Goal: Communication & Community: Answer question/provide support

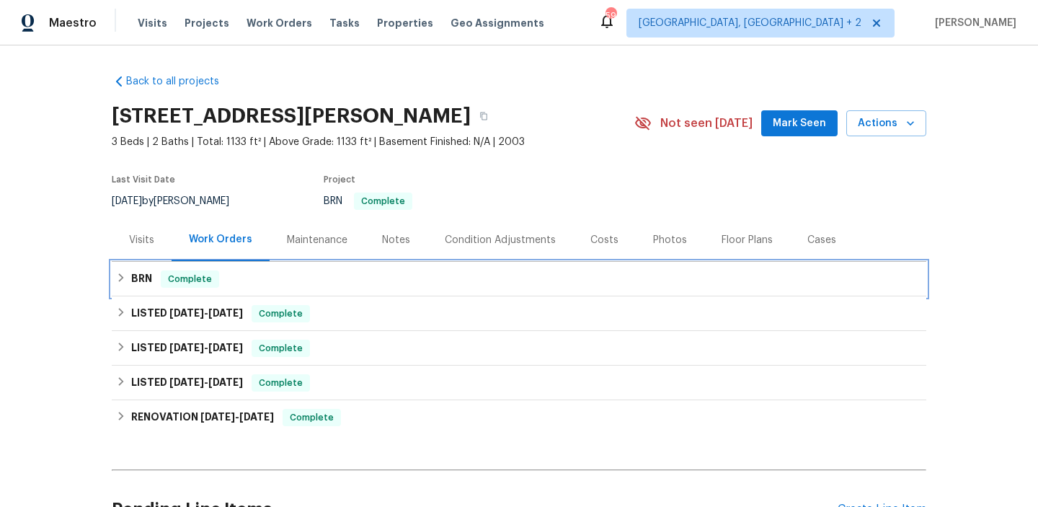
click at [148, 279] on h6 "BRN" at bounding box center [141, 278] width 21 height 17
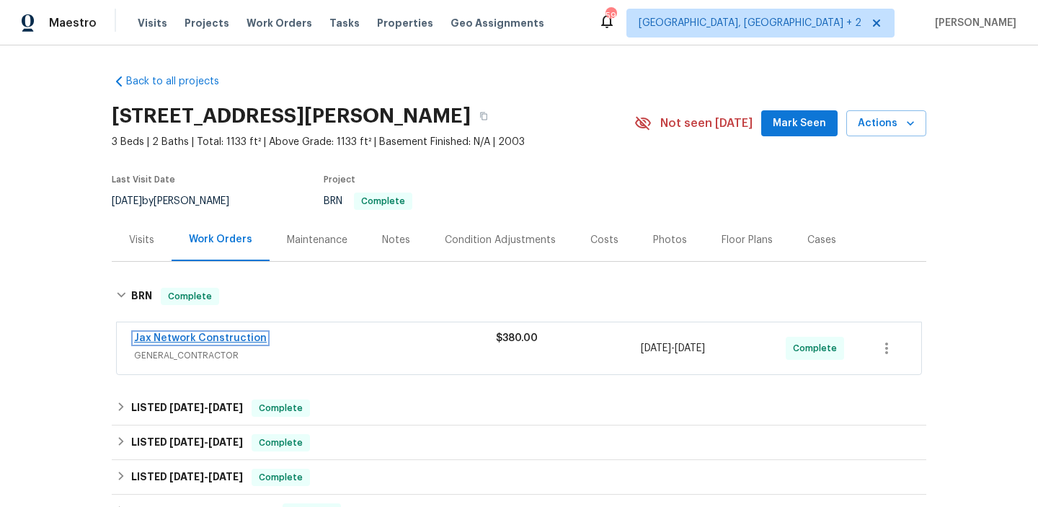
click at [165, 339] on link "Jax Network Construction" at bounding box center [200, 338] width 133 height 10
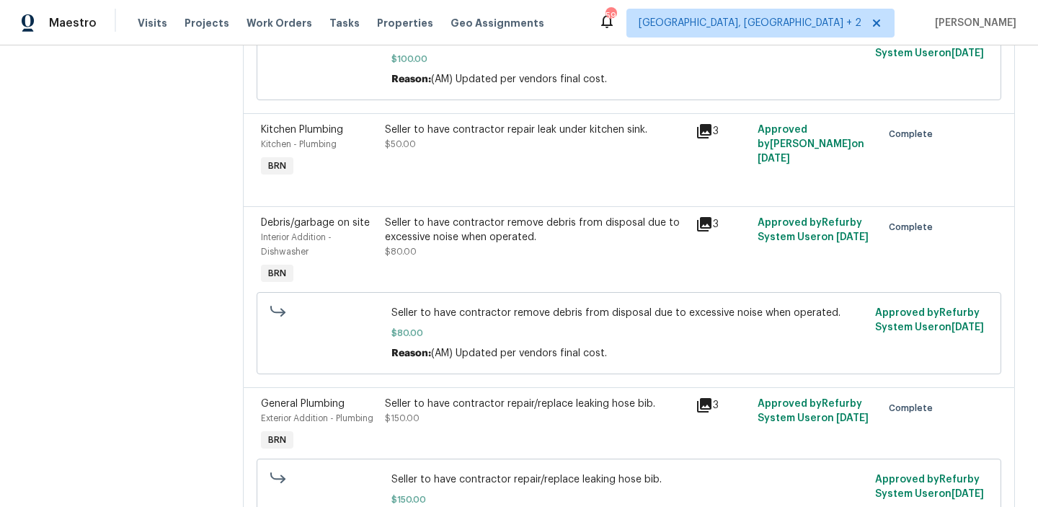
scroll to position [435, 0]
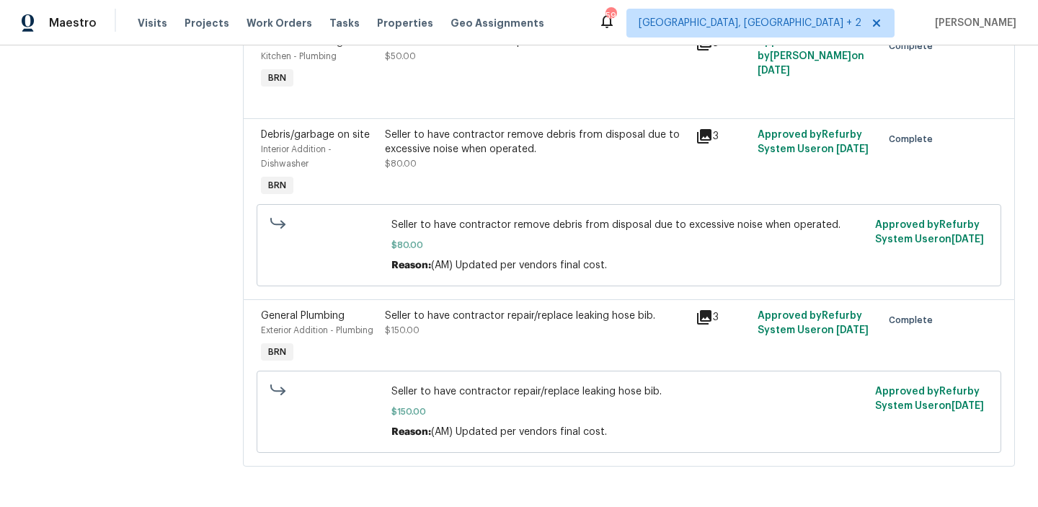
click at [418, 306] on div "Seller to have contractor repair/replace leaking hose bib. $150.00" at bounding box center [535, 337] width 310 height 66
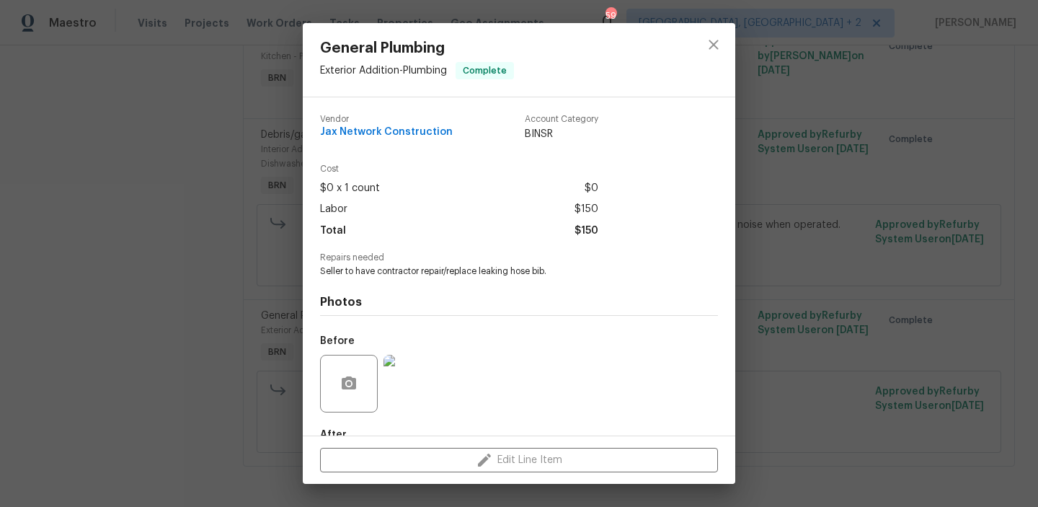
click at [388, 279] on div "Photos Before After" at bounding box center [519, 395] width 398 height 237
click at [378, 270] on span "Seller to have contractor repair/replace leaking hose bib." at bounding box center [499, 271] width 358 height 12
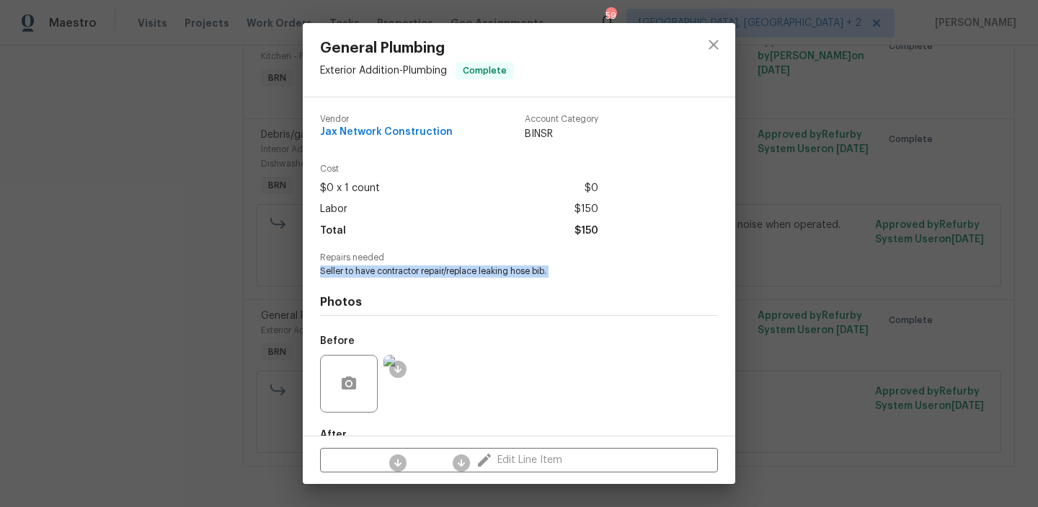
copy span "Seller to have contractor repair/replace leaking hose bib."
click at [414, 362] on img at bounding box center [412, 384] width 58 height 58
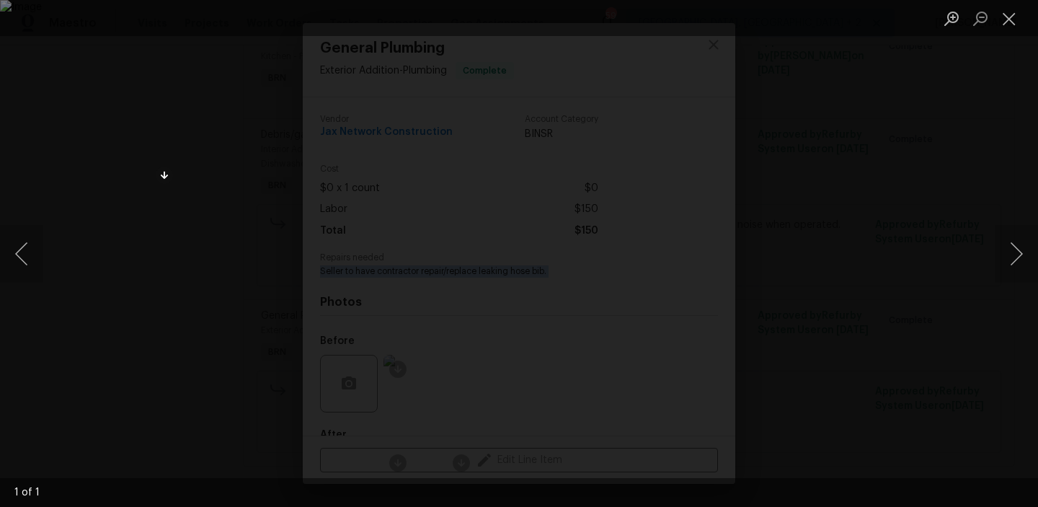
click at [120, 171] on div "Lightbox" at bounding box center [519, 253] width 1038 height 507
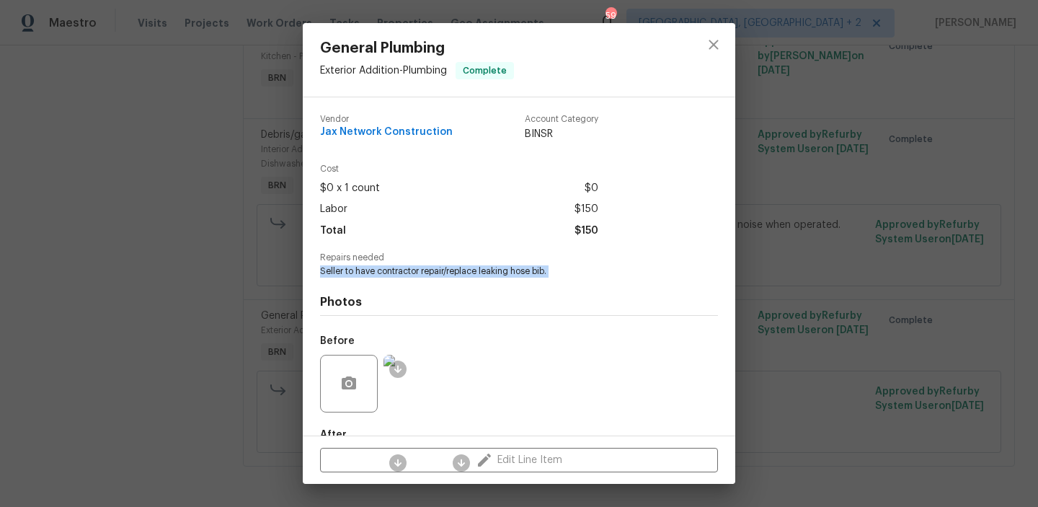
scroll to position [85, 0]
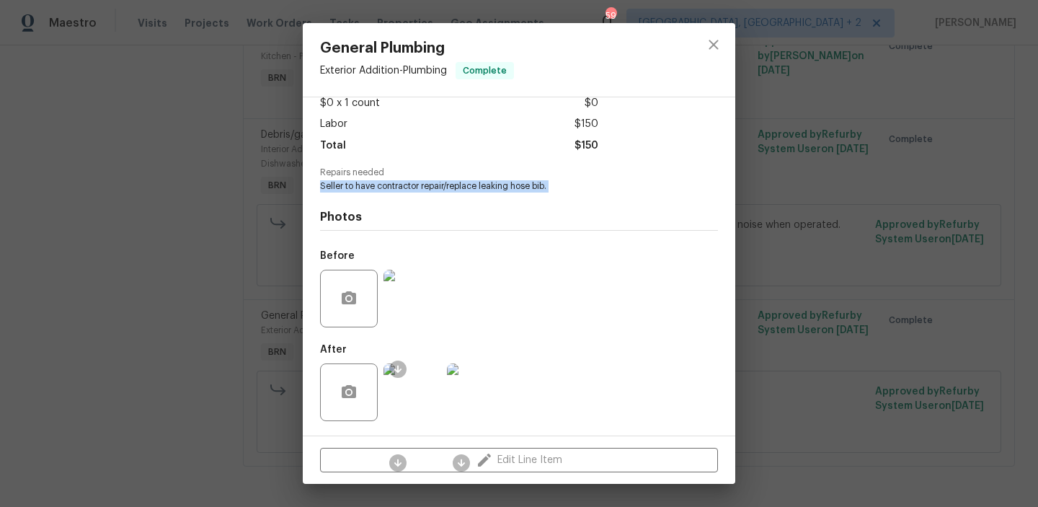
click at [415, 385] on img at bounding box center [412, 392] width 58 height 58
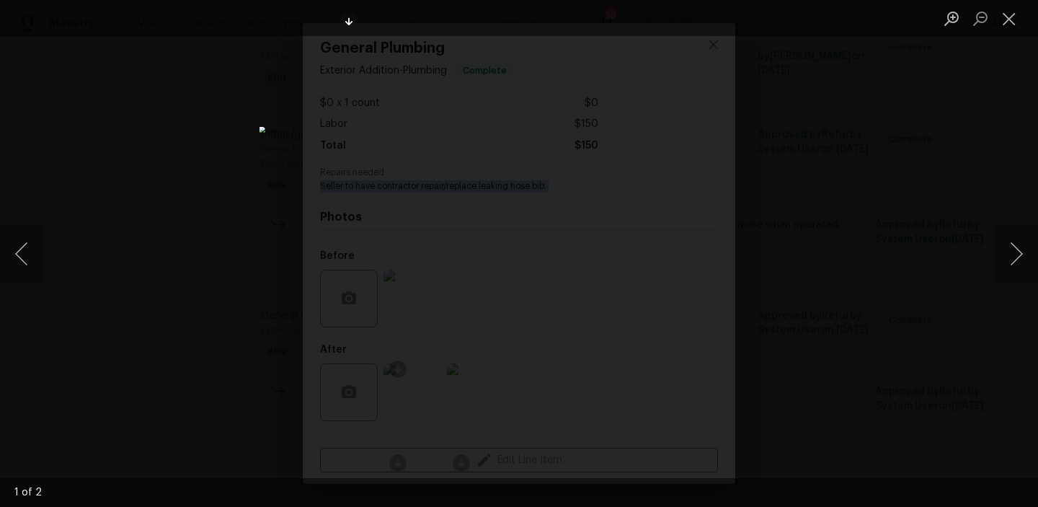
click at [170, 99] on div "Lightbox" at bounding box center [519, 253] width 1038 height 507
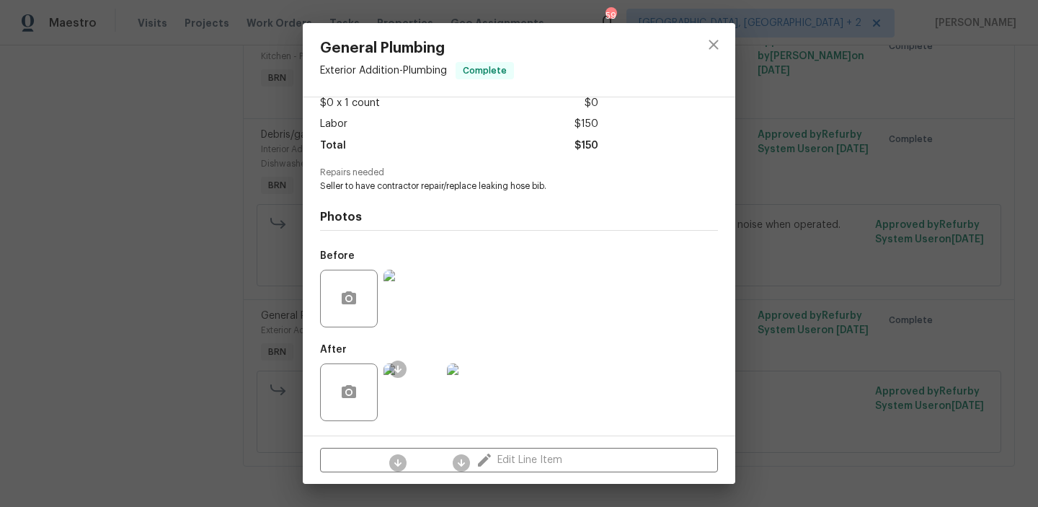
click at [191, 121] on div "General Plumbing Exterior Addition - Plumbing Complete Vendor Jax Network Const…" at bounding box center [519, 253] width 1038 height 507
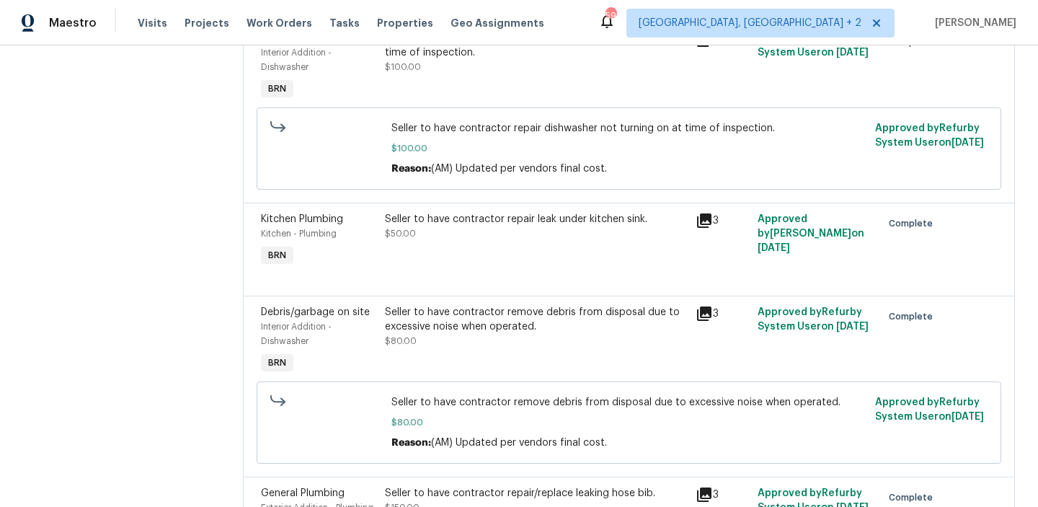
scroll to position [0, 0]
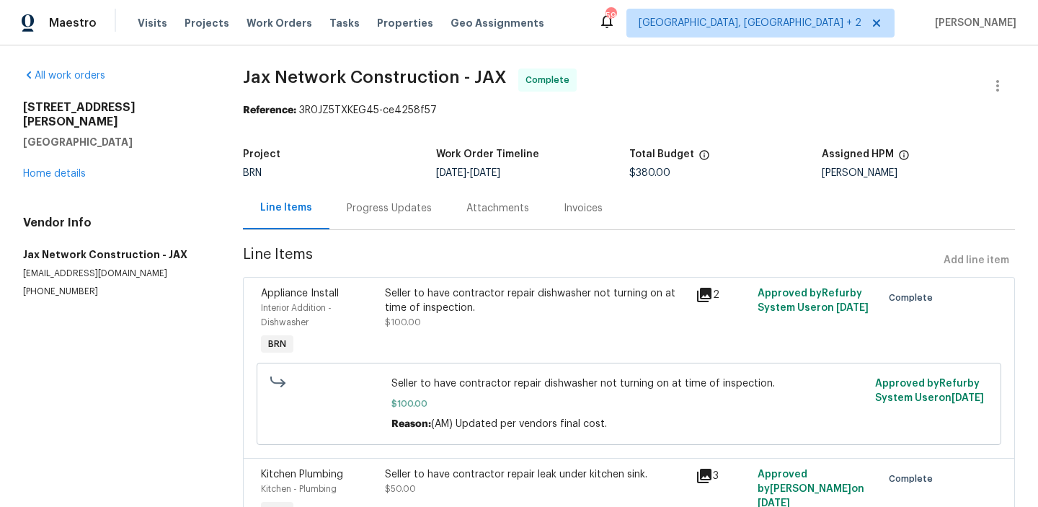
drag, startPoint x: 486, startPoint y: 172, endPoint x: 533, endPoint y: 172, distance: 46.8
click at [533, 172] on div "9/2/2025 - 9/4/2025" at bounding box center [532, 173] width 193 height 10
copy span "9/4/2025"
click at [279, 135] on section "Jax Network Construction - JAX Complete Reference: 3R0JZ5TXKEG45-ce4258f57 Proj…" at bounding box center [629, 491] width 772 height 847
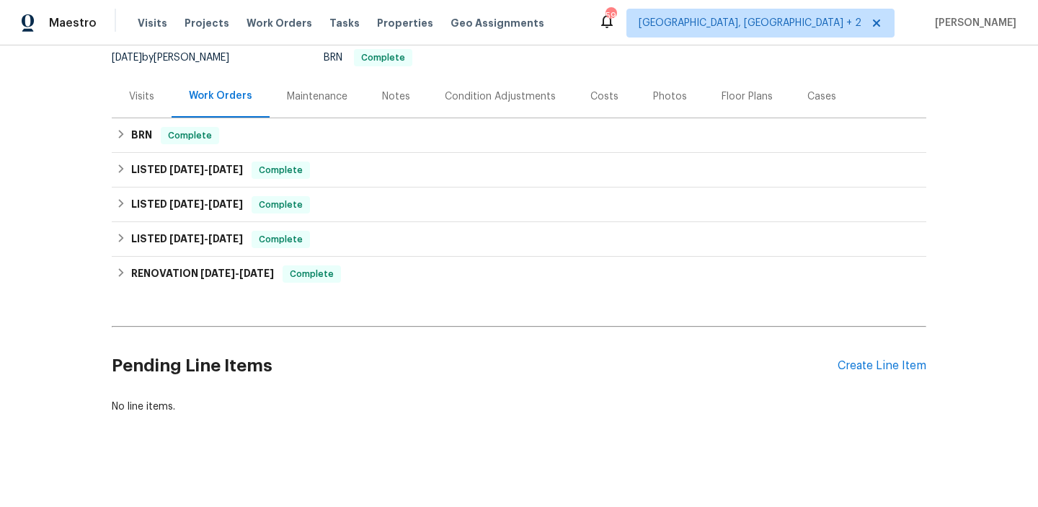
scroll to position [148, 0]
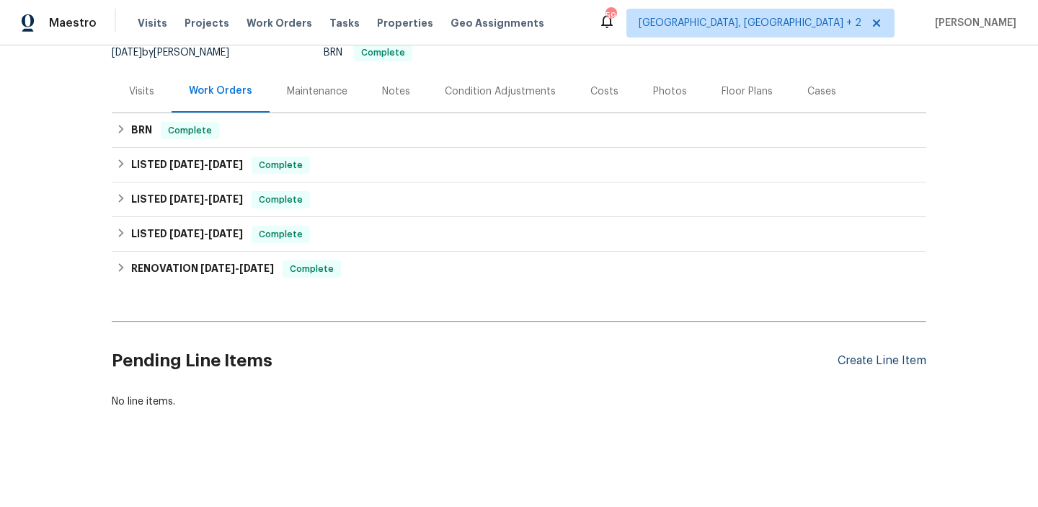
click at [853, 358] on div "Create Line Item" at bounding box center [881, 361] width 89 height 14
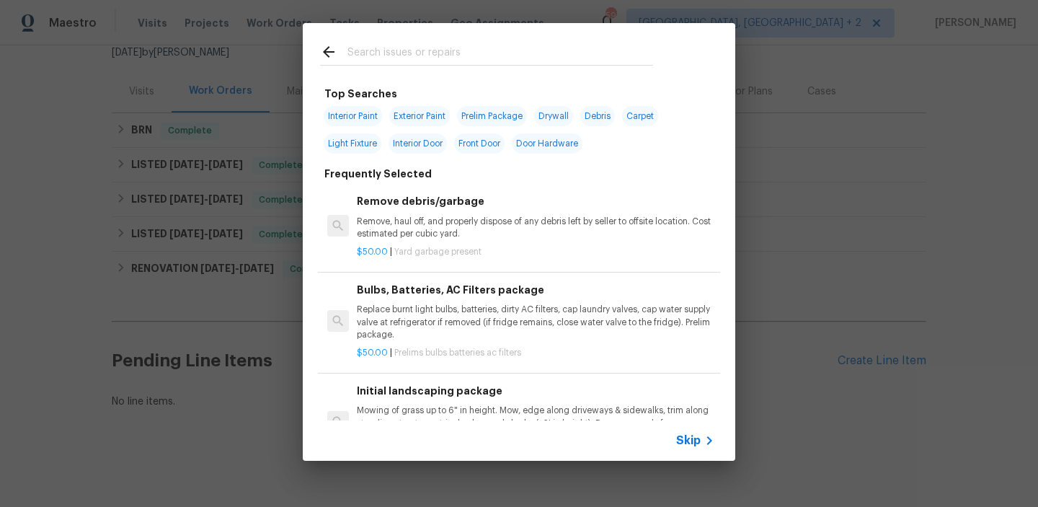
click at [680, 445] on span "Skip" at bounding box center [688, 440] width 24 height 14
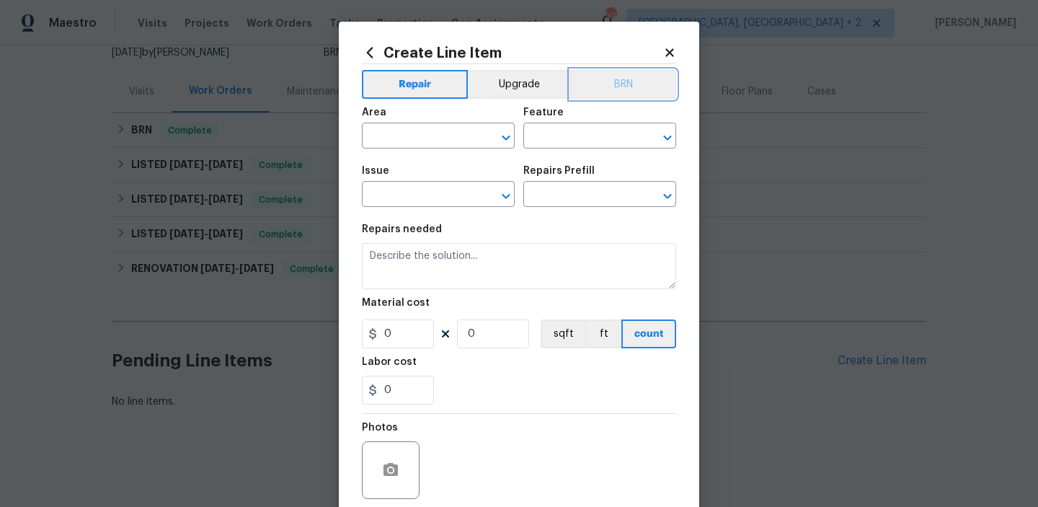
click at [617, 76] on button "BRN" at bounding box center [623, 84] width 106 height 29
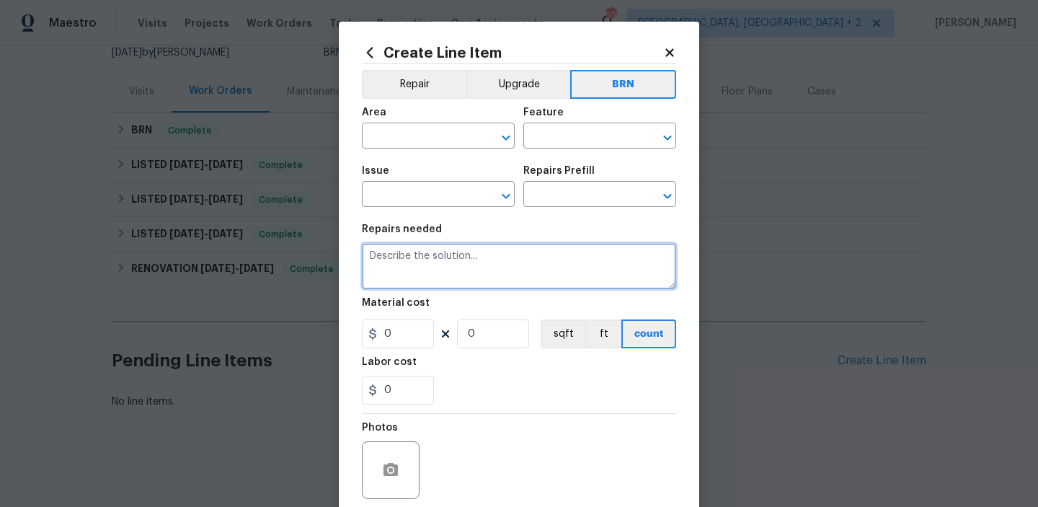
click at [476, 273] on textarea at bounding box center [519, 266] width 314 height 46
paste textarea "Seller to have contractor repair/replace leaking hose bib."
type textarea "Seller to have contractor repair/replace leaking hose bib."
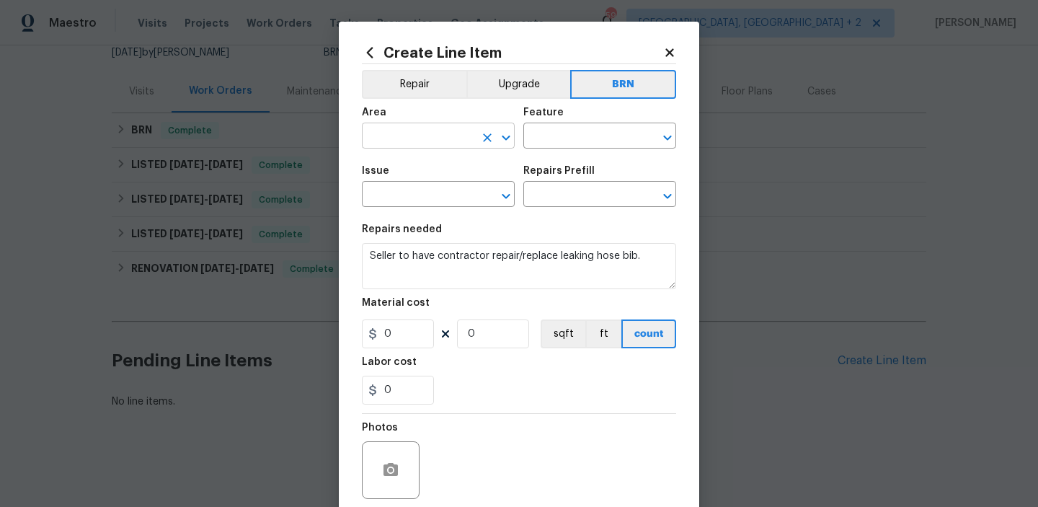
click at [389, 143] on input "text" at bounding box center [418, 137] width 112 height 22
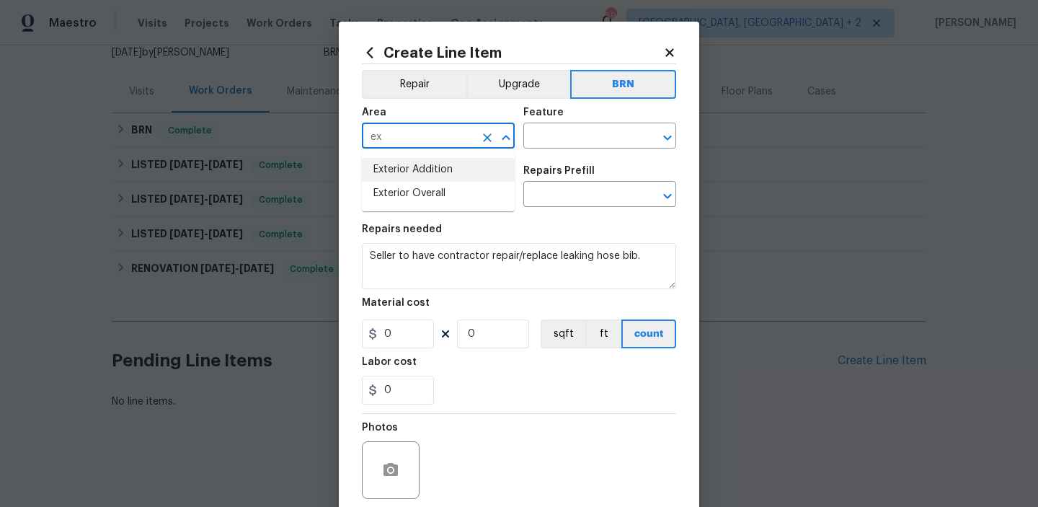
click at [417, 180] on li "Exterior Addition" at bounding box center [438, 170] width 153 height 24
type input "Exterior Addition"
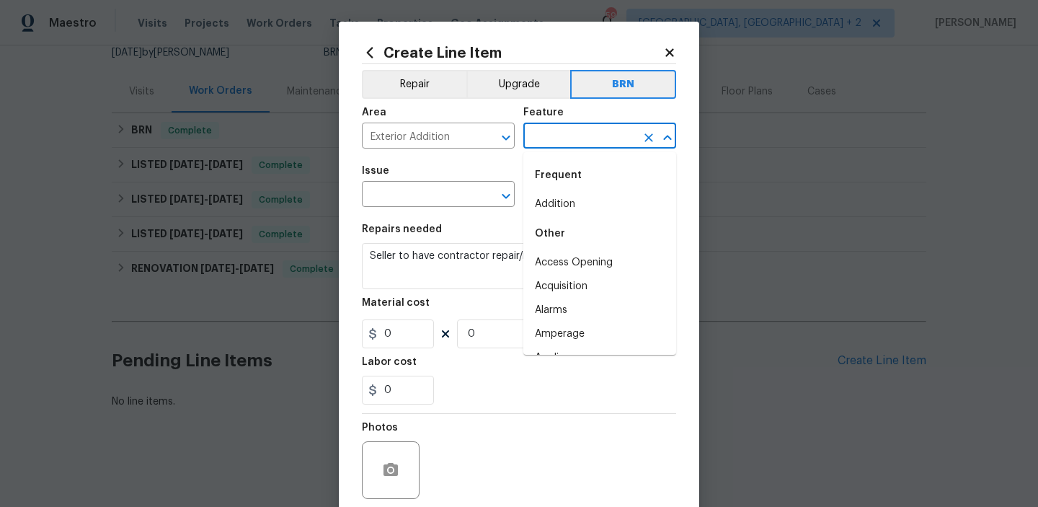
click at [561, 132] on input "text" at bounding box center [579, 137] width 112 height 22
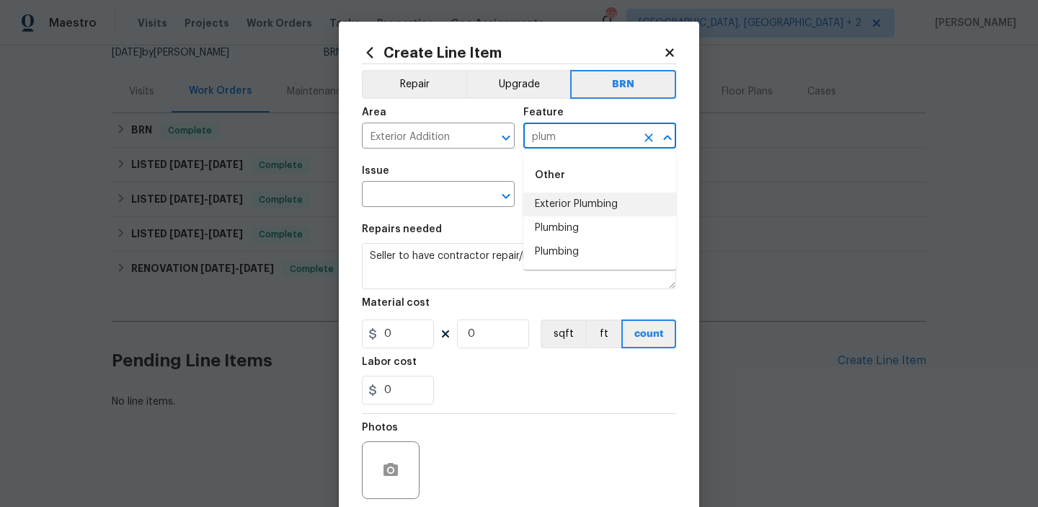
click at [560, 222] on li "Plumbing" at bounding box center [599, 228] width 153 height 24
type input "Plumbing"
click at [471, 201] on input "text" at bounding box center [418, 195] width 112 height 22
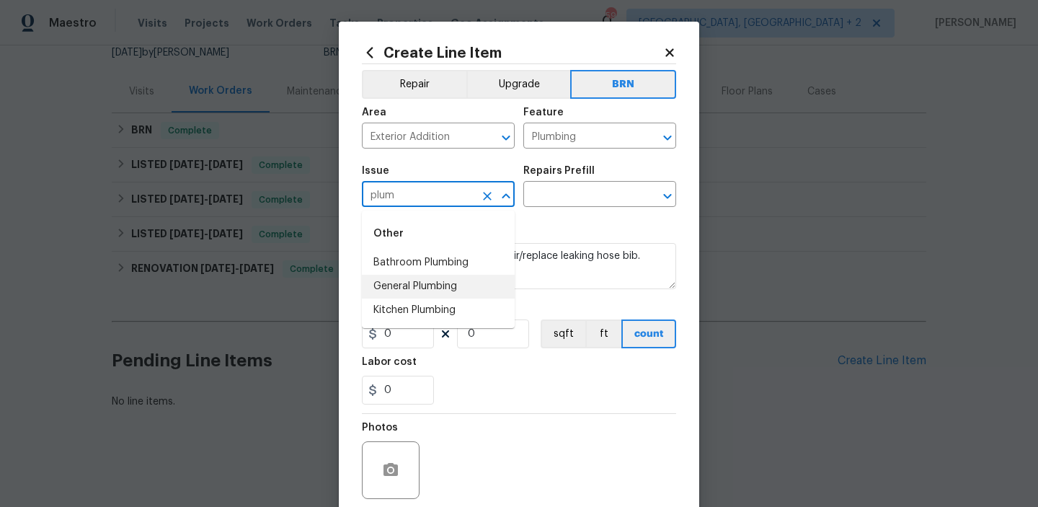
click at [440, 280] on li "General Plumbing" at bounding box center [438, 287] width 153 height 24
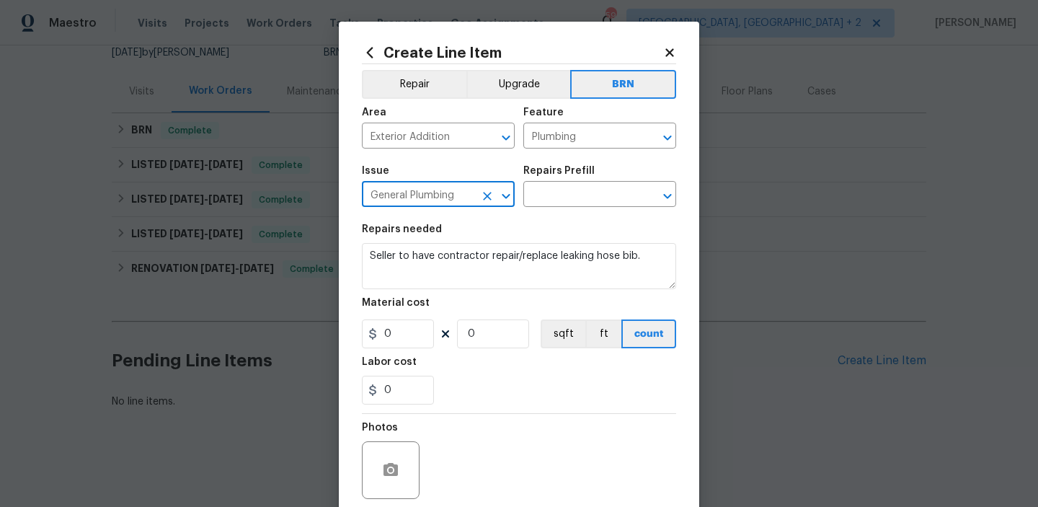
type input "General Plumbing"
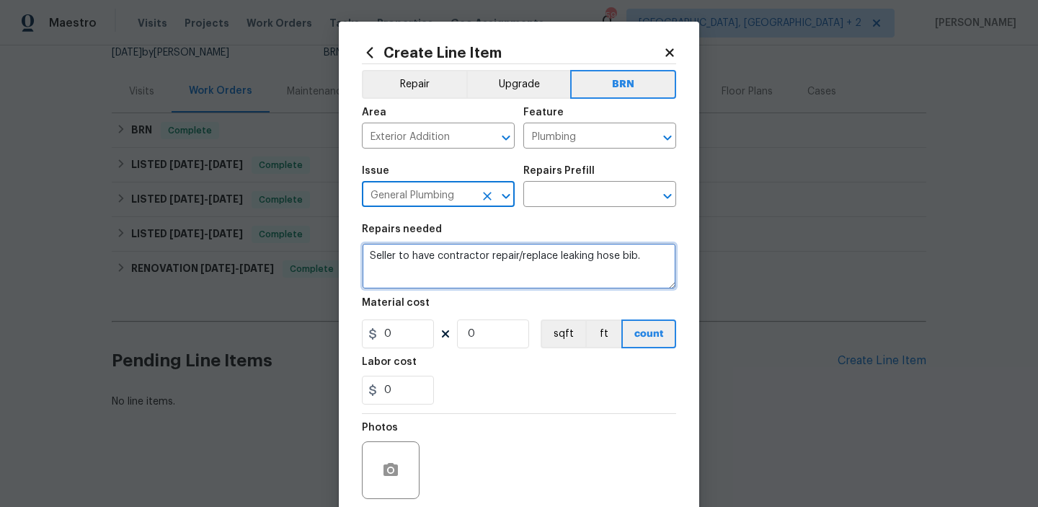
click at [433, 271] on textarea "Seller to have contractor repair/replace leaking hose bib." at bounding box center [519, 266] width 314 height 46
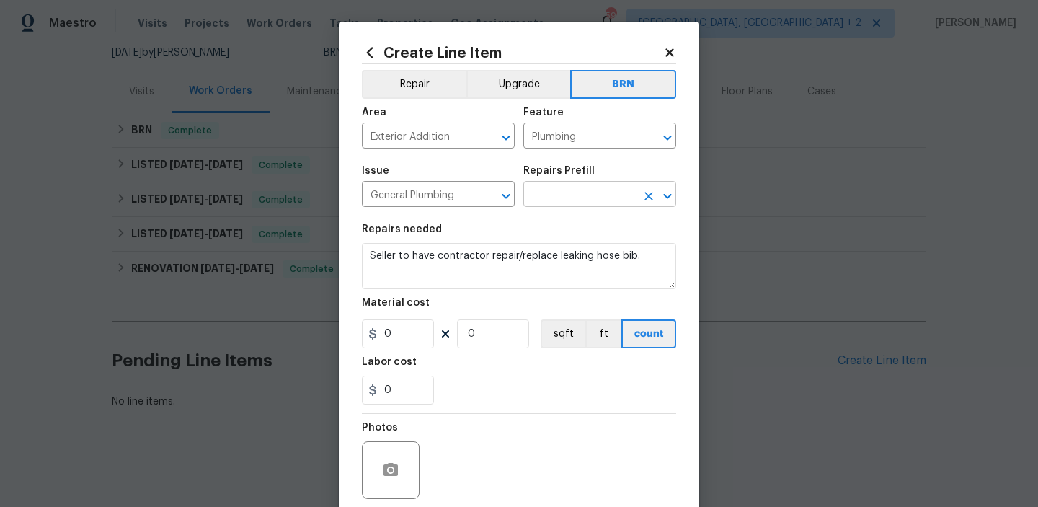
click at [550, 195] on input "text" at bounding box center [579, 195] width 112 height 22
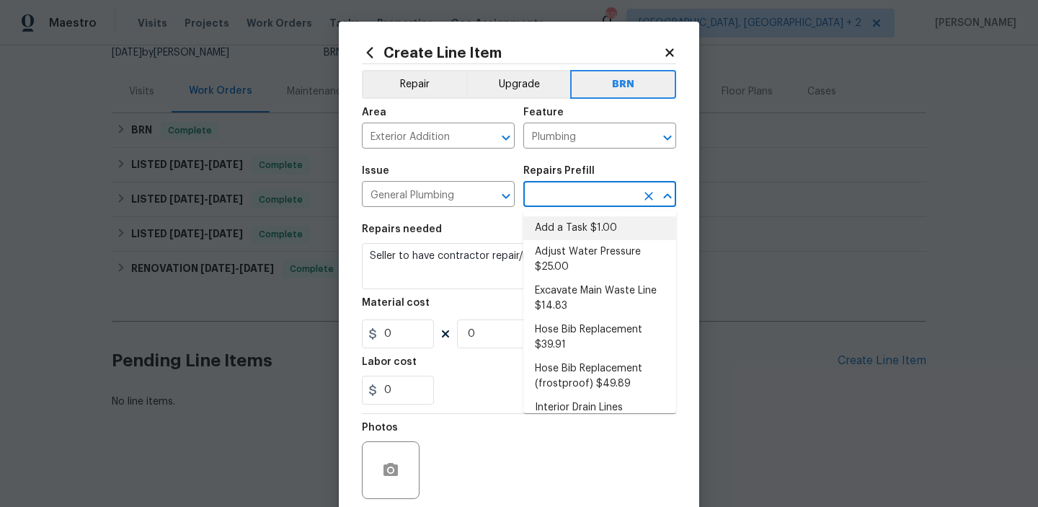
click at [553, 227] on li "Add a Task $1.00" at bounding box center [599, 228] width 153 height 24
type input "Add a Task $1.00"
type textarea "HPM to detail"
type input "1"
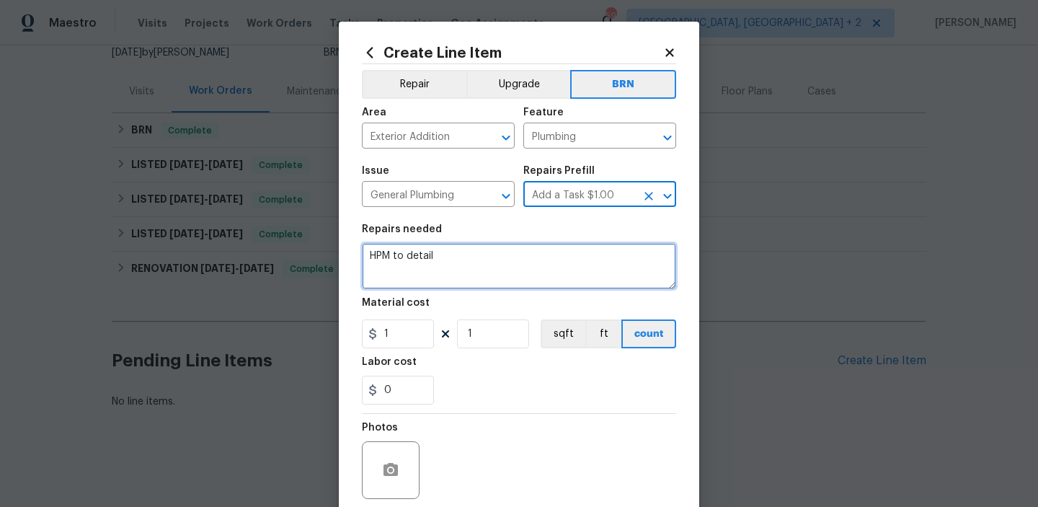
click at [455, 270] on textarea "HPM to detail" at bounding box center [519, 266] width 314 height 46
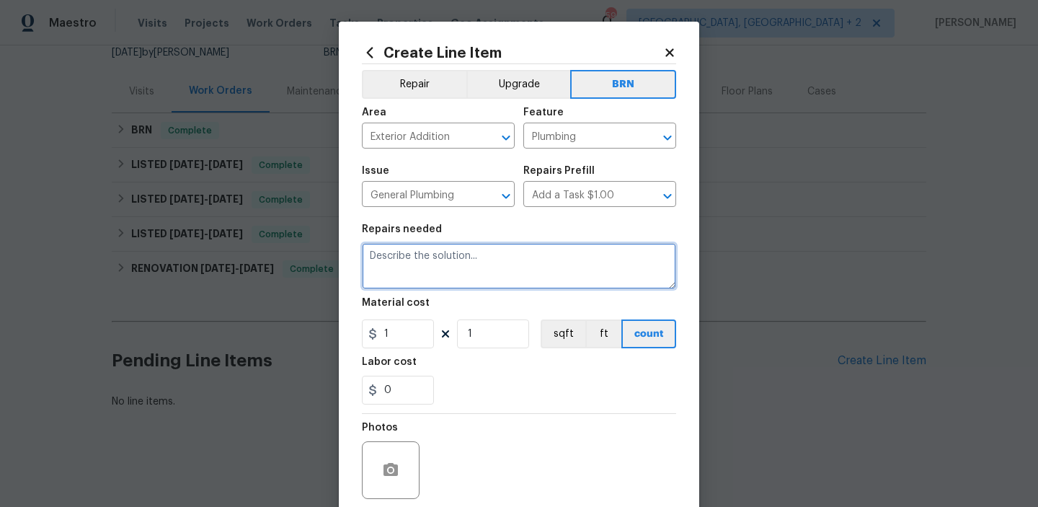
paste textarea "Seller to have contractor repair/replace leaking hose bib."
type textarea "Seller to have contractor repair/replace leaking hose bib."
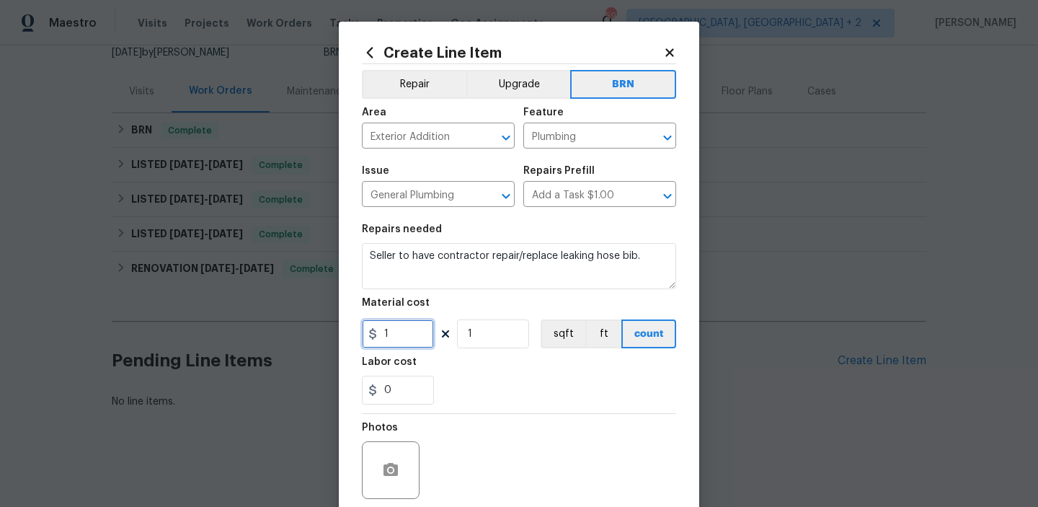
click at [413, 330] on input "1" at bounding box center [398, 333] width 72 height 29
type input "0"
click at [411, 393] on input "0" at bounding box center [398, 389] width 72 height 29
type input "1"
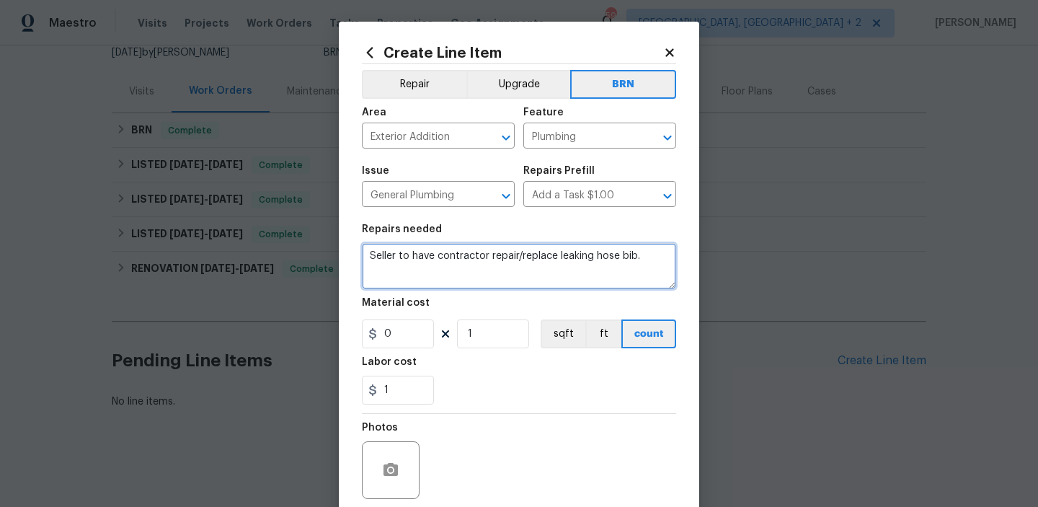
click at [372, 258] on textarea "Seller to have contractor repair/replace leaking hose bib." at bounding box center [519, 266] width 314 height 46
type textarea "Rework Seller to have contractor repair/replace leaking hose bib."
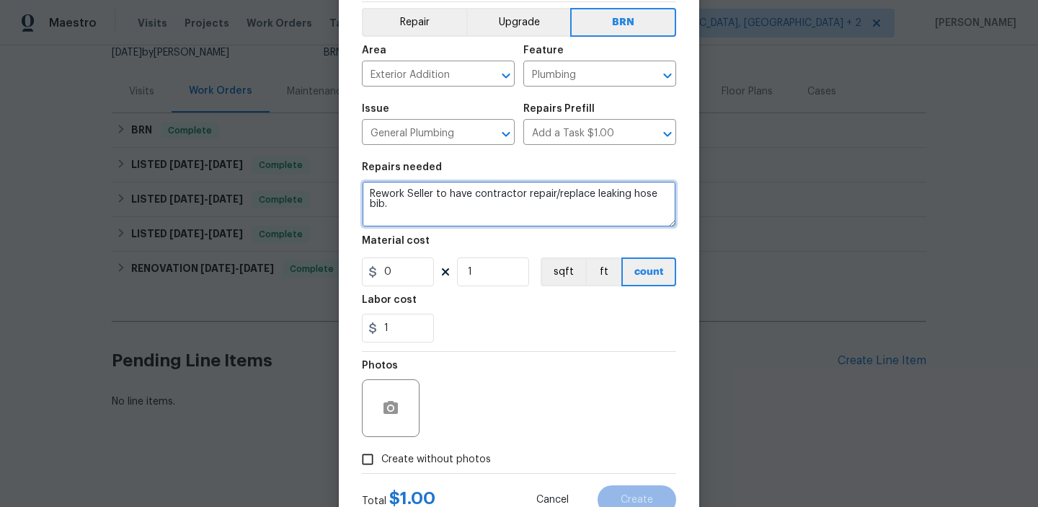
scroll to position [110, 0]
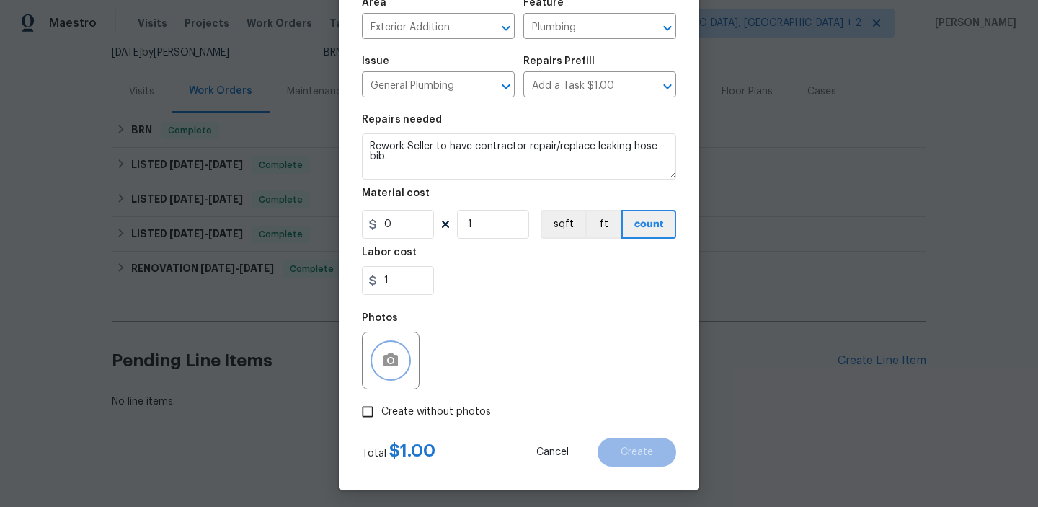
click at [388, 371] on button "button" at bounding box center [390, 360] width 35 height 35
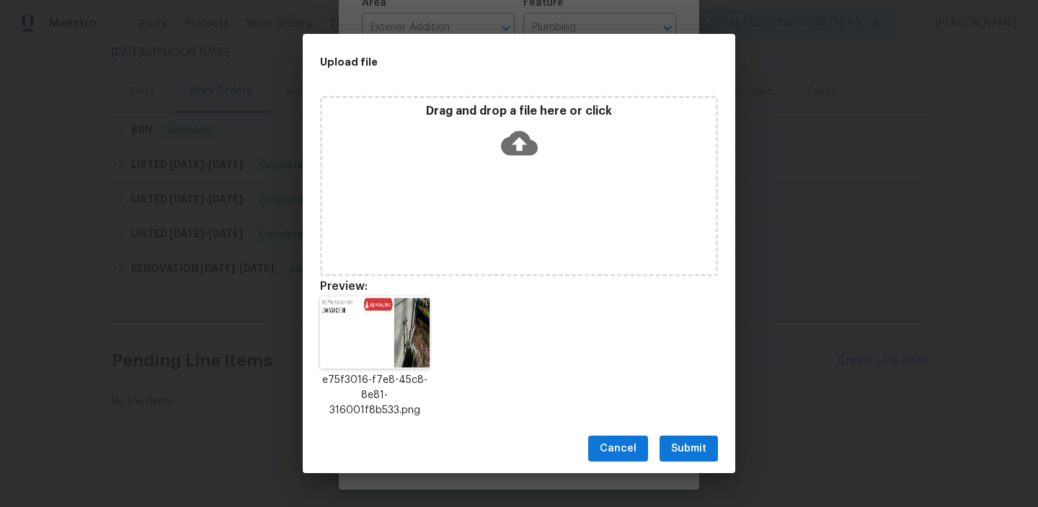
click at [682, 437] on button "Submit" at bounding box center [688, 448] width 58 height 27
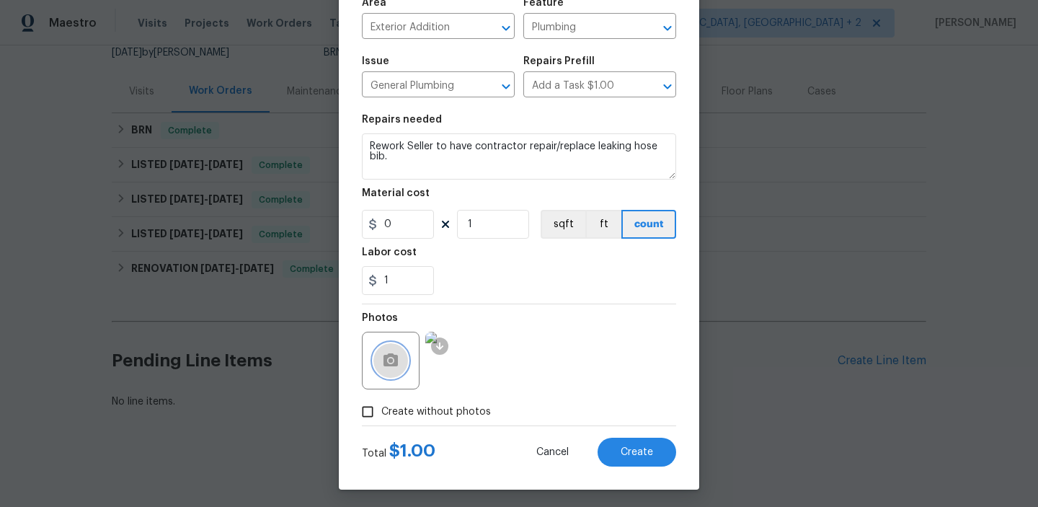
click at [389, 360] on circle "button" at bounding box center [390, 360] width 4 height 4
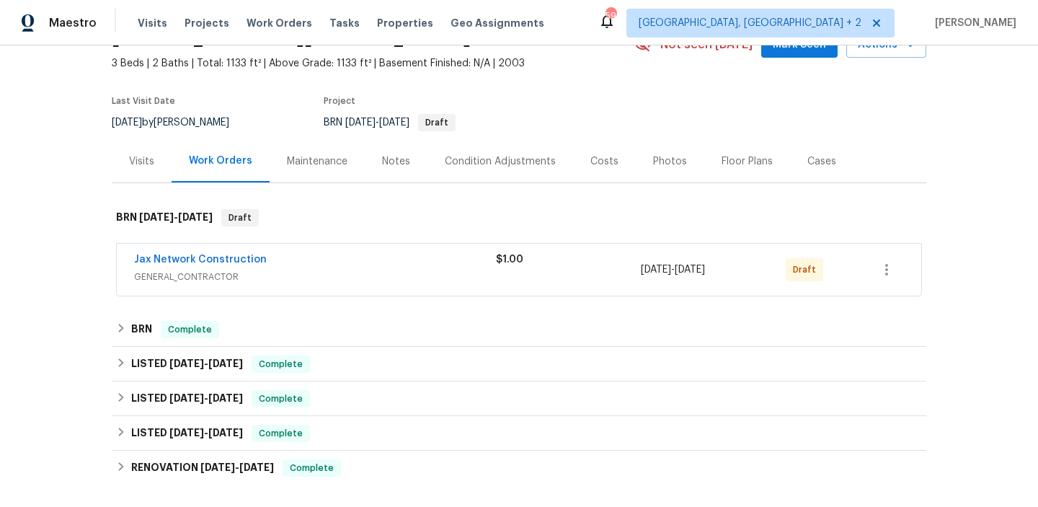
scroll to position [91, 0]
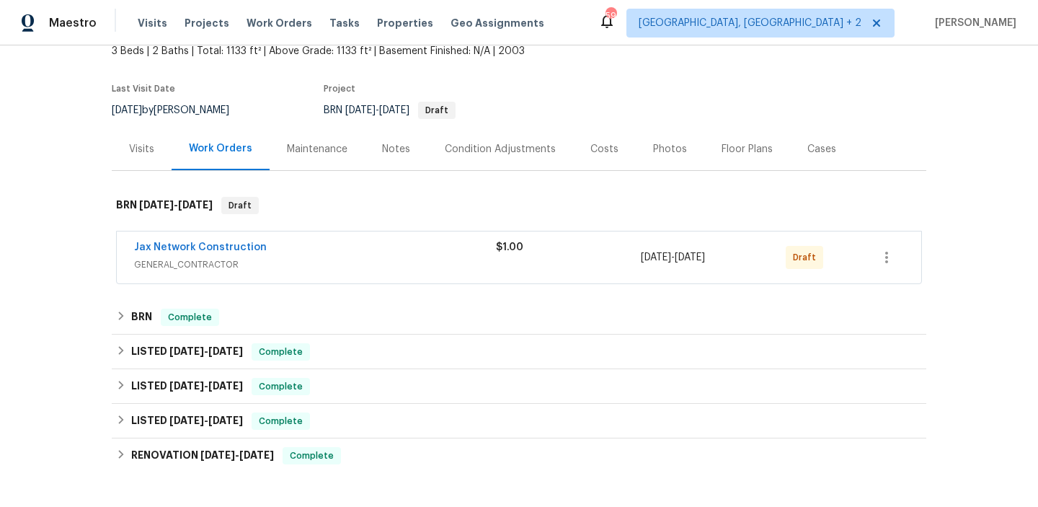
click at [217, 254] on span "Jax Network Construction" at bounding box center [200, 247] width 133 height 14
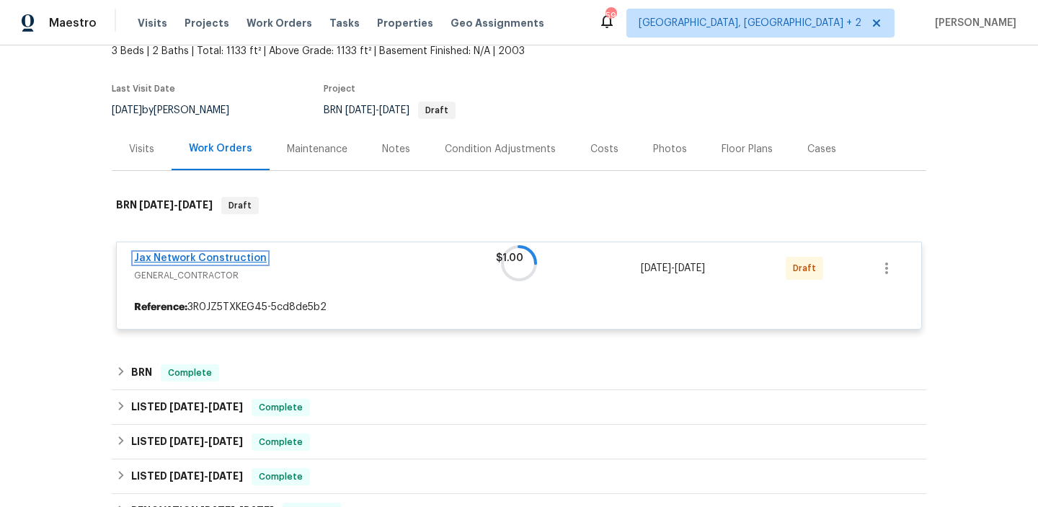
click at [201, 256] on link "Jax Network Construction" at bounding box center [200, 258] width 133 height 10
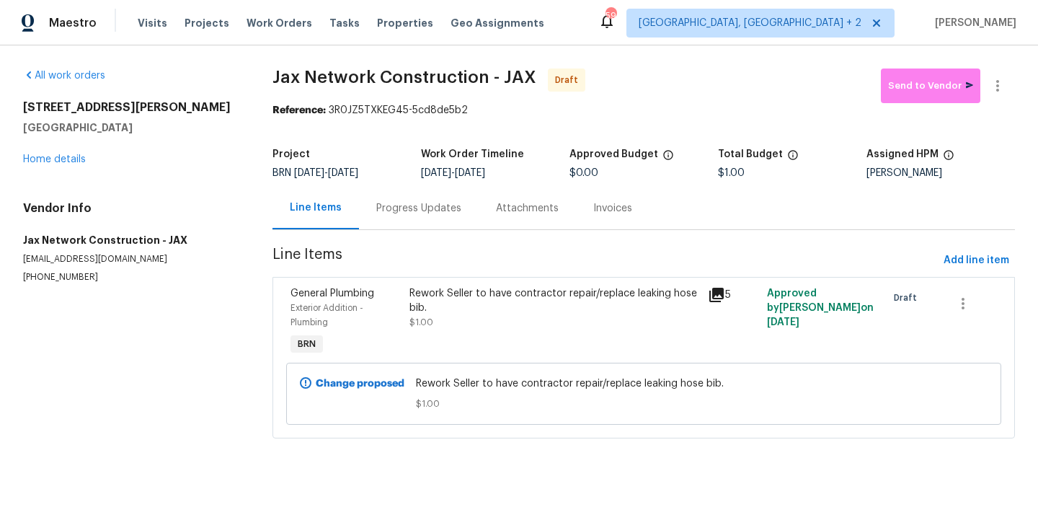
click at [400, 216] on div "Progress Updates" at bounding box center [419, 208] width 120 height 43
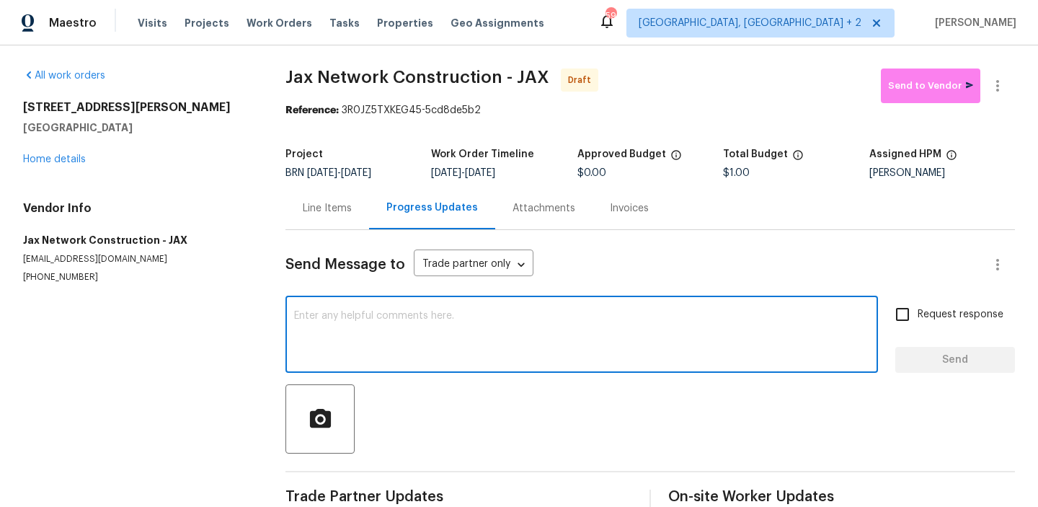
click at [343, 318] on textarea at bounding box center [581, 336] width 575 height 50
paste textarea "Hi, I'm Ananthi from Opendoor. Just wanted to check if you received the WO for …"
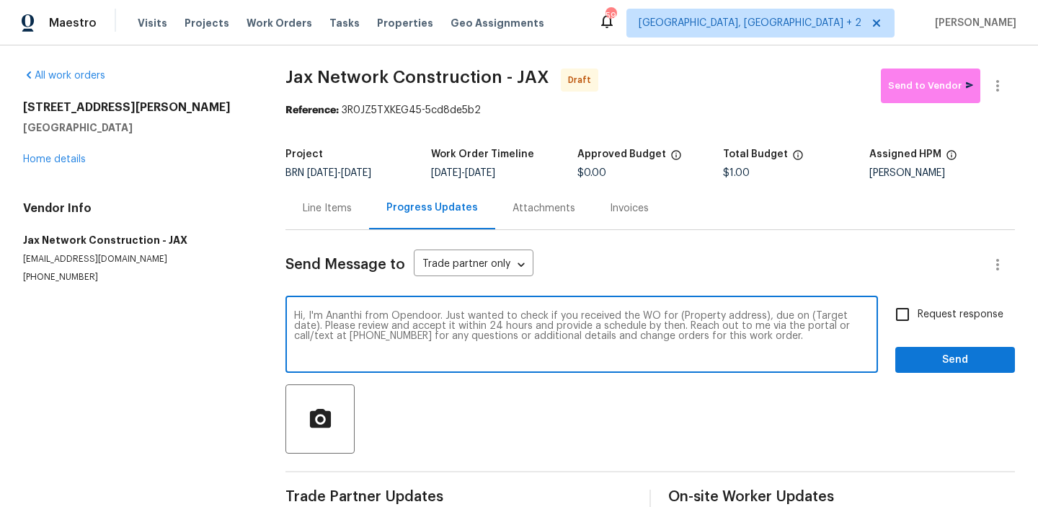
drag, startPoint x: 758, startPoint y: 318, endPoint x: 682, endPoint y: 319, distance: 75.7
click at [683, 318] on textarea "Hi, I'm Ananthi from Opendoor. Just wanted to check if you received the WO for …" at bounding box center [581, 336] width 575 height 50
paste textarea "[STREET_ADDRESS][PERSON_NAME]"
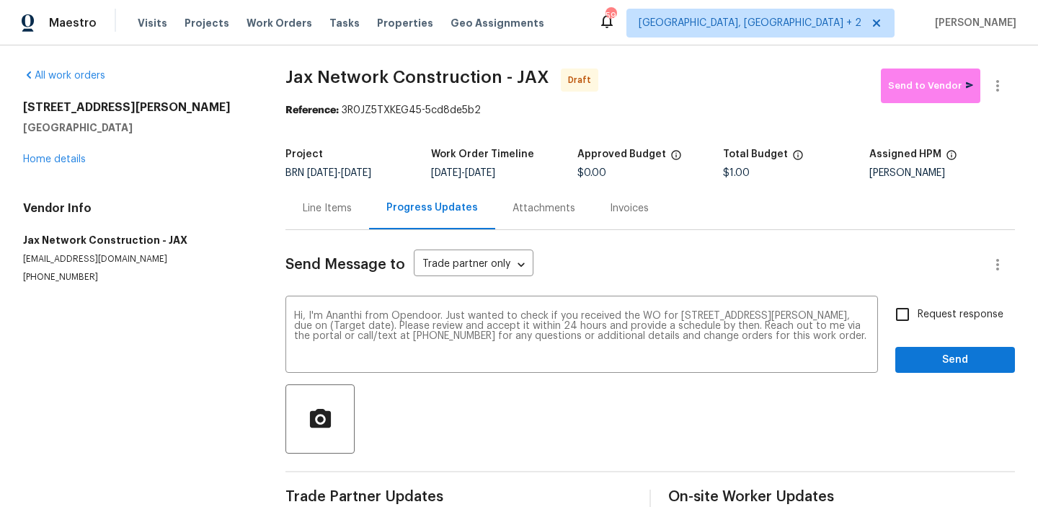
drag, startPoint x: 487, startPoint y: 177, endPoint x: 532, endPoint y: 176, distance: 45.4
click at [495, 176] on span "9/19/2025" at bounding box center [480, 173] width 30 height 10
copy span "9/19/2025"
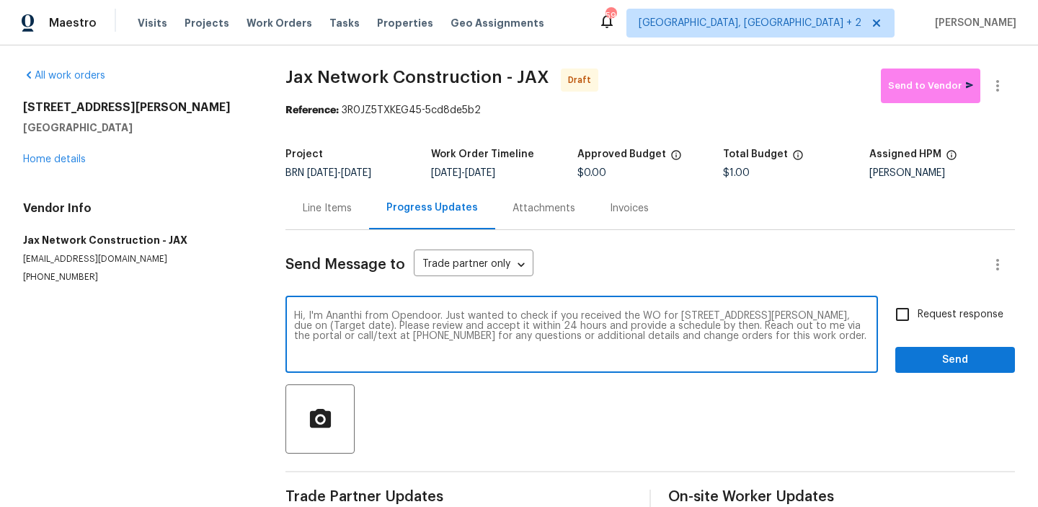
drag, startPoint x: 390, startPoint y: 329, endPoint x: 331, endPoint y: 329, distance: 58.4
click at [331, 329] on textarea "Hi, I'm Ananthi from Opendoor. Just wanted to check if you received the WO for …" at bounding box center [581, 336] width 575 height 50
paste textarea "9/19/2025"
type textarea "Hi, I'm Ananthi from Opendoor. Just wanted to check if you received the WO for …"
click at [924, 321] on span "Request response" at bounding box center [960, 314] width 86 height 15
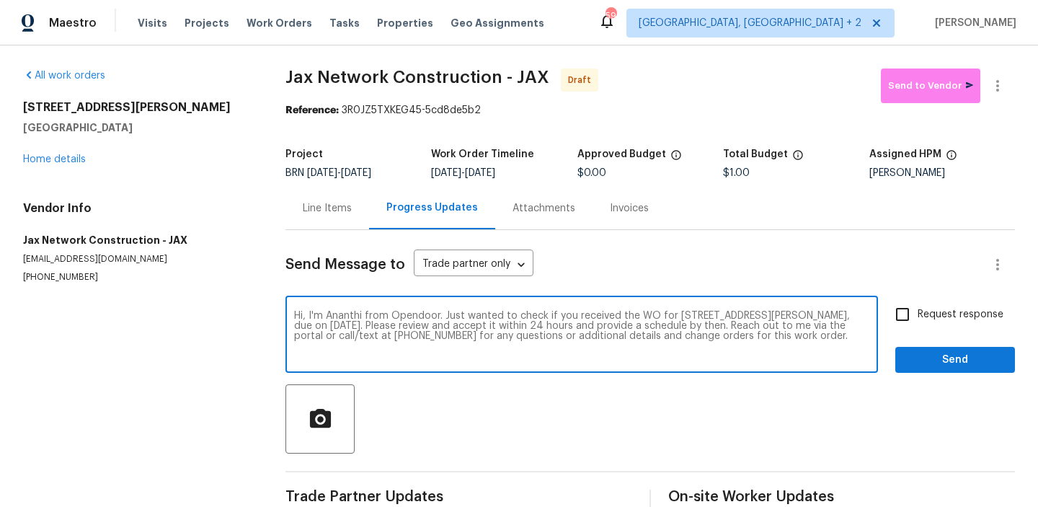
click at [917, 321] on input "Request response" at bounding box center [902, 314] width 30 height 30
checkbox input "true"
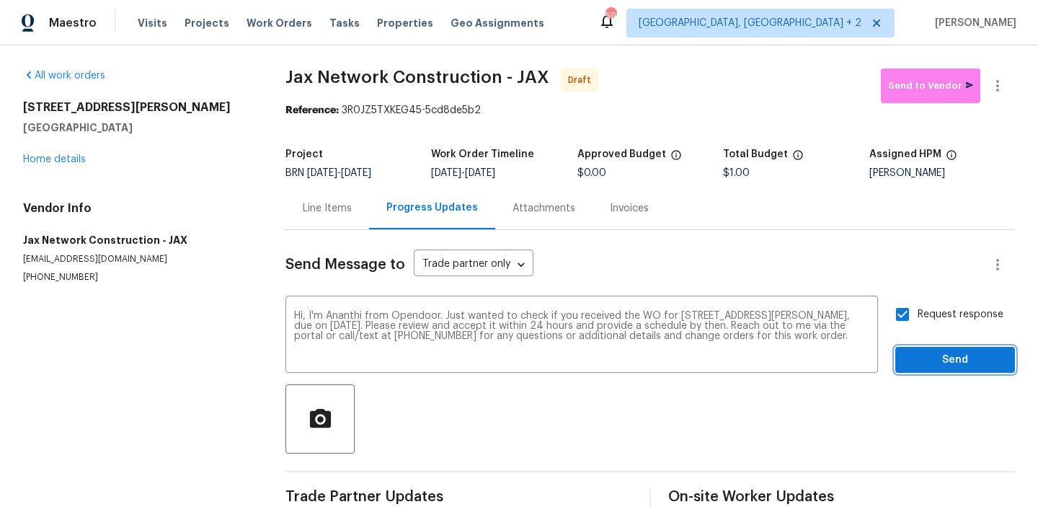
click at [920, 355] on span "Send" at bounding box center [954, 360] width 97 height 18
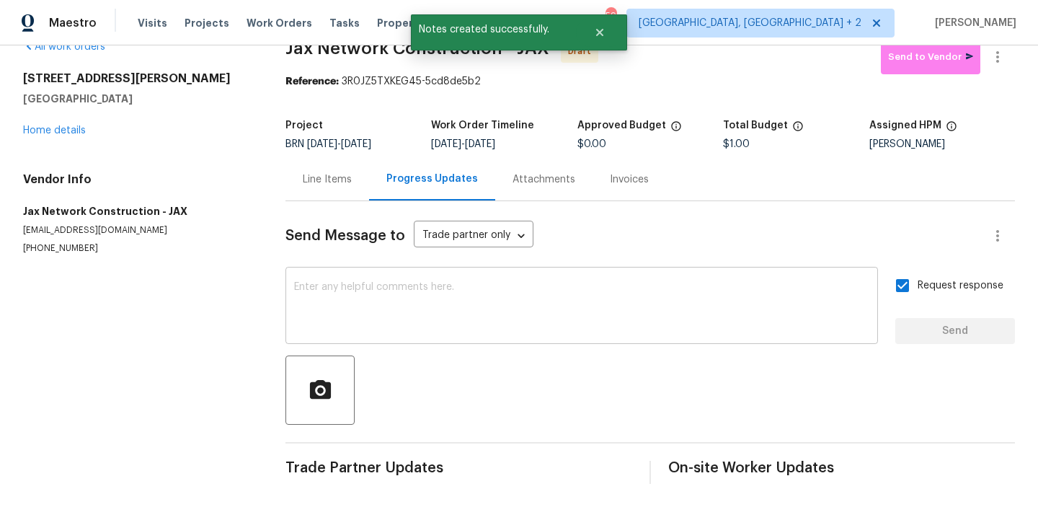
scroll to position [29, 0]
click at [446, 314] on textarea at bounding box center [581, 307] width 575 height 50
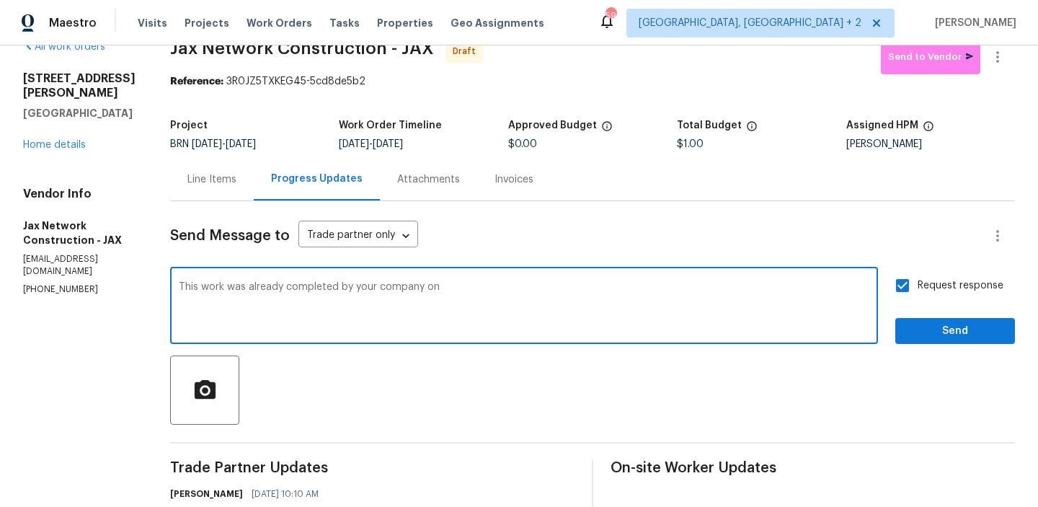
paste textarea "9/4/2025"
paste textarea "hose bibb repair as evidence of moisture behind wall and reconnect pipe at irri…"
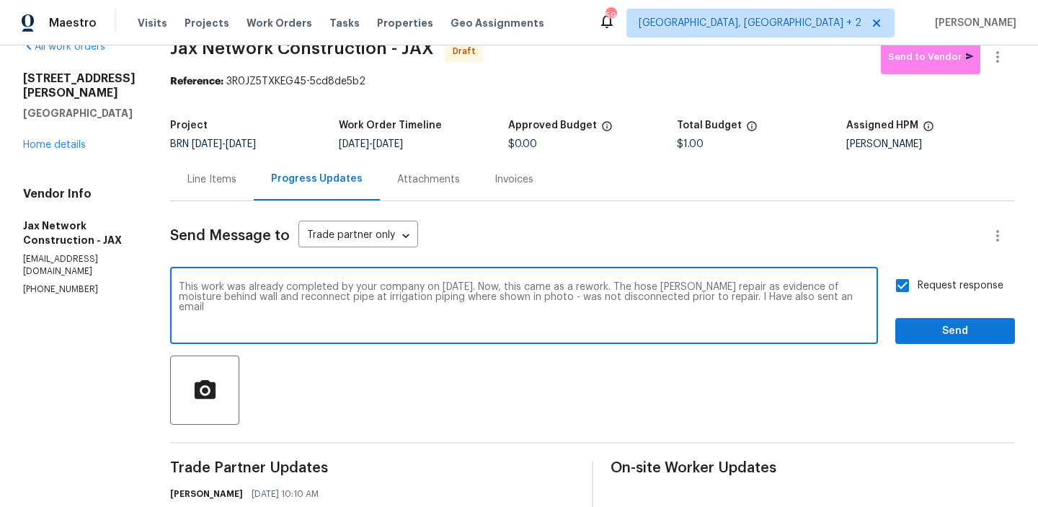
drag, startPoint x: 844, startPoint y: 296, endPoint x: 724, endPoint y: 298, distance: 119.6
click at [724, 298] on textarea "This work was already completed by your company on 9/4/2025. Now, this came as …" at bounding box center [524, 307] width 690 height 50
drag, startPoint x: 630, startPoint y: 290, endPoint x: 819, endPoint y: 316, distance: 190.6
click at [819, 316] on textarea "This work was already completed by your company on 9/4/2025. Now, this came as …" at bounding box center [524, 307] width 690 height 50
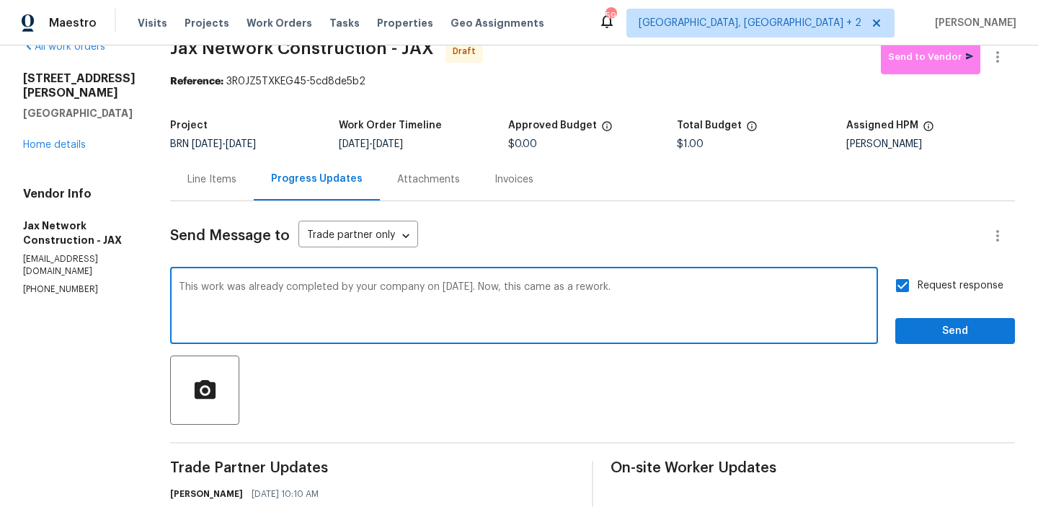
paste textarea "The hose bibb repair indicates moisture behind the wall. Additionally, the irri…"
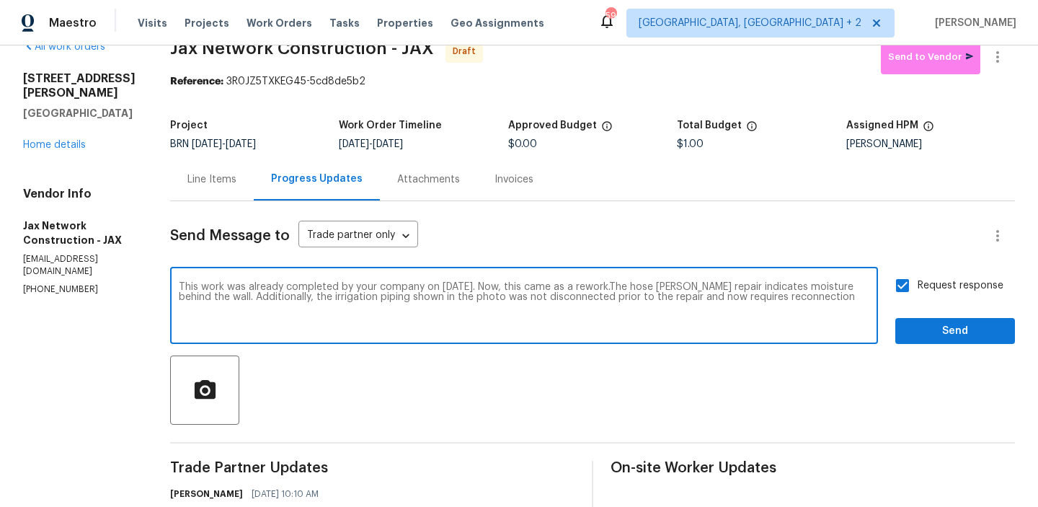
click at [696, 287] on textarea "This work was already completed by your company on 9/4/2025. Now, this came as …" at bounding box center [524, 307] width 690 height 50
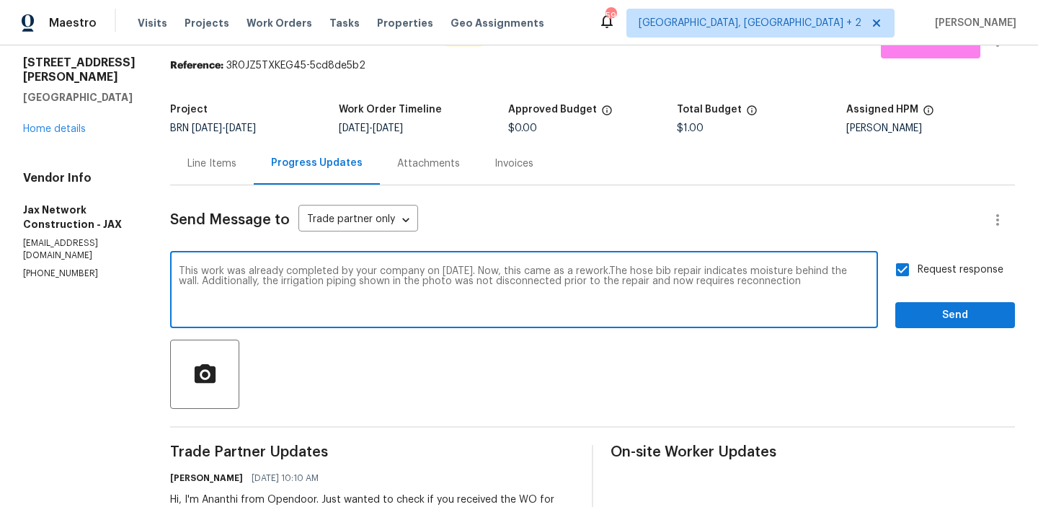
click at [819, 284] on textarea "This work was already completed by your company on 9/4/2025. Now, this came as …" at bounding box center [524, 291] width 690 height 50
type textarea "This work was already completed by your company on 9/4/2025. Now, this came as …"
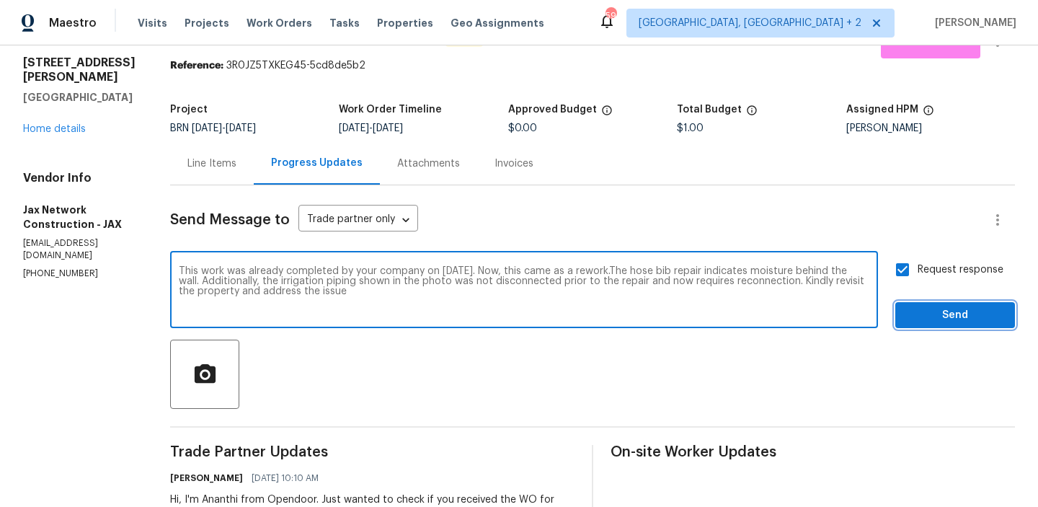
click at [924, 312] on span "Send" at bounding box center [954, 315] width 97 height 18
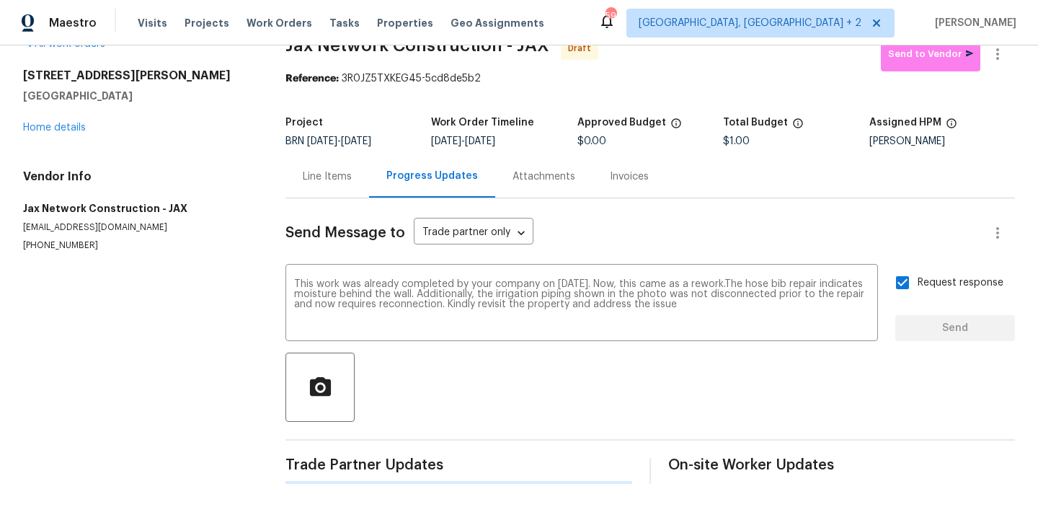
scroll to position [0, 0]
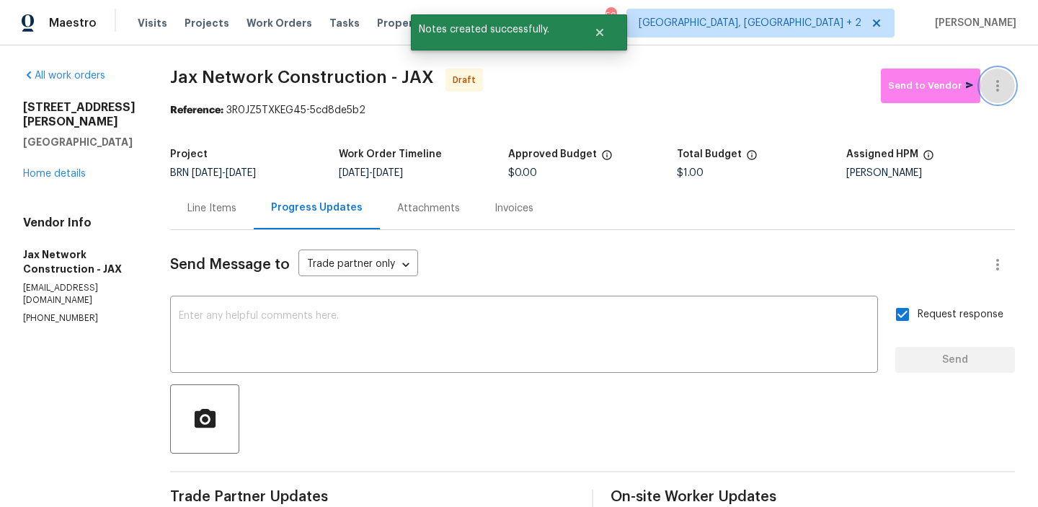
click at [1001, 83] on icon "button" at bounding box center [997, 85] width 17 height 17
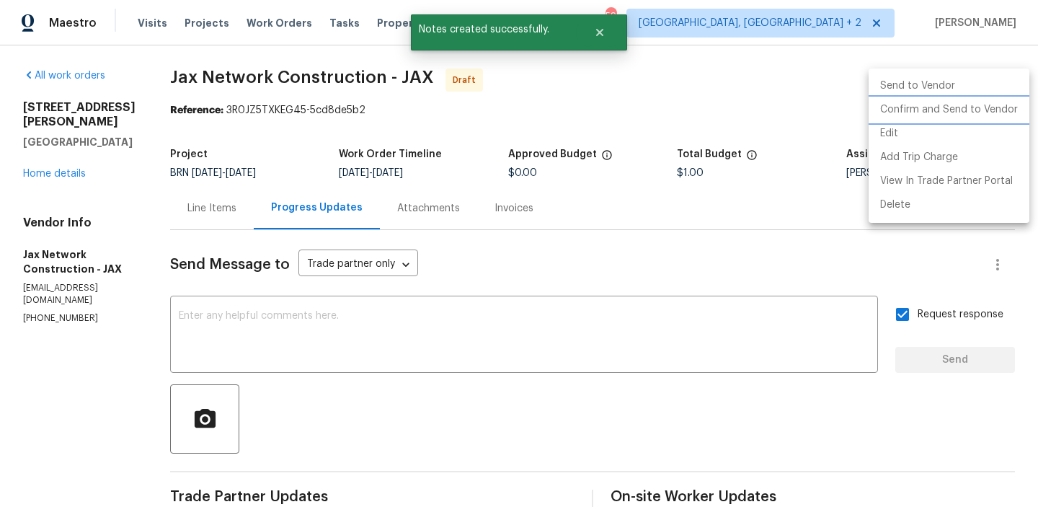
click at [923, 102] on li "Confirm and Send to Vendor" at bounding box center [948, 110] width 161 height 24
click at [511, 102] on div at bounding box center [519, 253] width 1038 height 507
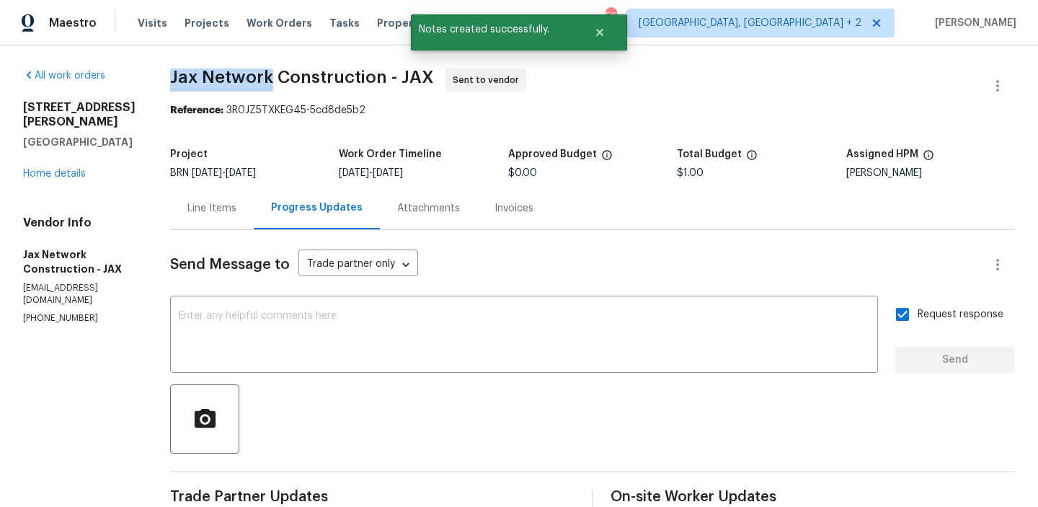
drag, startPoint x: 175, startPoint y: 78, endPoint x: 285, endPoint y: 79, distance: 109.5
click at [285, 79] on div "All work orders 330 Dudley St Atlantic Beach, FL 32233 Home details Vendor Info…" at bounding box center [519, 396] width 1038 height 703
copy span "Jax Network"
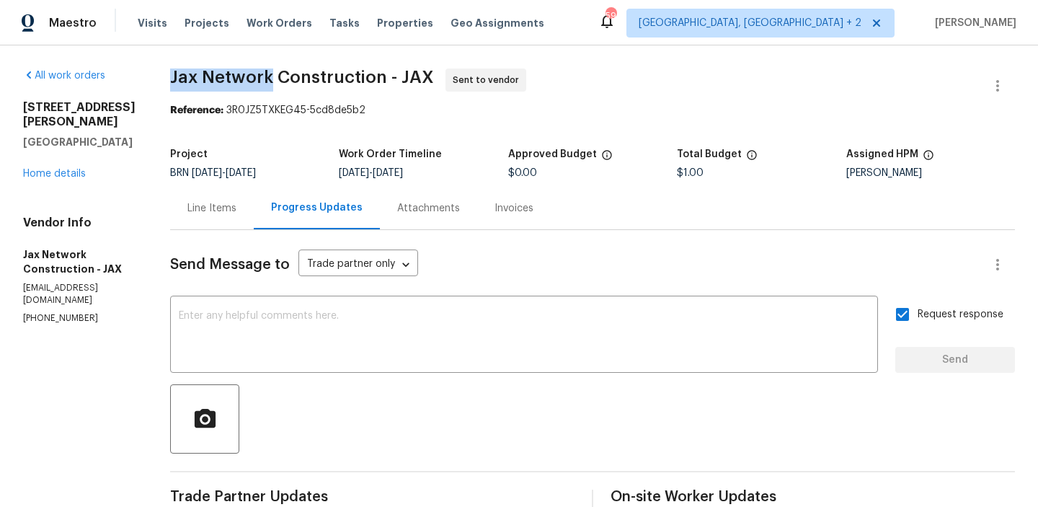
copy span "Jax Network"
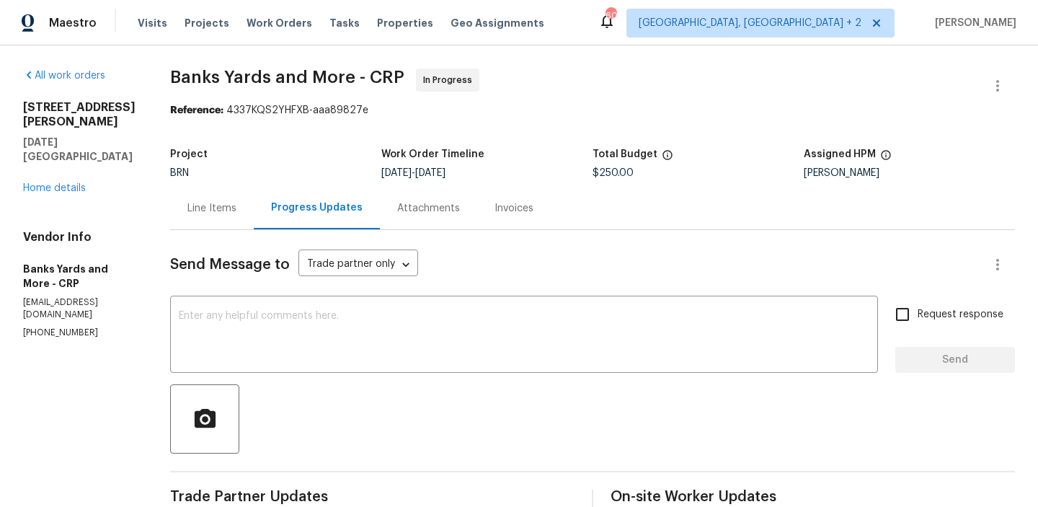
scroll to position [9, 0]
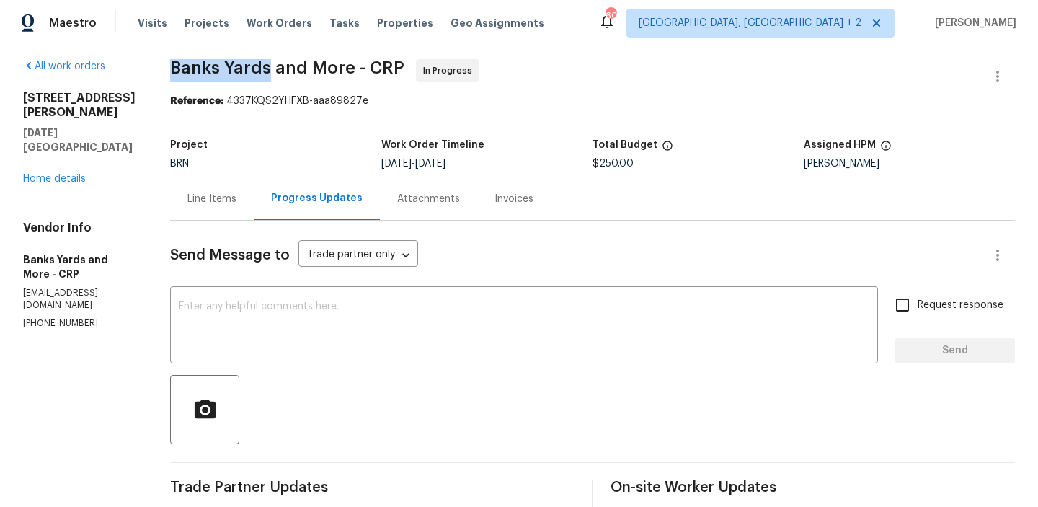
drag, startPoint x: 164, startPoint y: 76, endPoint x: 269, endPoint y: 73, distance: 104.5
click at [269, 73] on div "All work orders 4506 Lamont St Corpus Christi, TX 78411 Home details Vendor Inf…" at bounding box center [519, 493] width 1038 height 914
copy span "Banks Yards"
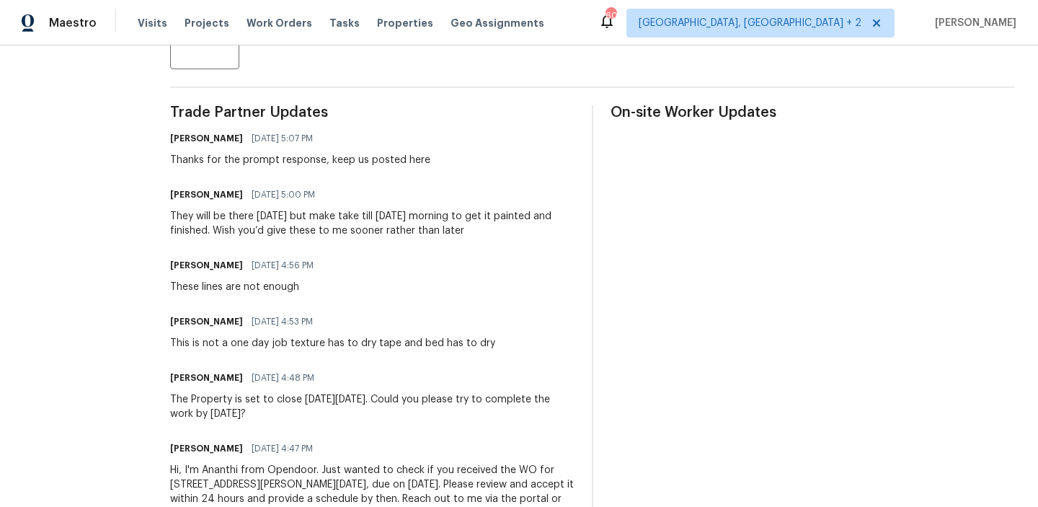
scroll to position [396, 0]
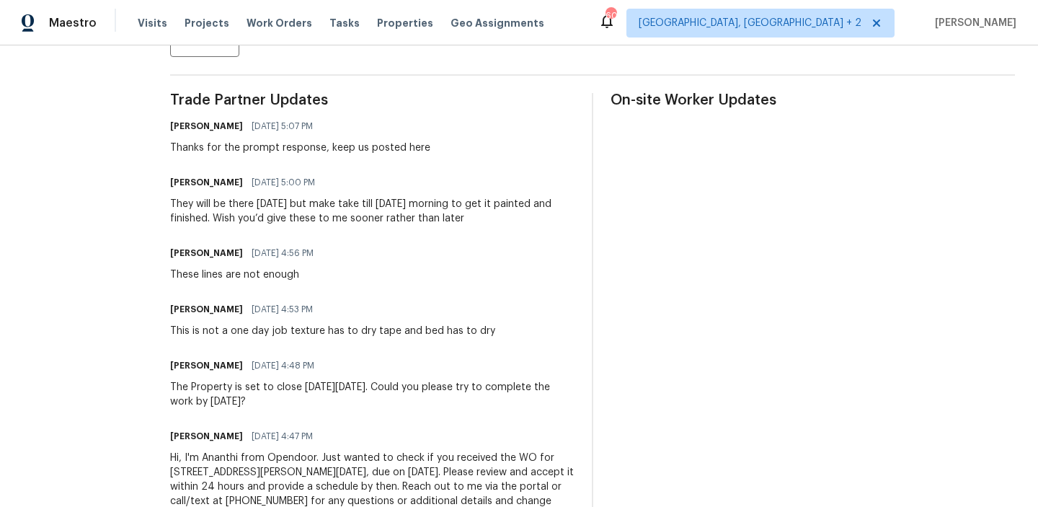
drag, startPoint x: 215, startPoint y: 205, endPoint x: 478, endPoint y: 216, distance: 263.3
click at [478, 216] on div "They will be there tomorrow but make take till Friday morning to get it painted…" at bounding box center [372, 211] width 404 height 29
copy div "be there tomorrow but make take till Friday morning to get it painted and finis…"
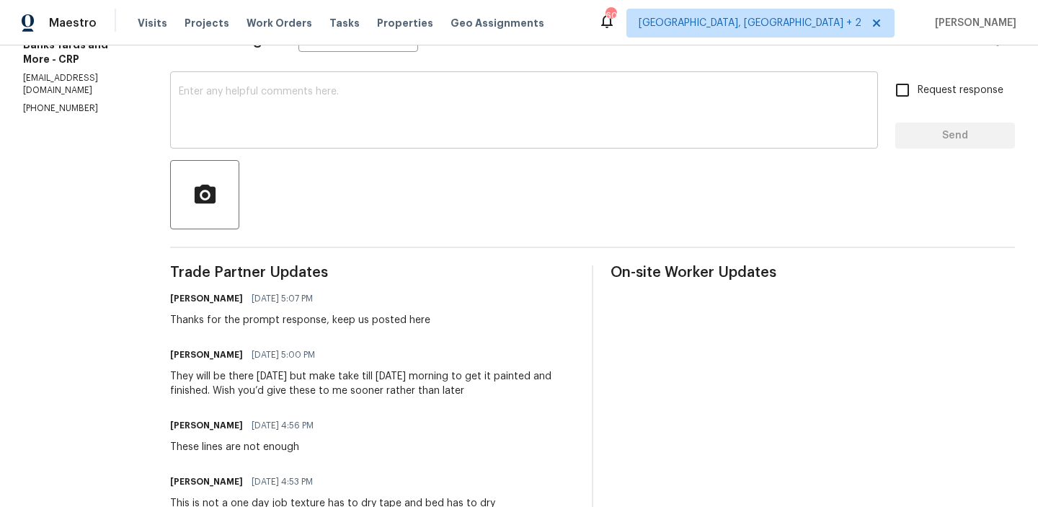
click at [241, 126] on textarea at bounding box center [524, 111] width 690 height 50
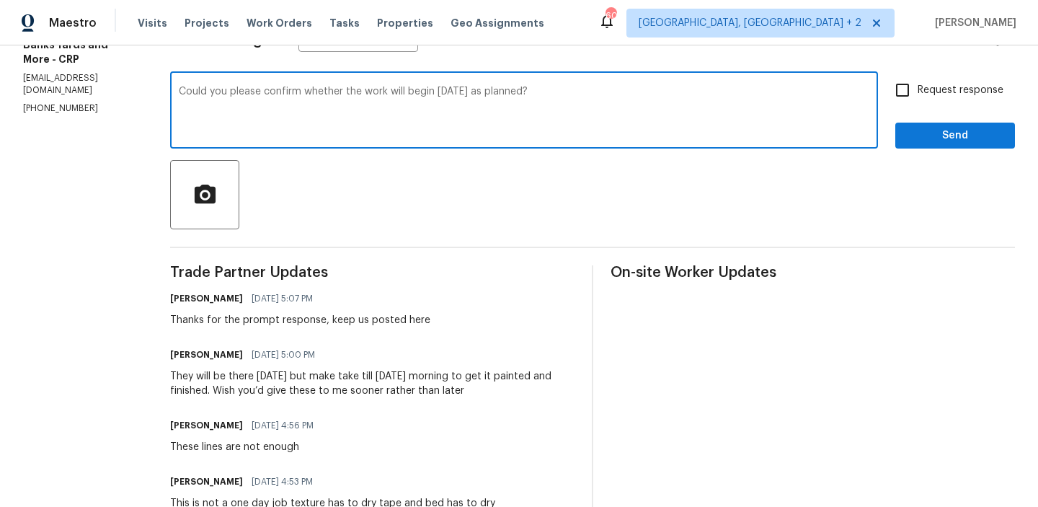
type textarea "Could you please confirm whether the work will begin today as planned?"
click at [917, 89] on input "Request response" at bounding box center [902, 90] width 30 height 30
checkbox input "true"
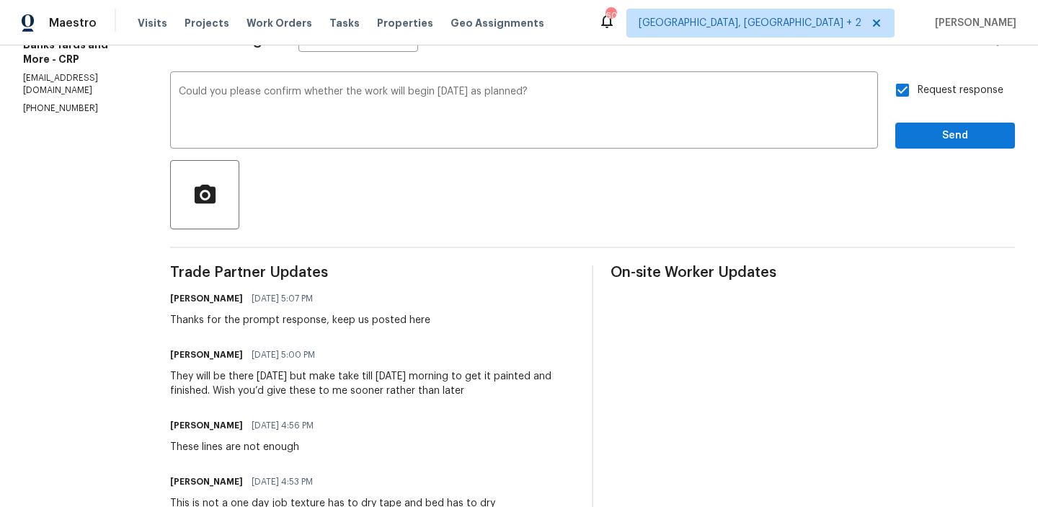
click at [918, 120] on div "Request response Send" at bounding box center [955, 111] width 120 height 73
click at [913, 149] on div "Send Message to Trade partner only Trade partner only ​ Could you please confir…" at bounding box center [592, 359] width 844 height 706
click at [927, 130] on span "Send" at bounding box center [954, 136] width 97 height 18
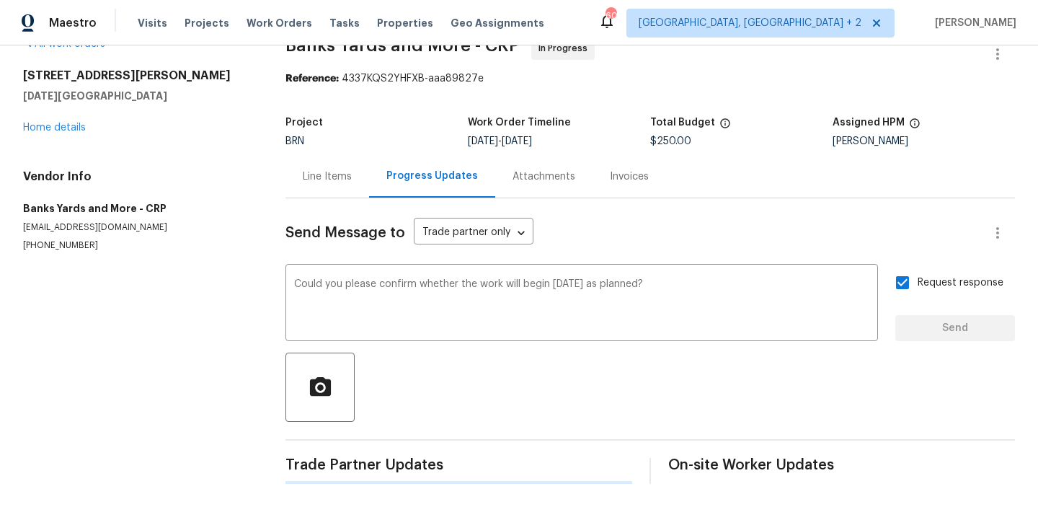
scroll to position [0, 0]
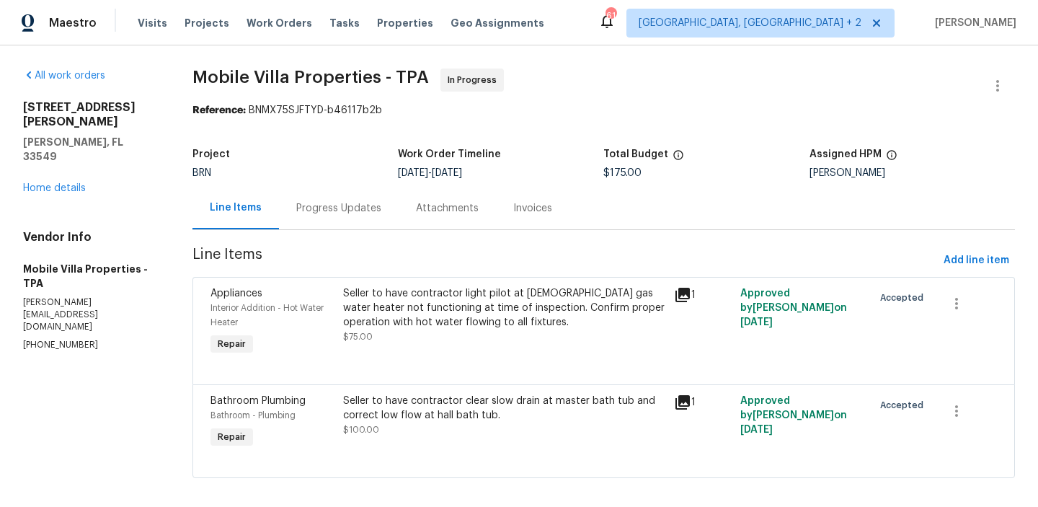
click at [312, 198] on div "Progress Updates" at bounding box center [339, 208] width 120 height 43
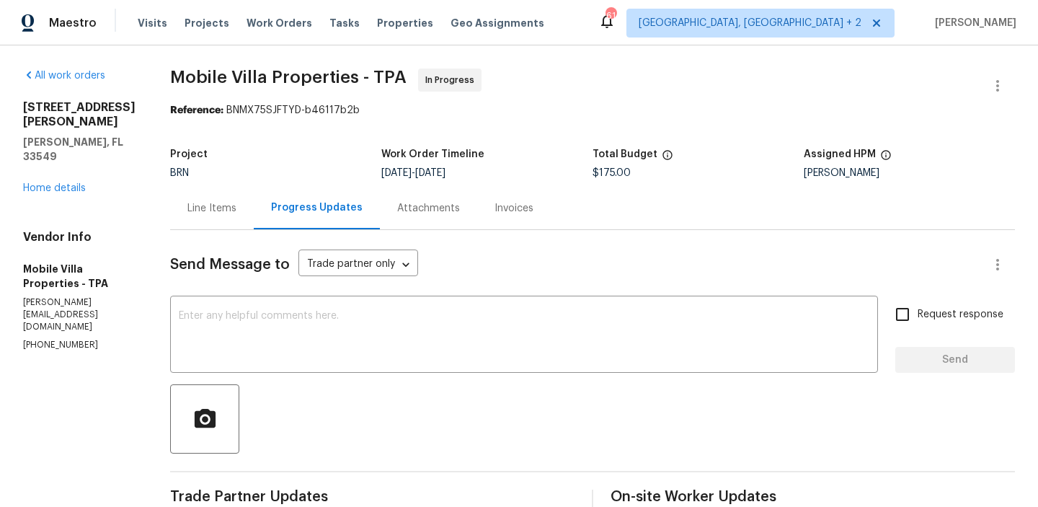
drag, startPoint x: 504, startPoint y: 134, endPoint x: 186, endPoint y: 222, distance: 329.7
click at [186, 222] on div "Line Items" at bounding box center [212, 208] width 84 height 43
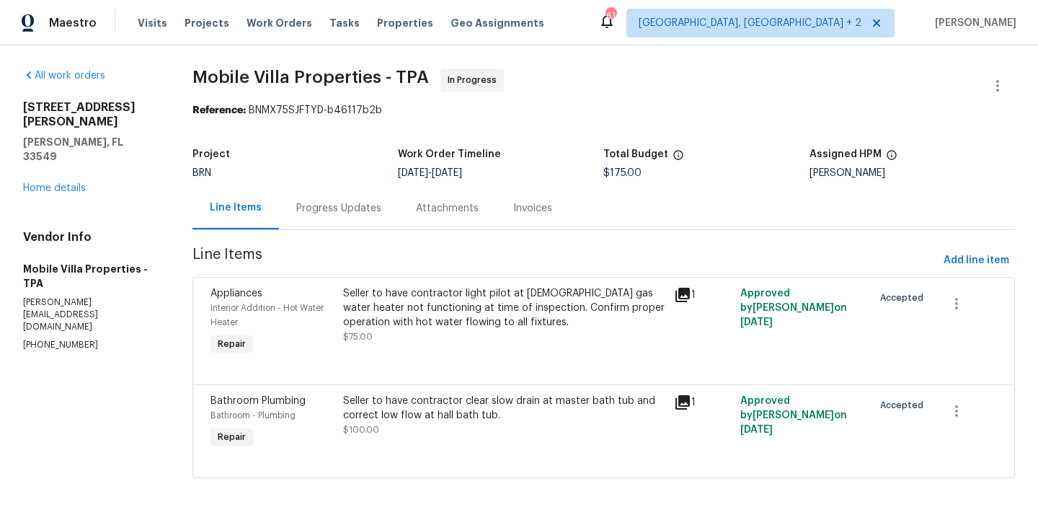
scroll to position [12, 0]
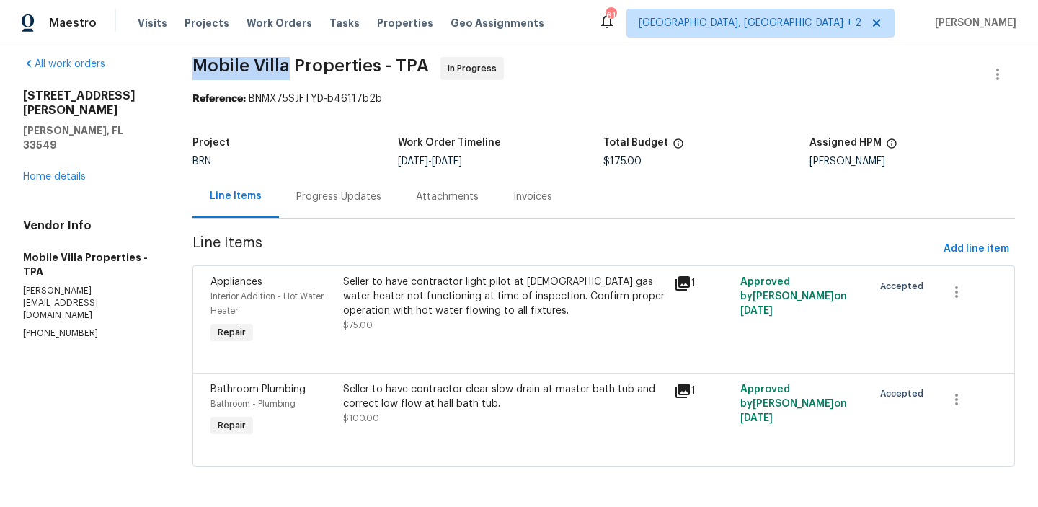
drag, startPoint x: 192, startPoint y: 71, endPoint x: 291, endPoint y: 71, distance: 98.7
click at [290, 71] on div "All work orders [STREET_ADDRESS][PERSON_NAME][PERSON_NAME] Home details Vendor …" at bounding box center [519, 270] width 1038 height 473
copy span "Mobile Villa"
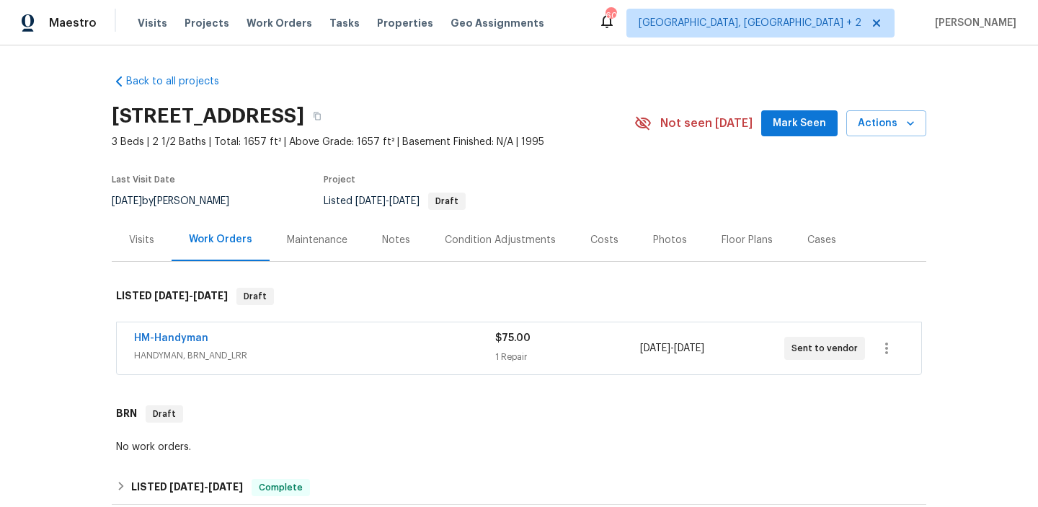
scroll to position [253, 0]
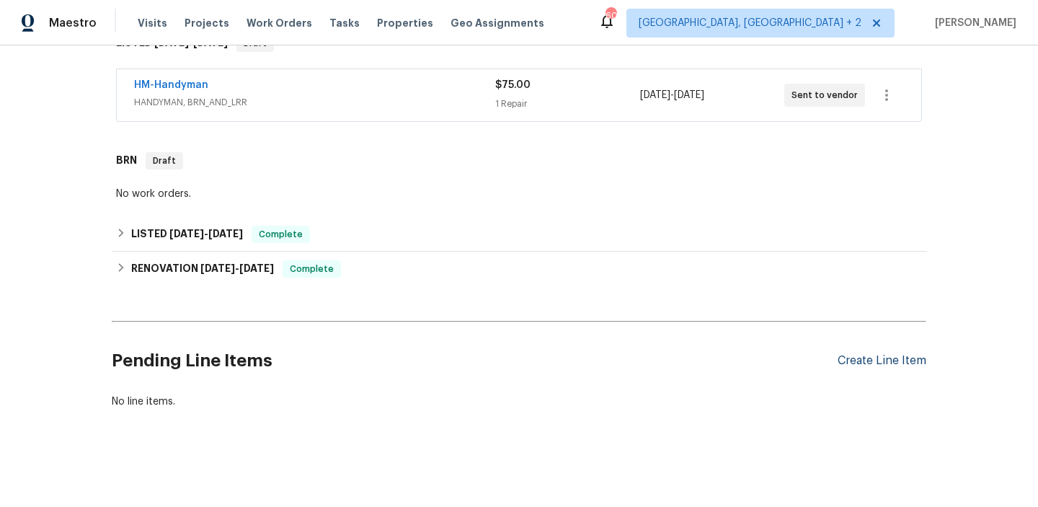
click at [851, 365] on div "Create Line Item" at bounding box center [881, 361] width 89 height 14
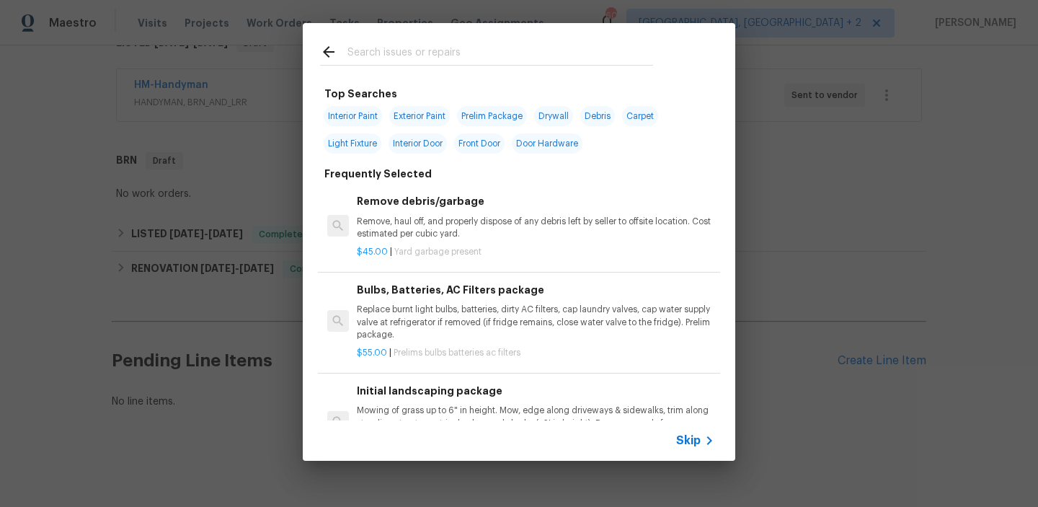
click at [687, 441] on span "Skip" at bounding box center [688, 440] width 24 height 14
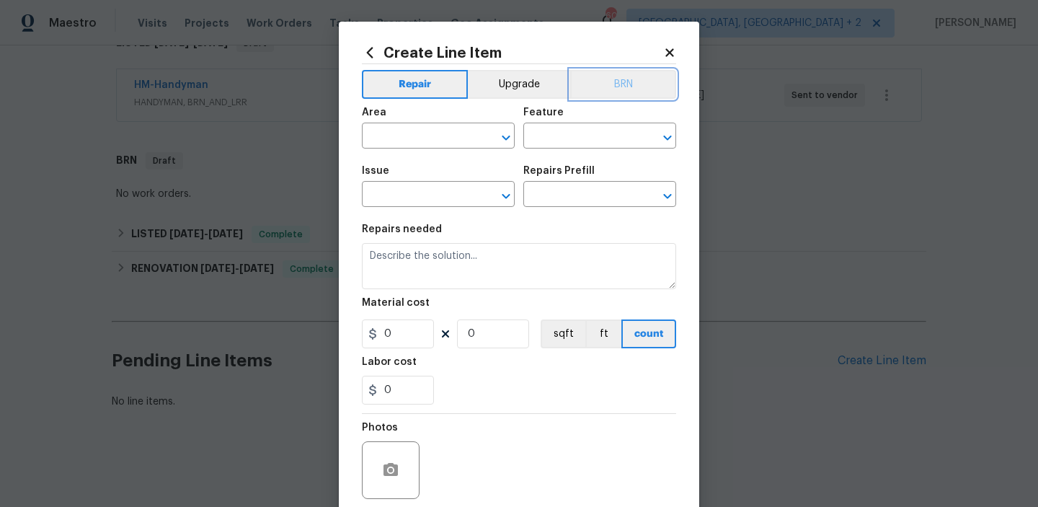
click at [612, 95] on button "BRN" at bounding box center [623, 84] width 106 height 29
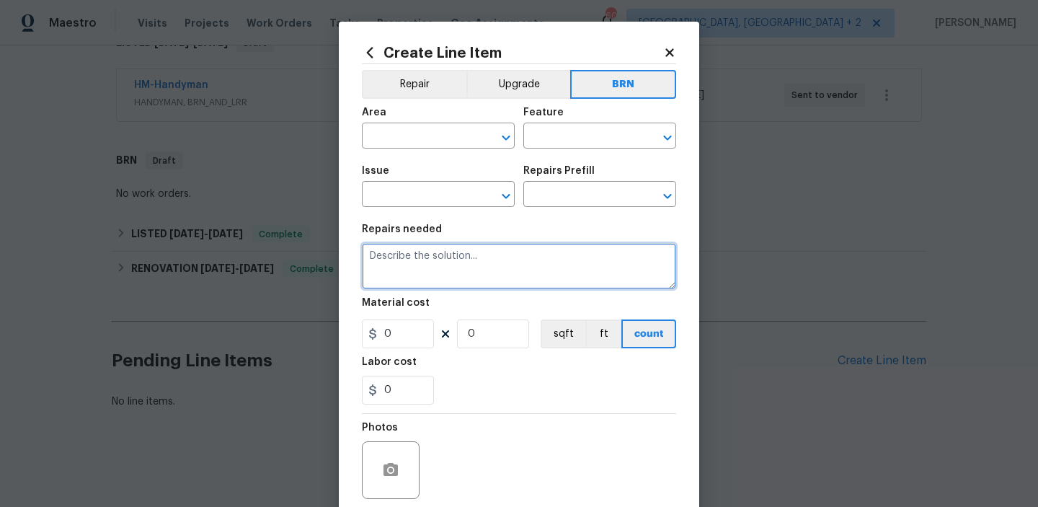
click at [469, 254] on textarea at bounding box center [519, 266] width 314 height 46
paste textarea "Seller to have Impressive Exterminating inspect for WDI, treat if needed and pr…"
type textarea "Seller to have Impressive Exterminating inspect for WDI, treat if needed and pr…"
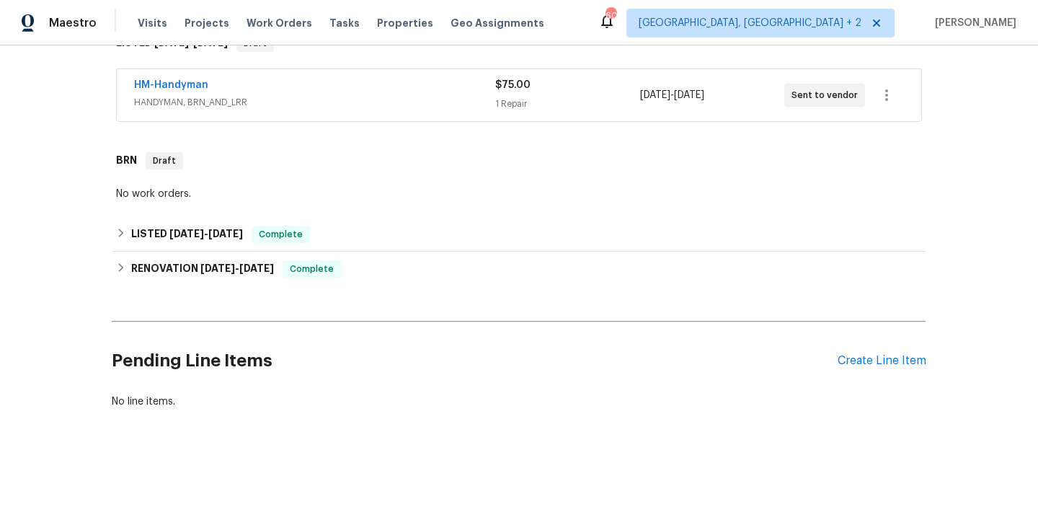
click at [166, 76] on div "HM-Handyman HANDYMAN, BRN_AND_LRR $75.00 1 Repair 9/17/2025 - 9/19/2025 Sent to…" at bounding box center [519, 95] width 804 height 52
click at [156, 82] on link "HM-Handyman" at bounding box center [171, 85] width 74 height 10
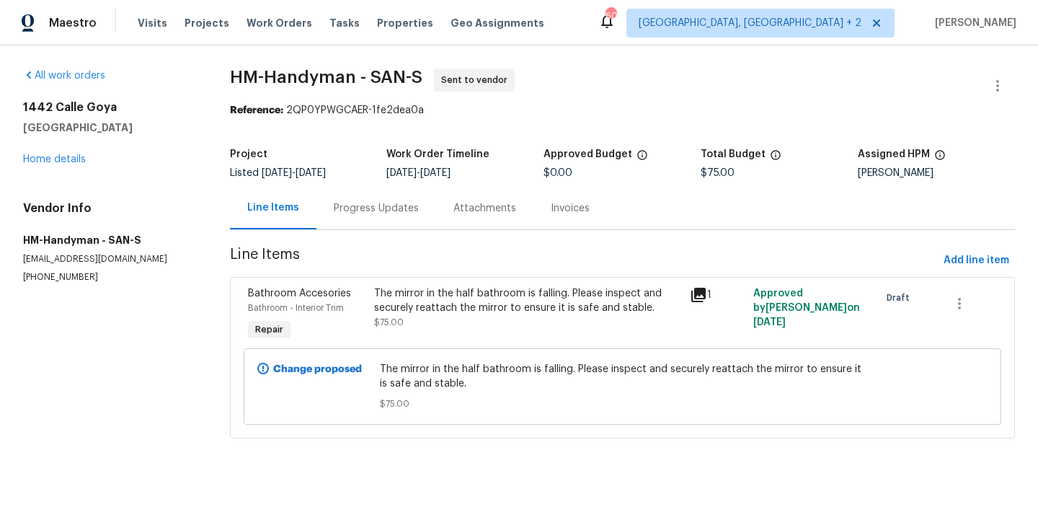
click at [373, 205] on div "Progress Updates" at bounding box center [376, 208] width 85 height 14
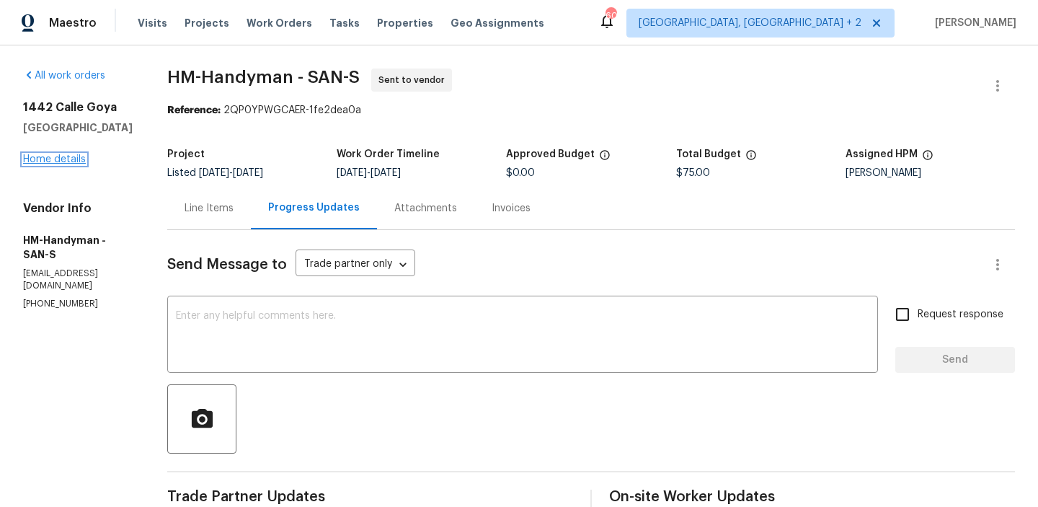
click at [66, 156] on link "Home details" at bounding box center [54, 159] width 63 height 10
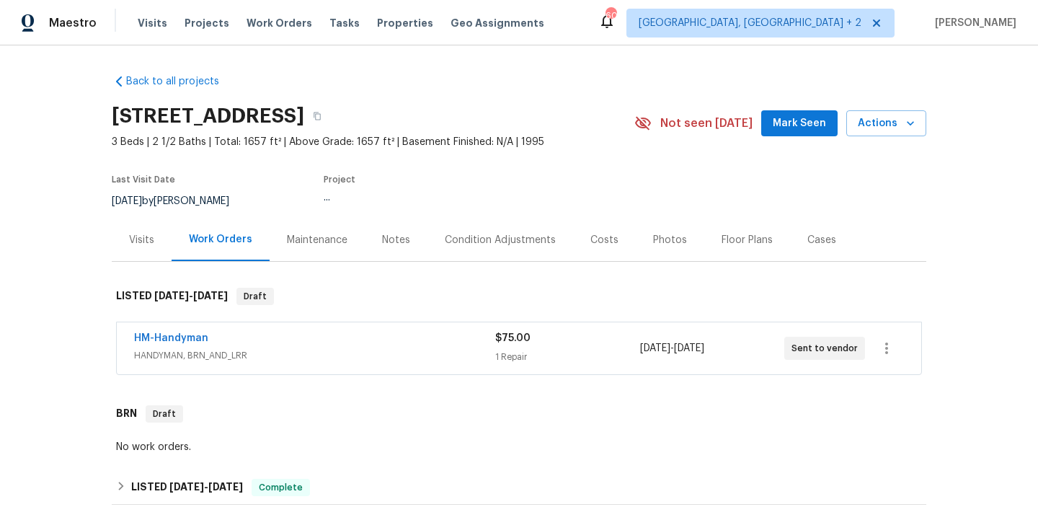
scroll to position [253, 0]
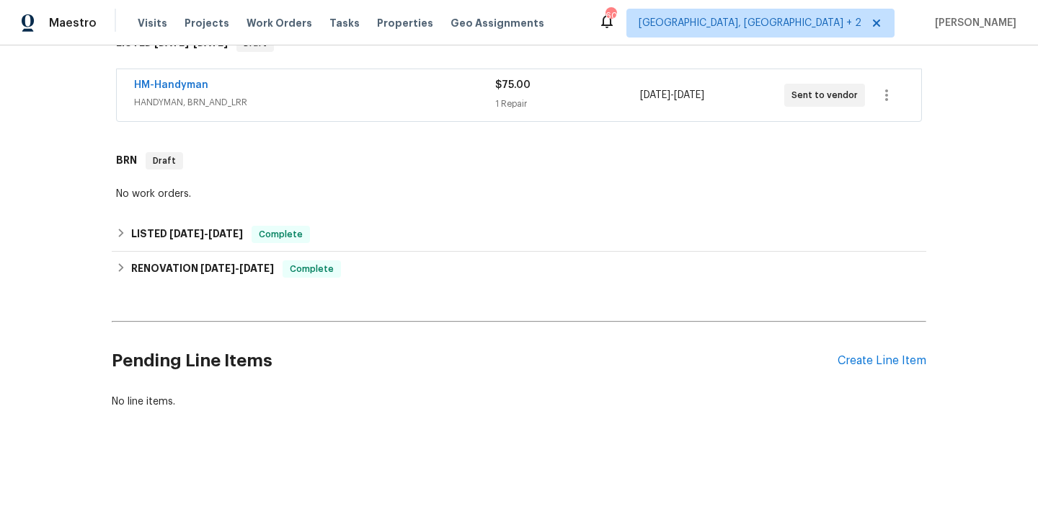
click at [844, 368] on div "Pending Line Items Create Line Item" at bounding box center [519, 360] width 814 height 67
click at [848, 359] on div "Create Line Item" at bounding box center [881, 361] width 89 height 14
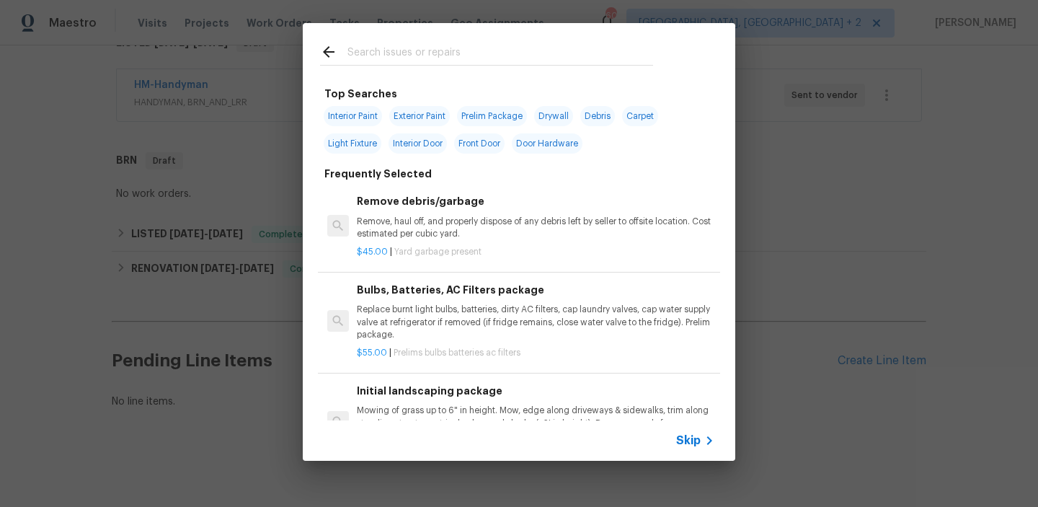
click at [677, 426] on div "Skip" at bounding box center [519, 440] width 432 height 40
click at [682, 438] on span "Skip" at bounding box center [688, 440] width 24 height 14
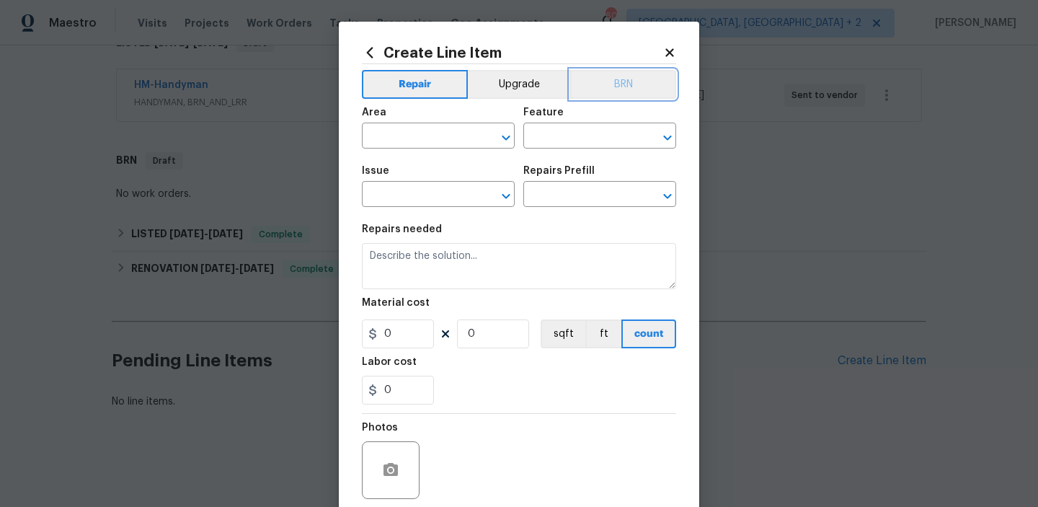
click at [615, 88] on button "BRN" at bounding box center [623, 84] width 106 height 29
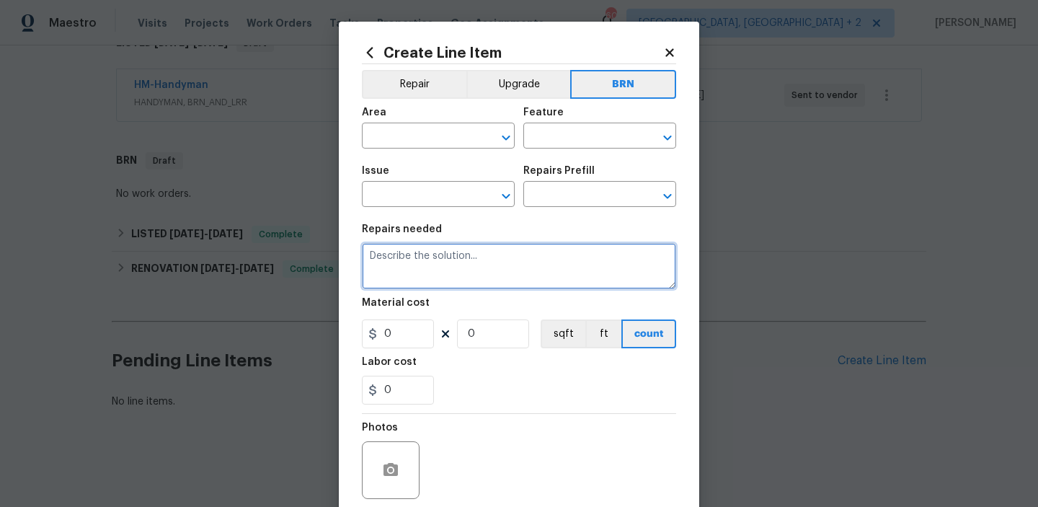
click at [415, 263] on textarea at bounding box center [519, 266] width 314 height 46
paste textarea "Seller to have Impressive Exterminating inspect for WDI, treat if needed and pr…"
type textarea "Seller to have Impressive Exterminating inspect for WDI, treat if needed and pr…"
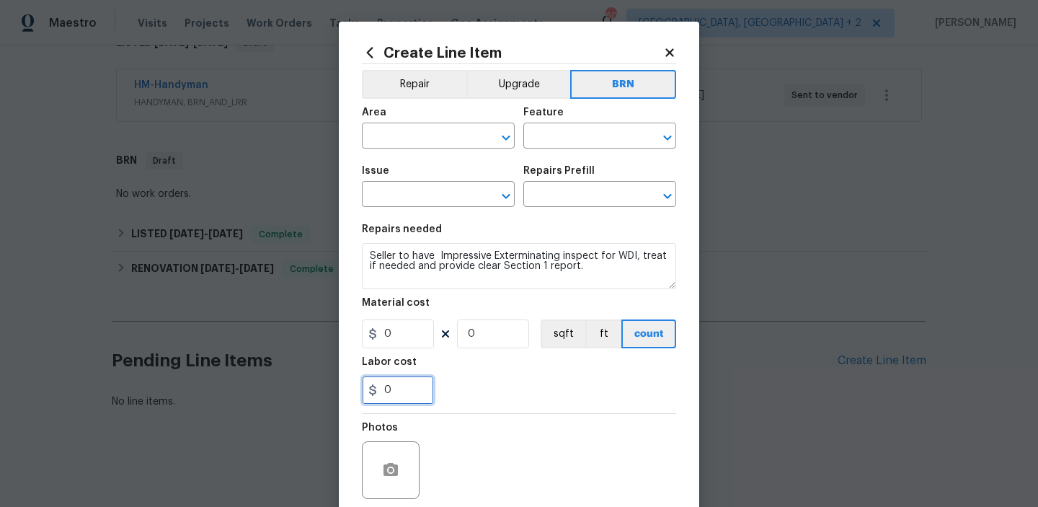
click at [402, 391] on input "0" at bounding box center [398, 389] width 72 height 29
type input "150"
click at [494, 331] on input "0" at bounding box center [493, 333] width 72 height 29
type input "1"
click at [389, 132] on input "text" at bounding box center [418, 137] width 112 height 22
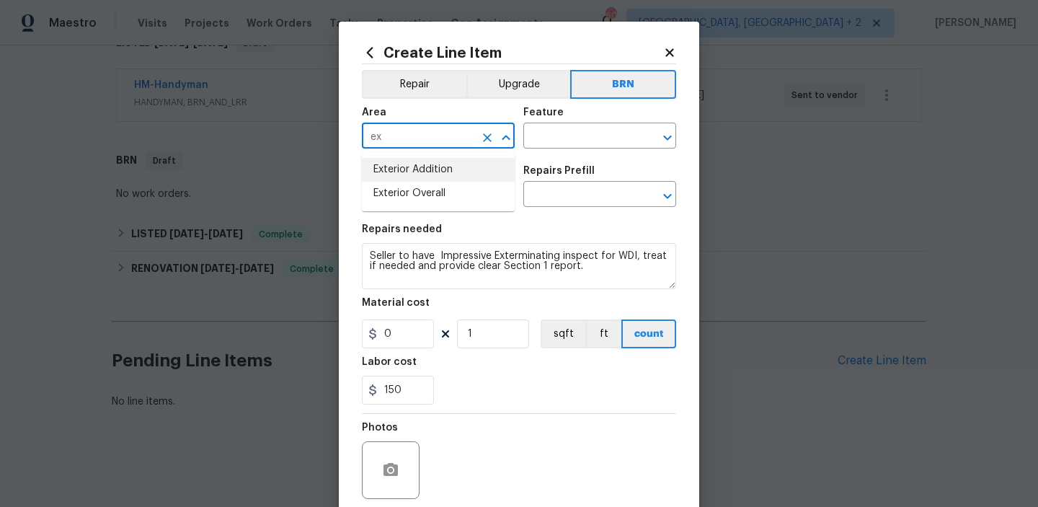
click at [412, 190] on li "Exterior Overall" at bounding box center [438, 194] width 153 height 24
type input "Exterior Overall"
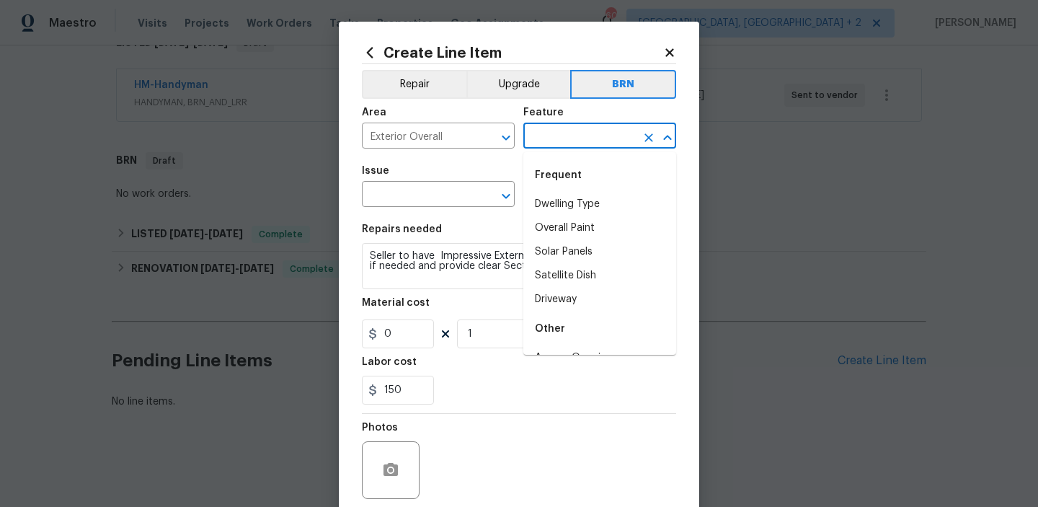
click at [530, 141] on input "text" at bounding box center [579, 137] width 112 height 22
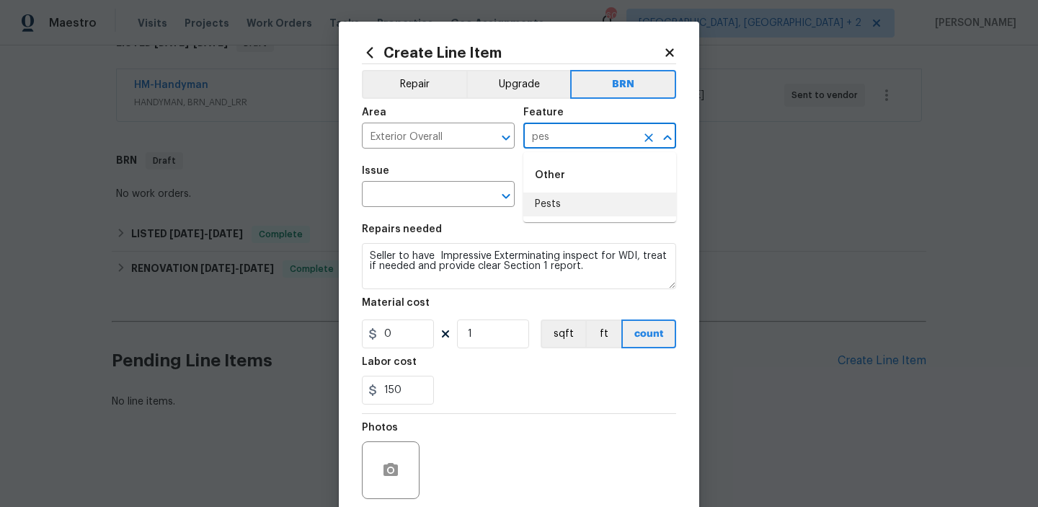
click at [554, 198] on li "Pests" at bounding box center [599, 204] width 153 height 24
type input "Pests"
click at [436, 201] on input "text" at bounding box center [418, 195] width 112 height 22
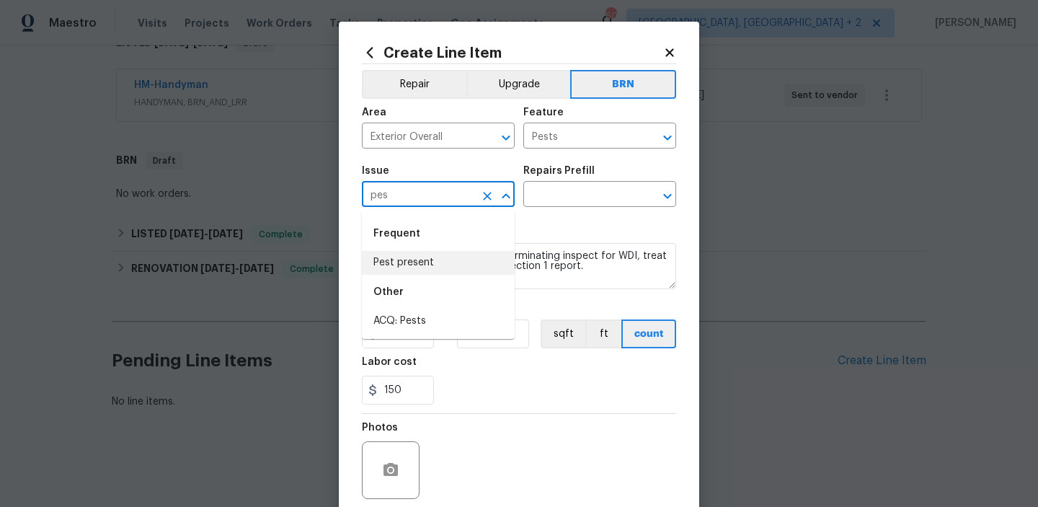
click at [429, 263] on li "Pest present" at bounding box center [438, 263] width 153 height 24
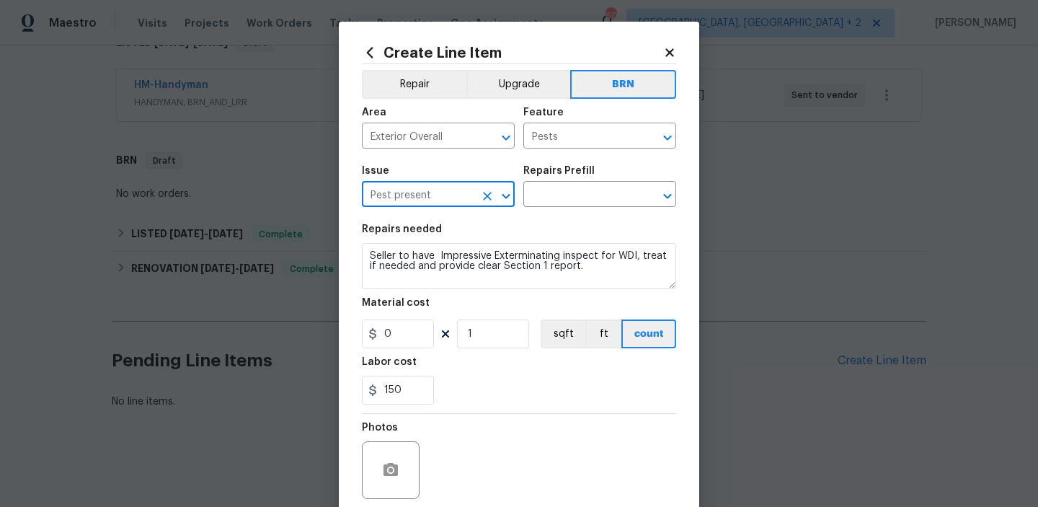
type input "Pest present"
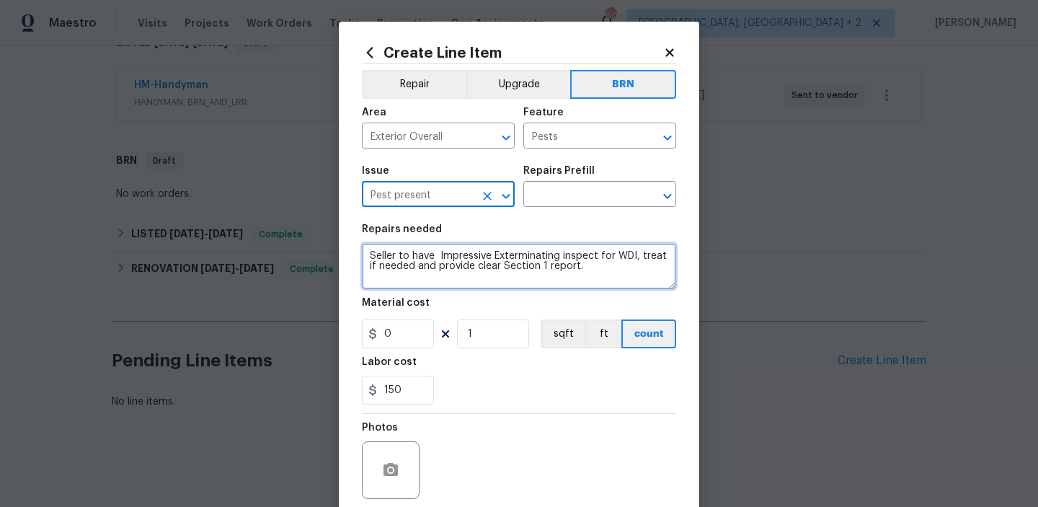
click at [429, 263] on textarea "Seller to have Impressive Exterminating inspect for WDI, treat if needed and pr…" at bounding box center [519, 266] width 314 height 46
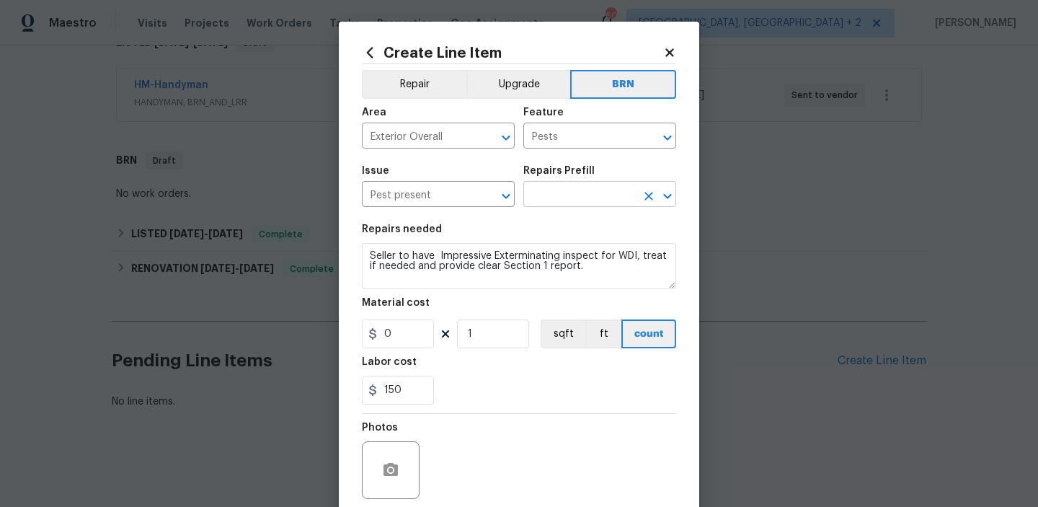
click at [542, 187] on input "text" at bounding box center [579, 195] width 112 height 22
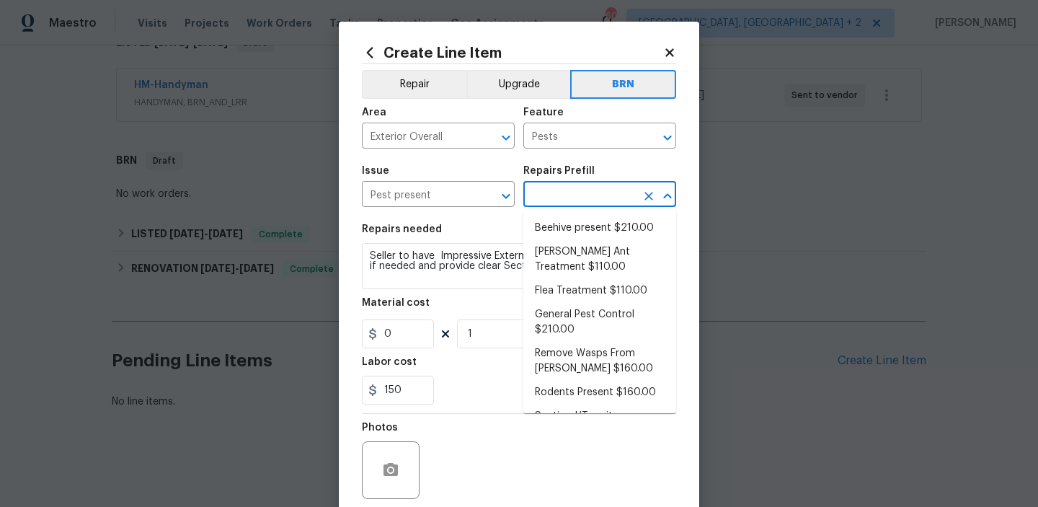
click at [555, 223] on li "Beehive present $210.00" at bounding box center [599, 228] width 153 height 24
type textarea "Remove, patch/paint touch up location after removal if needed."
type input "Beehive present $210.00"
type input "210"
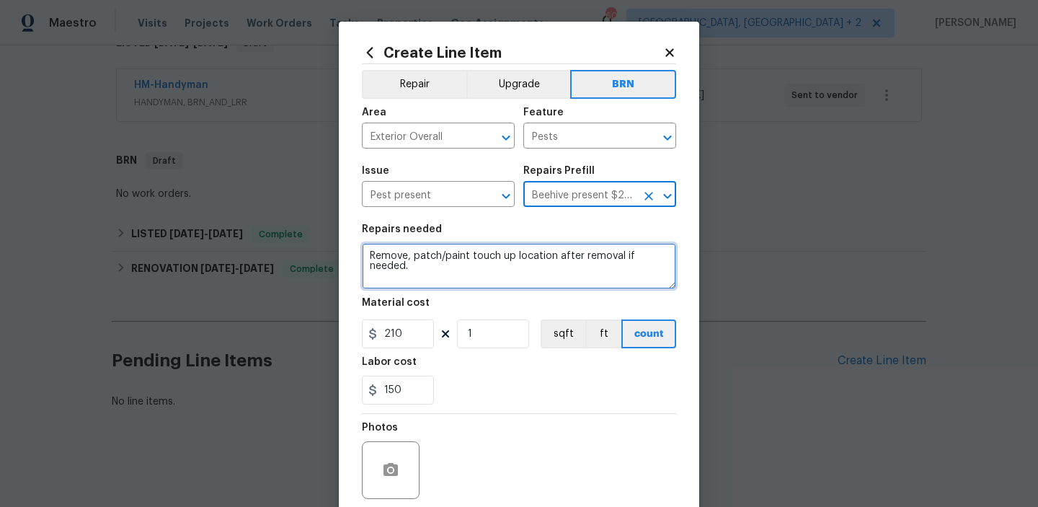
click at [468, 261] on textarea "Remove, patch/paint touch up location after removal if needed." at bounding box center [519, 266] width 314 height 46
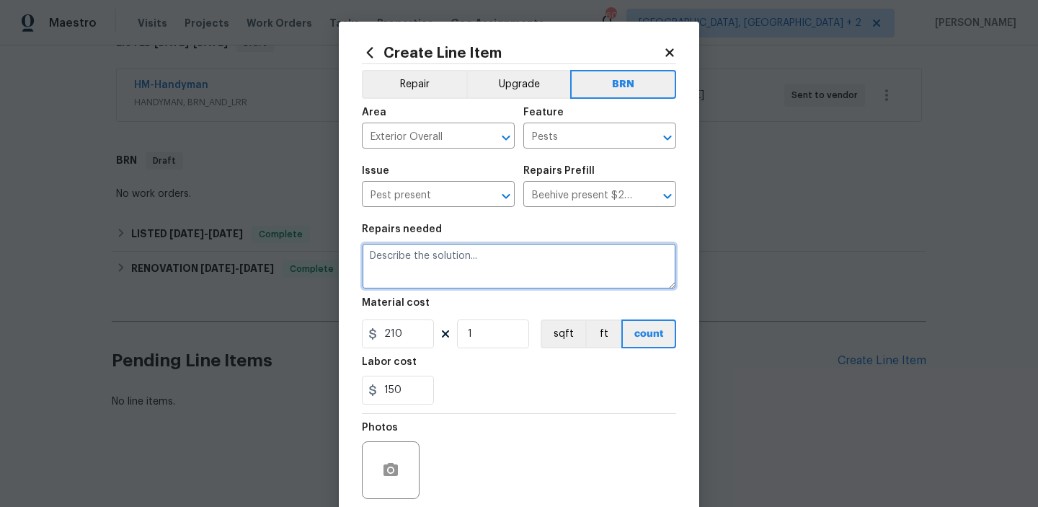
paste textarea "Seller to have Impressive Exterminating inspect for WDI, treat if needed and pr…"
type textarea "Seller to have Impressive Exterminating inspect for WDI, treat if needed and pr…"
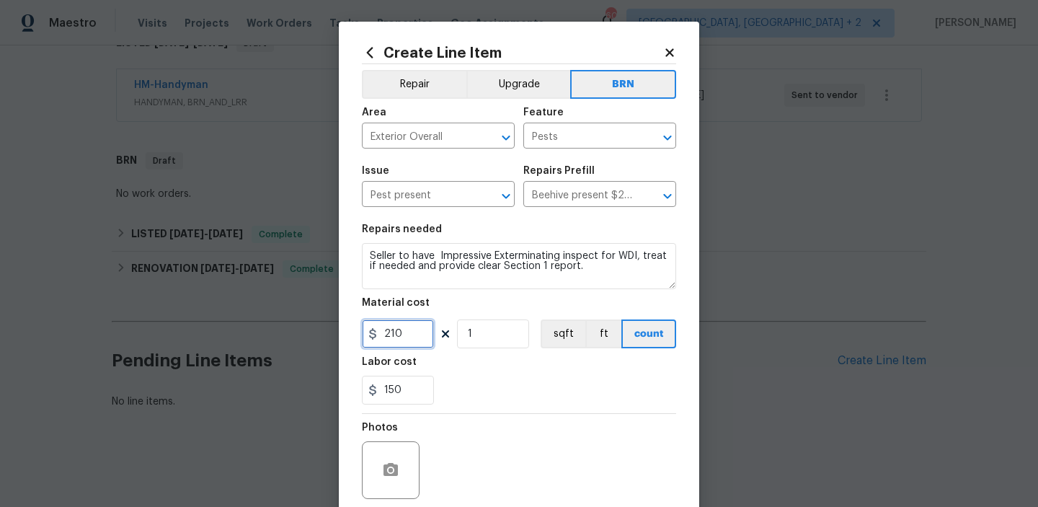
click at [417, 345] on input "210" at bounding box center [398, 333] width 72 height 29
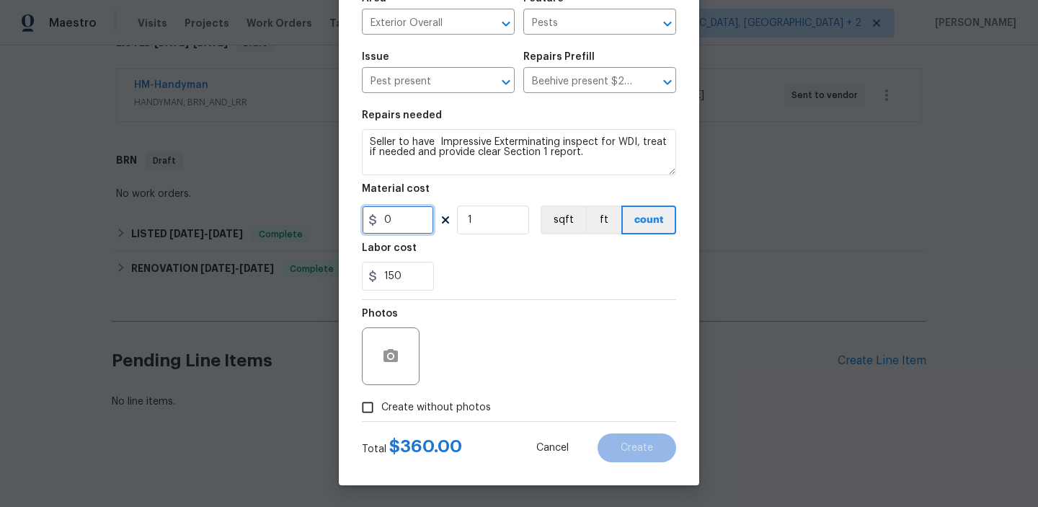
type input "0"
click at [384, 401] on span "Create without photos" at bounding box center [436, 407] width 110 height 15
click at [381, 401] on input "Create without photos" at bounding box center [367, 406] width 27 height 27
checkbox input "true"
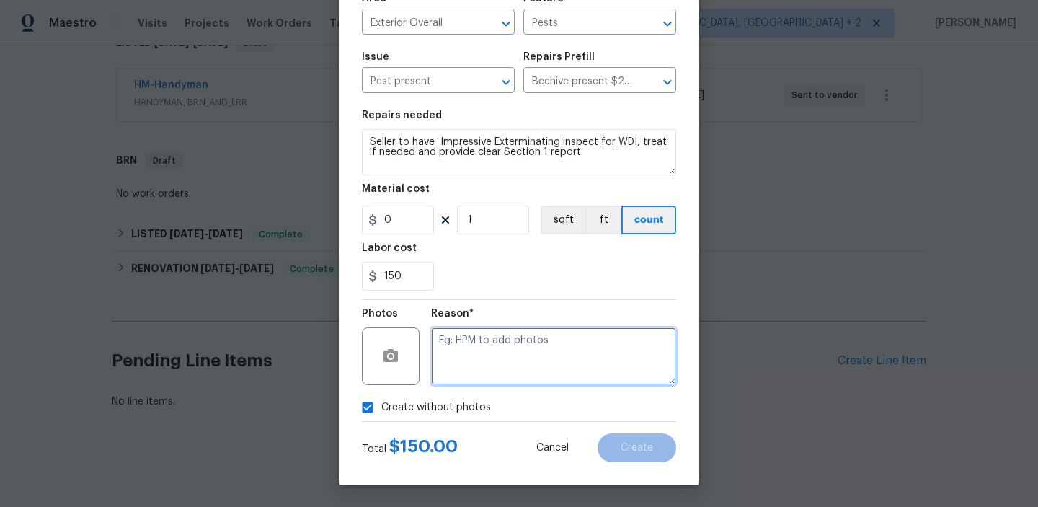
click at [469, 378] on textarea at bounding box center [553, 356] width 245 height 58
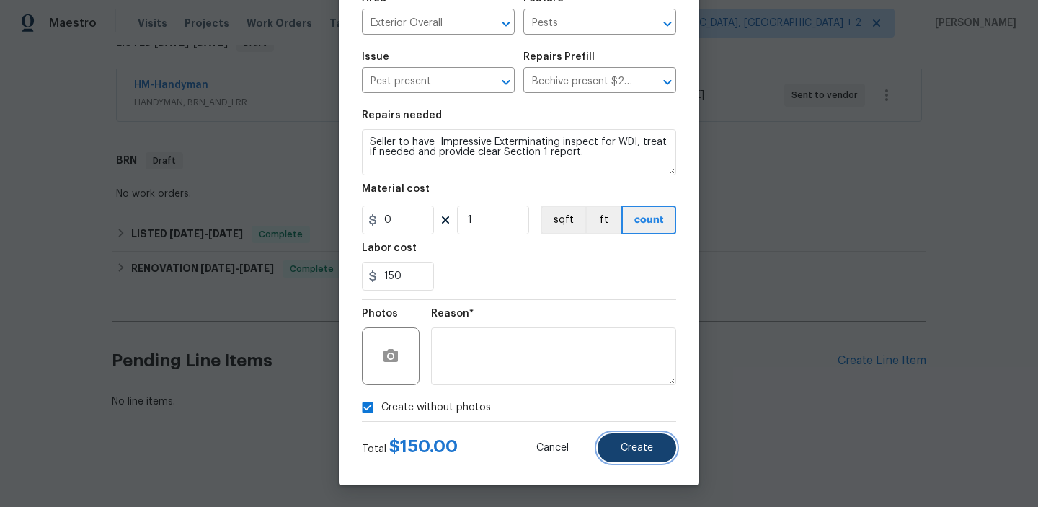
click at [664, 450] on button "Create" at bounding box center [636, 447] width 79 height 29
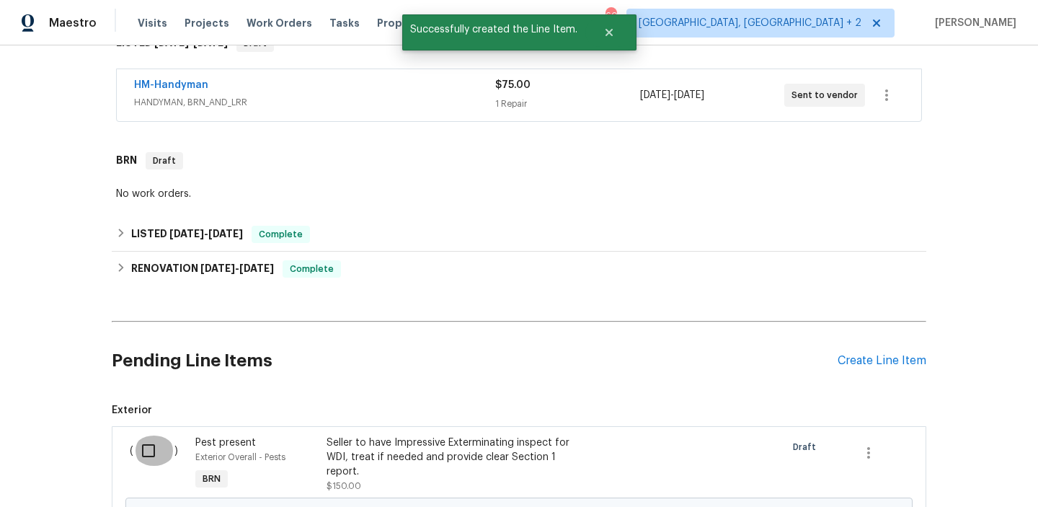
click at [141, 448] on input "checkbox" at bounding box center [153, 450] width 41 height 30
checkbox input "true"
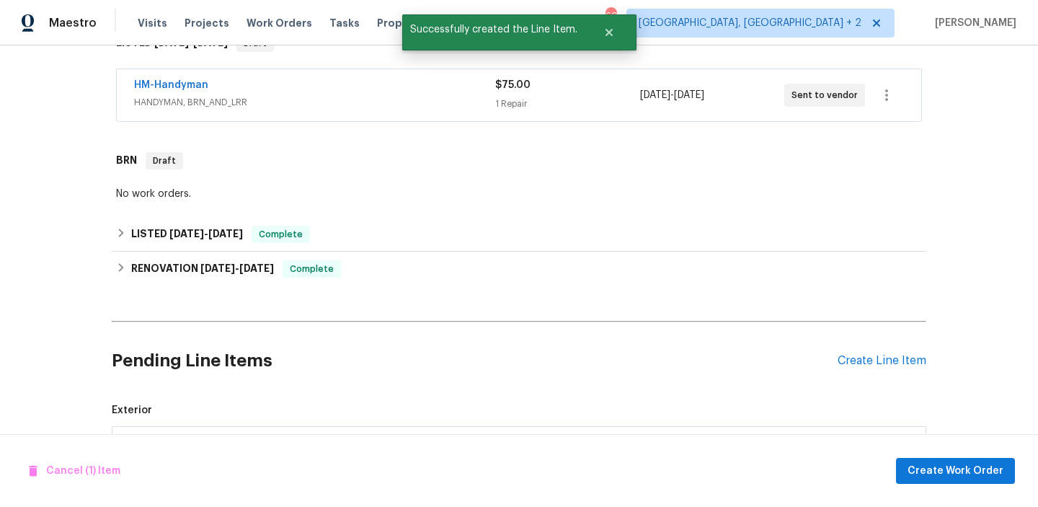
scroll to position [417, 0]
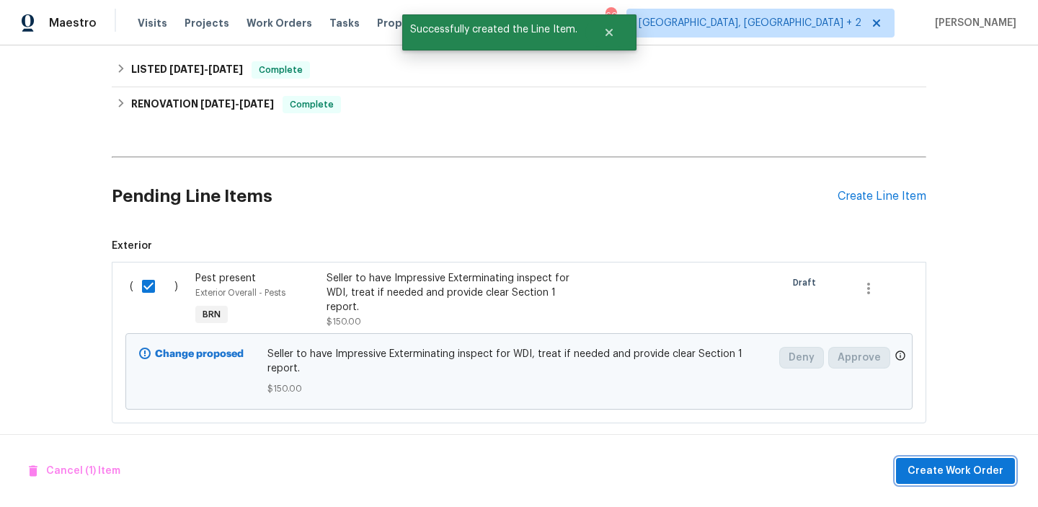
click at [940, 479] on button "Create Work Order" at bounding box center [955, 471] width 119 height 27
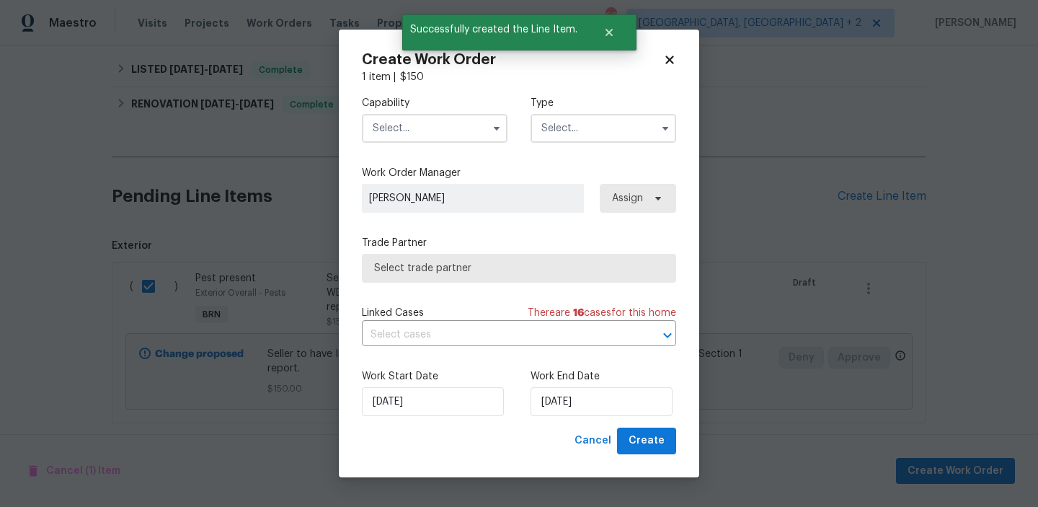
click at [416, 135] on input "text" at bounding box center [435, 128] width 146 height 29
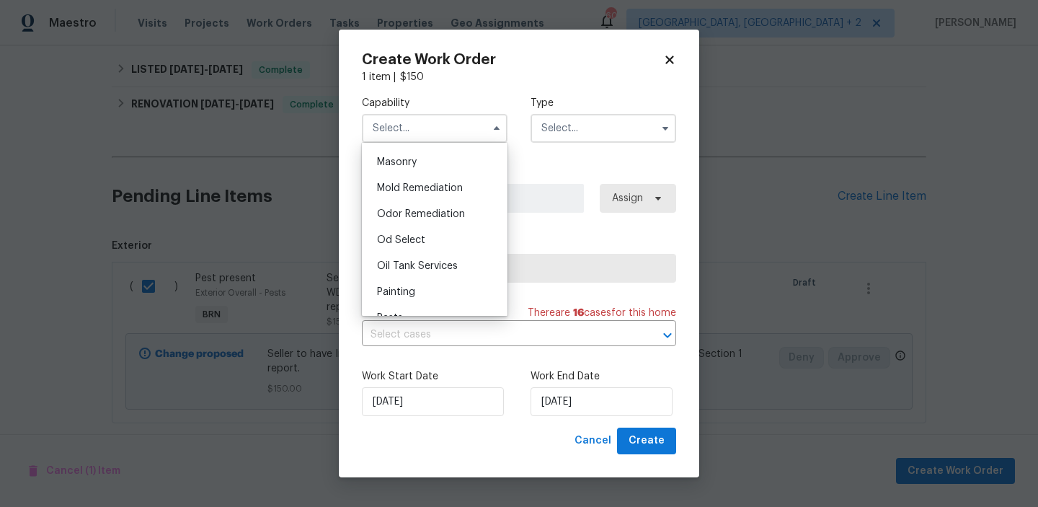
scroll to position [1124, 0]
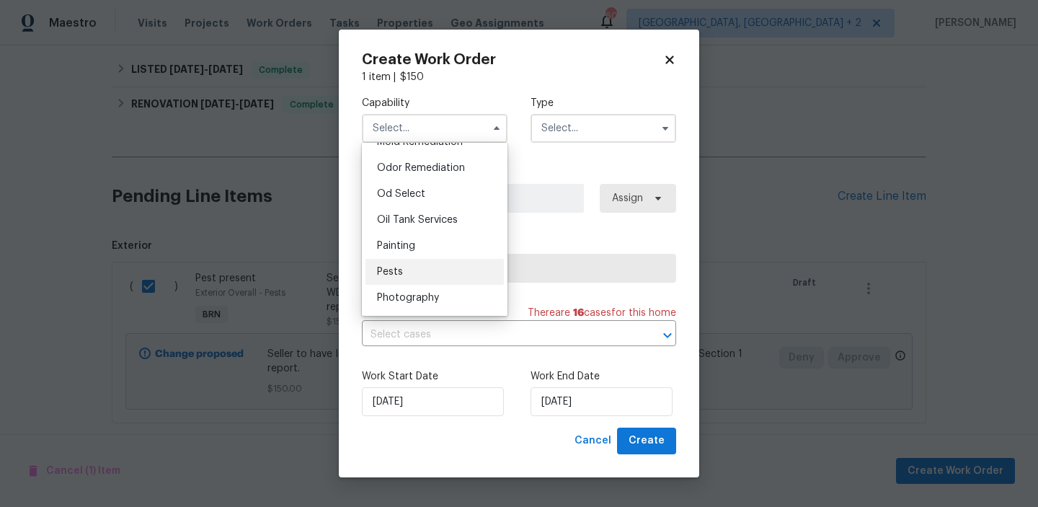
click at [404, 269] on div "Pests" at bounding box center [434, 272] width 138 height 26
type input "Pests"
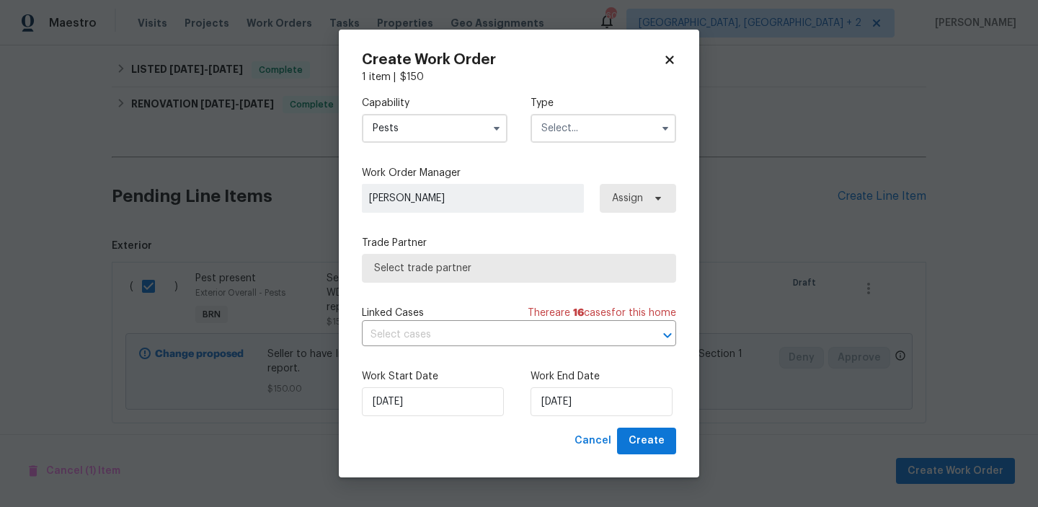
click at [555, 137] on input "text" at bounding box center [603, 128] width 146 height 29
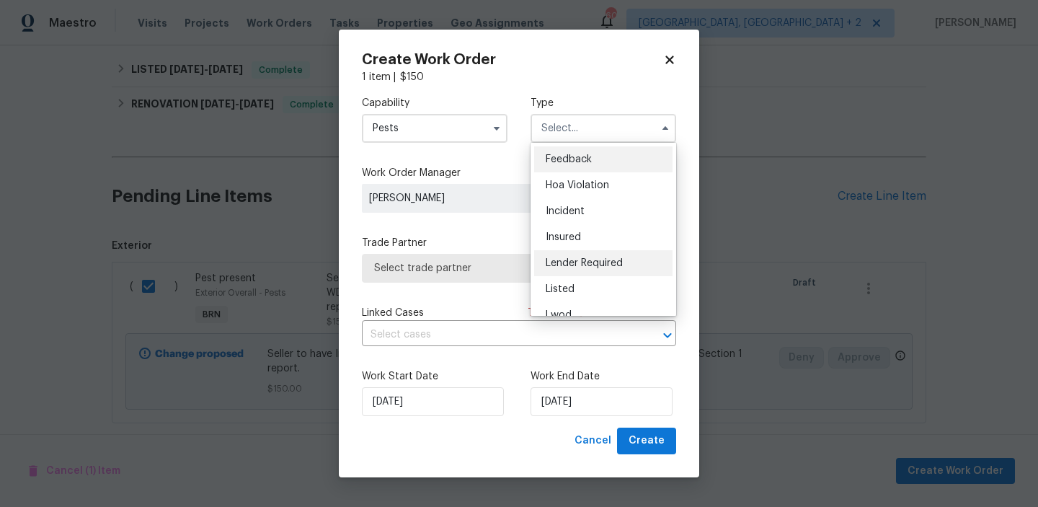
scroll to position [171, 0]
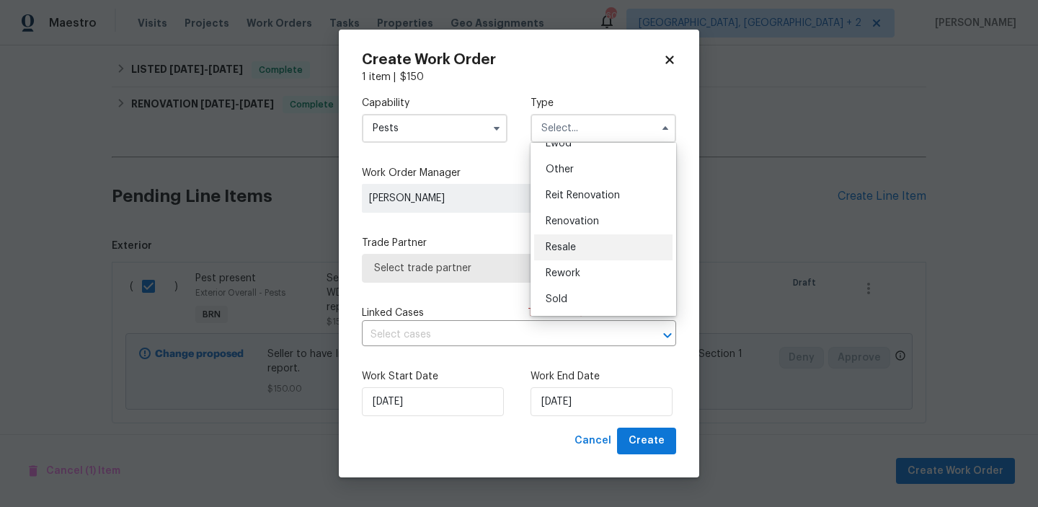
click at [560, 244] on span "Resale" at bounding box center [560, 247] width 30 height 10
type input "Resale"
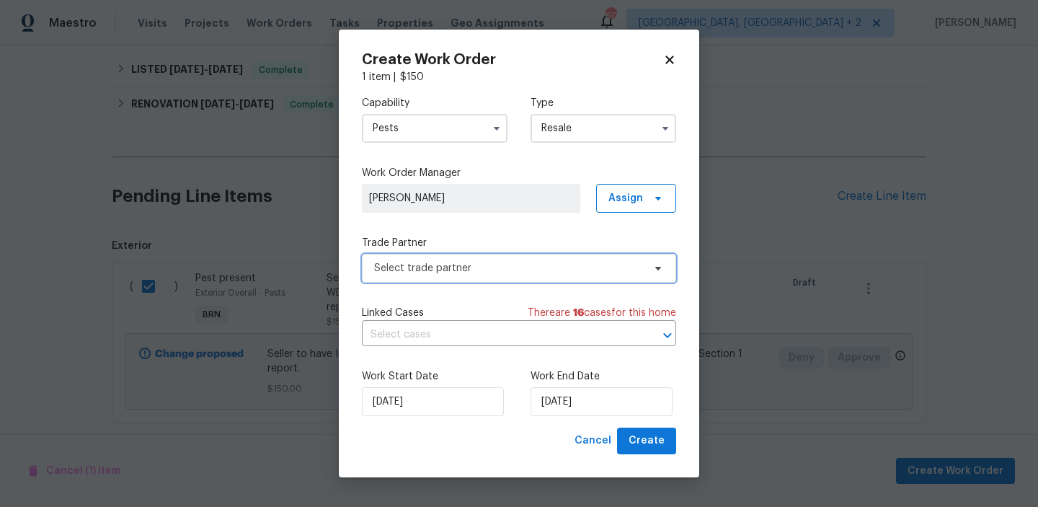
click at [416, 268] on span "Select trade partner" at bounding box center [508, 268] width 269 height 14
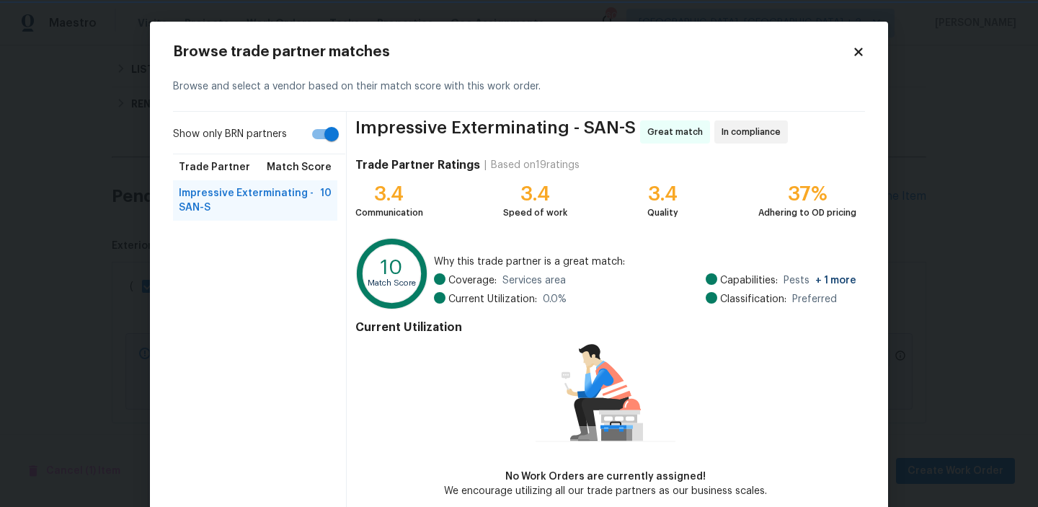
scroll to position [70, 0]
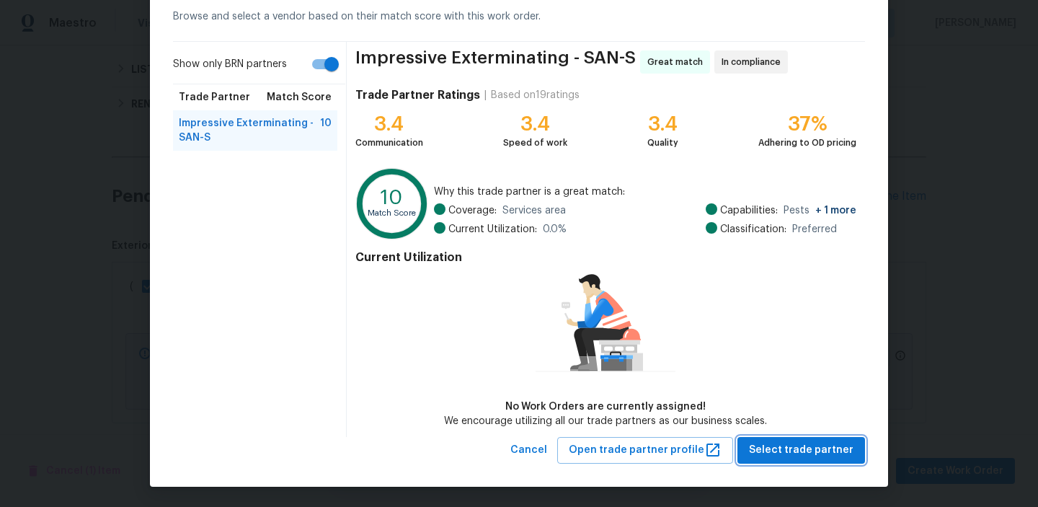
click at [766, 449] on span "Select trade partner" at bounding box center [801, 450] width 104 height 18
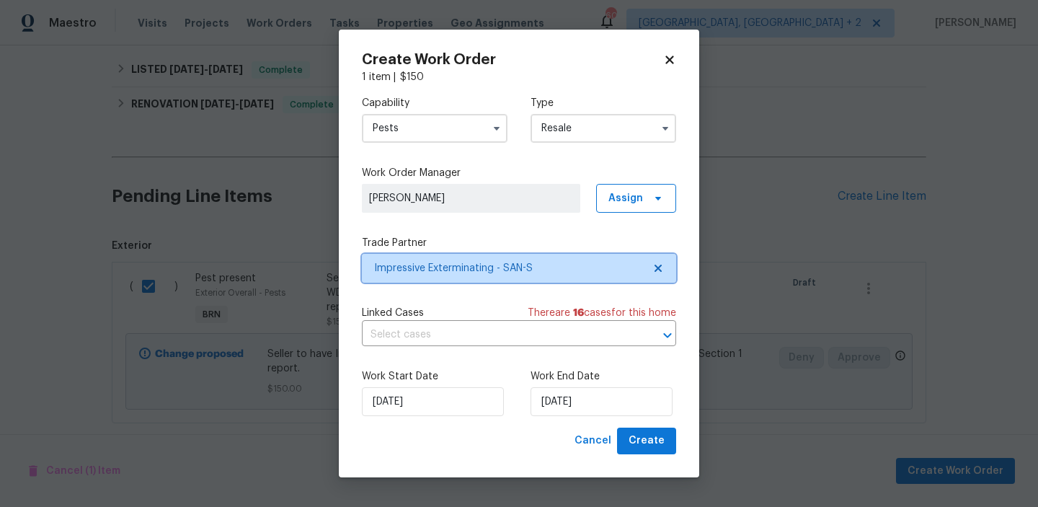
scroll to position [0, 0]
click at [468, 336] on input "text" at bounding box center [499, 335] width 274 height 22
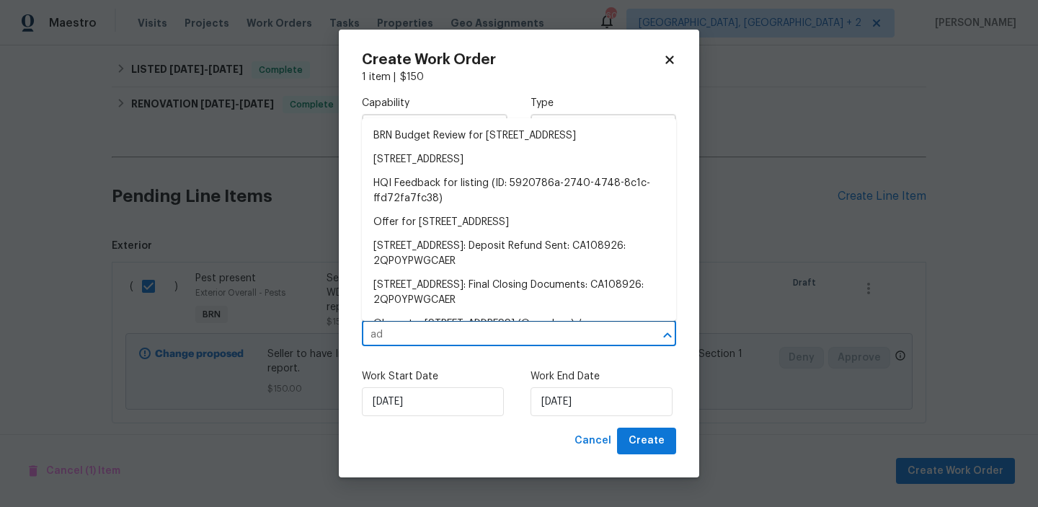
type input "a"
type input "S"
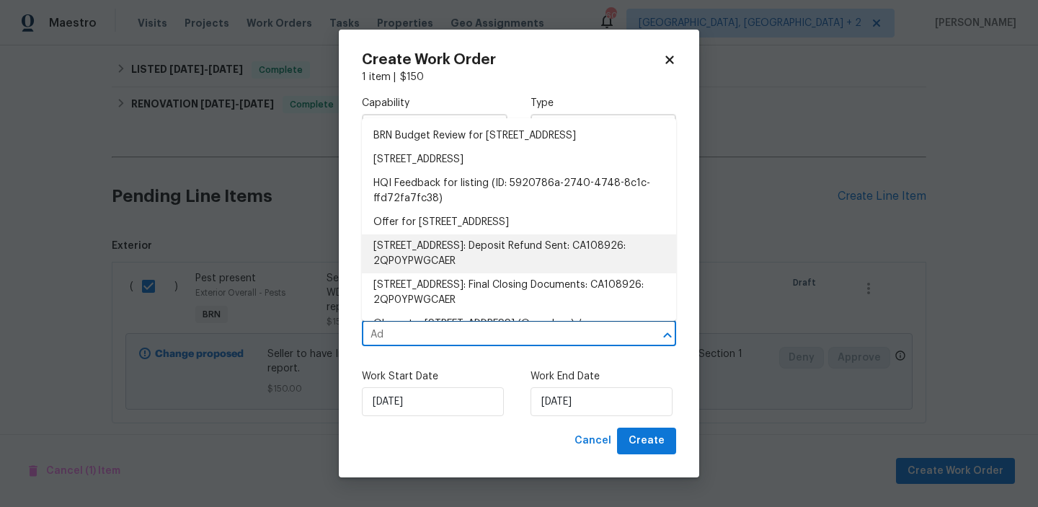
type input "Ad"
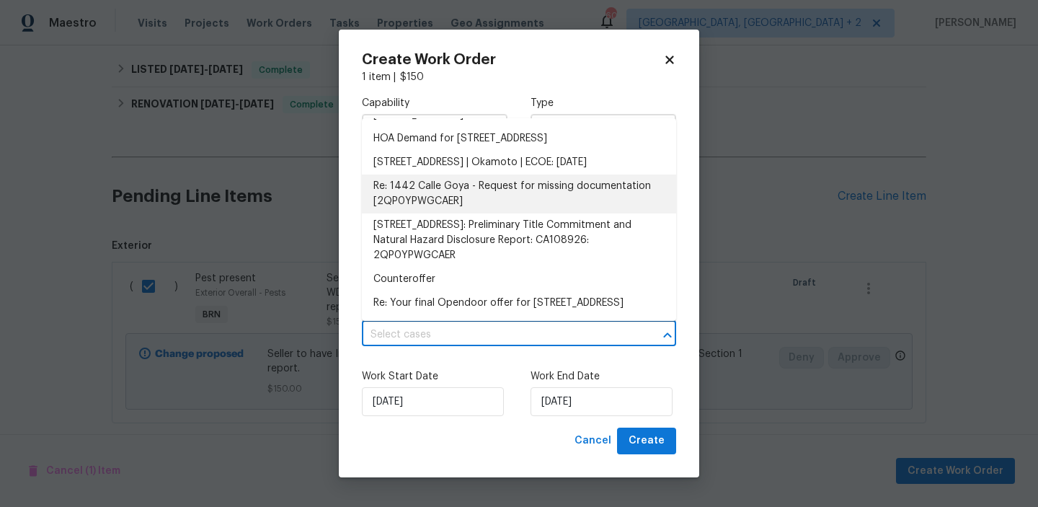
scroll to position [326, 0]
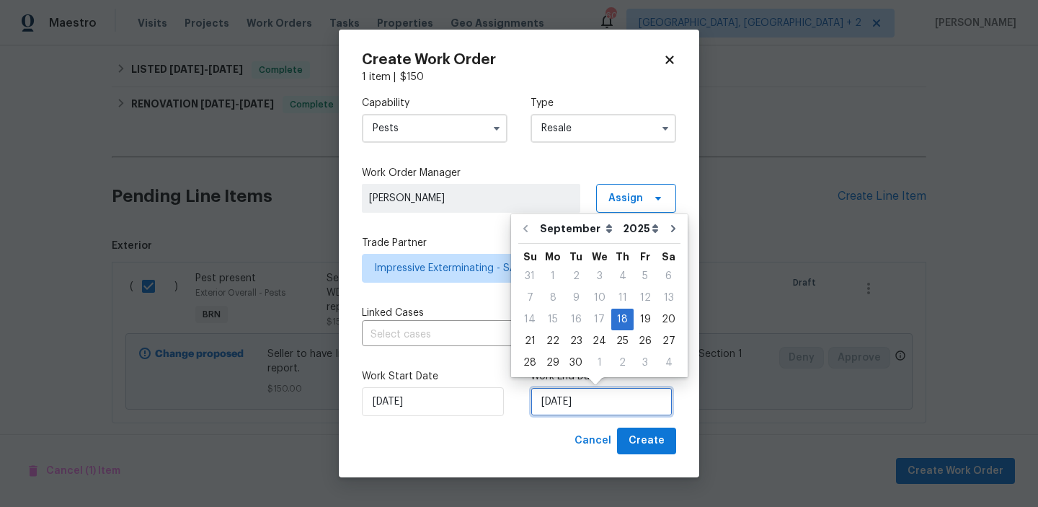
click at [558, 402] on input "18/09/2025" at bounding box center [601, 401] width 142 height 29
click at [550, 336] on div "22" at bounding box center [552, 341] width 23 height 20
type input "22/09/2025"
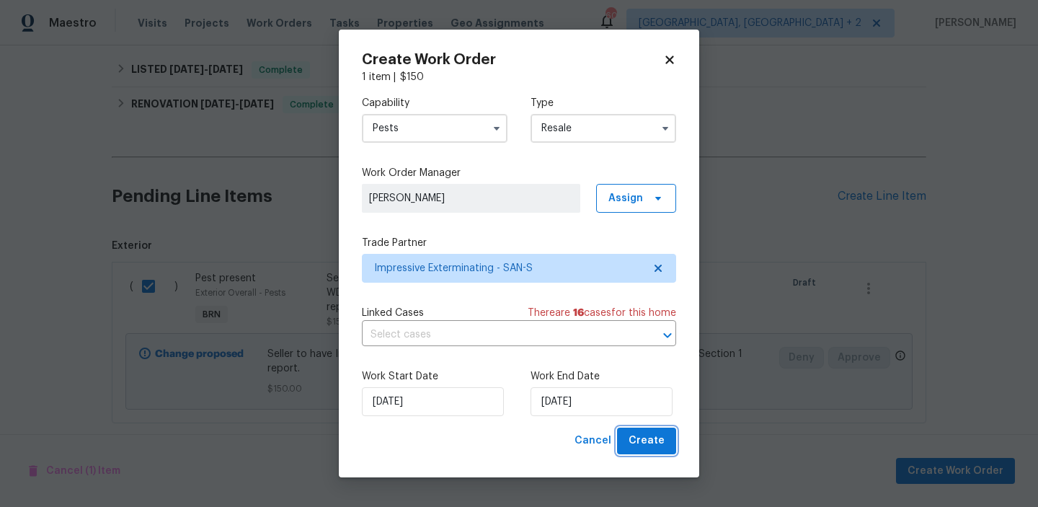
click at [639, 428] on button "Create" at bounding box center [646, 440] width 59 height 27
checkbox input "false"
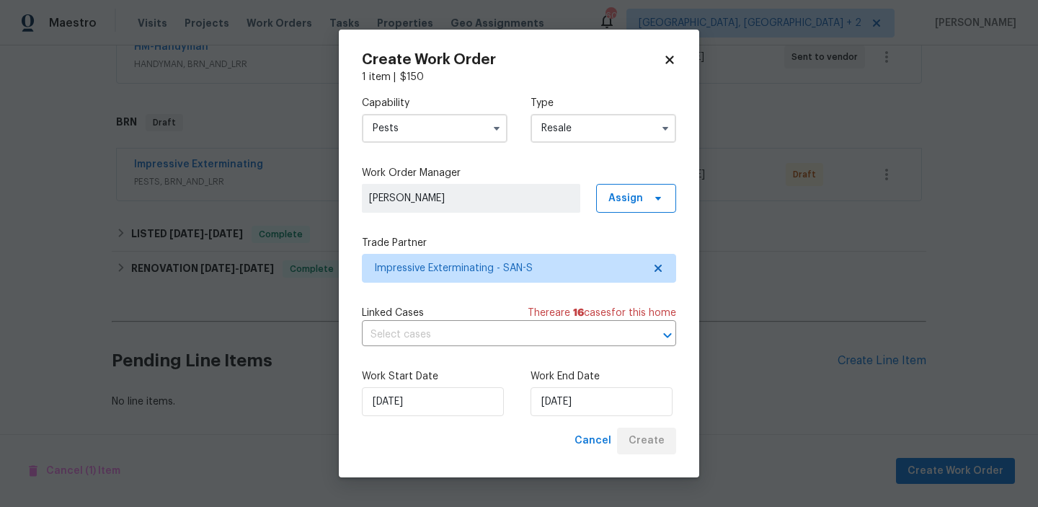
scroll to position [291, 0]
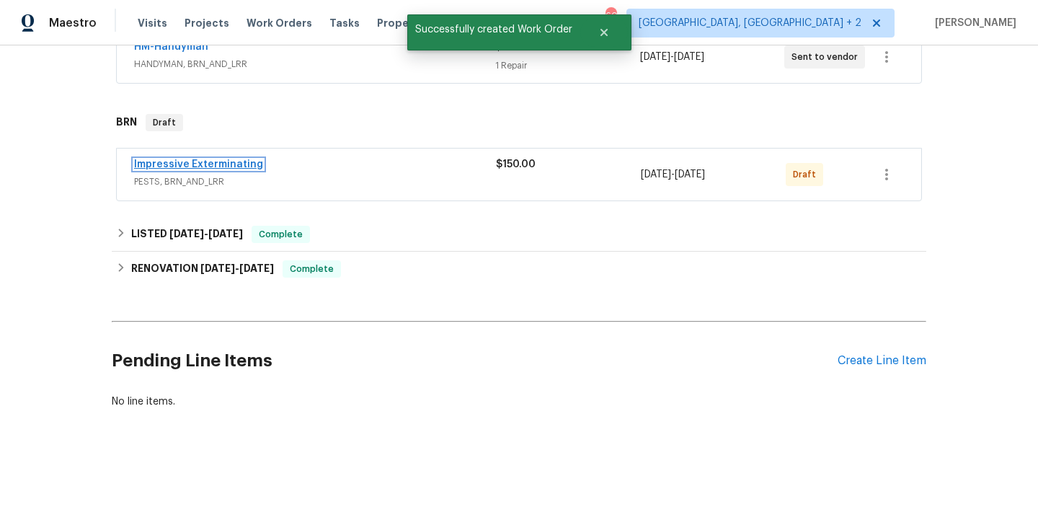
click at [205, 164] on link "Impressive Exterminating" at bounding box center [198, 164] width 129 height 10
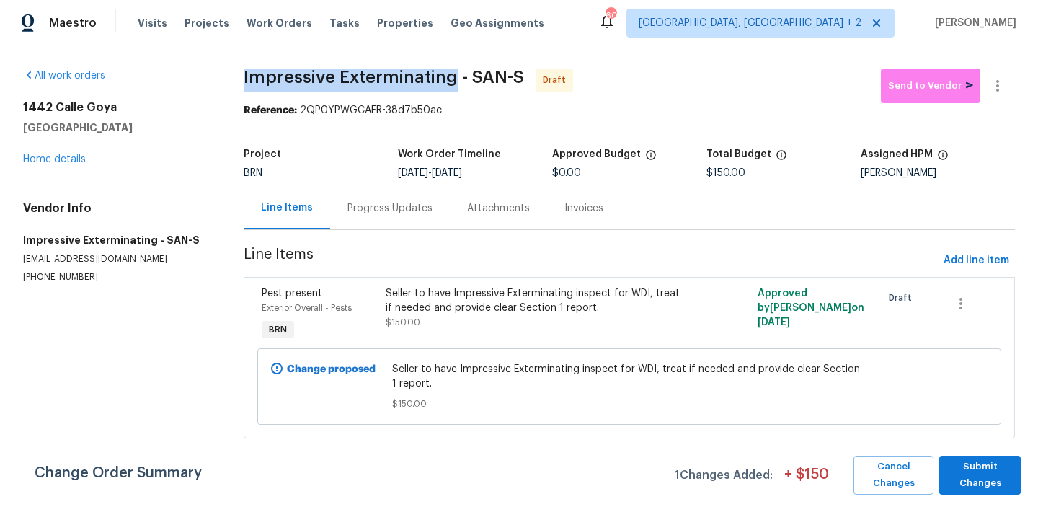
drag, startPoint x: 224, startPoint y: 82, endPoint x: 450, endPoint y: 79, distance: 225.6
click at [450, 79] on div "All work orders 1442 Calle Goya Oceanside, CA 92056 Home details Vendor Info Im…" at bounding box center [519, 261] width 1038 height 433
copy span "Impressive Exterminating"
click at [966, 469] on span "Submit Changes" at bounding box center [979, 474] width 67 height 33
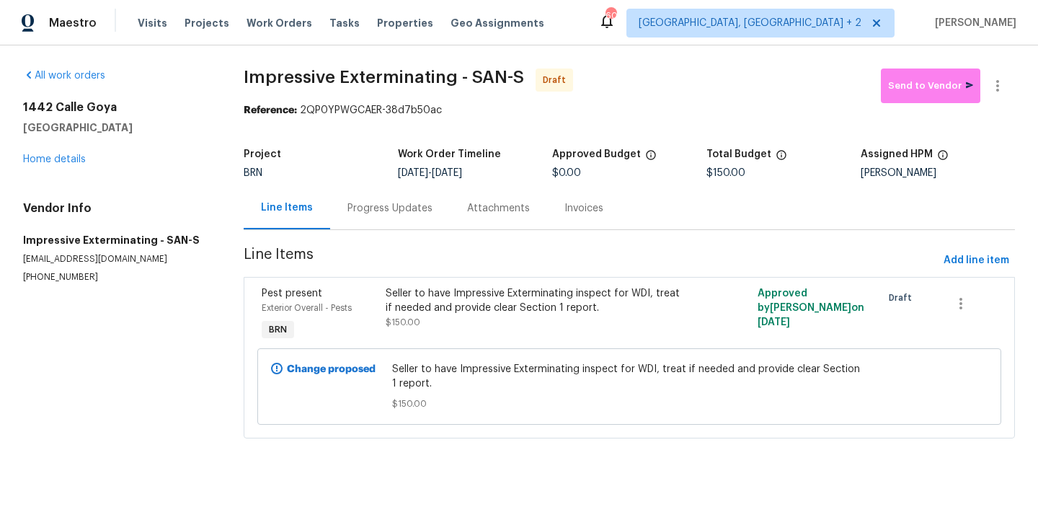
click at [375, 215] on div "Progress Updates" at bounding box center [390, 208] width 120 height 43
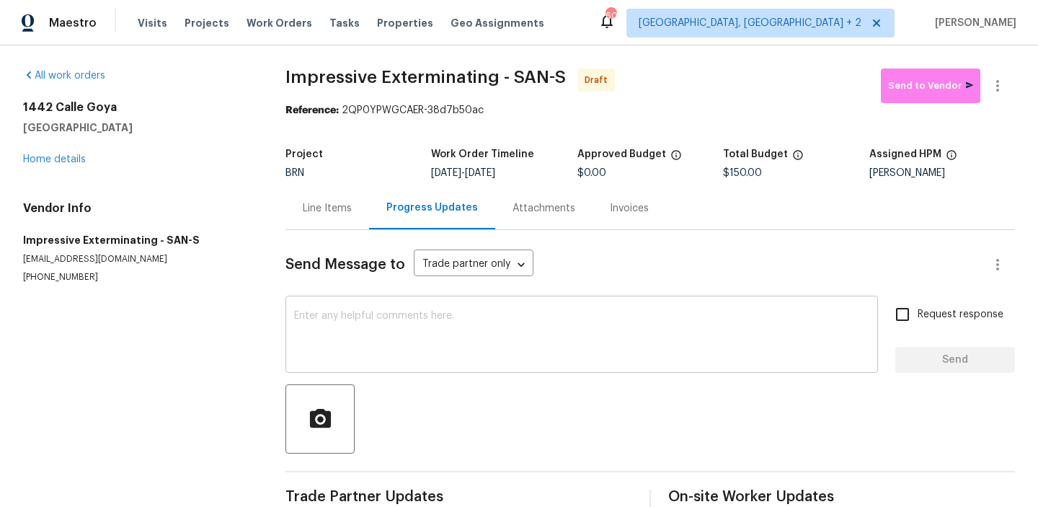
click at [389, 339] on textarea at bounding box center [581, 336] width 575 height 50
click at [391, 318] on textarea at bounding box center [581, 336] width 575 height 50
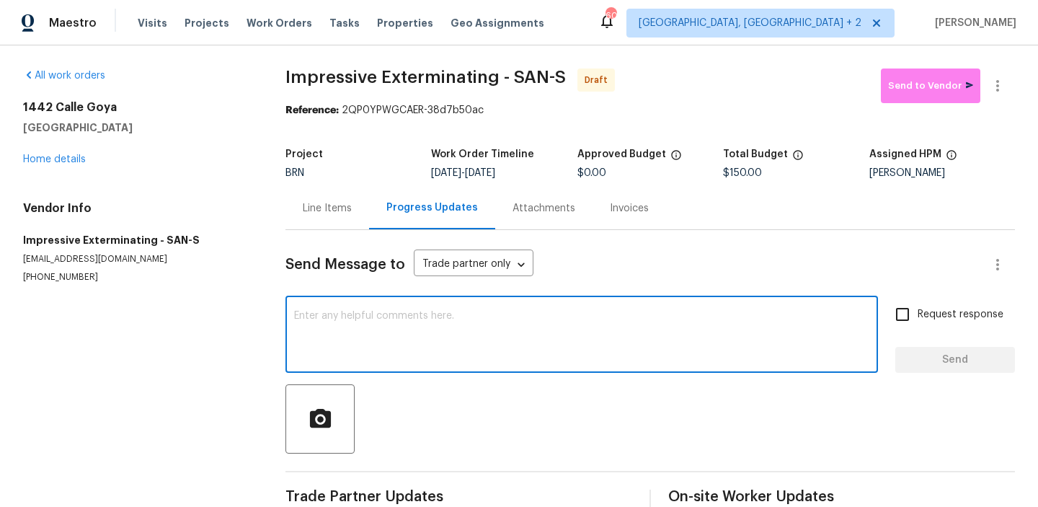
paste textarea "Hi, I'm Ananthi from Opendoor. Just wanted to check if you received the WO for …"
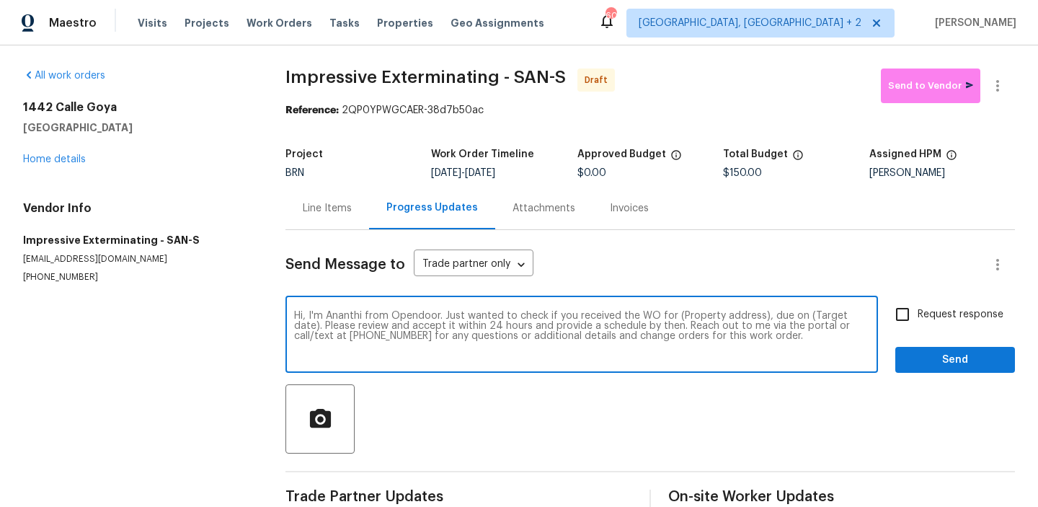
drag, startPoint x: 759, startPoint y: 320, endPoint x: 678, endPoint y: 314, distance: 81.6
click at [678, 314] on textarea "Hi, I'm Ananthi from Opendoor. Just wanted to check if you received the WO for …" at bounding box center [581, 336] width 575 height 50
paste textarea "1442 Calle Goya, Oceanside, CA 92056"
click at [675, 318] on textarea "Hi, I'm Ananthi from Opendoor. Just wanted to check if you received the WO for …" at bounding box center [581, 336] width 575 height 50
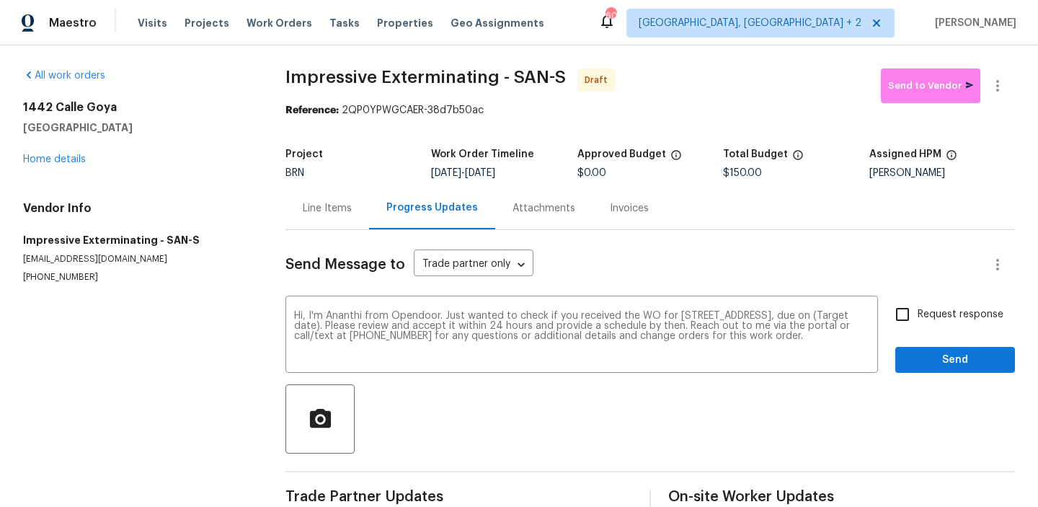
drag, startPoint x: 490, startPoint y: 177, endPoint x: 553, endPoint y: 177, distance: 63.4
click at [553, 177] on div "9/18/2025 - 9/22/2025" at bounding box center [504, 173] width 146 height 10
drag, startPoint x: 542, startPoint y: 174, endPoint x: 489, endPoint y: 174, distance: 52.6
click at [489, 174] on div "9/18/2025 - 9/22/2025" at bounding box center [504, 173] width 146 height 10
copy span "9/22/2025"
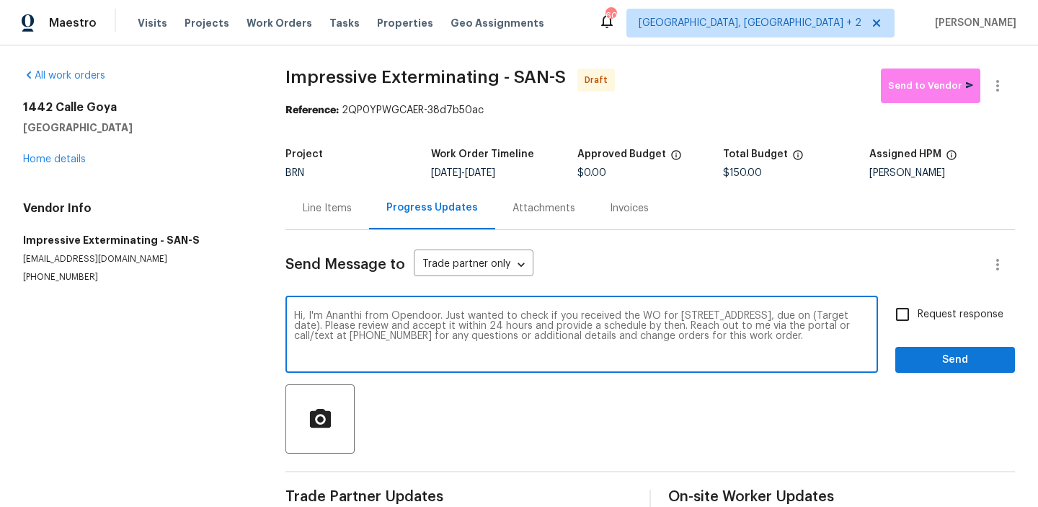
drag, startPoint x: 390, startPoint y: 325, endPoint x: 338, endPoint y: 325, distance: 51.9
click at [338, 325] on textarea "Hi, I'm Ananthi from Opendoor. Just wanted to check if you received the WO for …" at bounding box center [581, 336] width 575 height 50
paste textarea "9/22/2025"
type textarea "Hi, I'm Ananthi from Opendoor. Just wanted to check if you received the WO for …"
click at [901, 320] on input "Request response" at bounding box center [902, 314] width 30 height 30
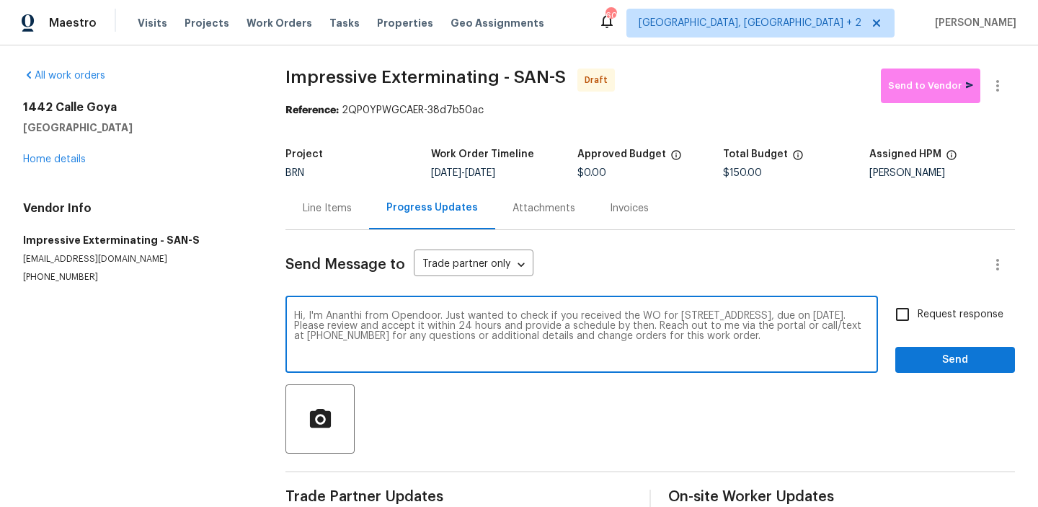
checkbox input "true"
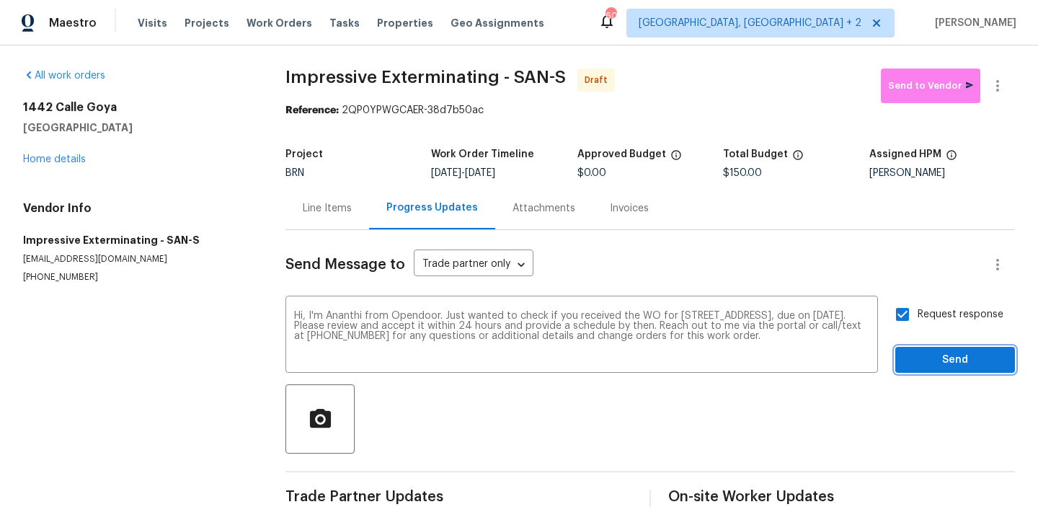
click at [933, 357] on span "Send" at bounding box center [954, 360] width 97 height 18
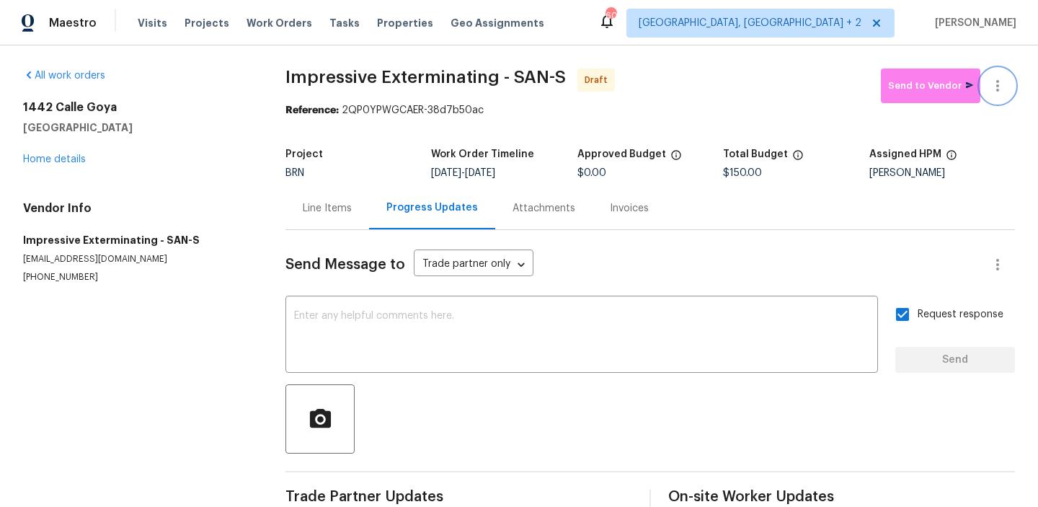
click at [996, 81] on icon "button" at bounding box center [997, 86] width 3 height 12
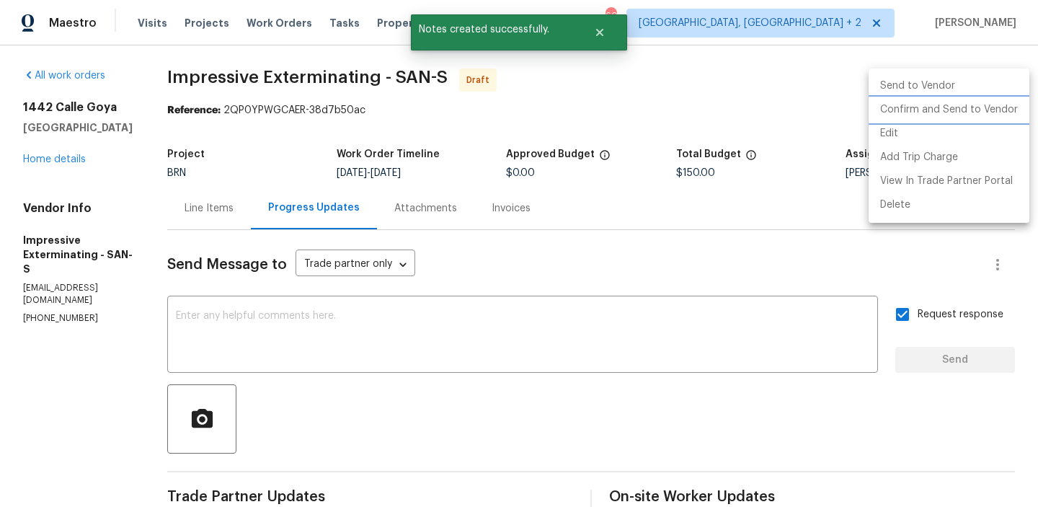
click at [918, 114] on li "Confirm and Send to Vendor" at bounding box center [948, 110] width 161 height 24
click at [264, 110] on div at bounding box center [519, 253] width 1038 height 507
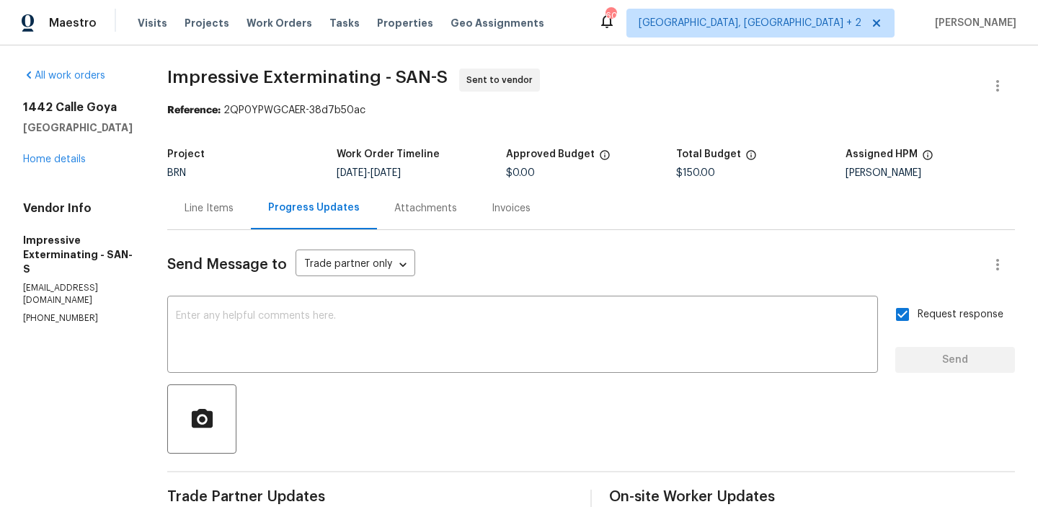
click at [187, 79] on span "Impressive Exterminating - SAN-S" at bounding box center [307, 76] width 280 height 17
drag, startPoint x: 166, startPoint y: 79, endPoint x: 386, endPoint y: 79, distance: 220.5
click at [386, 79] on div "All work orders 1442 Calle Goya Oceanside, CA 92056 Home details Vendor Info Im…" at bounding box center [519, 347] width 1038 height 604
copy span "Impressive Exterminating"
click at [213, 163] on div "Project" at bounding box center [251, 158] width 169 height 19
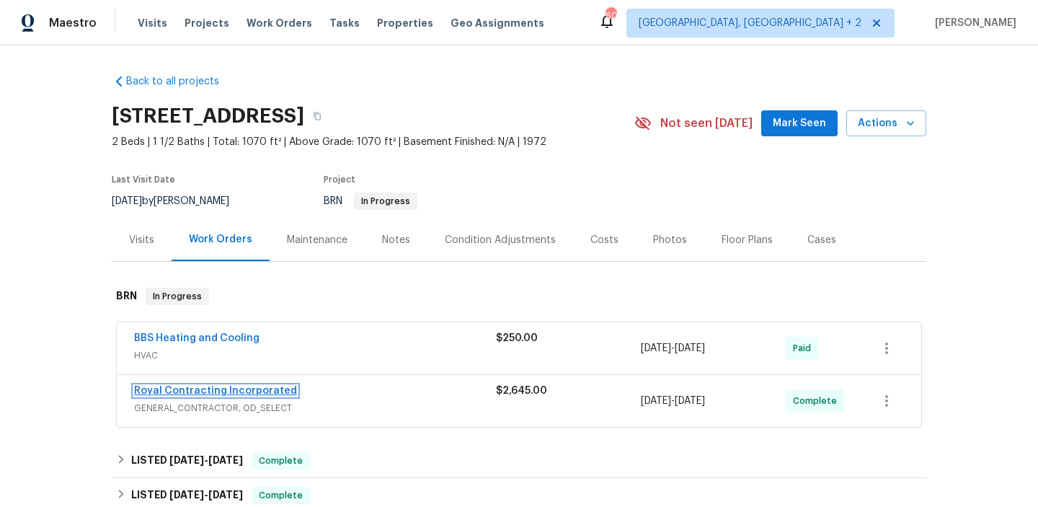
click at [200, 396] on link "Royal Contracting Incorporated" at bounding box center [215, 390] width 163 height 10
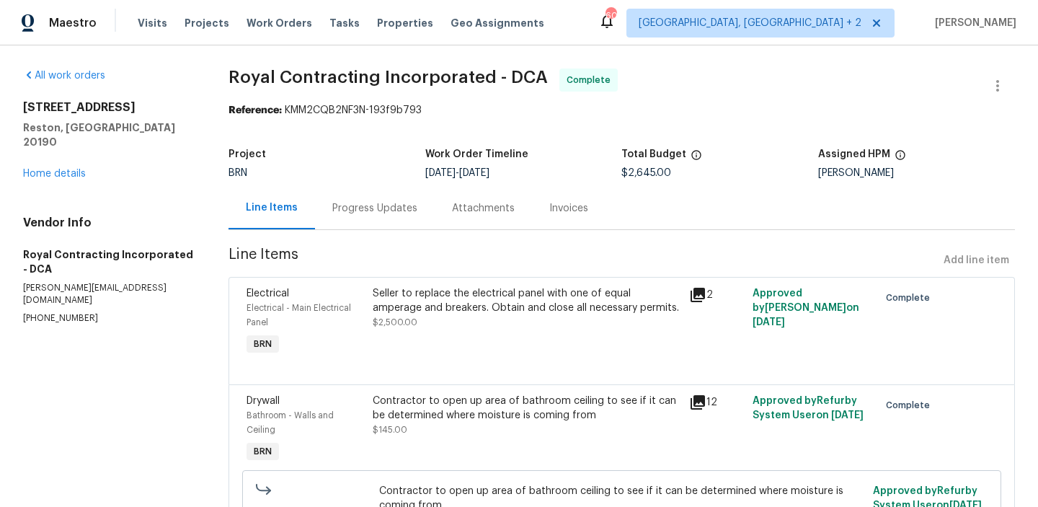
click at [562, 205] on div "Invoices" at bounding box center [568, 208] width 39 height 14
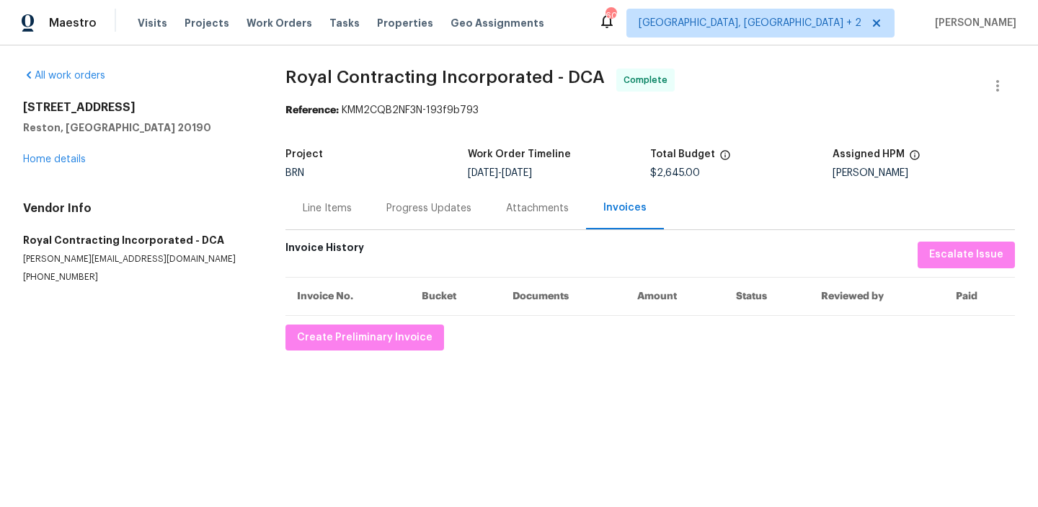
click at [424, 227] on div "Progress Updates" at bounding box center [429, 208] width 120 height 43
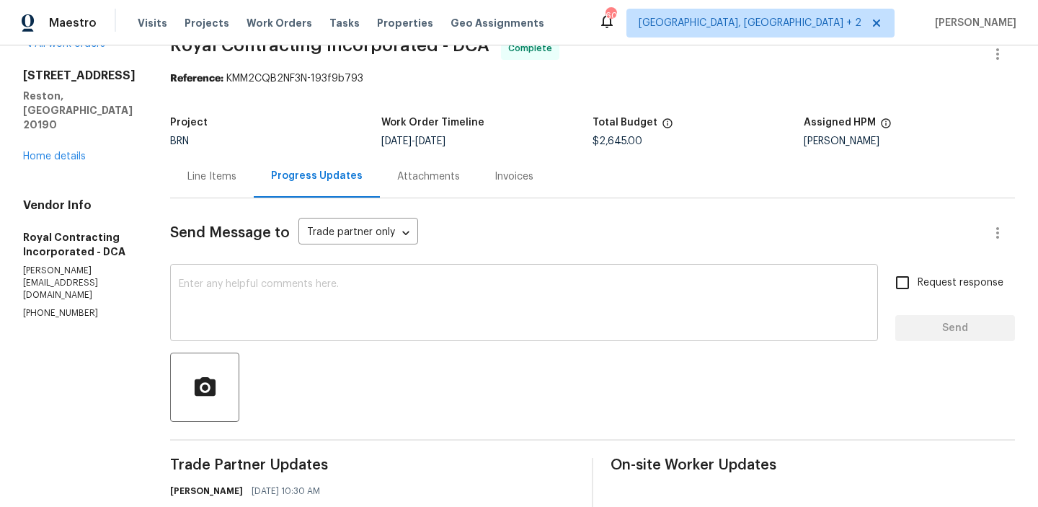
scroll to position [104, 0]
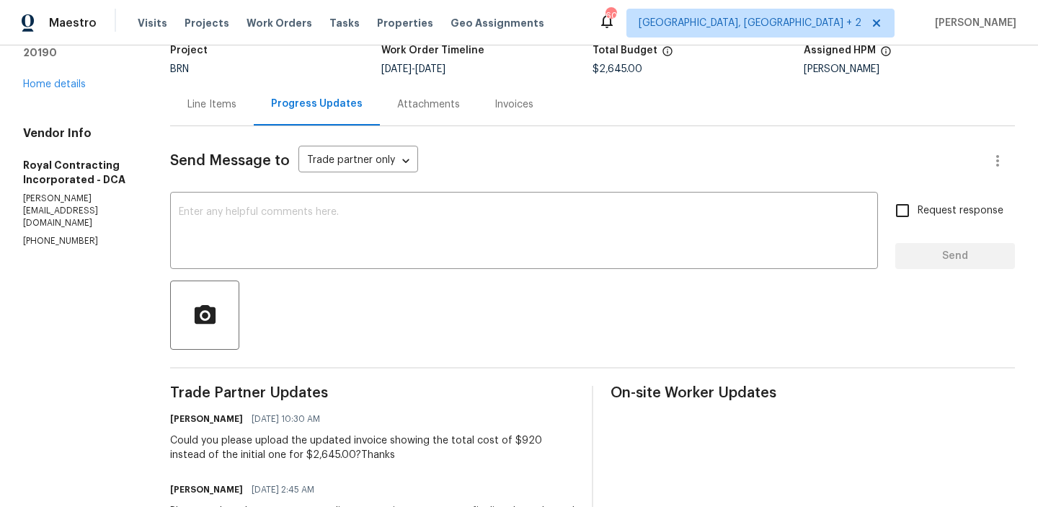
click at [50, 192] on p "[PERSON_NAME][EMAIL_ADDRESS][DOMAIN_NAME]" at bounding box center [79, 210] width 112 height 37
click at [35, 235] on p "[PHONE_NUMBER]" at bounding box center [79, 241] width 112 height 12
copy p "[PHONE_NUMBER]"
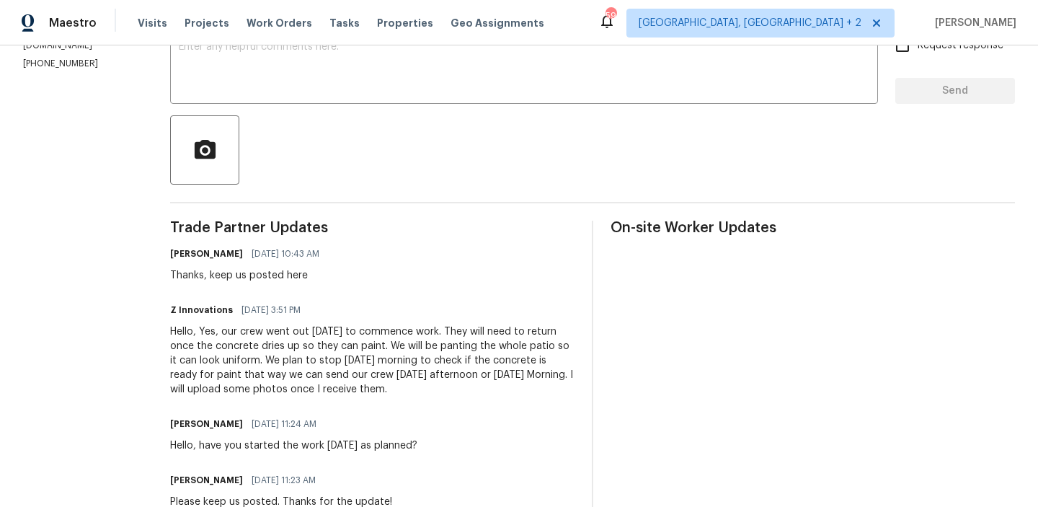
scroll to position [276, 0]
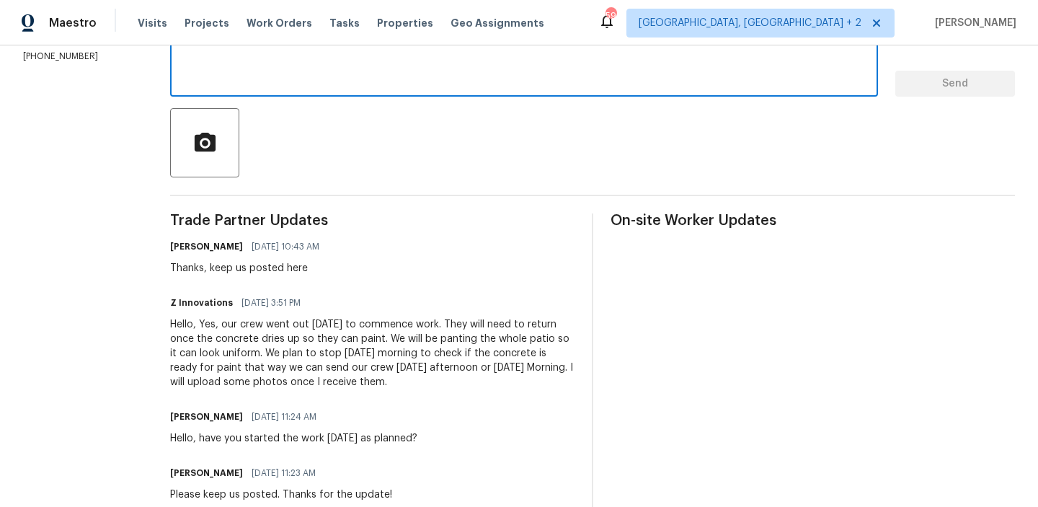
click at [249, 82] on textarea at bounding box center [524, 60] width 690 height 50
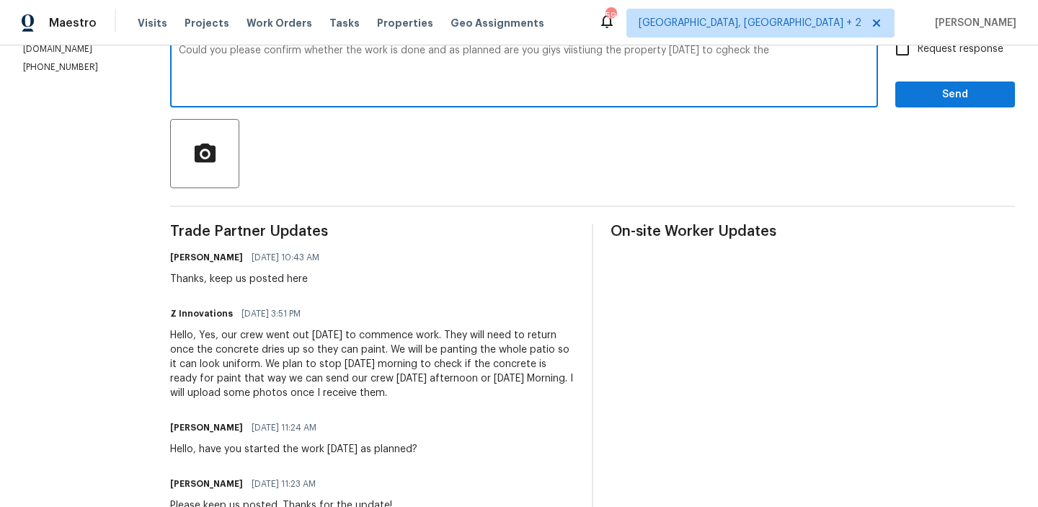
click at [476, 366] on div "Hello, Yes, our crew went out today to commence work. They will need to return …" at bounding box center [372, 364] width 404 height 72
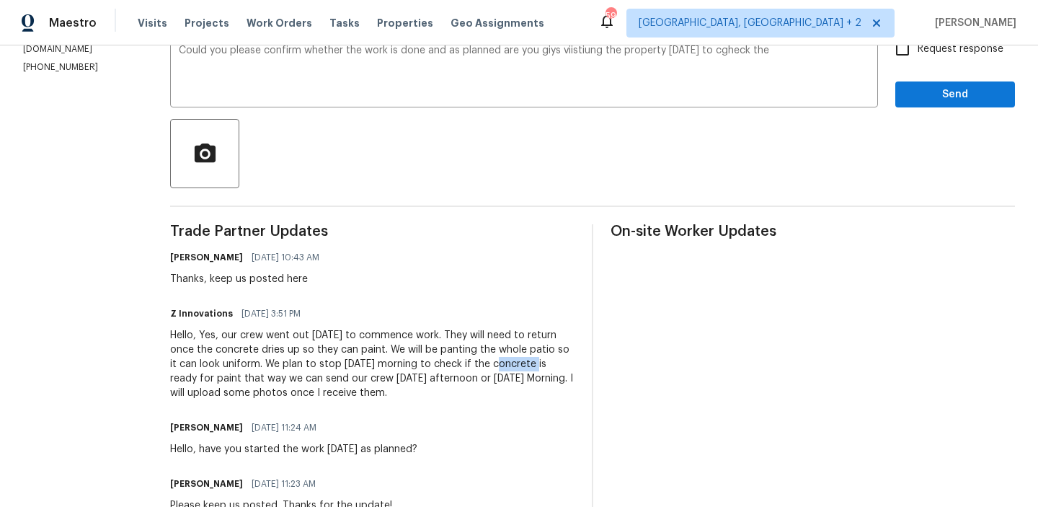
click at [476, 366] on div "Hello, Yes, our crew went out today to commence work. They will need to return …" at bounding box center [372, 364] width 404 height 72
copy div "concrete"
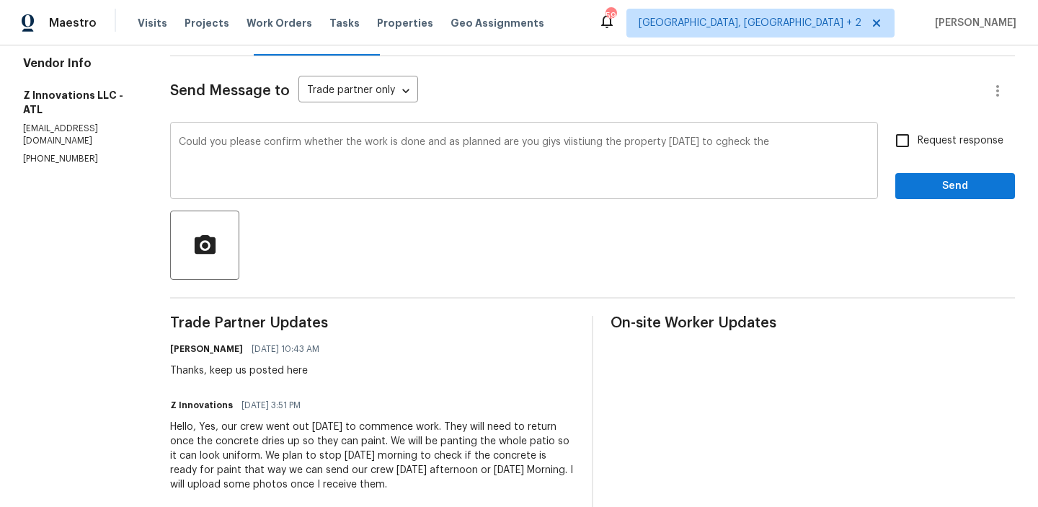
click at [779, 173] on textarea "Could you please confirm whether the work is done and as planned are you giys v…" at bounding box center [524, 162] width 690 height 50
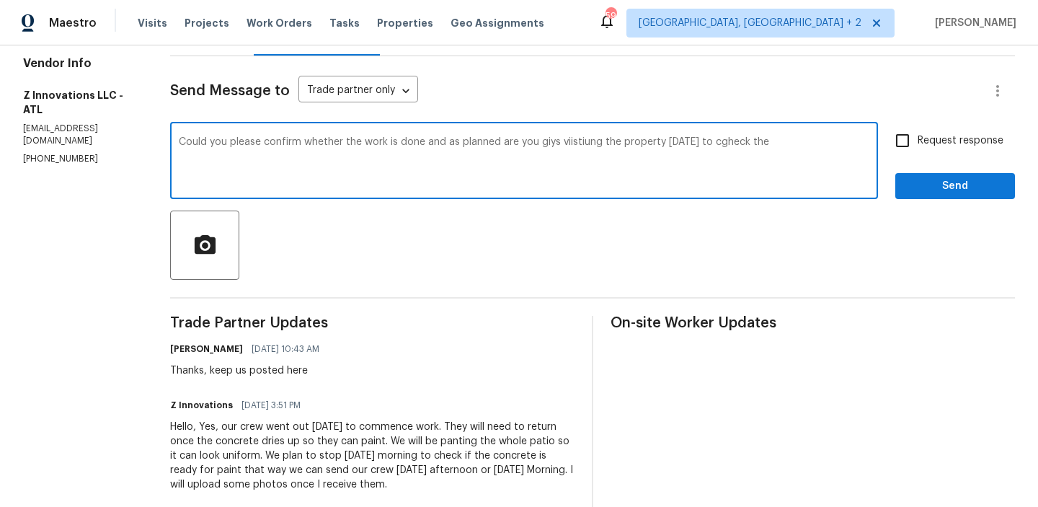
paste textarea "concrete"
type textarea "Could you please confirm whether the work is done and as planned are you giys v…"
click at [621, 154] on textarea "Could you please confirm whether the work is done and as planned are you giys v…" at bounding box center [524, 162] width 690 height 50
click at [621, 151] on textarea "Could you please confirm whether the work is done and as planned are you giys v…" at bounding box center [524, 162] width 690 height 50
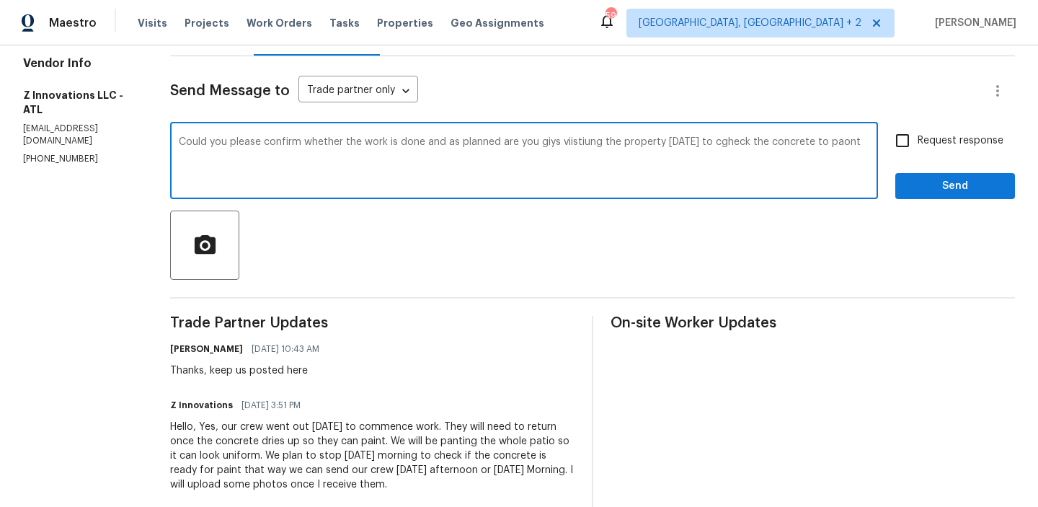
click at [621, 151] on textarea "Could you please confirm whether the work is done and as planned are you giys v…" at bounding box center [524, 162] width 690 height 50
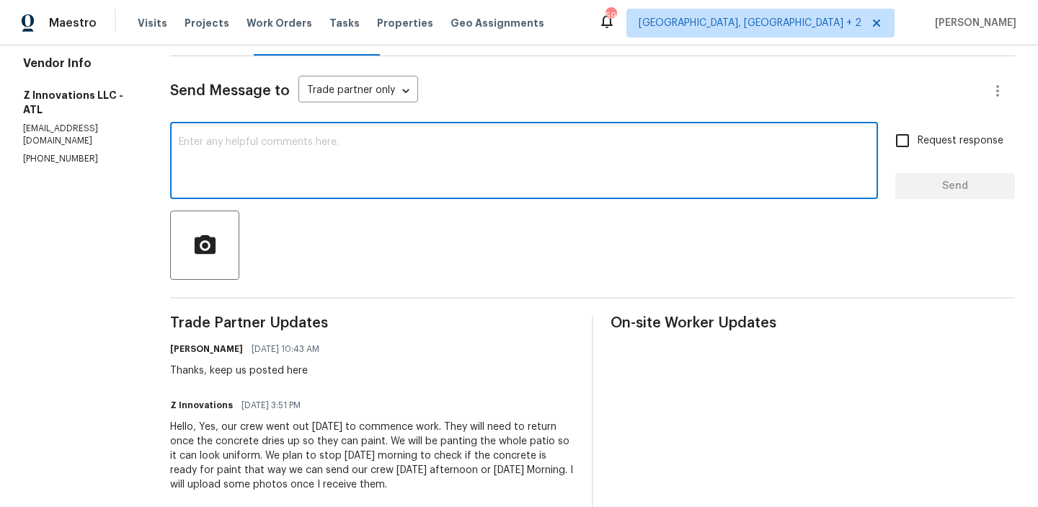
paste textarea "Could you please confirm if the work has been completed as planned? Also, are y…"
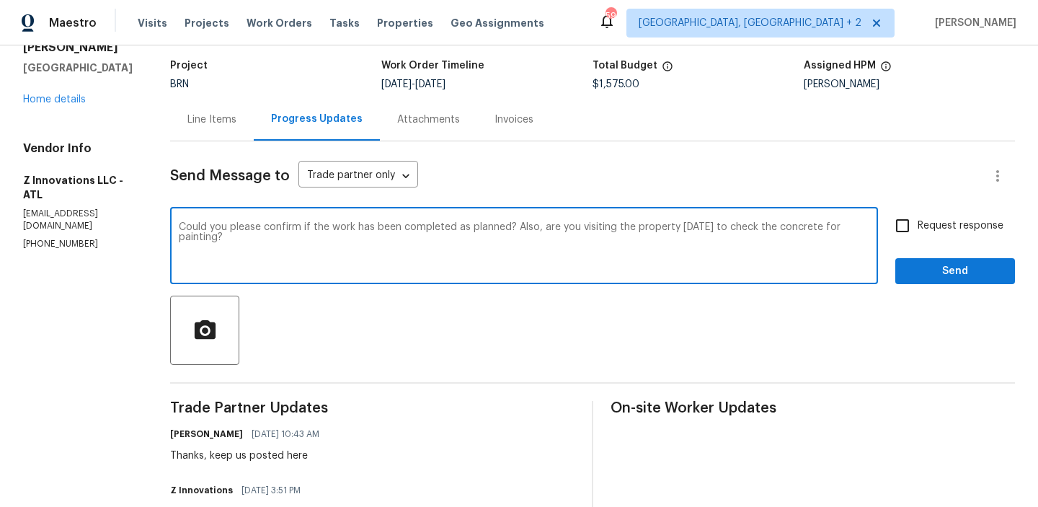
scroll to position [56, 0]
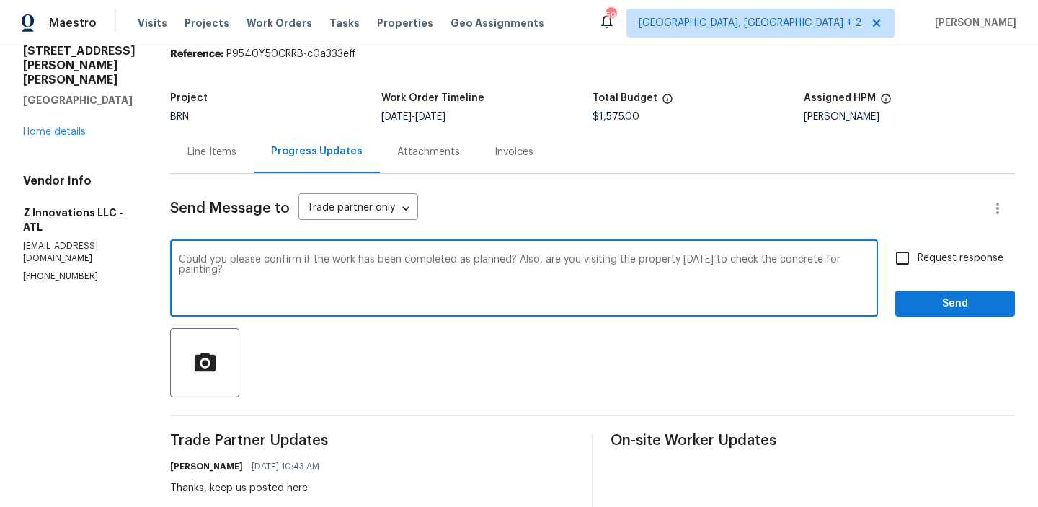
type textarea "Could you please confirm if the work has been completed as planned? Also, are y…"
click at [904, 259] on input "Request response" at bounding box center [902, 258] width 30 height 30
checkbox input "true"
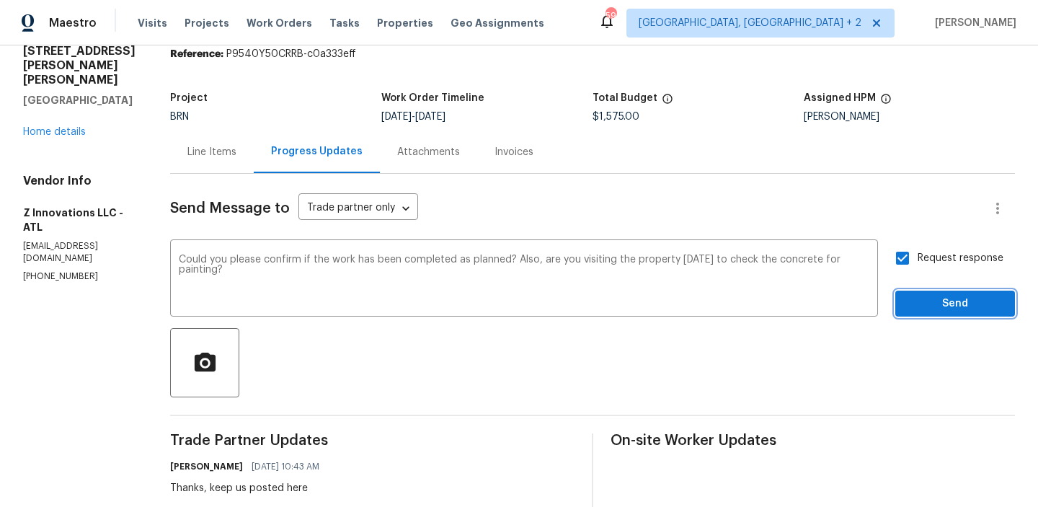
click at [906, 300] on button "Send" at bounding box center [955, 303] width 120 height 27
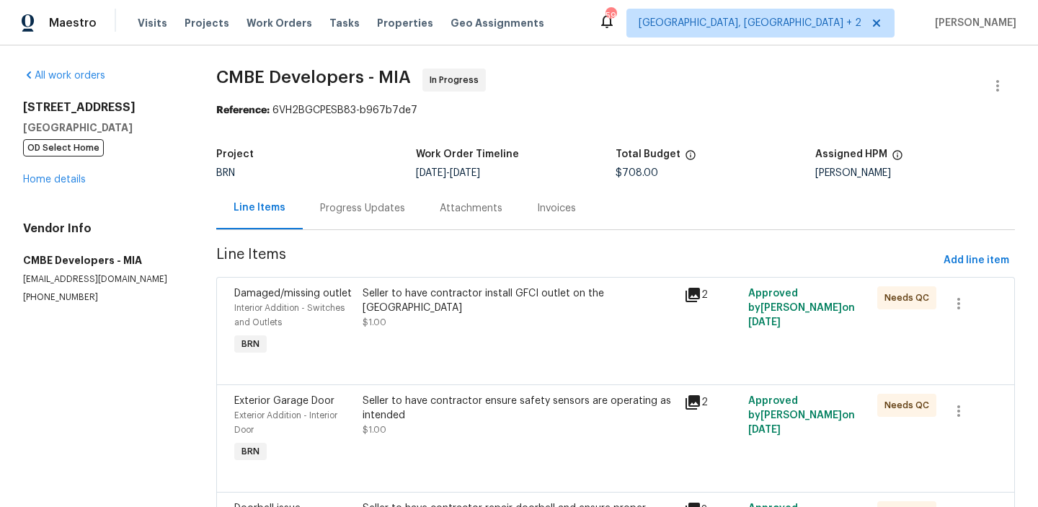
click at [342, 208] on div "Progress Updates" at bounding box center [362, 208] width 85 height 14
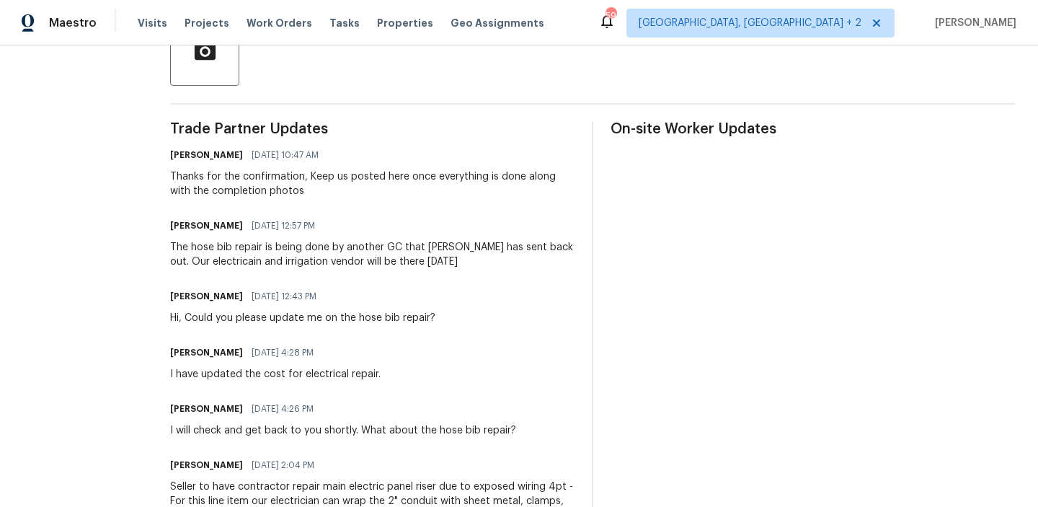
scroll to position [382, 0]
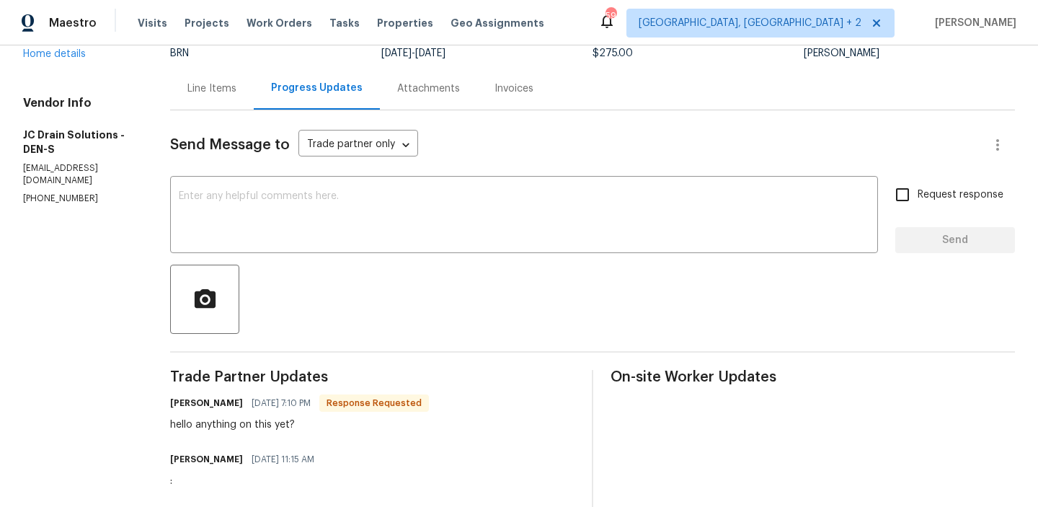
scroll to position [92, 0]
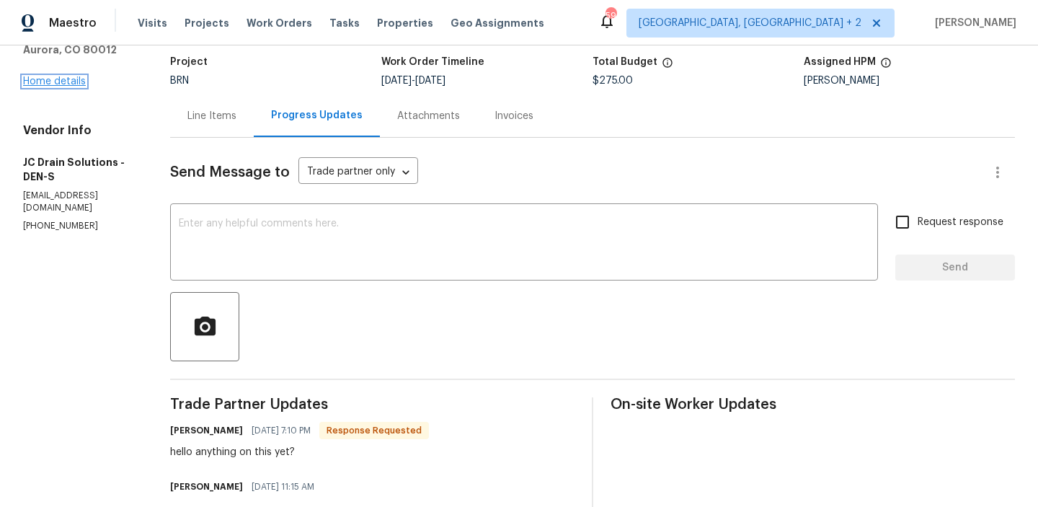
click at [48, 81] on link "Home details" at bounding box center [54, 81] width 63 height 10
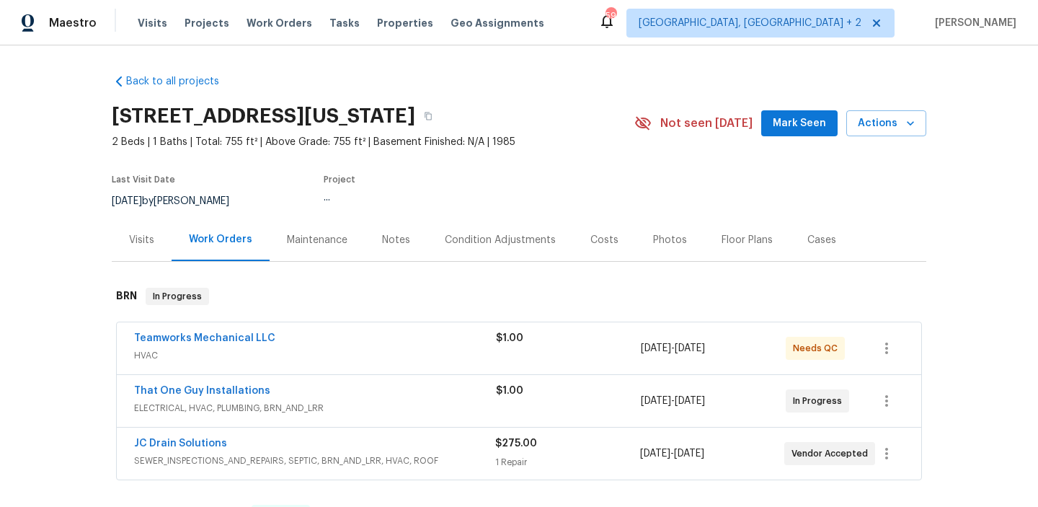
scroll to position [32, 0]
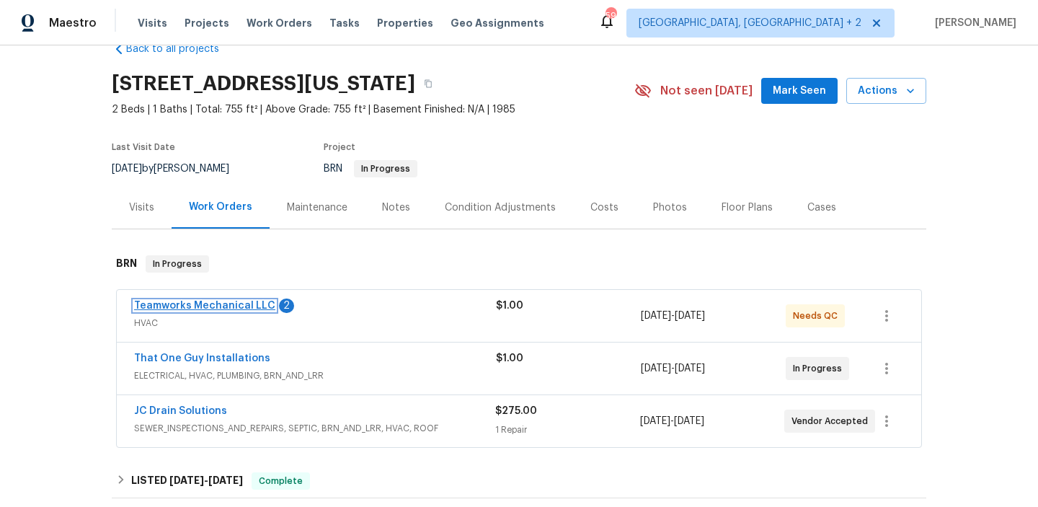
click at [181, 304] on link "Teamworks Mechanical LLC" at bounding box center [204, 305] width 141 height 10
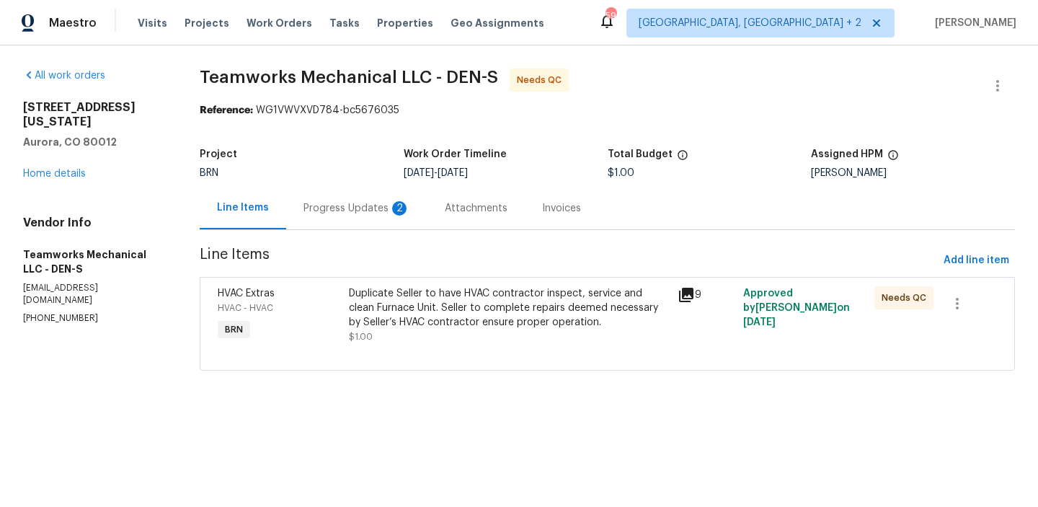
click at [357, 208] on div "Progress Updates 2" at bounding box center [356, 208] width 107 height 14
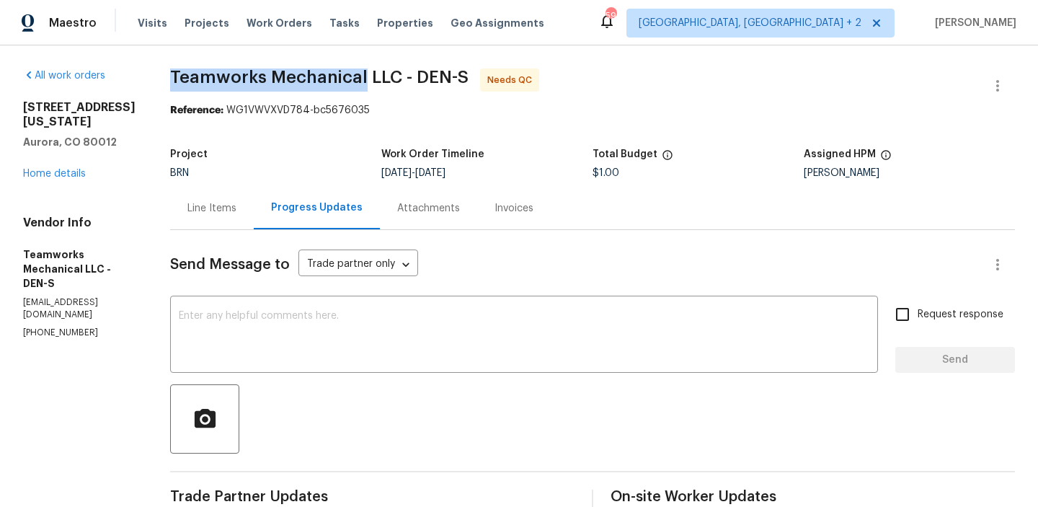
drag, startPoint x: 155, startPoint y: 79, endPoint x: 352, endPoint y: 79, distance: 196.7
click at [352, 79] on div "All work orders [STREET_ADDRESS][US_STATE] Home details Vendor Info Teamworks M…" at bounding box center [519, 453] width 1038 height 816
copy span "Teamworks Mechanical"
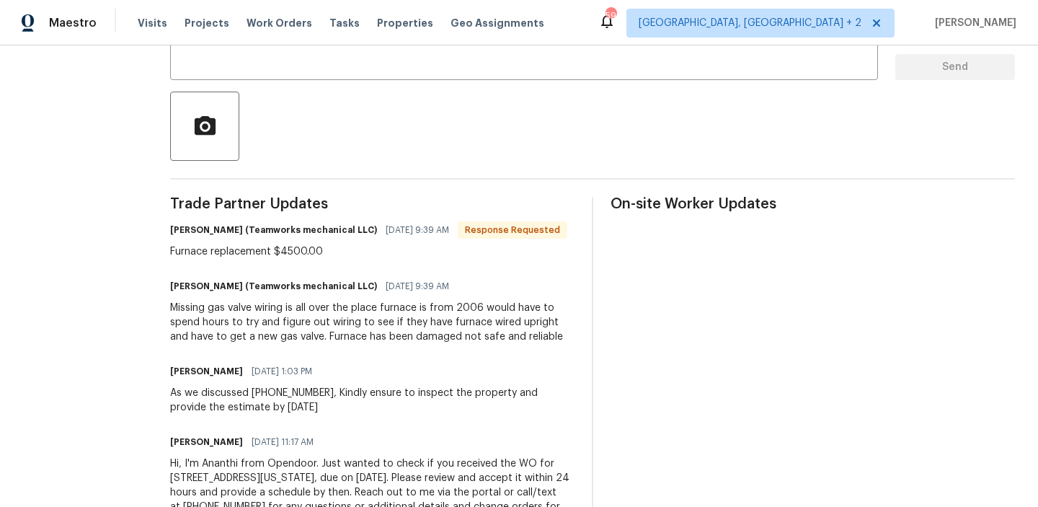
scroll to position [355, 0]
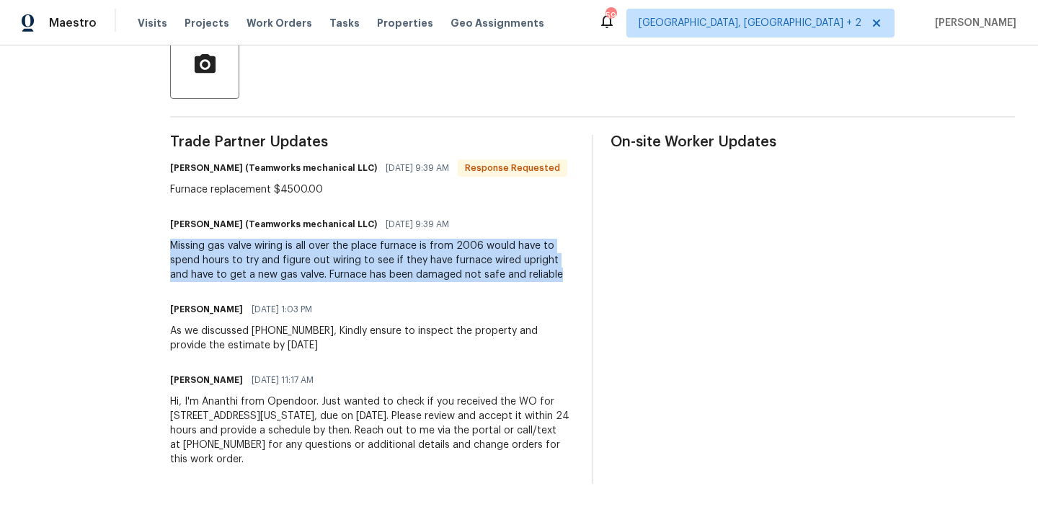
drag, startPoint x: 153, startPoint y: 249, endPoint x: 527, endPoint y: 272, distance: 374.7
click at [527, 272] on div "All work orders [STREET_ADDRESS][US_STATE] Home details Vendor Info Teamworks M…" at bounding box center [519, 99] width 1038 height 816
copy div "Missing gas valve wiring is all over the place furnace is from 2006 would have …"
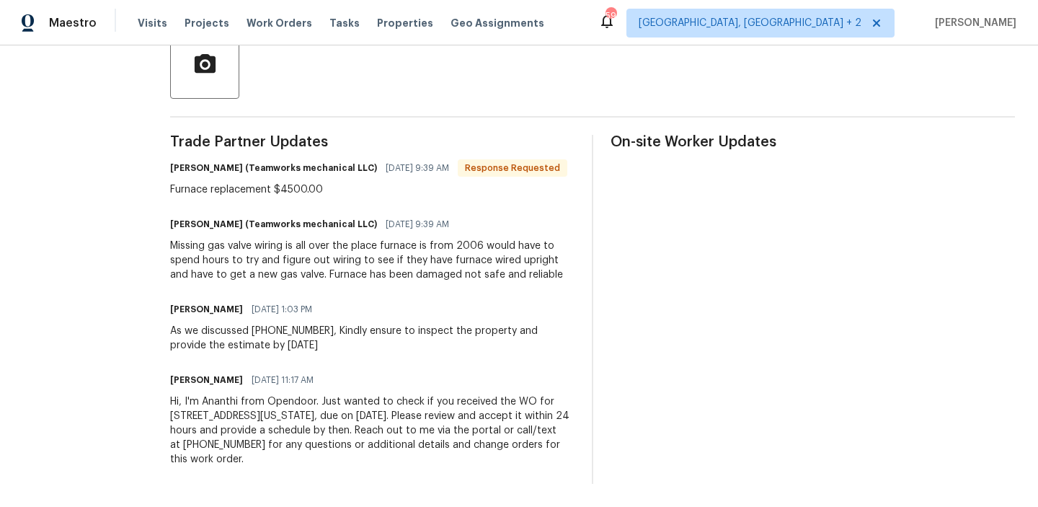
click at [197, 194] on div "Furnace replacement $4500.00" at bounding box center [368, 189] width 397 height 14
copy div "Furnace replacement $4500.00"
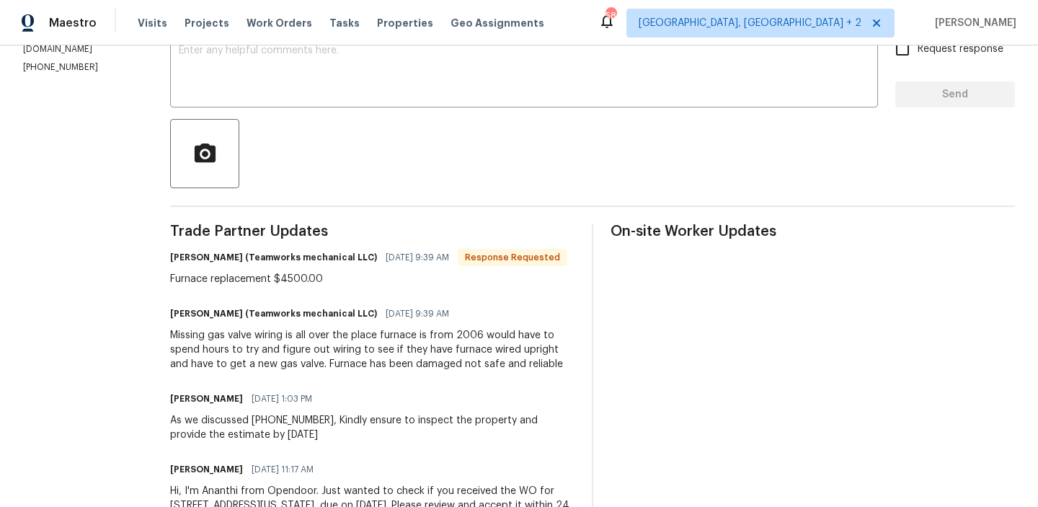
click at [272, 144] on div at bounding box center [592, 153] width 844 height 69
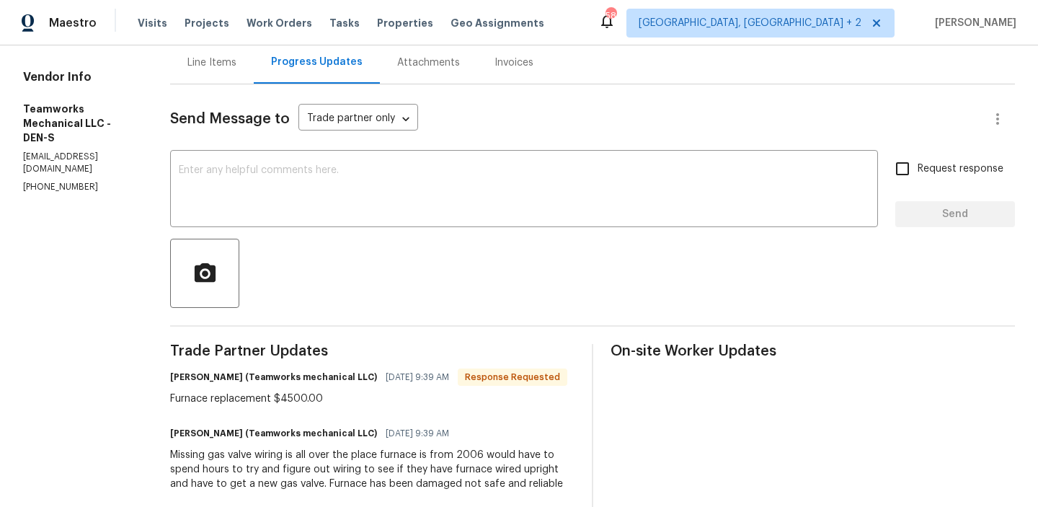
scroll to position [94, 0]
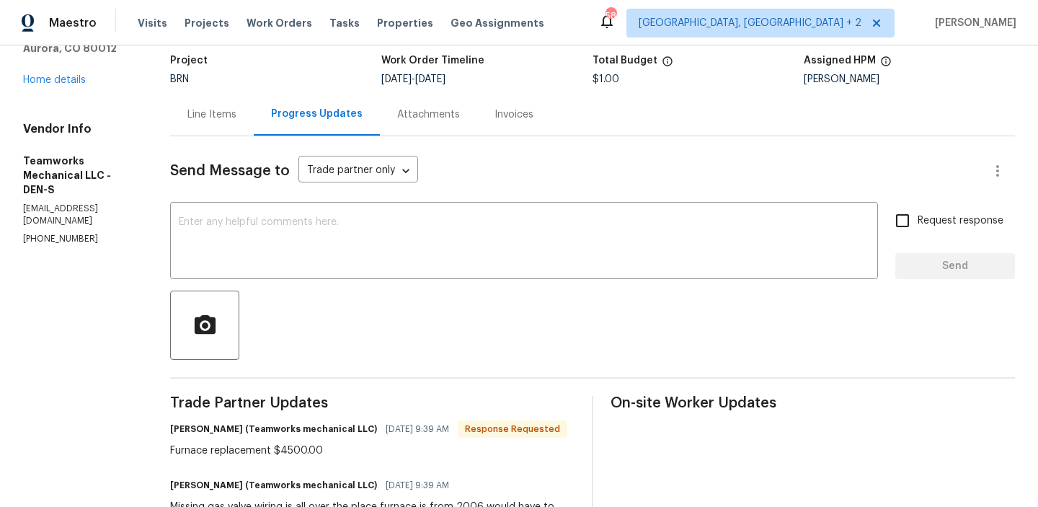
click at [225, 205] on div "Send Message to Trade partner only Trade partner only ​ x ​ Request response Se…" at bounding box center [592, 440] width 844 height 608
click at [213, 228] on textarea at bounding box center [524, 242] width 690 height 50
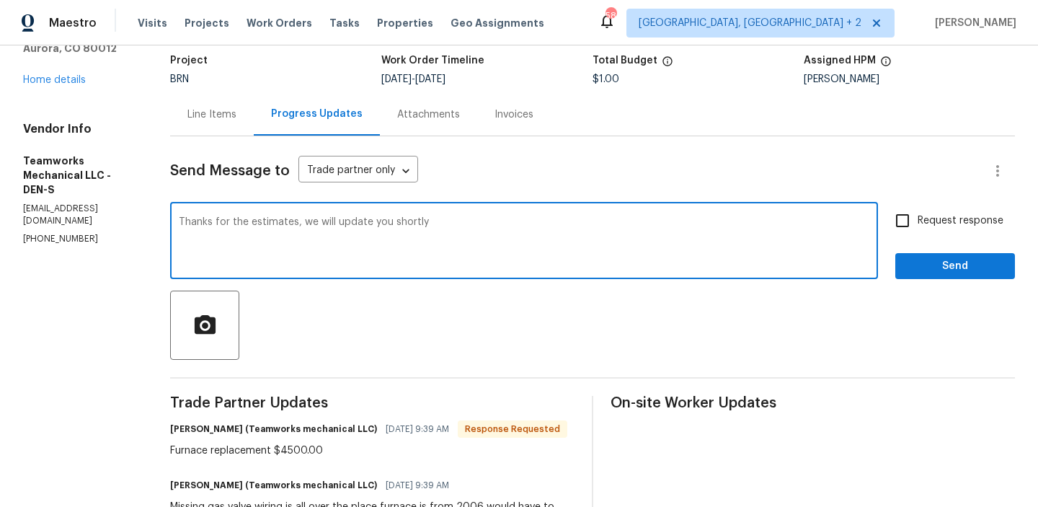
type textarea "Thanks for the estimates, we will update you shortly"
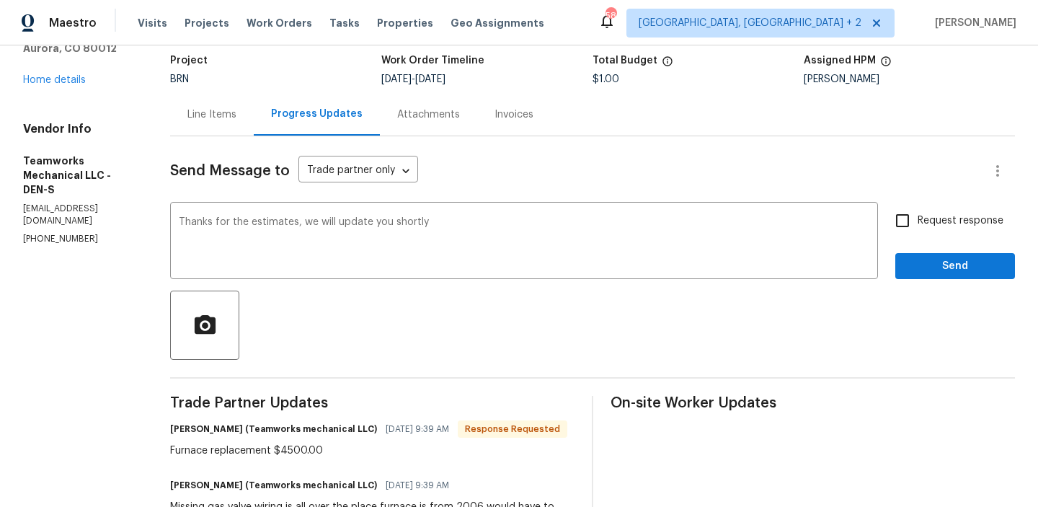
click at [924, 226] on span "Request response" at bounding box center [960, 220] width 86 height 15
click at [917, 226] on input "Request response" at bounding box center [902, 220] width 30 height 30
checkbox input "true"
click at [916, 267] on span "Send" at bounding box center [954, 266] width 97 height 18
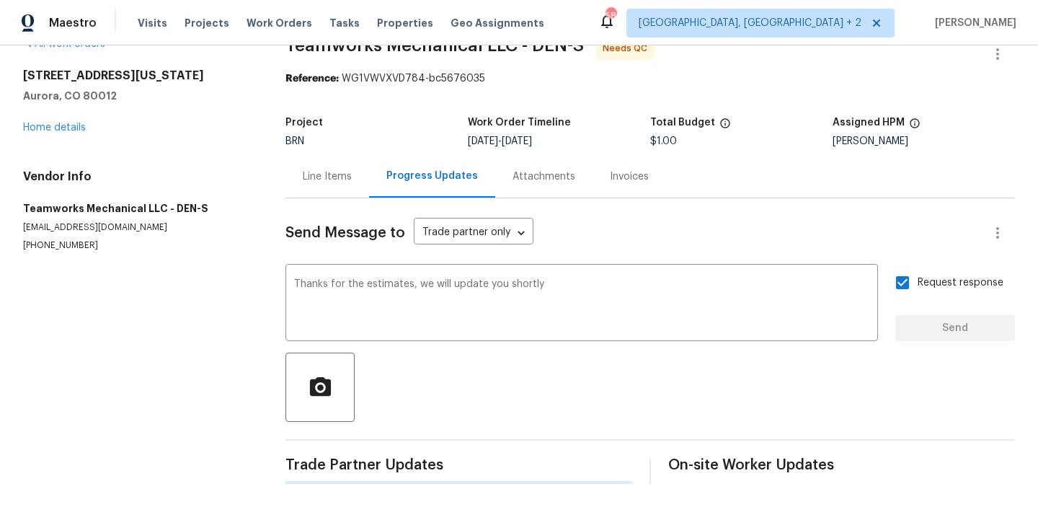
scroll to position [0, 0]
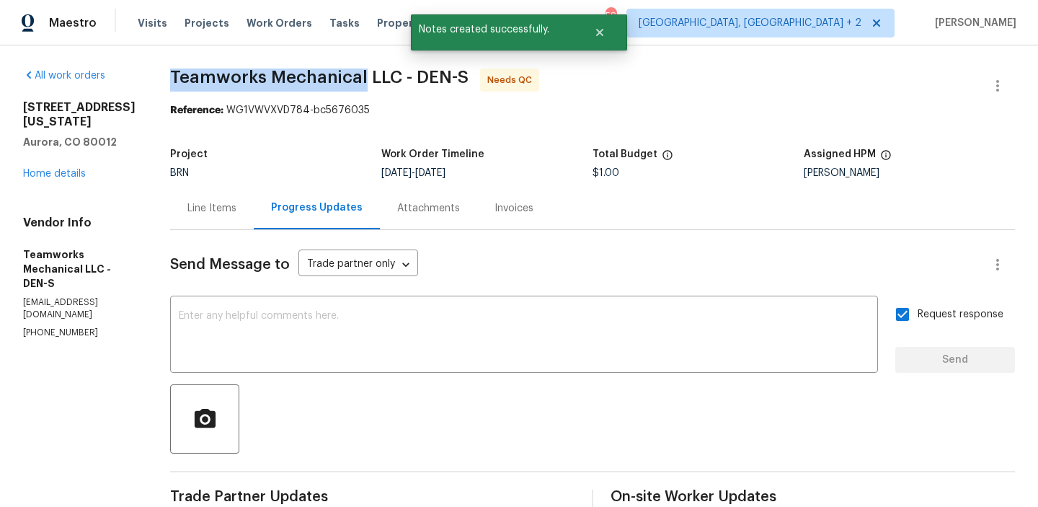
drag, startPoint x: 152, startPoint y: 80, endPoint x: 352, endPoint y: 79, distance: 199.6
click at [352, 79] on div "All work orders 12444 E Tennessee Cir Apt A Aurora, CO 80012 Home details Vendo…" at bounding box center [519, 481] width 1038 height 872
copy span "Teamworks Mechanical"
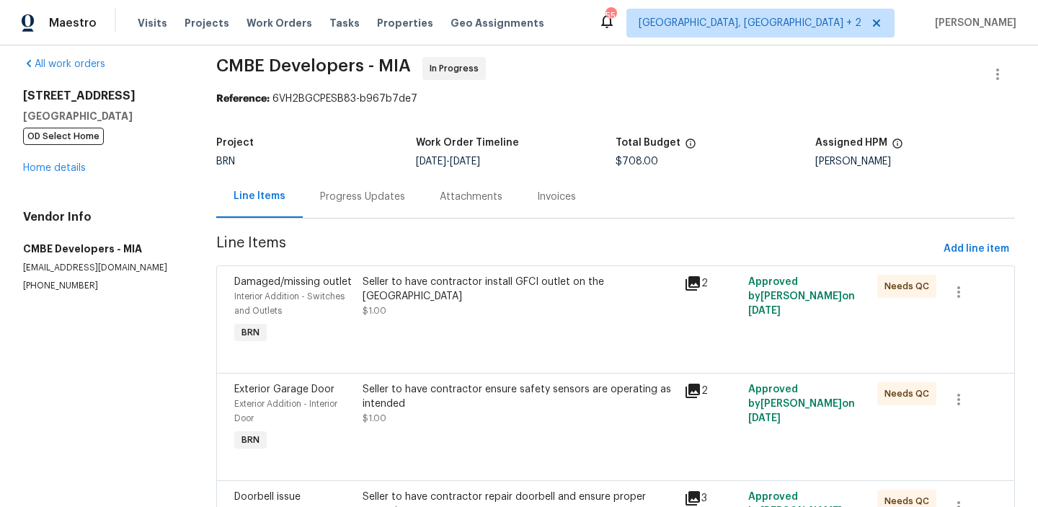
click at [360, 199] on div "Progress Updates" at bounding box center [362, 197] width 85 height 14
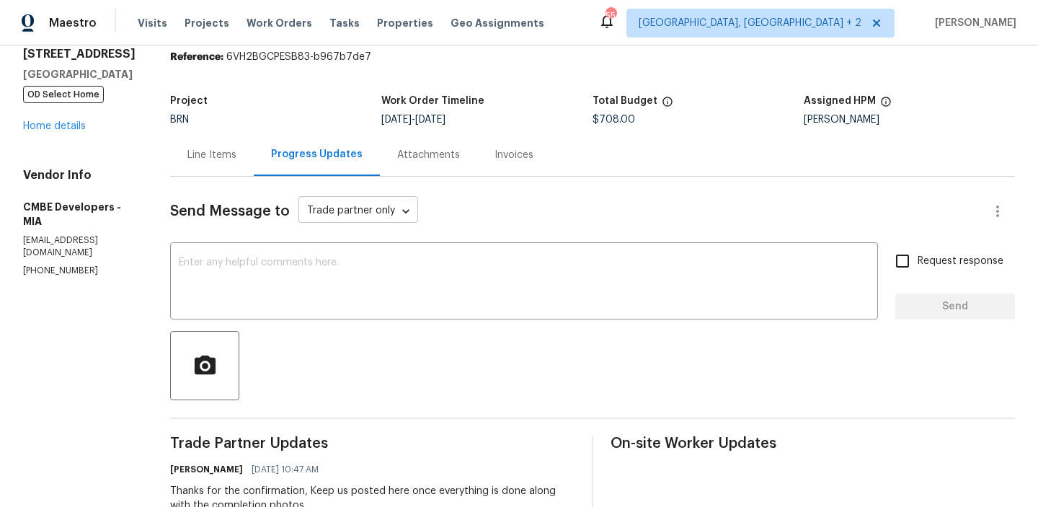
scroll to position [55, 0]
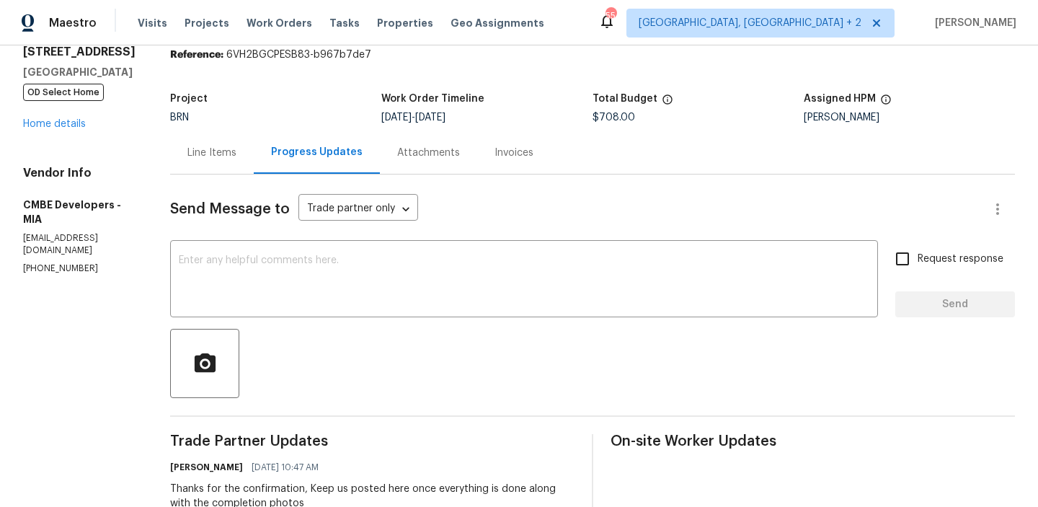
click at [211, 144] on div "Line Items" at bounding box center [212, 152] width 84 height 43
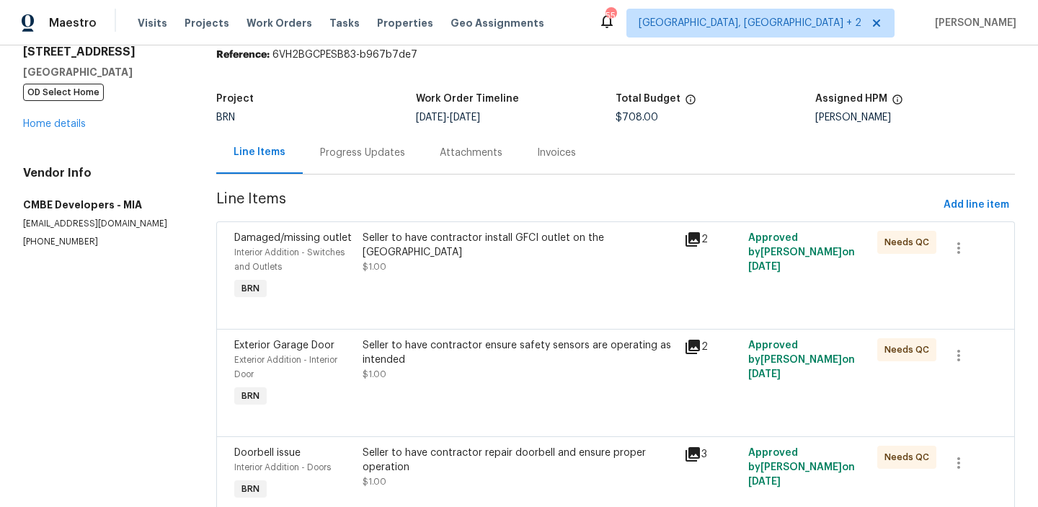
click at [429, 260] on div "Seller to have contractor install GFCI outlet on the kitchen island $1.00" at bounding box center [518, 266] width 321 height 81
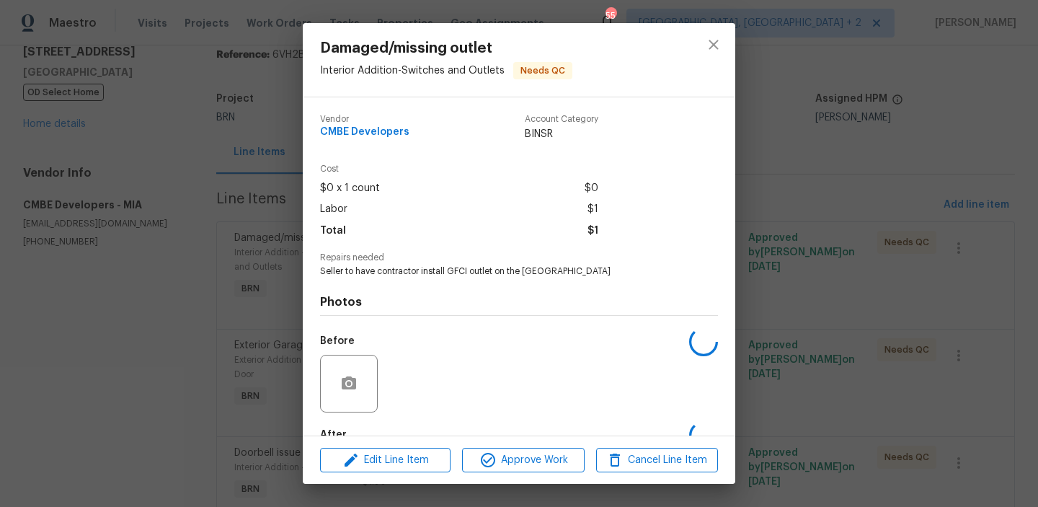
scroll to position [85, 0]
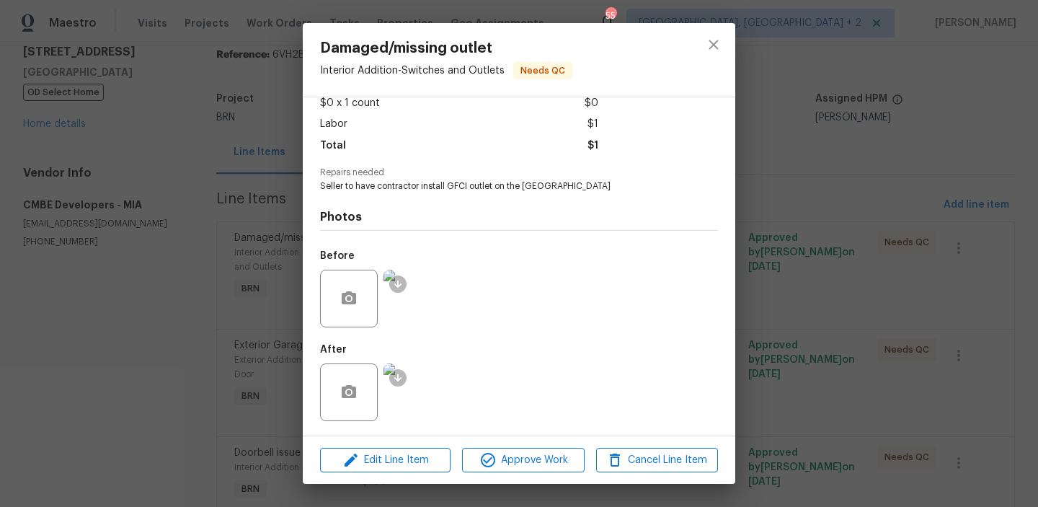
click at [412, 305] on img at bounding box center [412, 298] width 58 height 58
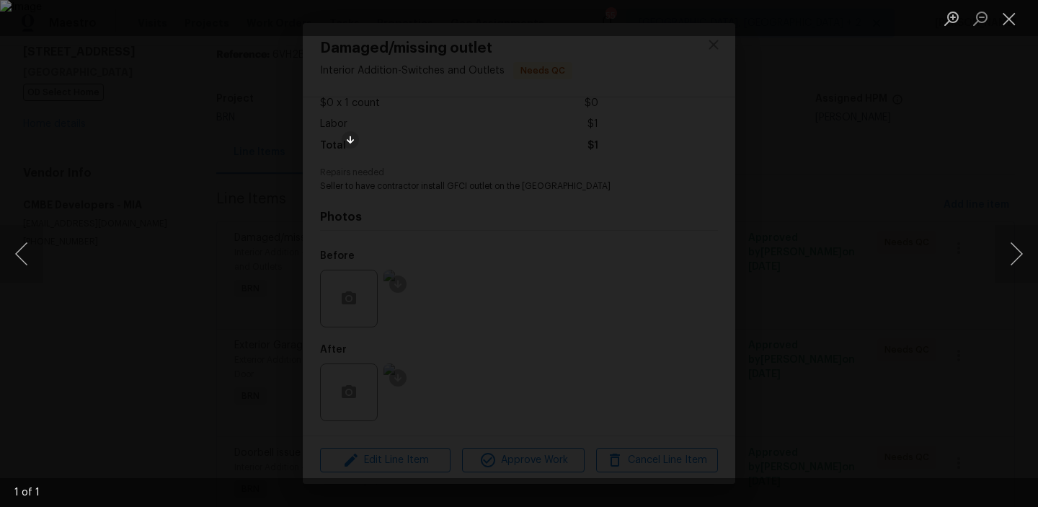
click at [88, 282] on div "Lightbox" at bounding box center [519, 253] width 1038 height 507
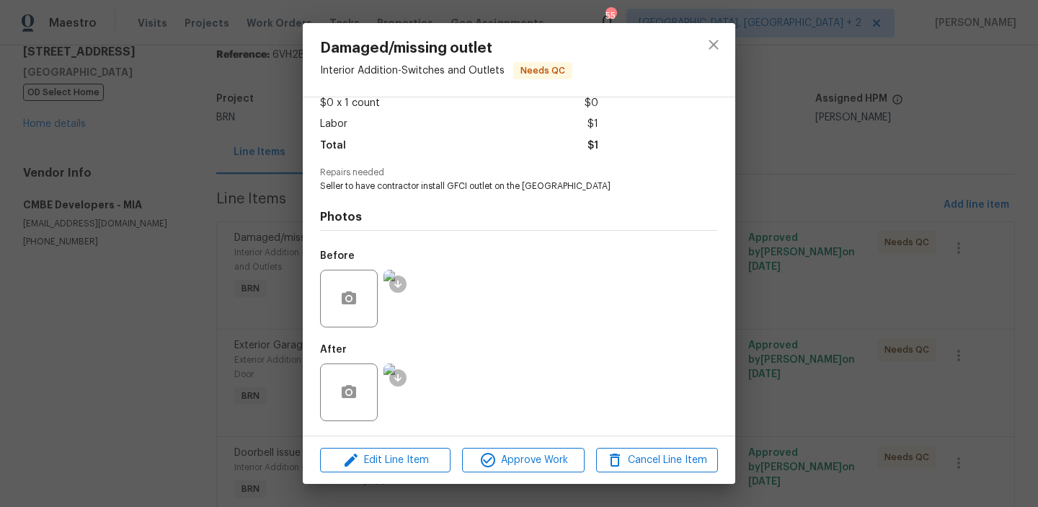
click at [107, 253] on div "Damaged/missing outlet Interior Addition - Switches and Outlets Needs QC Vendor…" at bounding box center [519, 253] width 1038 height 507
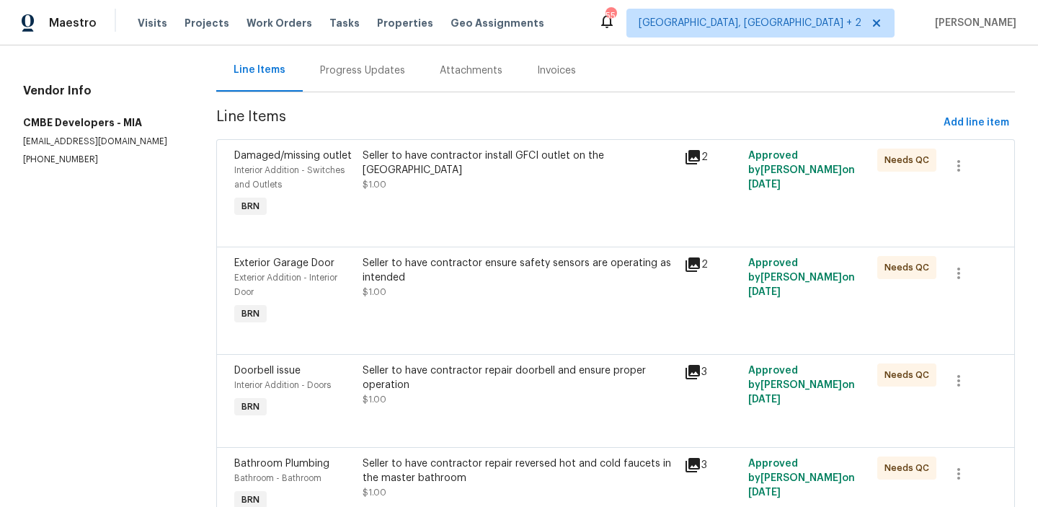
scroll to position [181, 0]
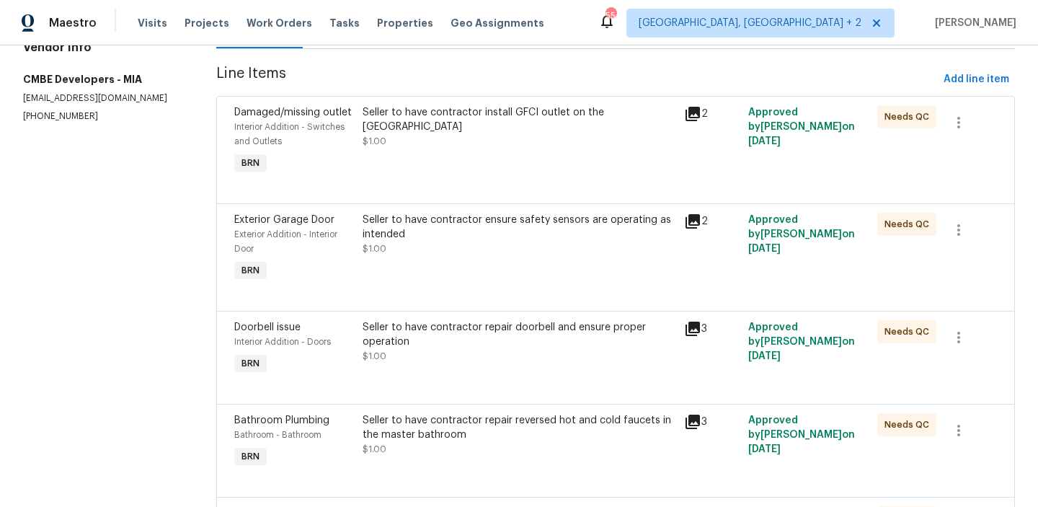
click at [395, 241] on div "Seller to have contractor ensure safety sensors are operating as intended" at bounding box center [518, 227] width 313 height 29
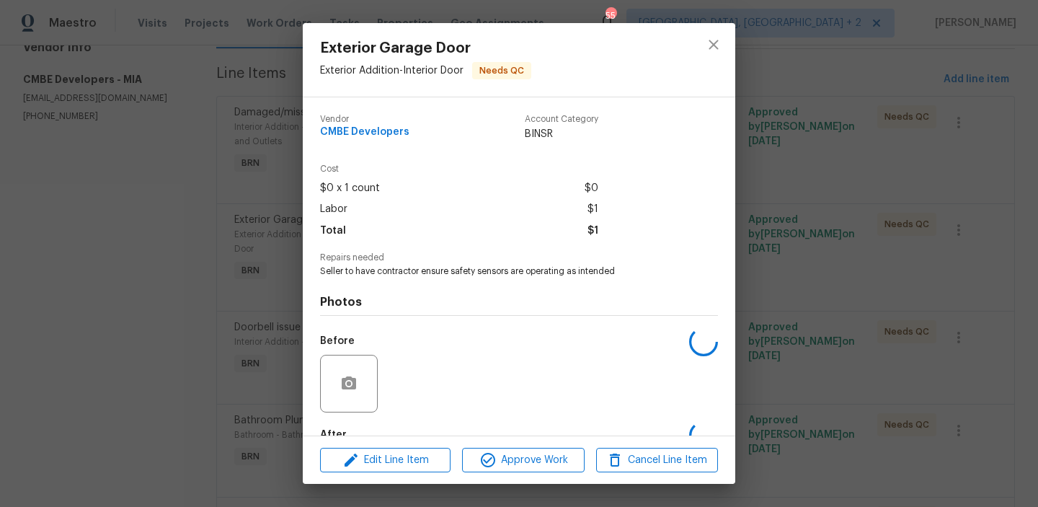
scroll to position [85, 0]
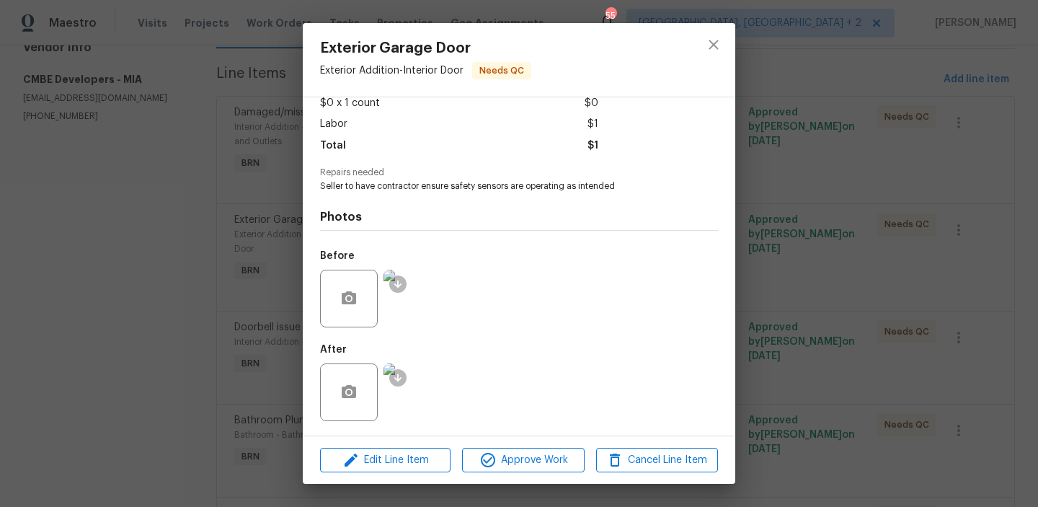
click at [210, 250] on div "Exterior Garage Door Exterior Addition - Interior Door Needs QC Vendor CMBE Dev…" at bounding box center [519, 253] width 1038 height 507
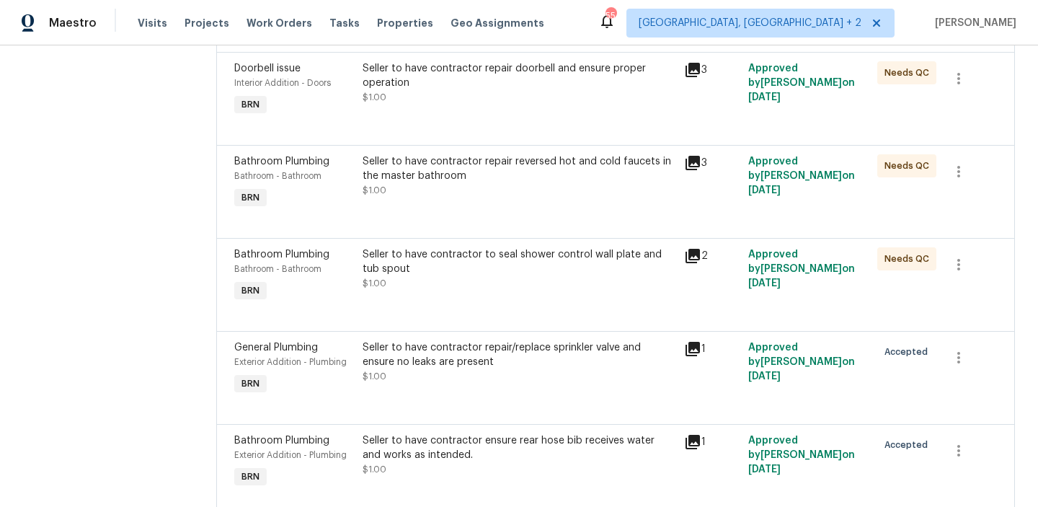
scroll to position [426, 0]
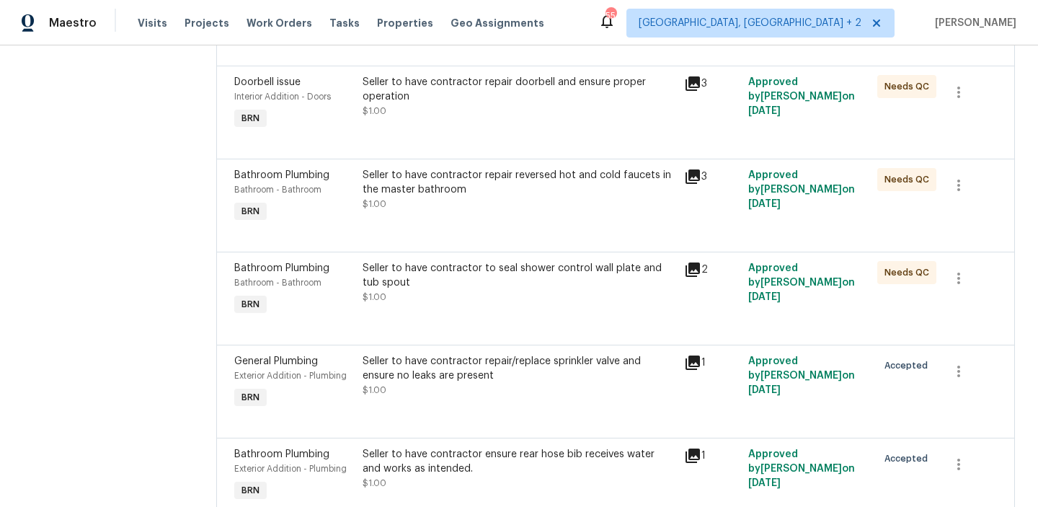
click at [464, 85] on div "Seller to have contractor repair doorbell and ensure proper operation" at bounding box center [518, 89] width 313 height 29
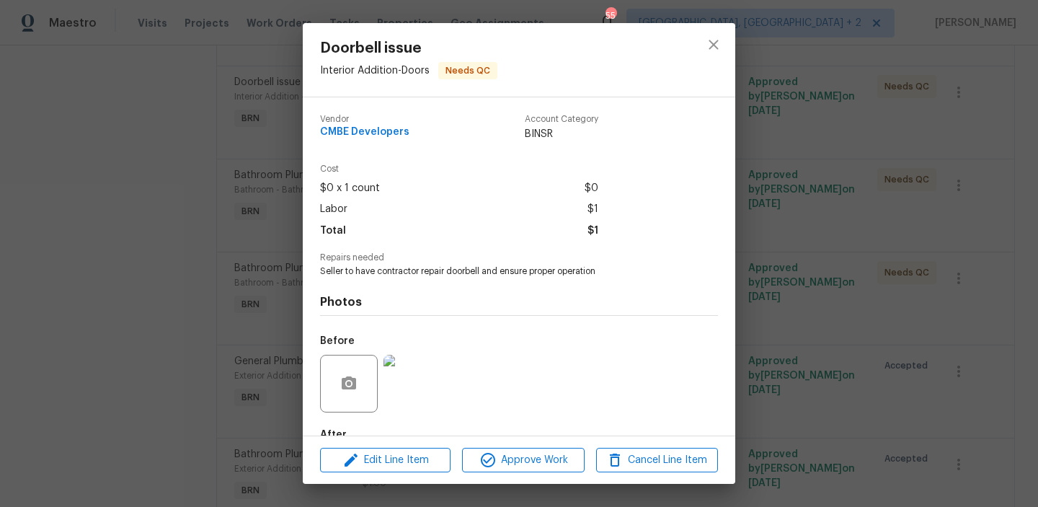
scroll to position [85, 0]
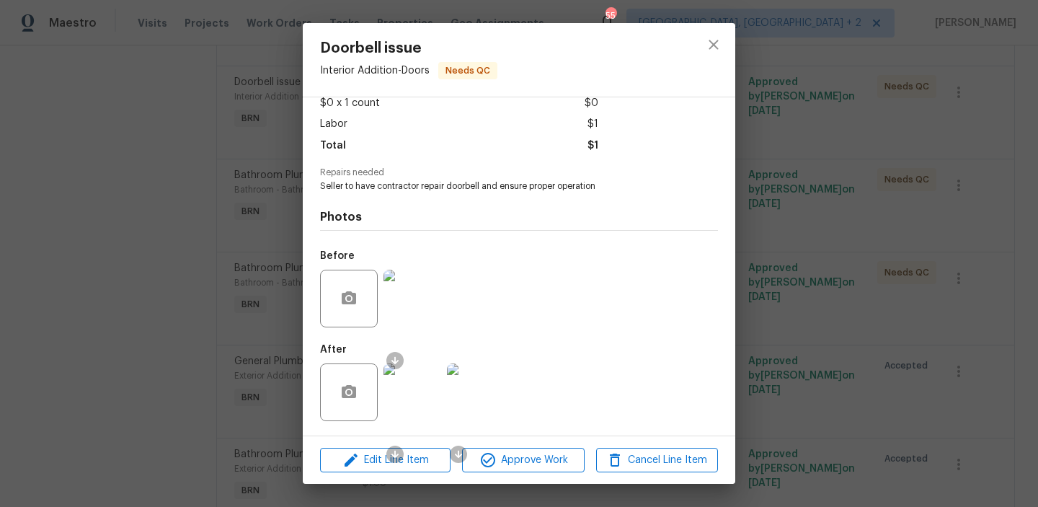
click at [413, 310] on img at bounding box center [412, 298] width 58 height 58
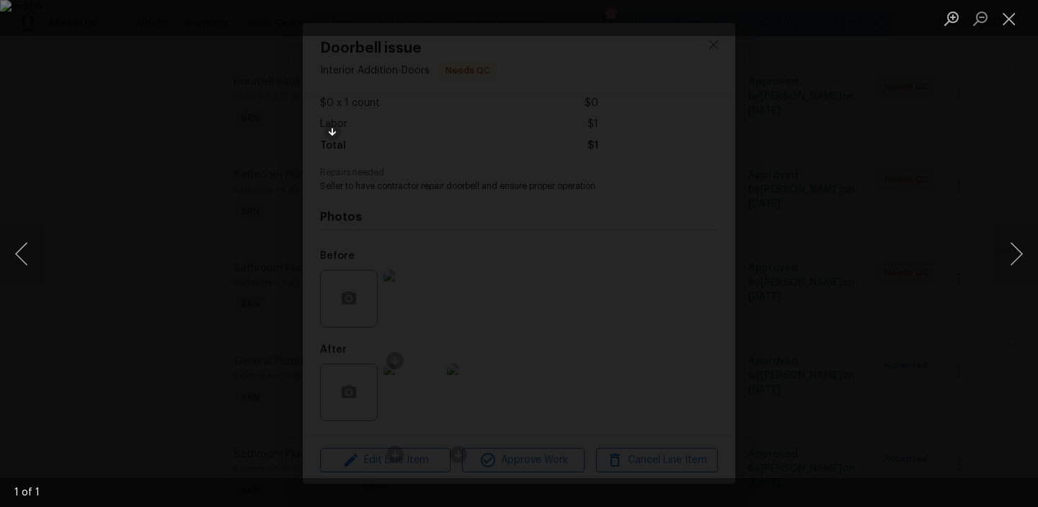
click at [125, 78] on div "Lightbox" at bounding box center [519, 253] width 1038 height 507
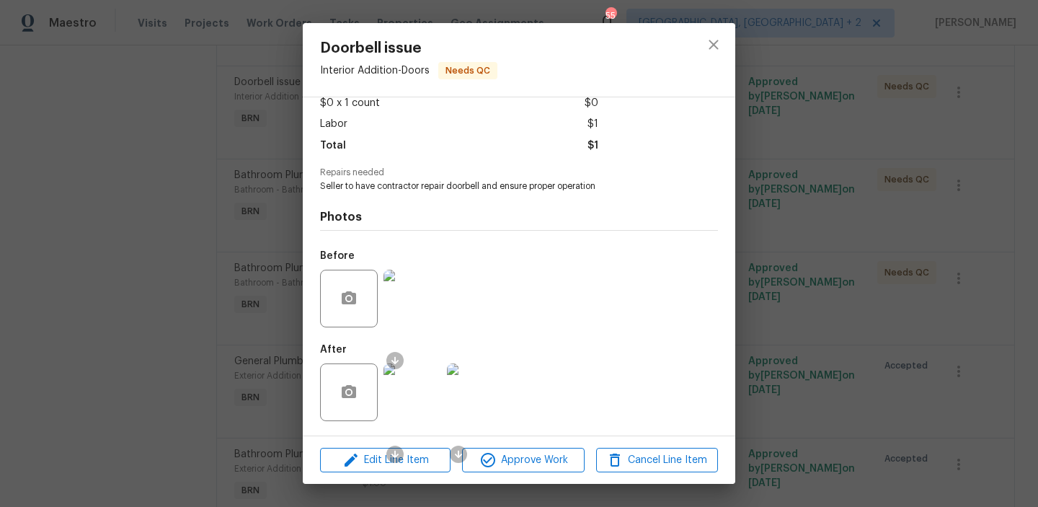
click at [409, 283] on img at bounding box center [412, 298] width 58 height 58
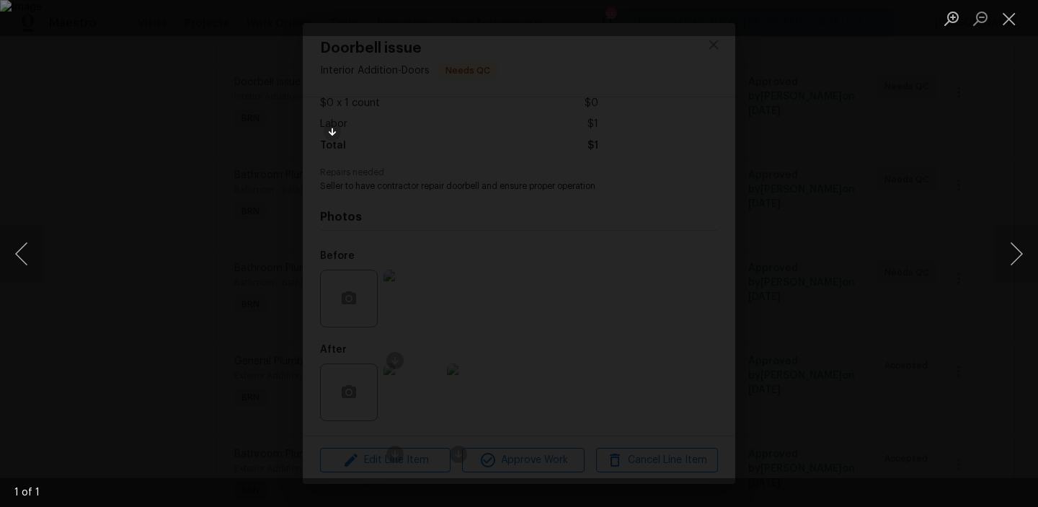
click at [483, 285] on img "Lightbox" at bounding box center [519, 253] width 1038 height 507
click at [483, 285] on img "Lightbox" at bounding box center [554, 221] width 2085 height 1017
click at [483, 285] on img "Lightbox" at bounding box center [554, 232] width 2085 height 1017
click at [158, 265] on div "Lightbox" at bounding box center [519, 253] width 1038 height 507
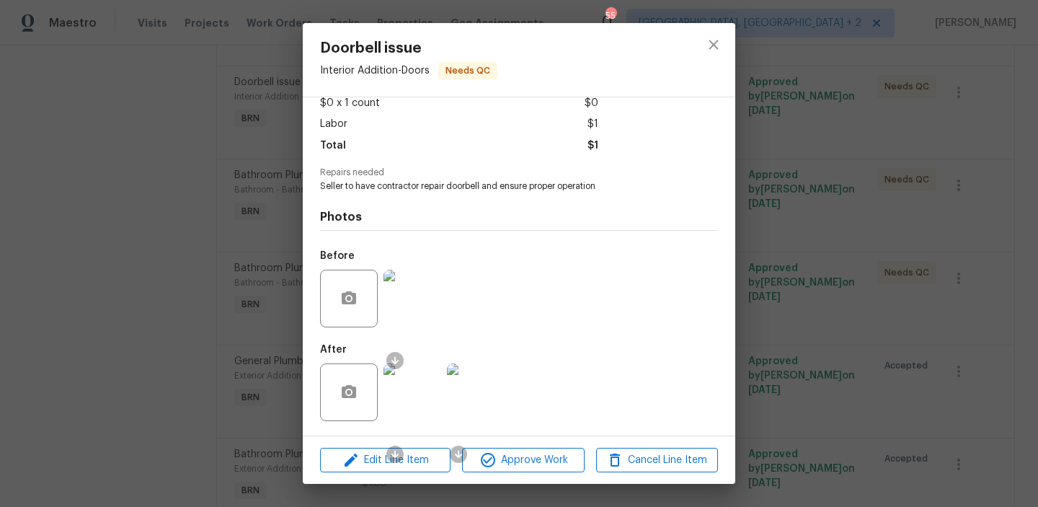
click at [210, 285] on div "Doorbell issue Interior Addition - Doors Needs QC Vendor CMBE Developers Accoun…" at bounding box center [519, 253] width 1038 height 507
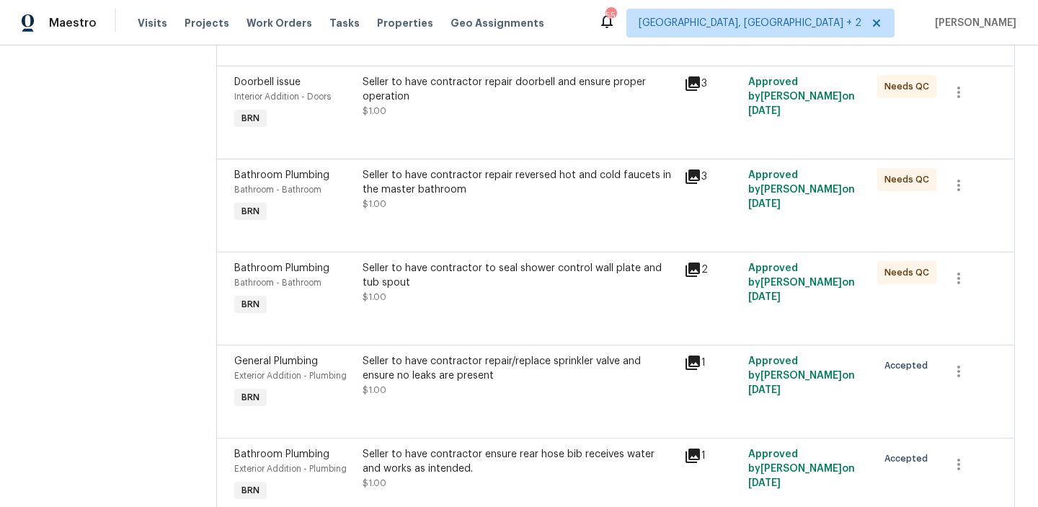
scroll to position [0, 0]
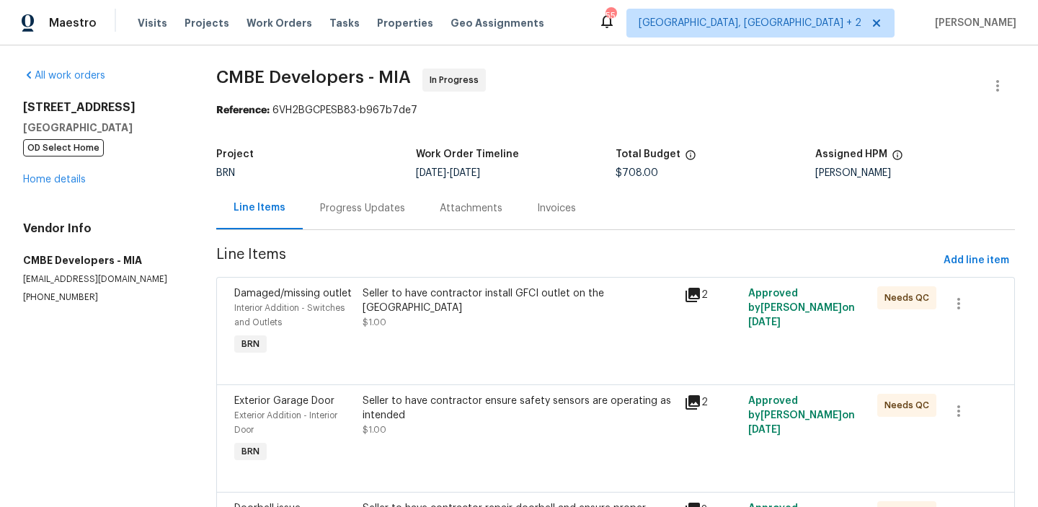
click at [427, 304] on div "Seller to have contractor install GFCI outlet on the kitchen island $1.00" at bounding box center [518, 307] width 313 height 43
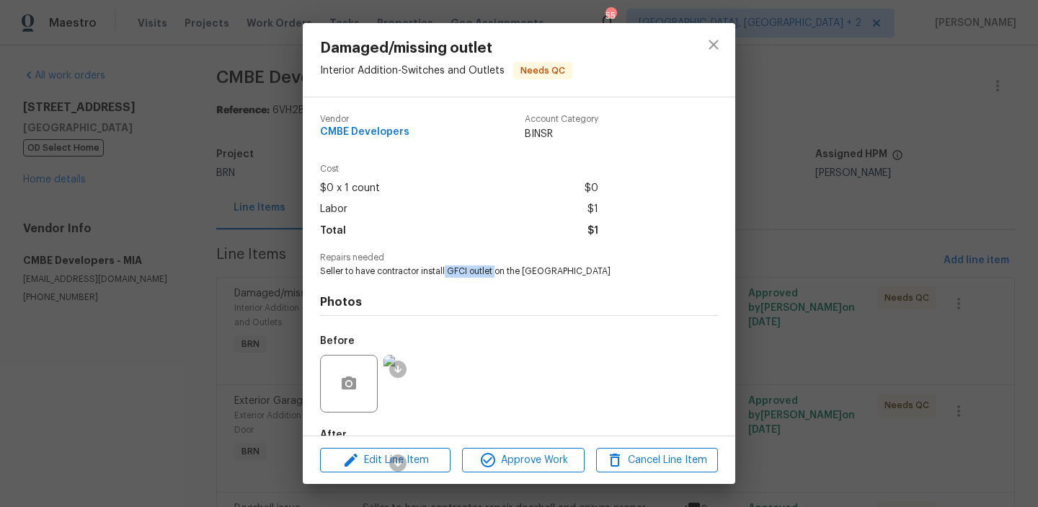
drag, startPoint x: 445, startPoint y: 272, endPoint x: 496, endPoint y: 272, distance: 51.9
click at [496, 272] on span "Seller to have contractor install GFCI outlet on the [GEOGRAPHIC_DATA]" at bounding box center [499, 271] width 358 height 12
copy span "GFCI outlet"
click at [135, 187] on div "Damaged/missing outlet Interior Addition - Switches and Outlets Needs QC Vendor…" at bounding box center [519, 253] width 1038 height 507
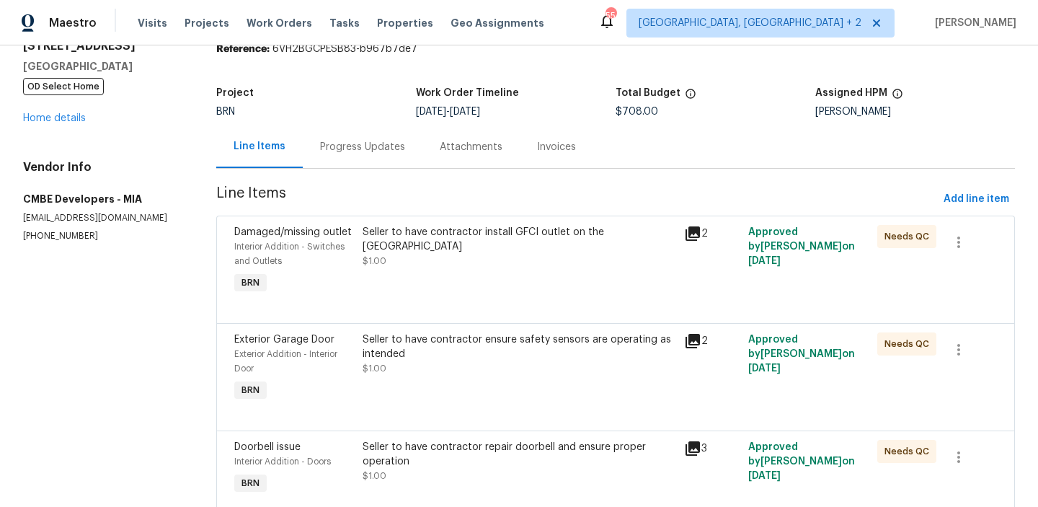
scroll to position [89, 0]
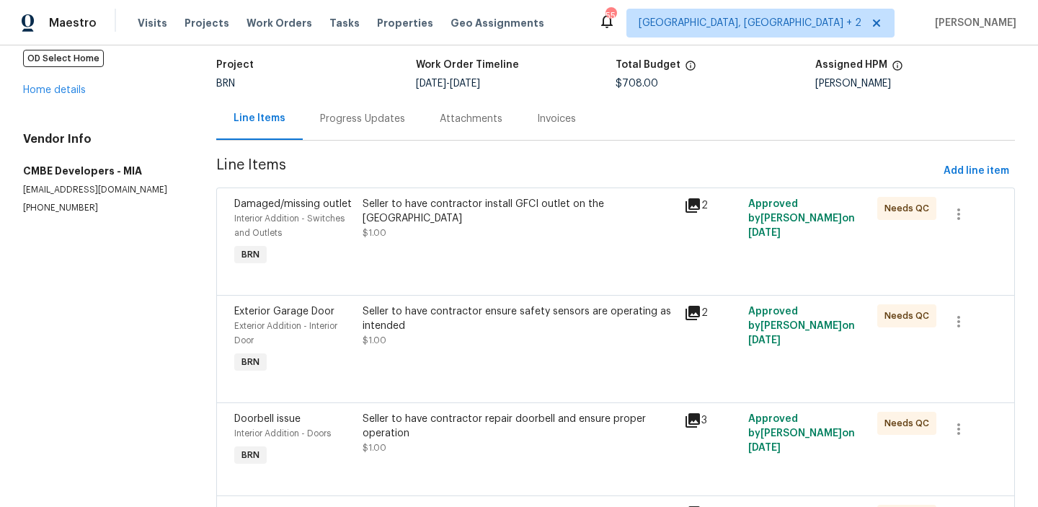
click at [460, 360] on div "Seller to have contractor ensure safety sensors are operating as intended $1.00" at bounding box center [518, 340] width 321 height 81
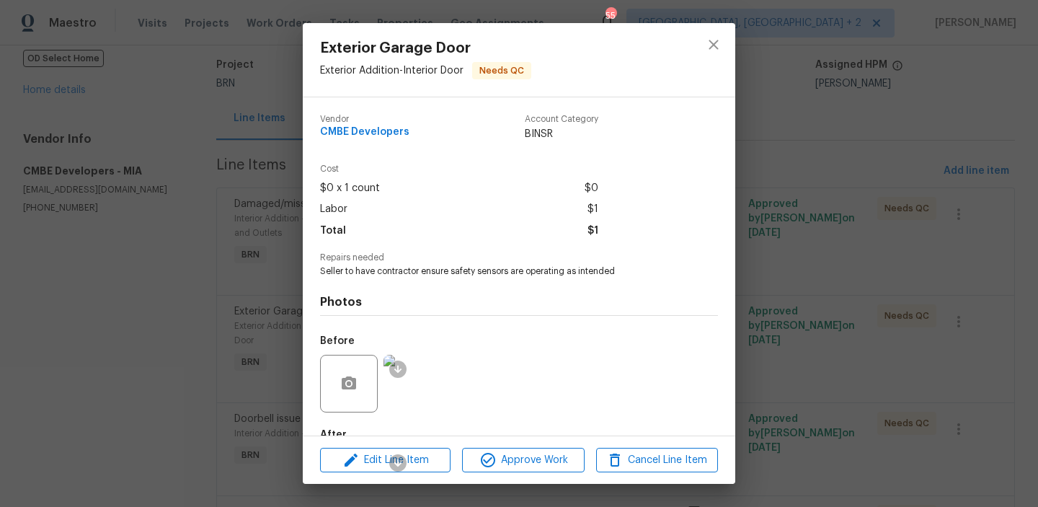
scroll to position [85, 0]
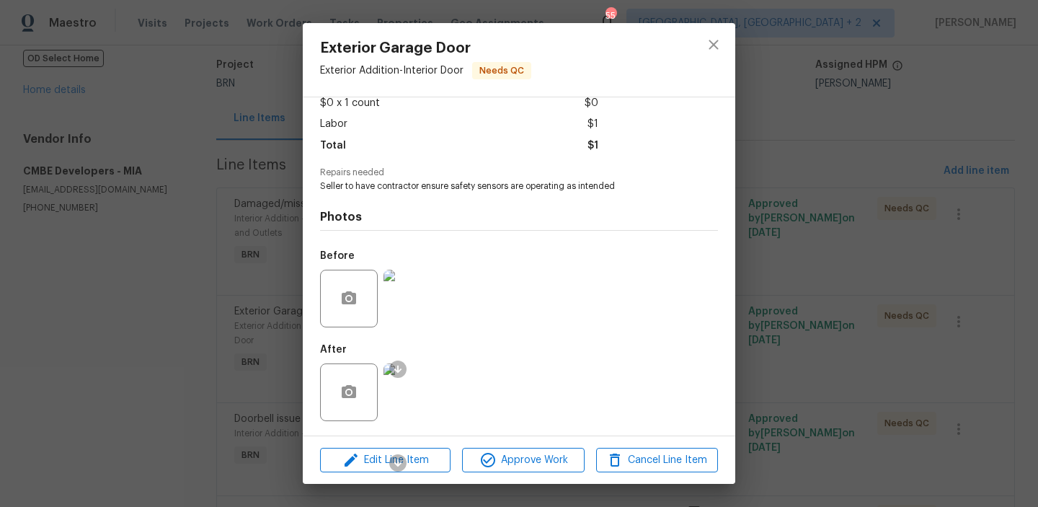
click at [277, 336] on div "Exterior Garage Door Exterior Addition - Interior Door Needs QC Vendor CMBE Dev…" at bounding box center [519, 253] width 1038 height 507
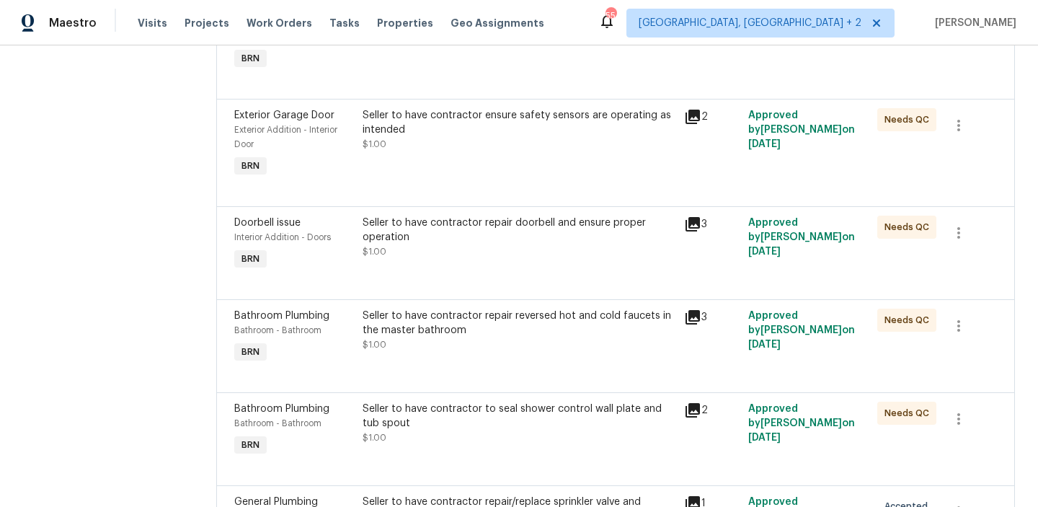
scroll to position [301, 0]
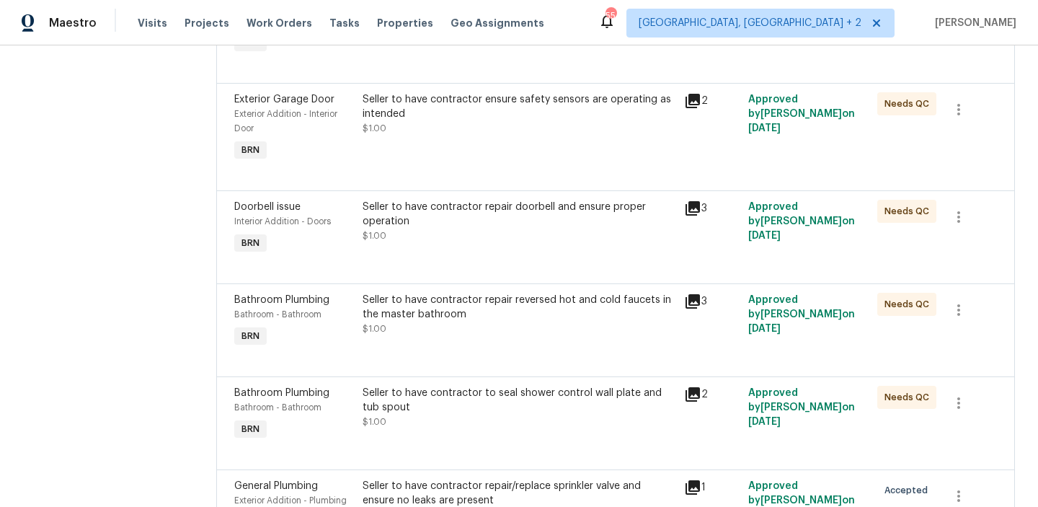
click at [441, 222] on div "Seller to have contractor repair doorbell and ensure proper operation" at bounding box center [518, 214] width 313 height 29
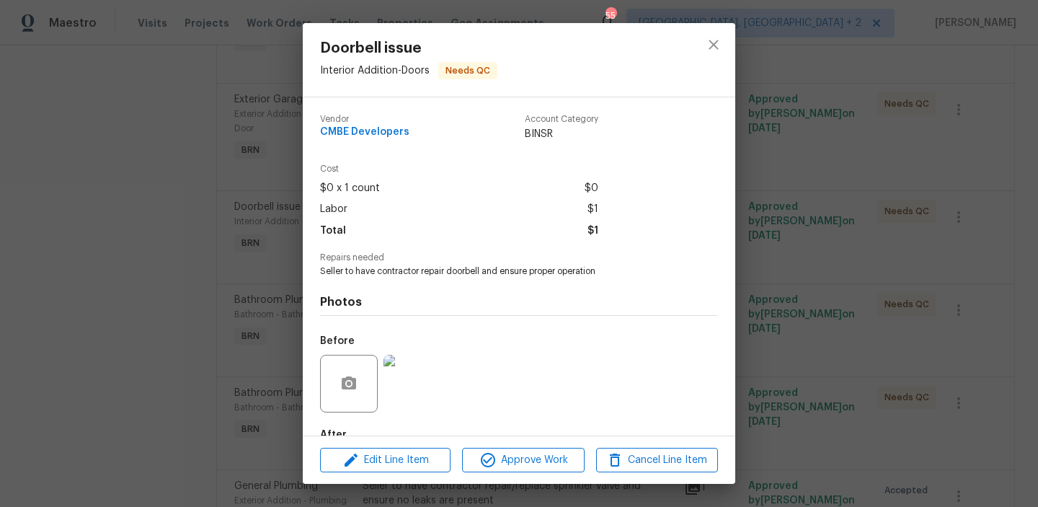
scroll to position [85, 0]
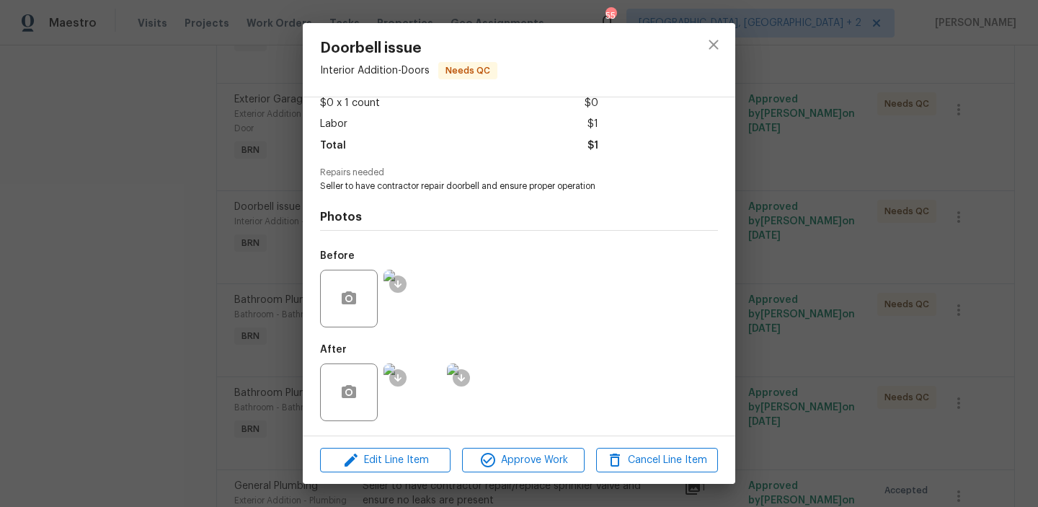
click at [236, 220] on div "Doorbell issue Interior Addition - Doors Needs QC Vendor CMBE Developers Accoun…" at bounding box center [519, 253] width 1038 height 507
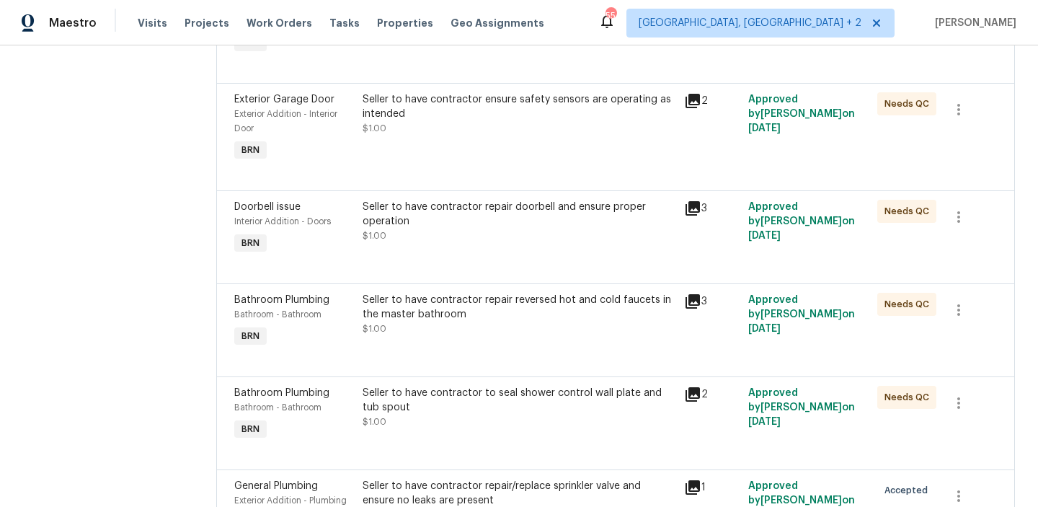
scroll to position [360, 0]
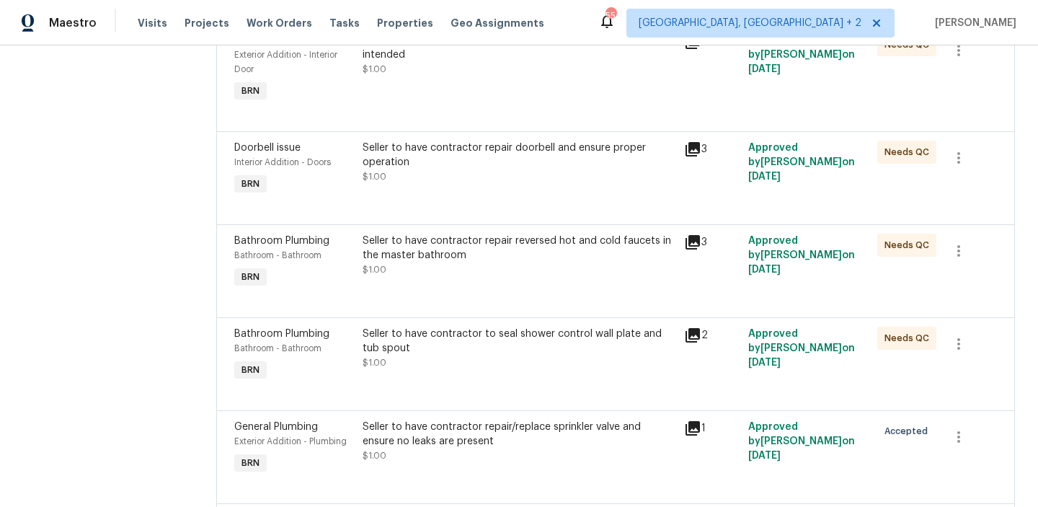
click at [443, 253] on div "Seller to have contractor repair reversed hot and cold faucets in the master ba…" at bounding box center [518, 247] width 313 height 29
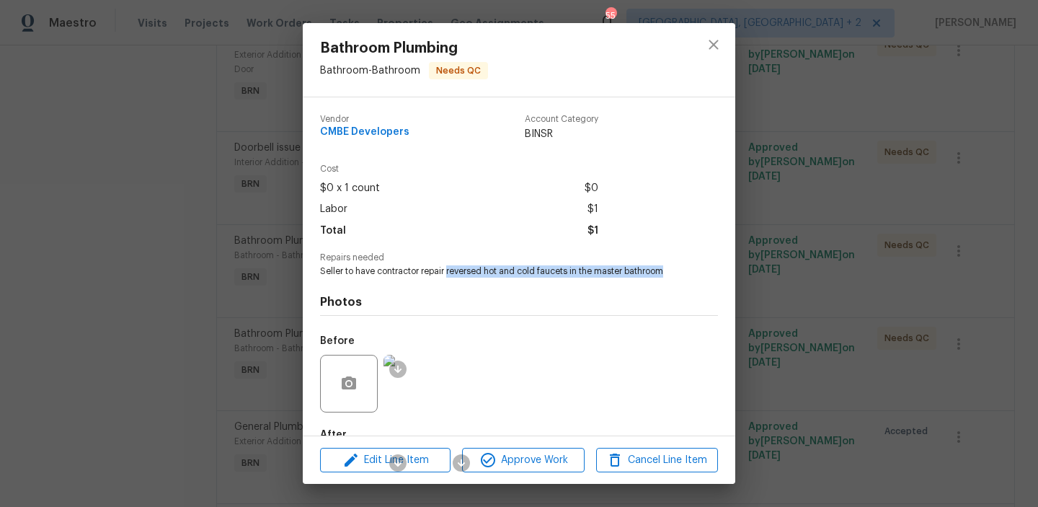
drag, startPoint x: 447, startPoint y: 271, endPoint x: 677, endPoint y: 272, distance: 230.6
click at [677, 272] on span "Seller to have contractor repair reversed hot and cold faucets in the master ba…" at bounding box center [499, 271] width 358 height 12
copy span "reversed hot and cold faucets in the master bathroom"
click at [136, 275] on div "Bathroom Plumbing Bathroom - Bathroom Needs QC Vendor CMBE Developers Account C…" at bounding box center [519, 253] width 1038 height 507
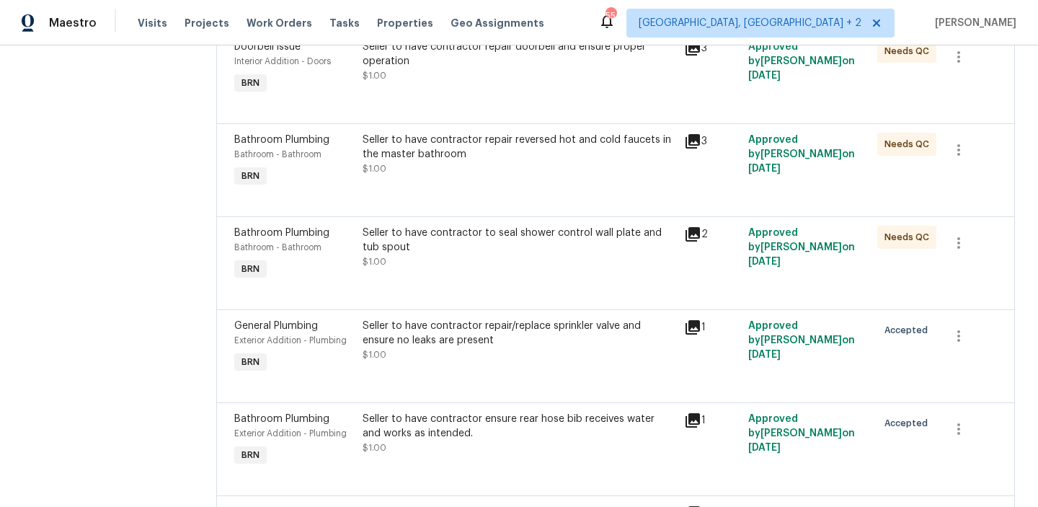
scroll to position [476, 0]
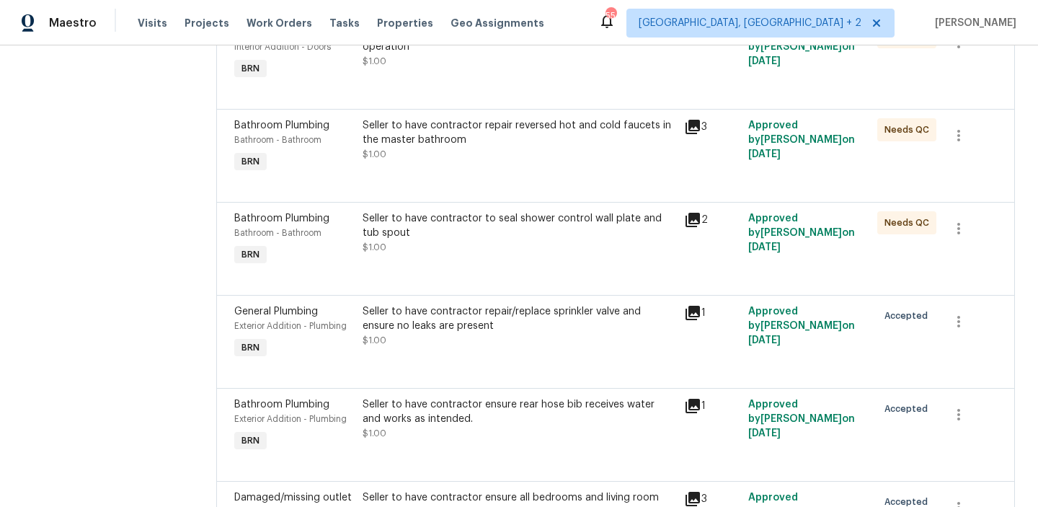
click at [432, 267] on div "Seller to have contractor to seal shower control wall plate and tub spout $1.00" at bounding box center [518, 240] width 321 height 66
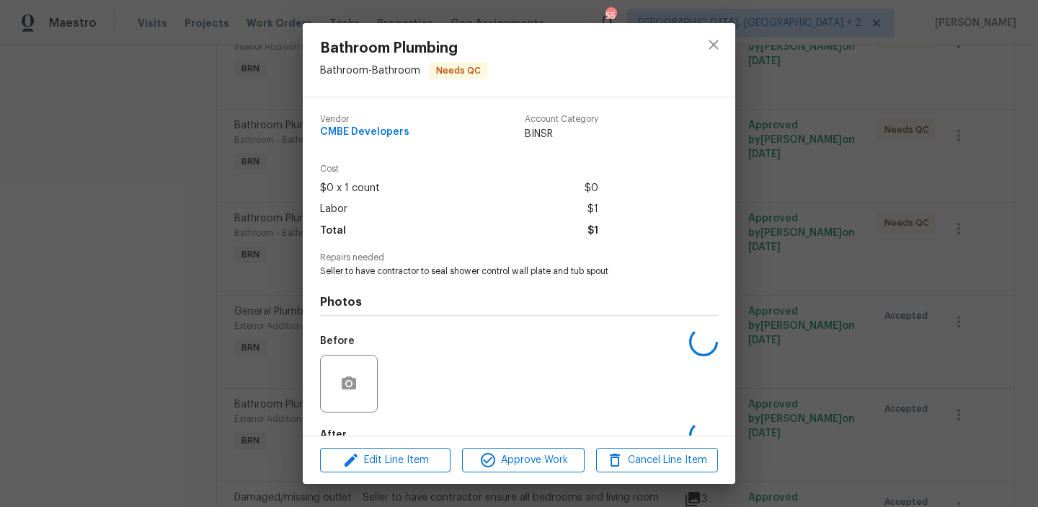
scroll to position [85, 0]
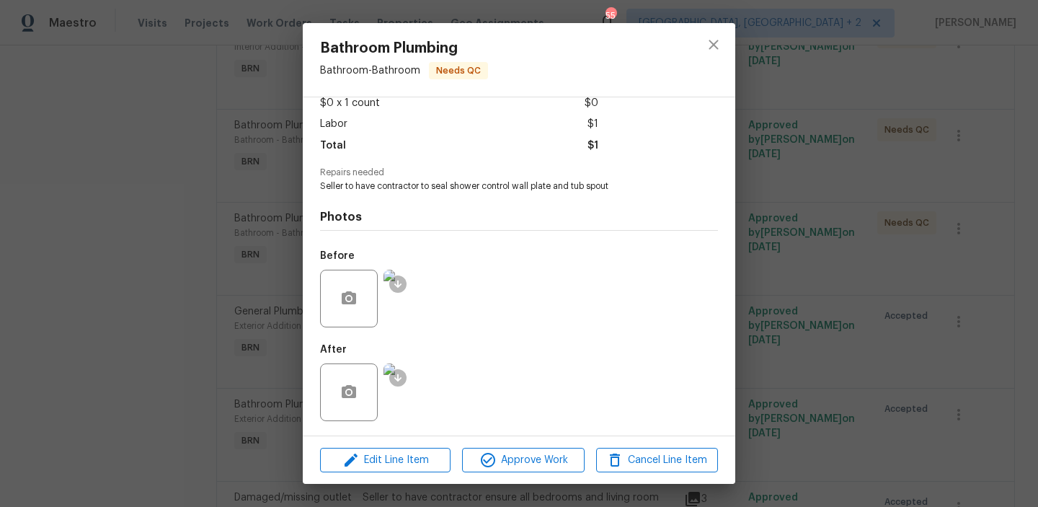
click at [416, 303] on img at bounding box center [412, 298] width 58 height 58
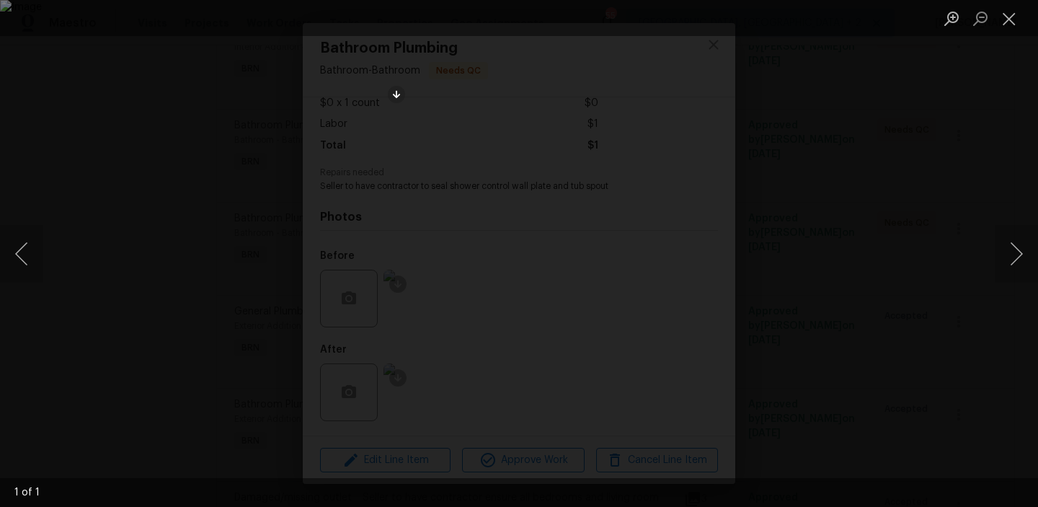
click at [495, 295] on img "Lightbox" at bounding box center [519, 253] width 1038 height 507
click at [192, 336] on div "Lightbox" at bounding box center [519, 253] width 1038 height 507
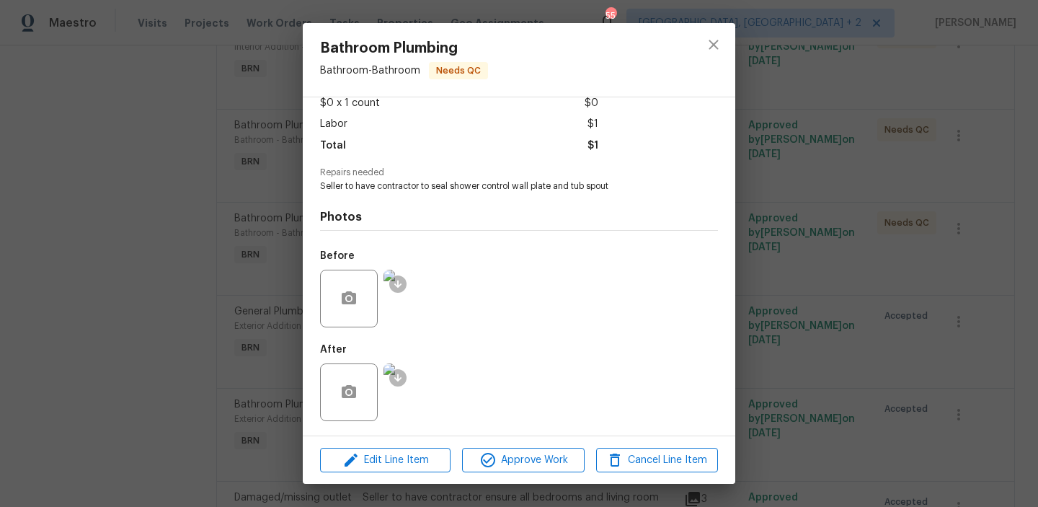
click at [413, 388] on img at bounding box center [412, 392] width 58 height 58
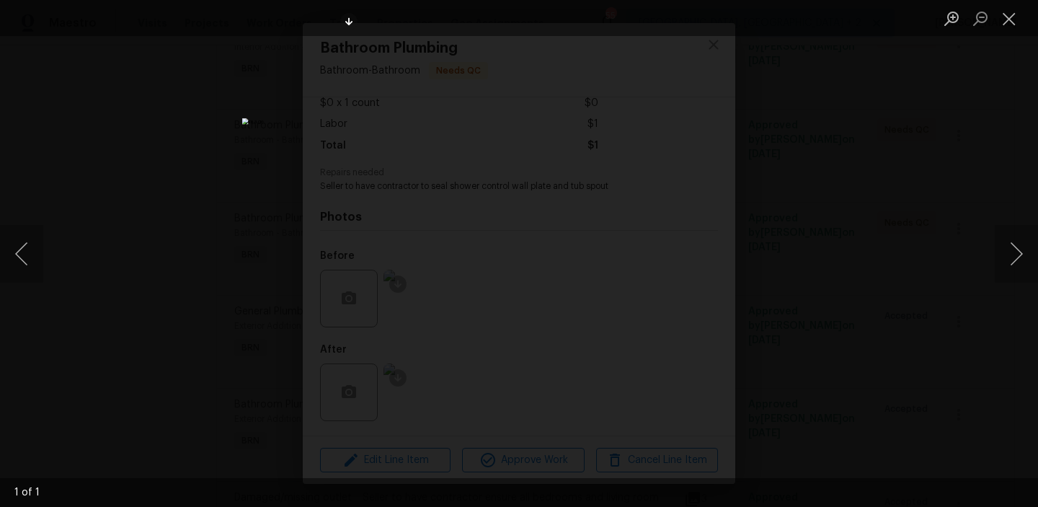
click at [97, 298] on div "Lightbox" at bounding box center [519, 253] width 1038 height 507
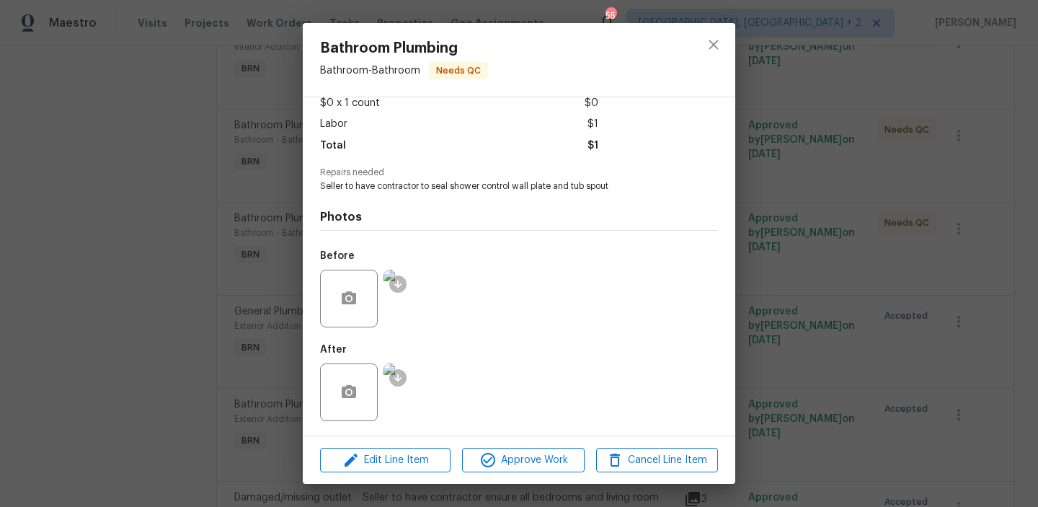
click at [175, 295] on div "Bathroom Plumbing Bathroom - Bathroom Needs QC Vendor CMBE Developers Account C…" at bounding box center [519, 253] width 1038 height 507
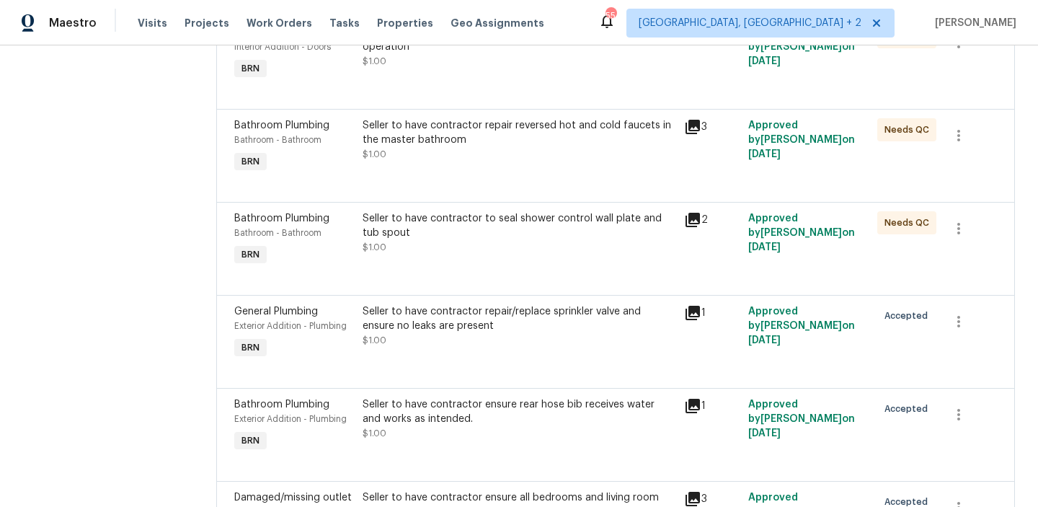
scroll to position [498, 0]
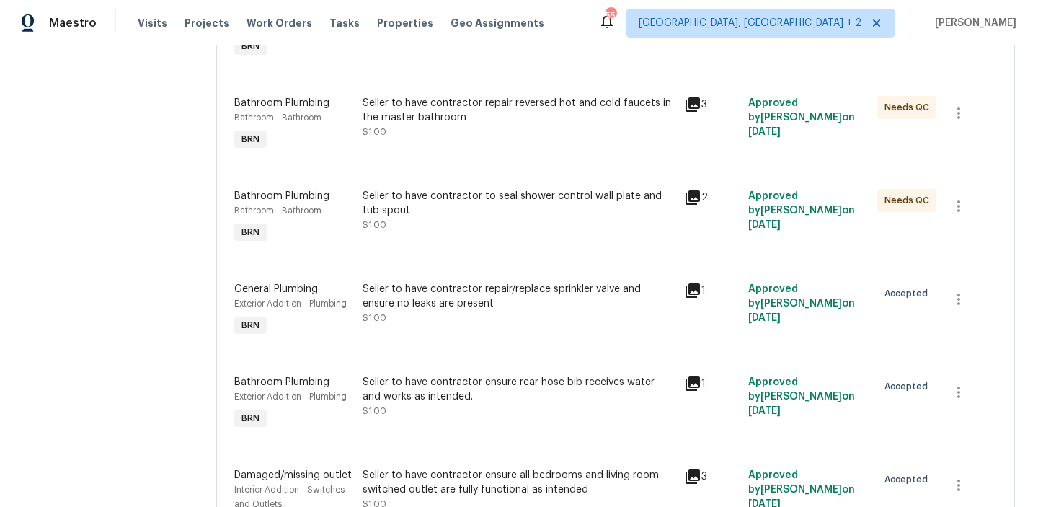
click at [439, 221] on div "Seller to have contractor to seal shower control wall plate and tub spout $1.00" at bounding box center [518, 210] width 313 height 43
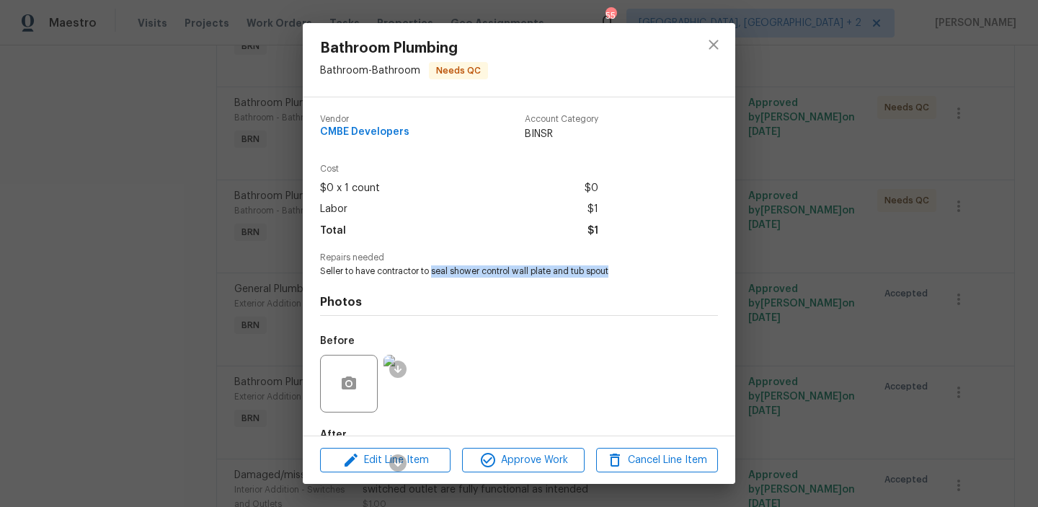
drag, startPoint x: 433, startPoint y: 273, endPoint x: 619, endPoint y: 270, distance: 185.9
click at [619, 270] on span "Seller to have contractor to seal shower control wall plate and tub spout" at bounding box center [499, 271] width 358 height 12
copy span "seal shower control wall plate and tub spout"
click at [170, 345] on div "Bathroom Plumbing Bathroom - Bathroom Needs QC Vendor CMBE Developers Account C…" at bounding box center [519, 253] width 1038 height 507
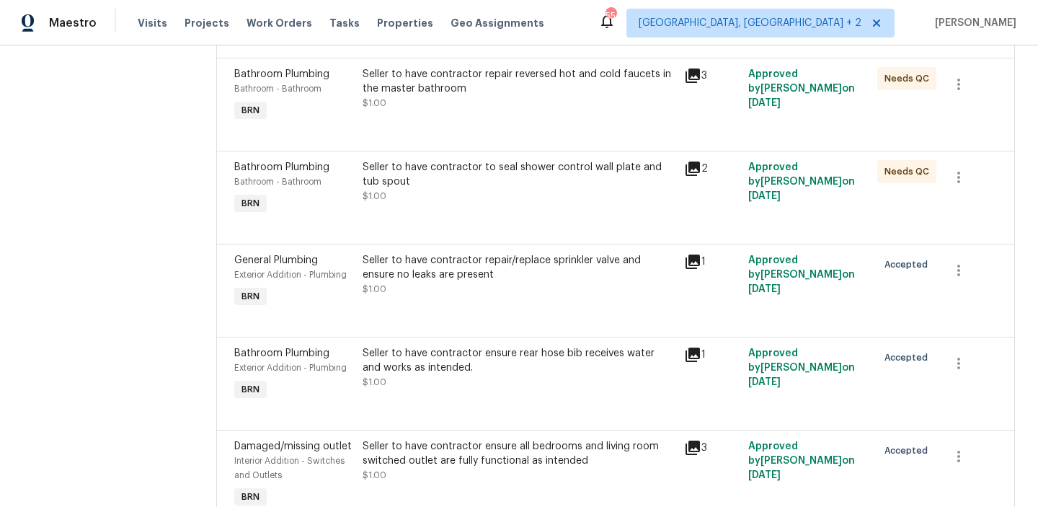
scroll to position [545, 0]
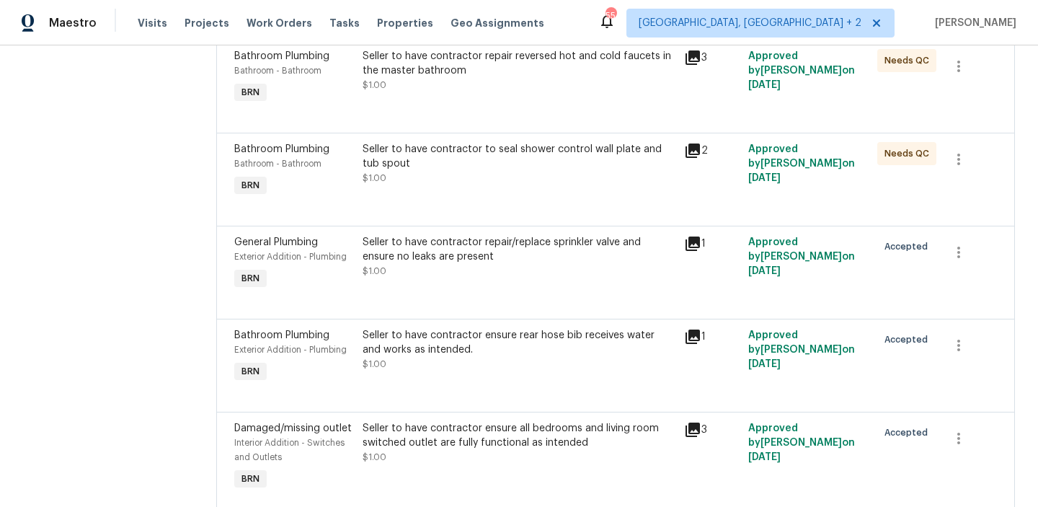
click at [445, 275] on div "Seller to have contractor repair/replace sprinkler valve and ensure no leaks ar…" at bounding box center [518, 256] width 313 height 43
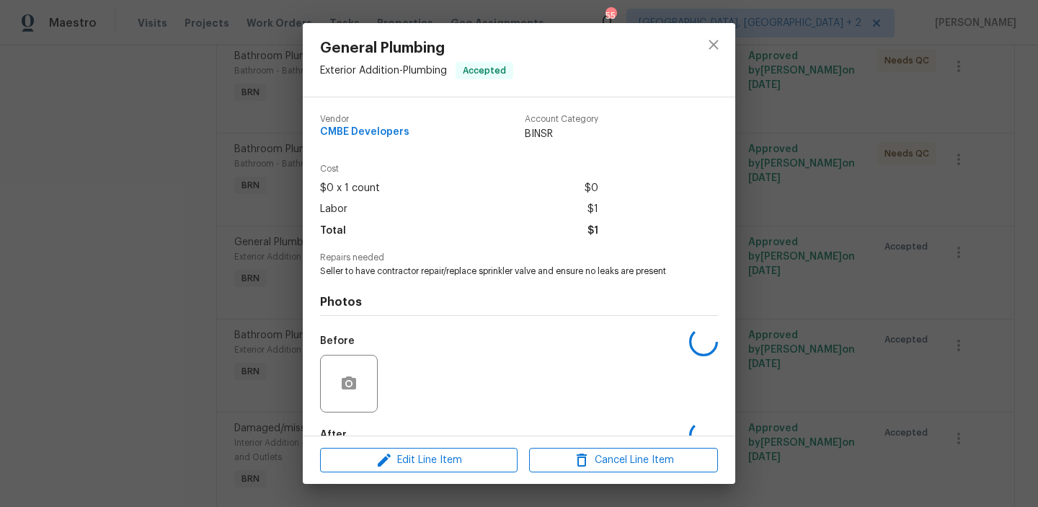
scroll to position [85, 0]
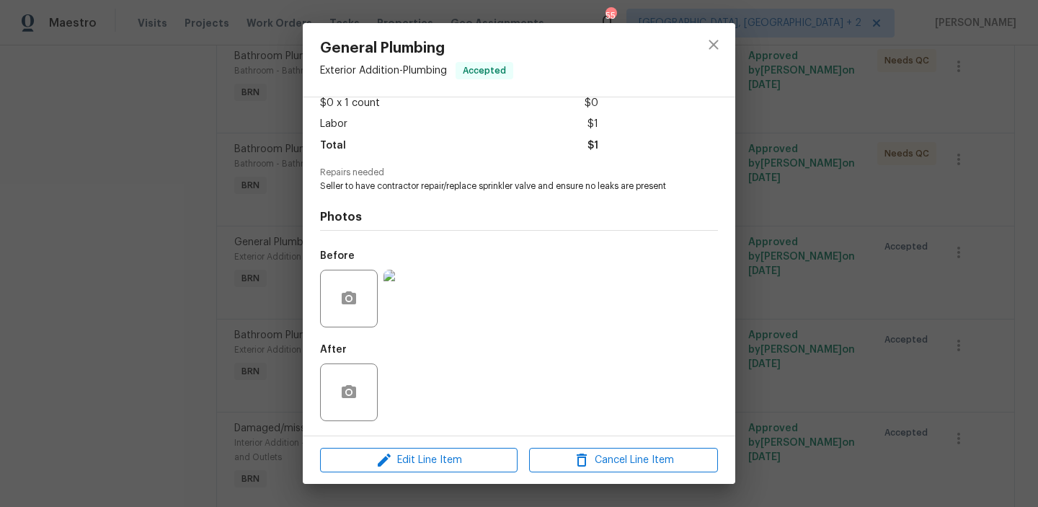
click at [172, 303] on div "General Plumbing Exterior Addition - Plumbing Accepted Vendor CMBE Developers A…" at bounding box center [519, 253] width 1038 height 507
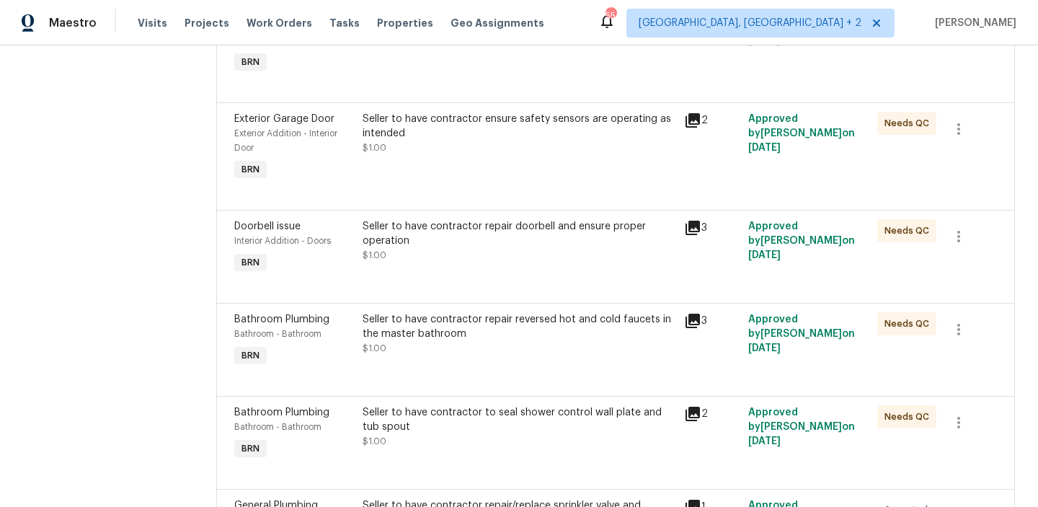
scroll to position [275, 0]
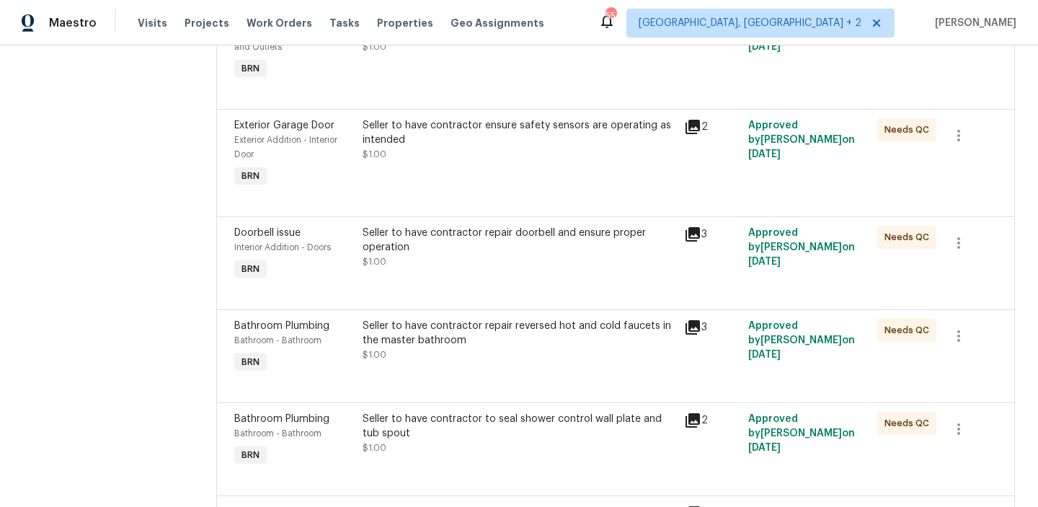
click at [402, 277] on div "Seller to have contractor repair doorbell and ensure proper operation $1.00" at bounding box center [518, 254] width 321 height 66
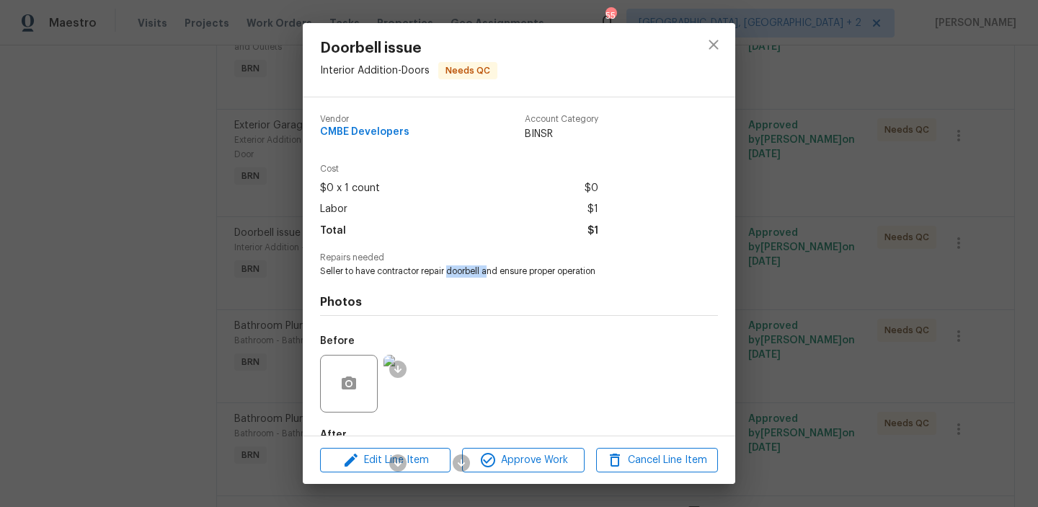
drag, startPoint x: 450, startPoint y: 273, endPoint x: 486, endPoint y: 269, distance: 36.9
click at [486, 270] on span "Seller to have contractor repair doorbell and ensure proper operation" at bounding box center [499, 271] width 358 height 12
copy span "doorbell a"
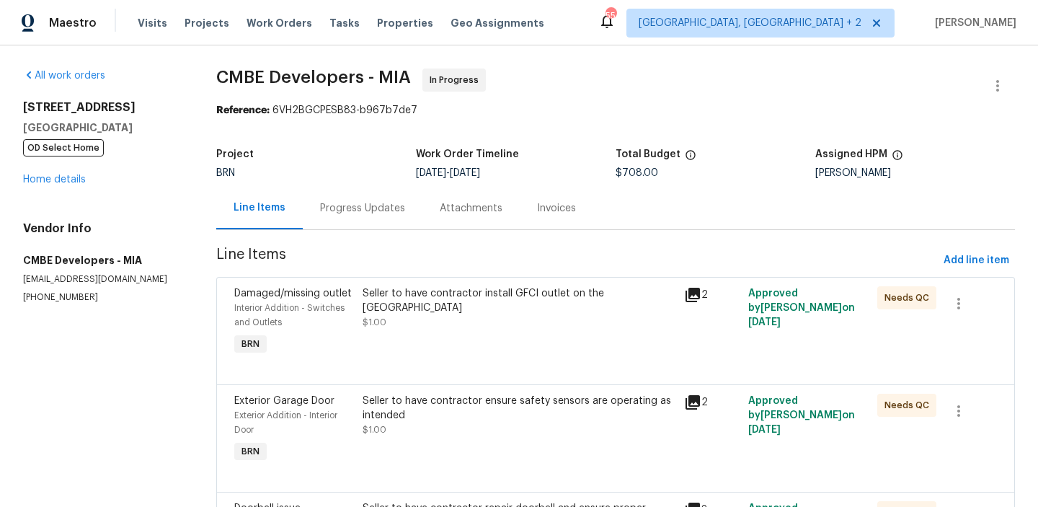
click at [416, 306] on div "Seller to have contractor install GFCI outlet on the kitchen island $1.00" at bounding box center [518, 307] width 313 height 43
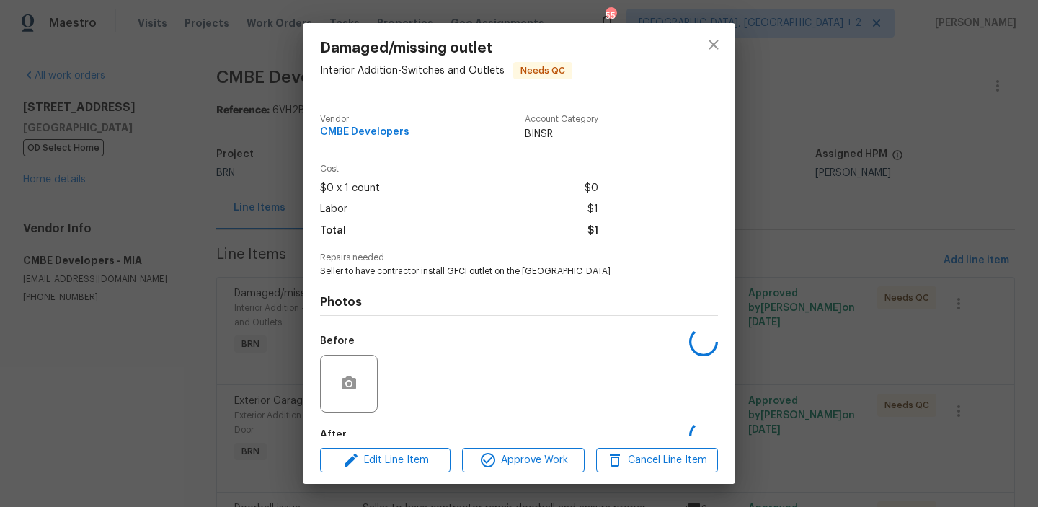
scroll to position [85, 0]
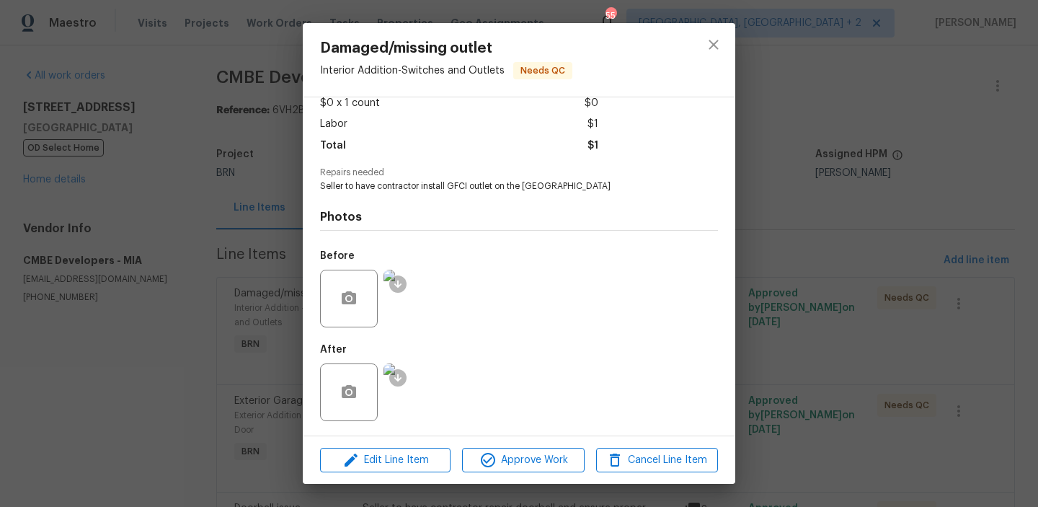
click at [205, 310] on div "Damaged/missing outlet Interior Addition - Switches and Outlets Needs QC Vendor…" at bounding box center [519, 253] width 1038 height 507
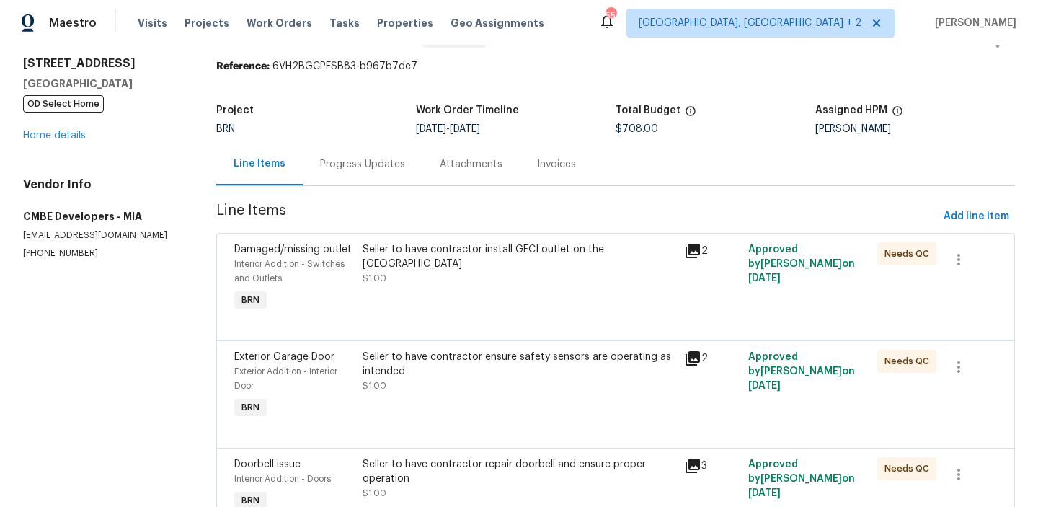
scroll to position [69, 0]
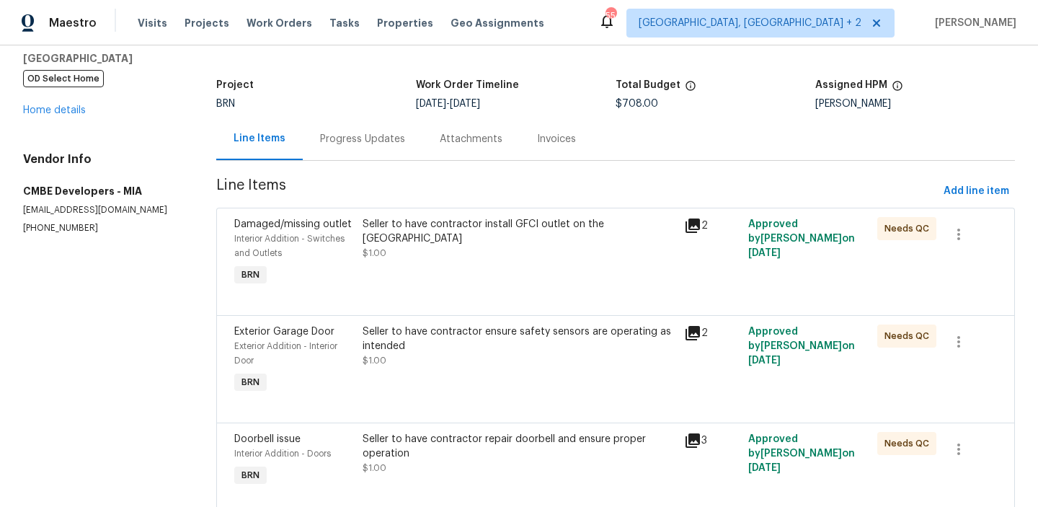
click at [401, 339] on div "Seller to have contractor ensure safety sensors are operating as intended" at bounding box center [518, 338] width 313 height 29
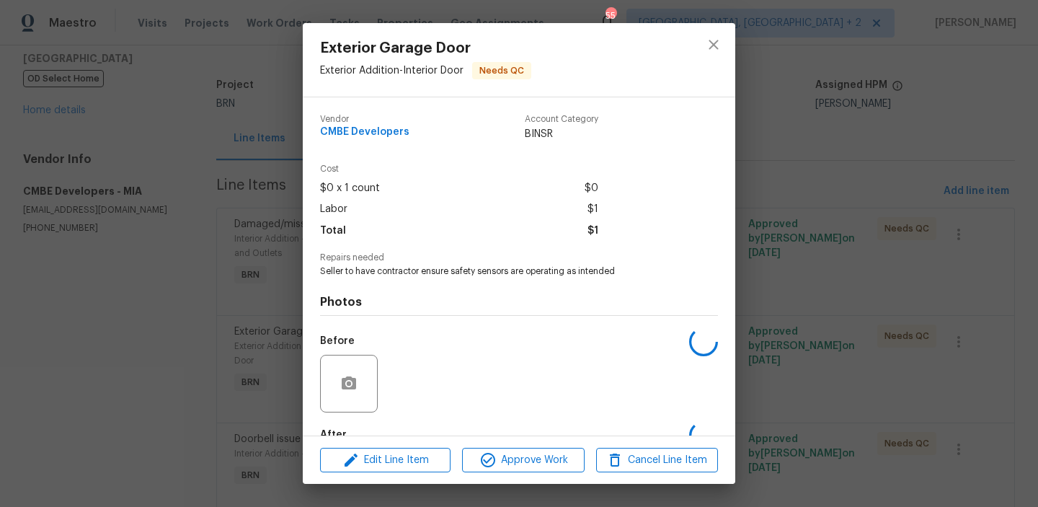
scroll to position [85, 0]
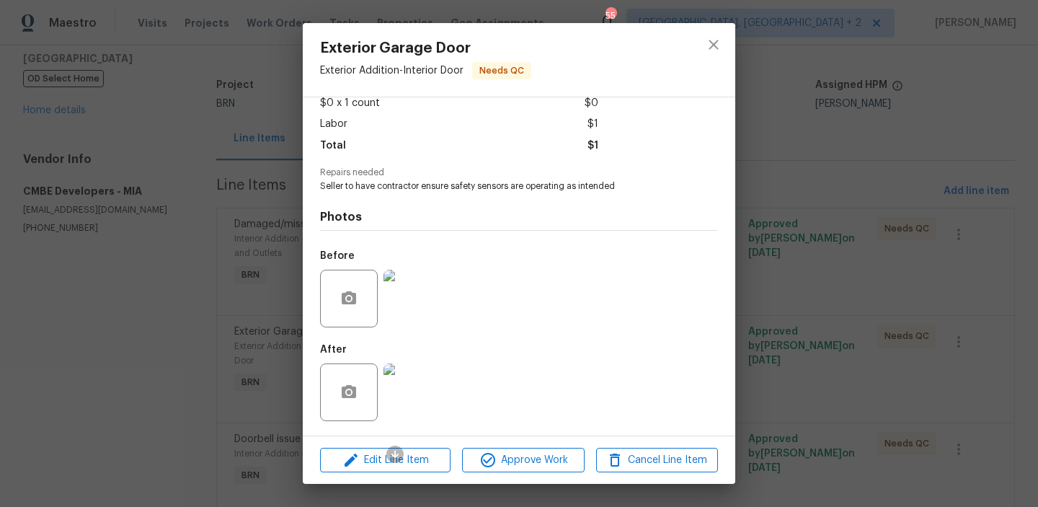
click at [414, 387] on img at bounding box center [412, 392] width 58 height 58
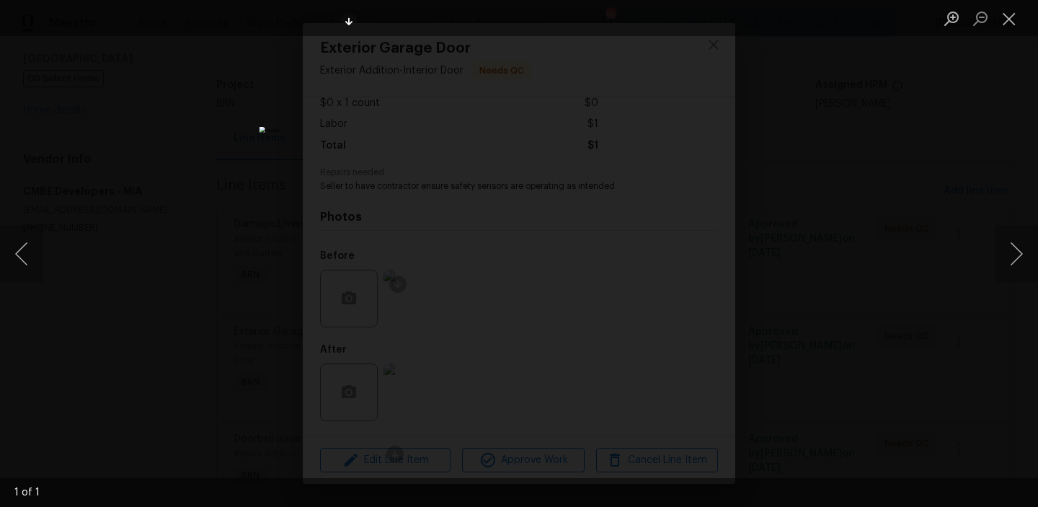
click at [208, 118] on div "Lightbox" at bounding box center [519, 253] width 1038 height 507
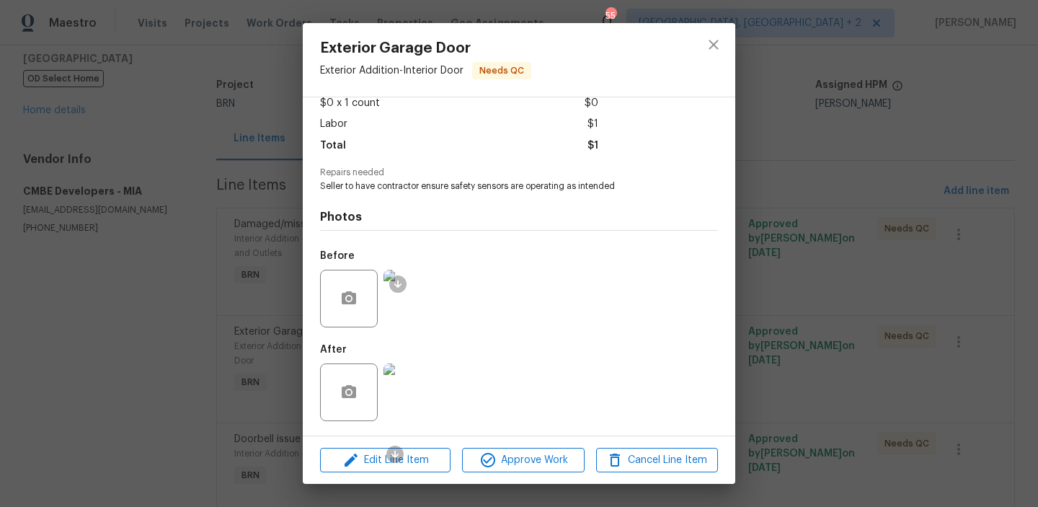
click at [195, 104] on div "Exterior Garage Door Exterior Addition - Interior Door Needs QC Vendor CMBE Dev…" at bounding box center [519, 253] width 1038 height 507
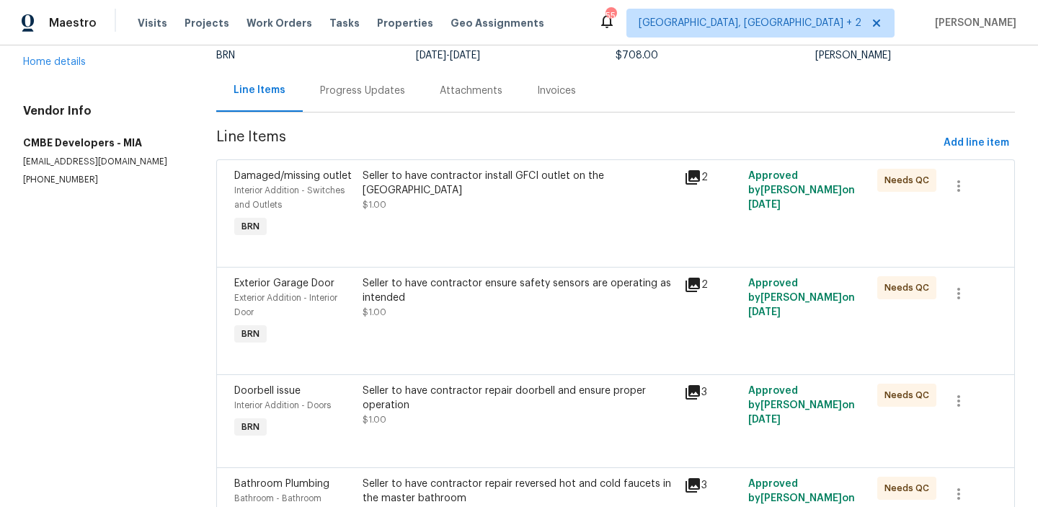
scroll to position [155, 0]
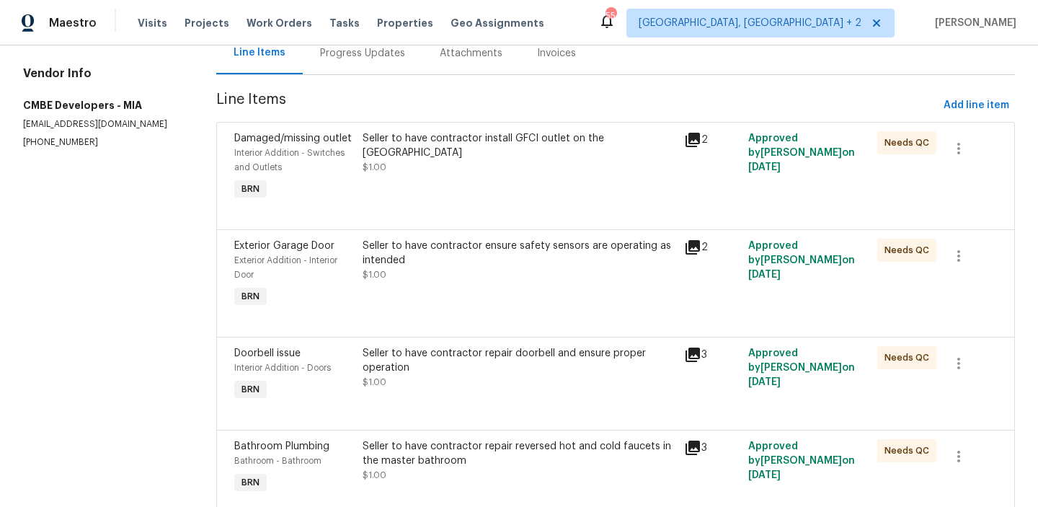
click at [438, 369] on div "Seller to have contractor repair doorbell and ensure proper operation" at bounding box center [518, 360] width 313 height 29
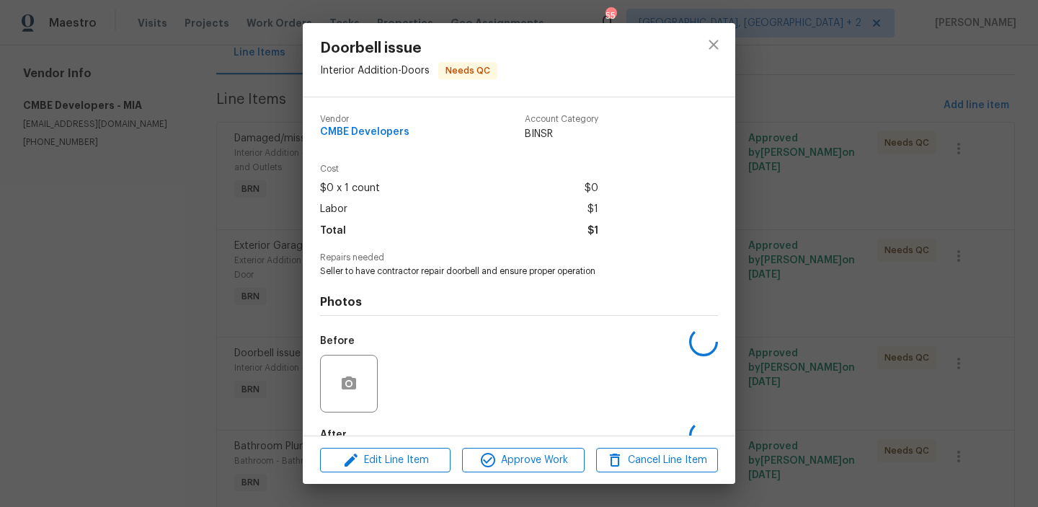
scroll to position [85, 0]
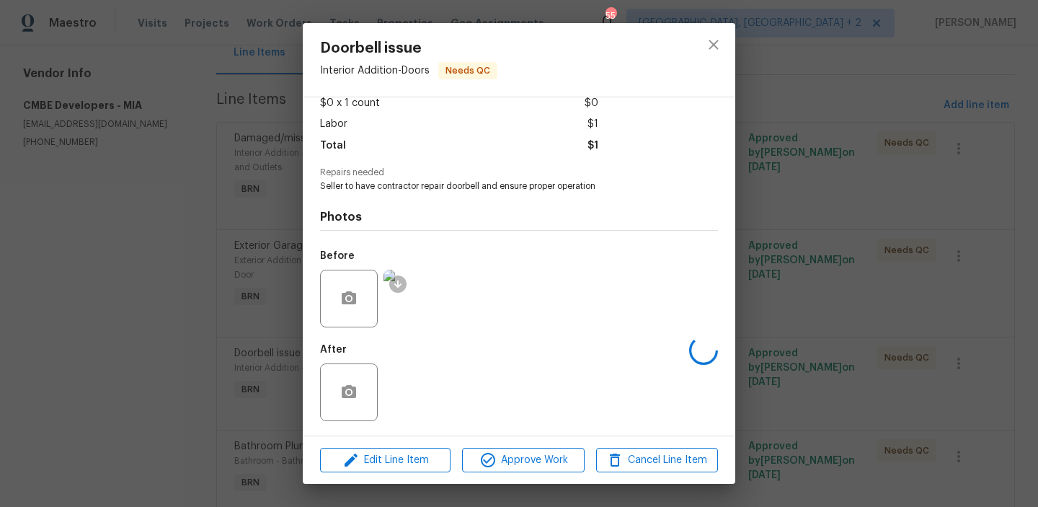
click at [401, 381] on div "After" at bounding box center [519, 383] width 398 height 94
click at [415, 393] on img at bounding box center [412, 392] width 58 height 58
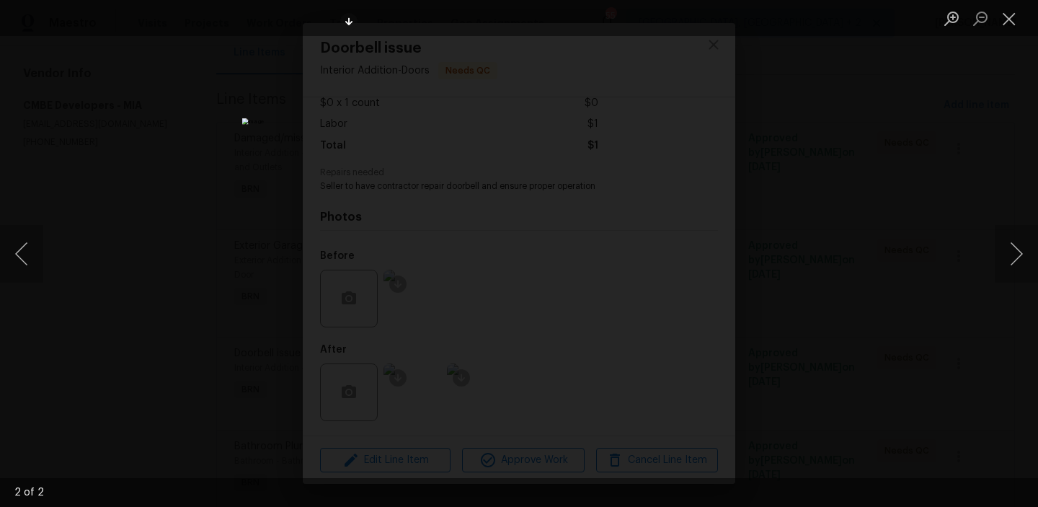
click at [182, 162] on div "Lightbox" at bounding box center [519, 253] width 1038 height 507
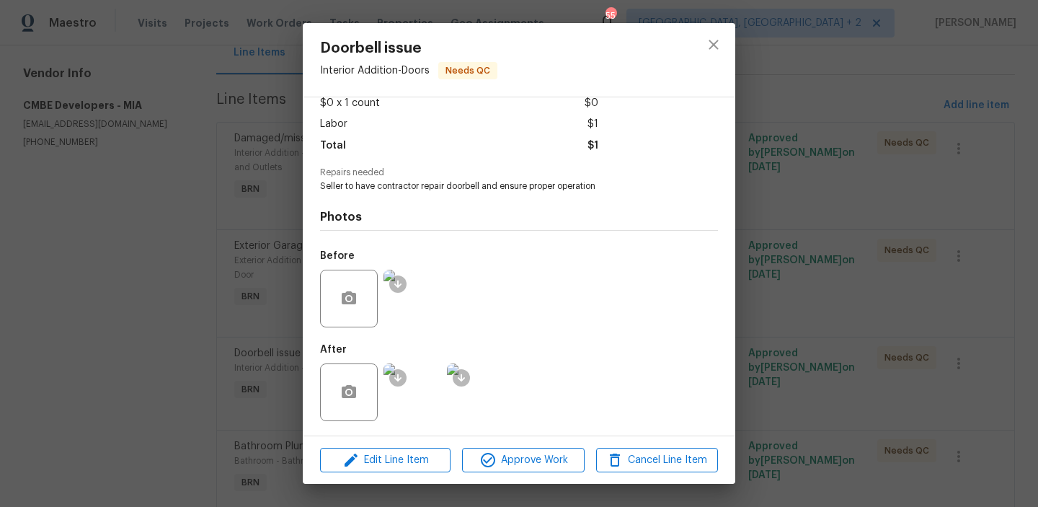
click at [208, 231] on div "Doorbell issue Interior Addition - Doors Needs QC Vendor CMBE Developers Accoun…" at bounding box center [519, 253] width 1038 height 507
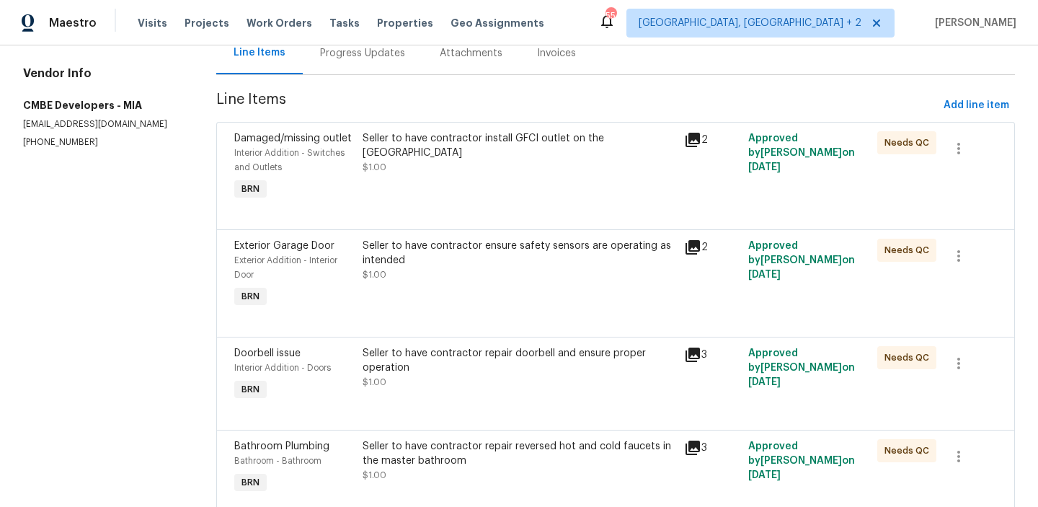
scroll to position [250, 0]
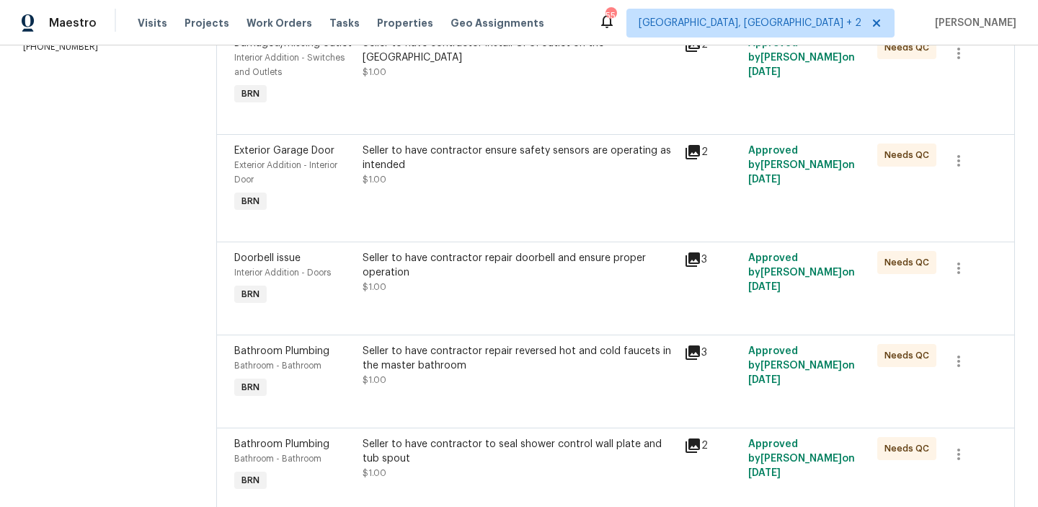
click at [444, 360] on div "Seller to have contractor repair reversed hot and cold faucets in the master ba…" at bounding box center [518, 358] width 313 height 29
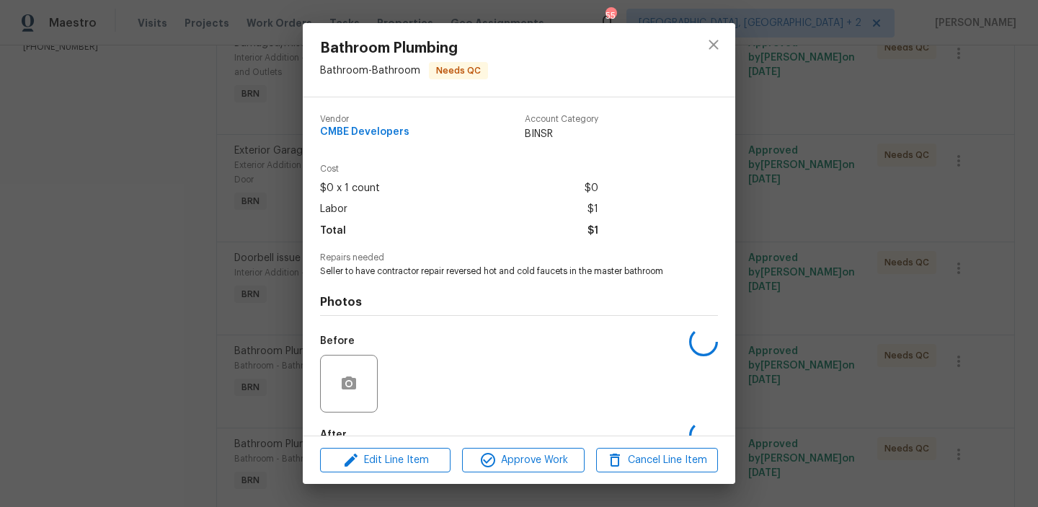
scroll to position [85, 0]
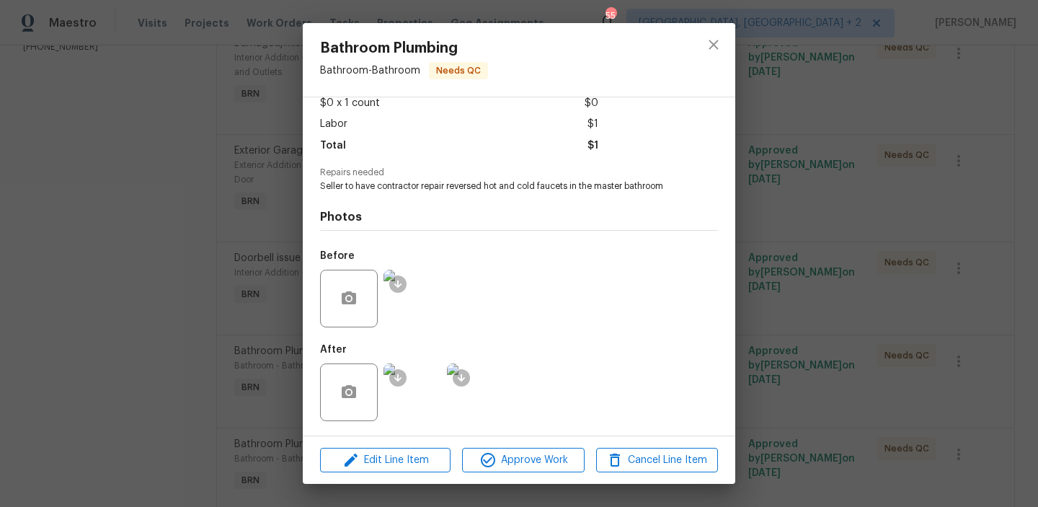
click at [412, 282] on img at bounding box center [412, 298] width 58 height 58
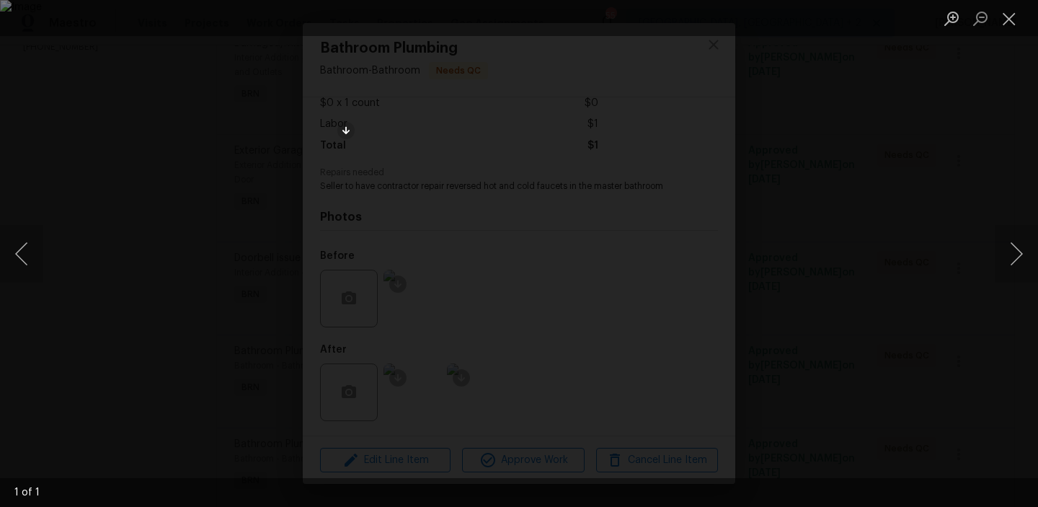
click at [237, 139] on div "Lightbox" at bounding box center [519, 253] width 1038 height 507
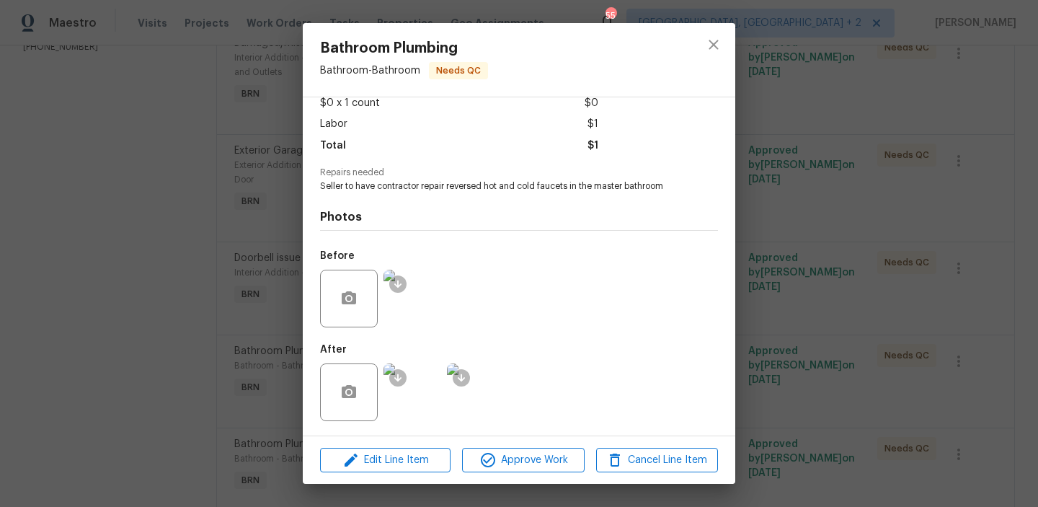
click at [420, 390] on img at bounding box center [412, 392] width 58 height 58
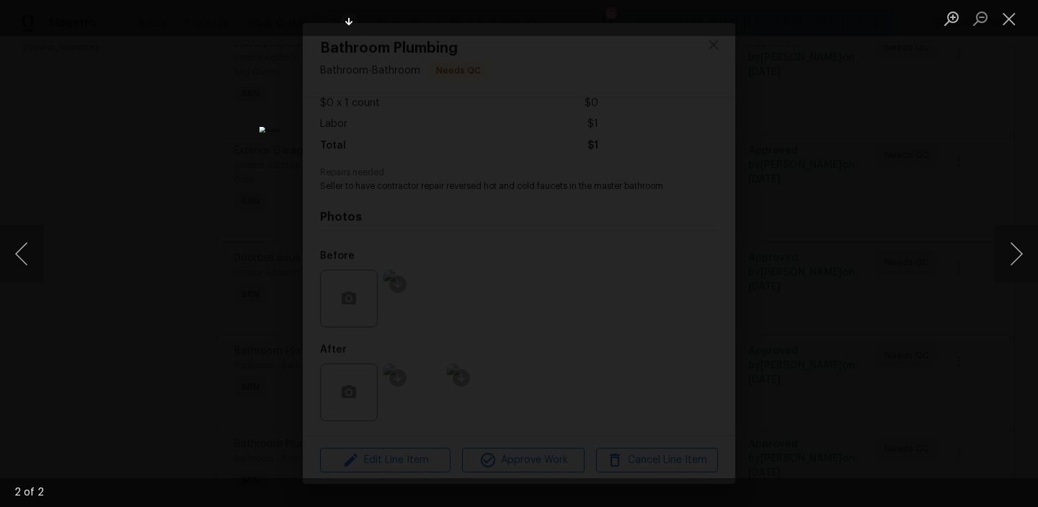
click at [169, 273] on div "Lightbox" at bounding box center [519, 253] width 1038 height 507
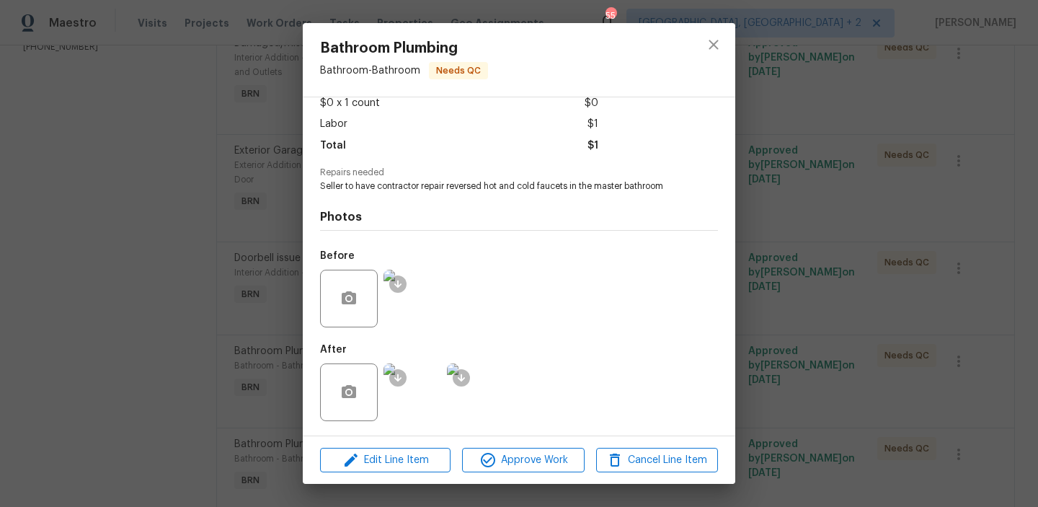
click at [243, 278] on div "Bathroom Plumbing Bathroom - Bathroom Needs QC Vendor CMBE Developers Account C…" at bounding box center [519, 253] width 1038 height 507
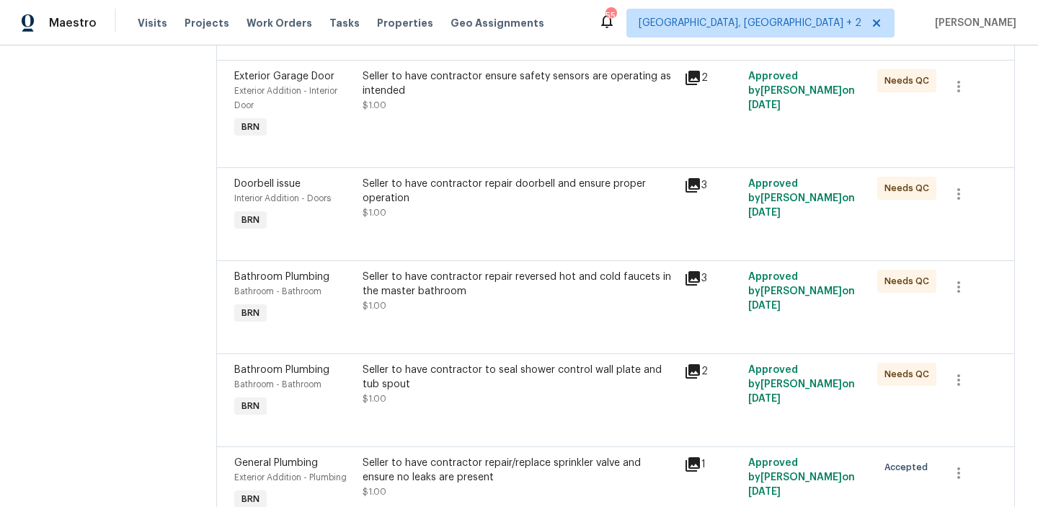
scroll to position [361, 0]
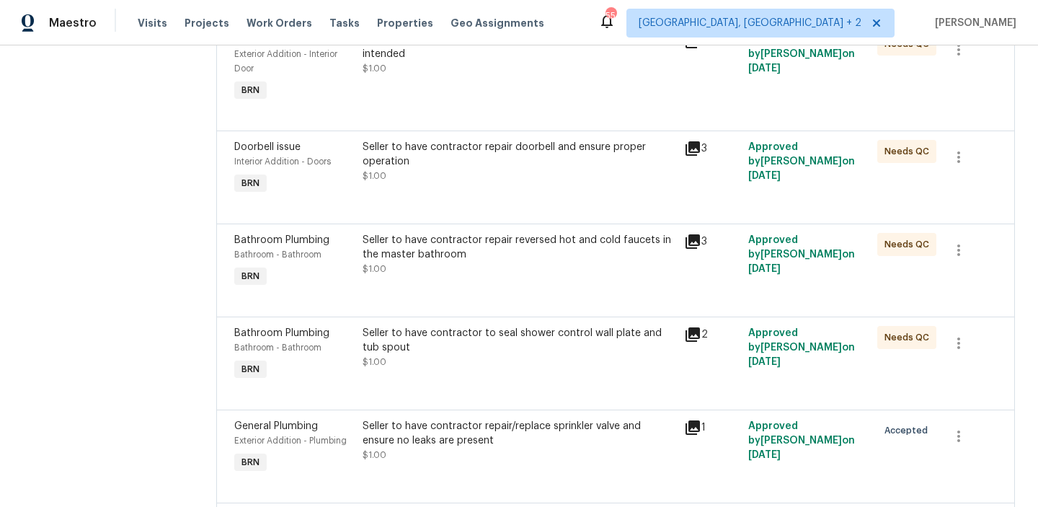
click at [453, 340] on div "Seller to have contractor to seal shower control wall plate and tub spout" at bounding box center [518, 340] width 313 height 29
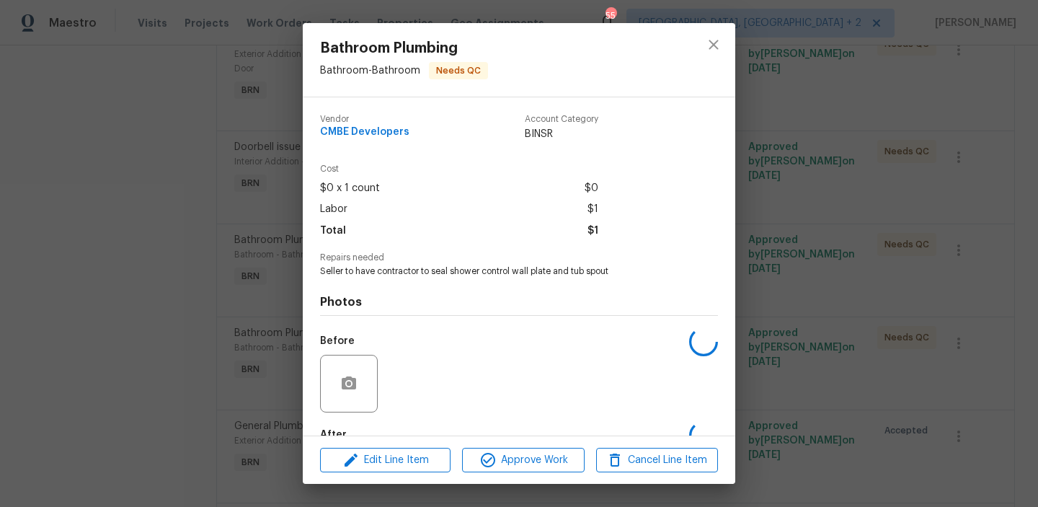
scroll to position [85, 0]
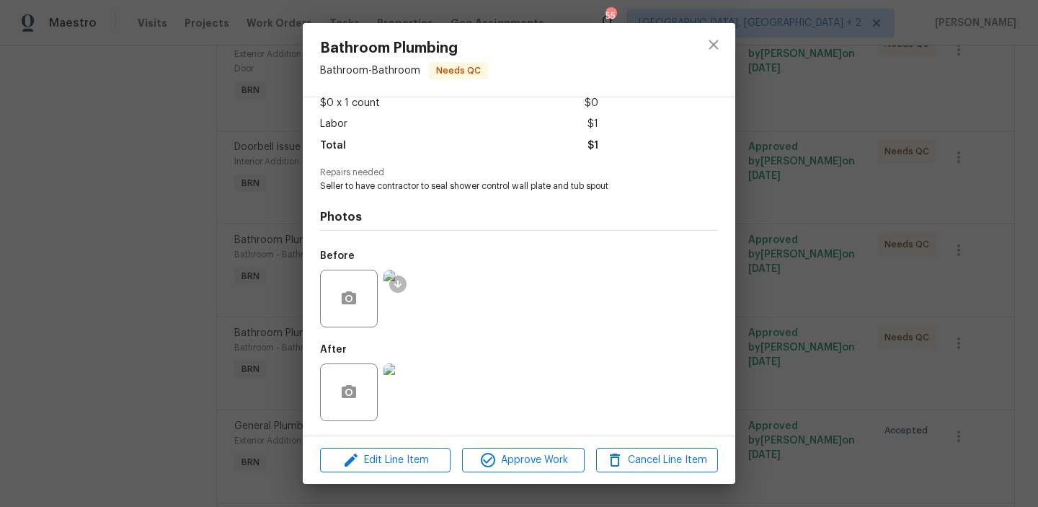
click at [419, 299] on img at bounding box center [412, 298] width 58 height 58
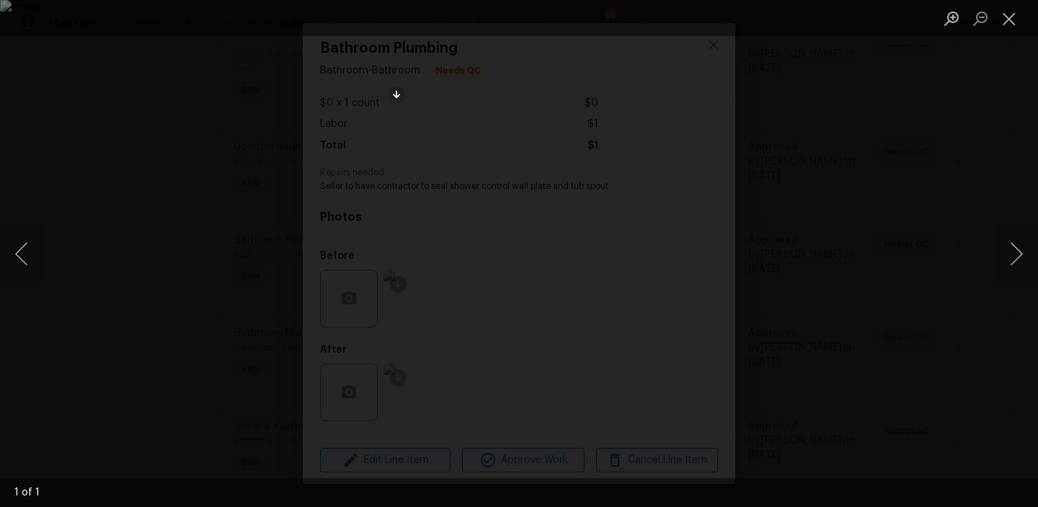
click at [187, 275] on div "Lightbox" at bounding box center [519, 253] width 1038 height 507
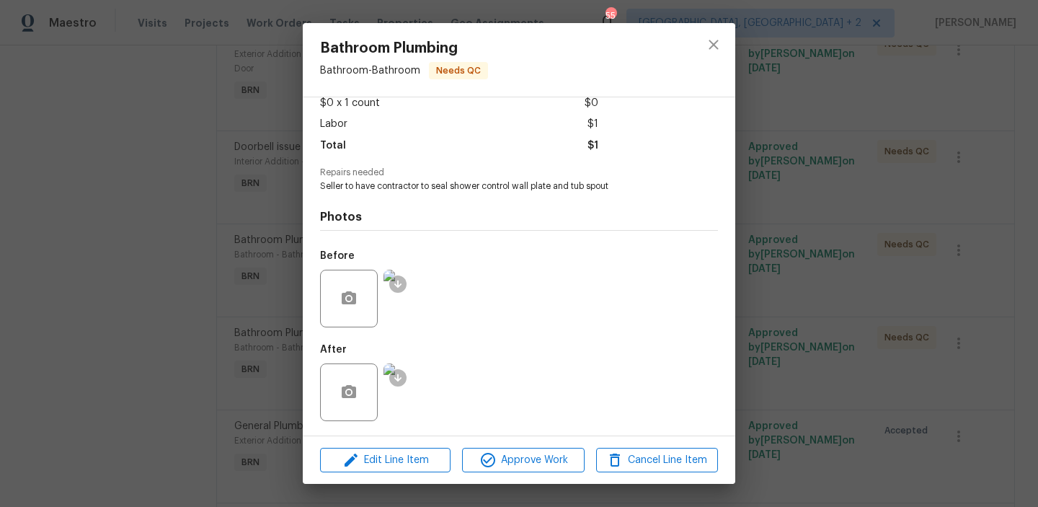
click at [426, 397] on img at bounding box center [412, 392] width 58 height 58
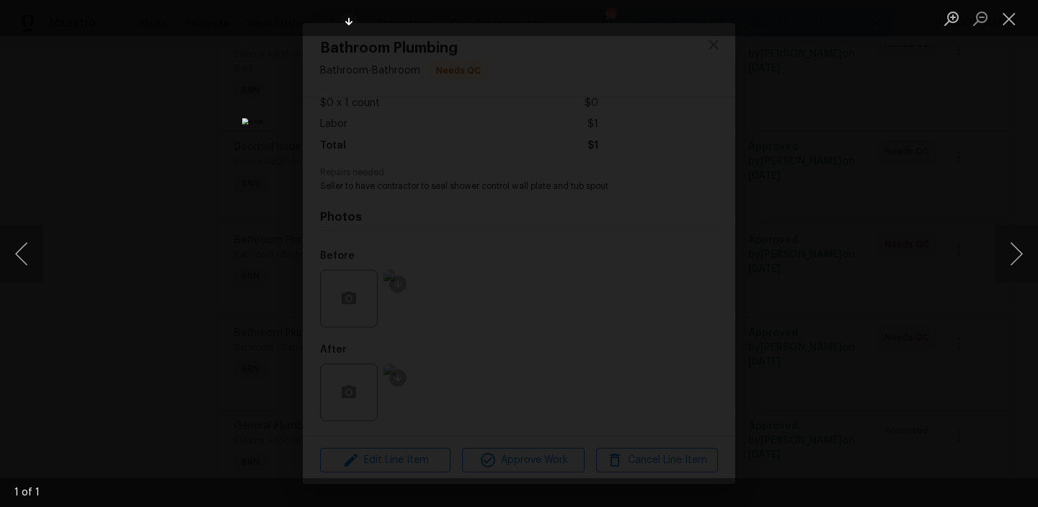
click at [118, 246] on div "Lightbox" at bounding box center [519, 253] width 1038 height 507
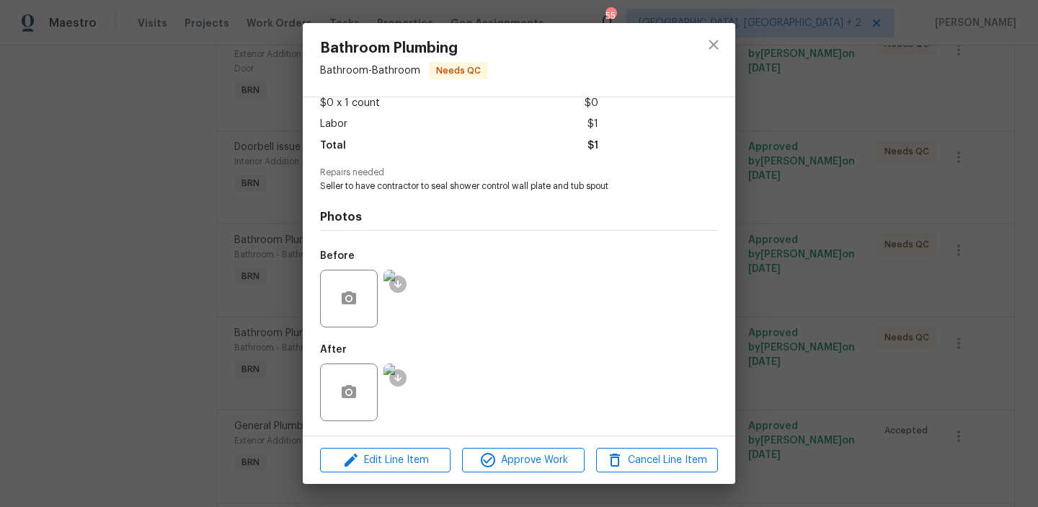
click at [155, 259] on div "Bathroom Plumbing Bathroom - Bathroom Needs QC Vendor CMBE Developers Account C…" at bounding box center [519, 253] width 1038 height 507
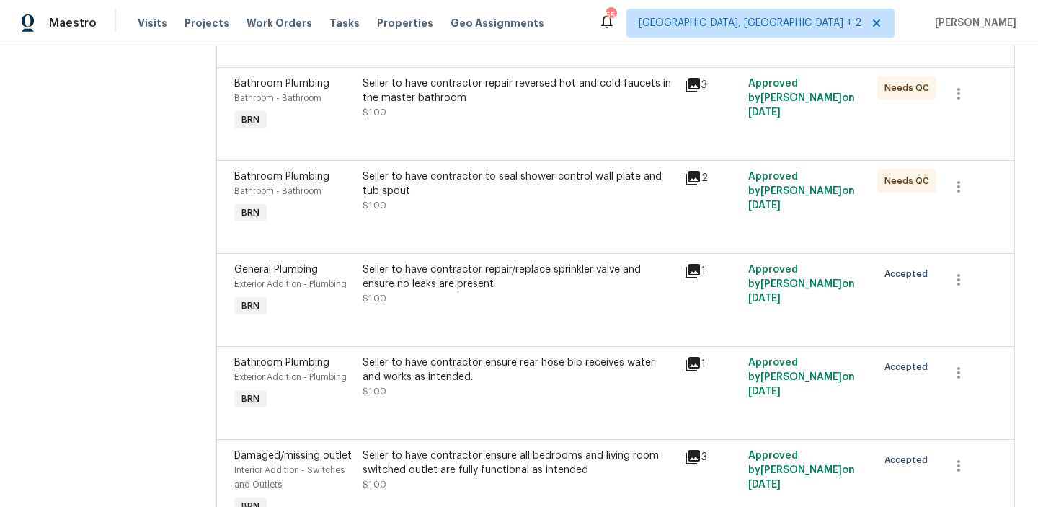
click at [429, 233] on div at bounding box center [615, 235] width 762 height 17
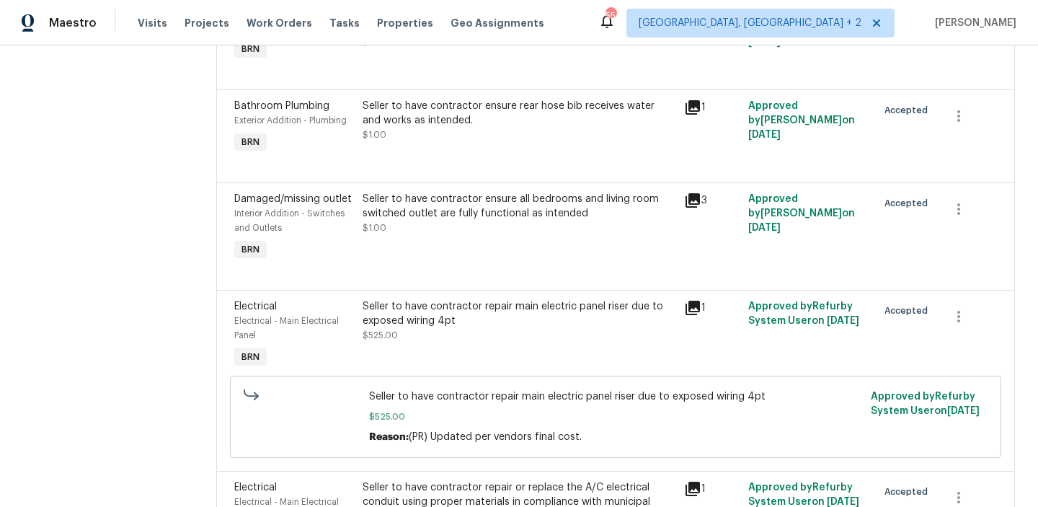
scroll to position [892, 0]
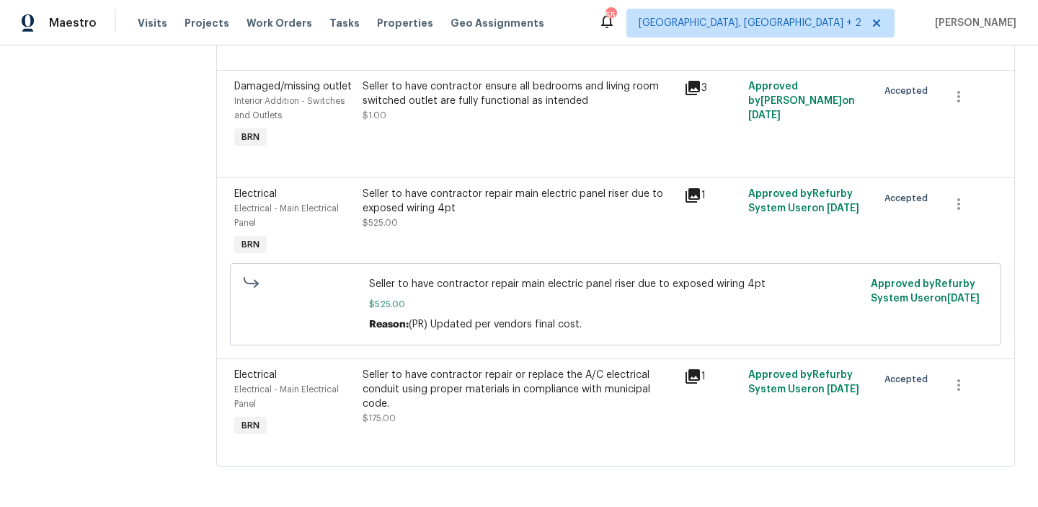
click at [408, 208] on div "Seller to have contractor repair main electric panel riser due to exposed wirin…" at bounding box center [518, 201] width 313 height 29
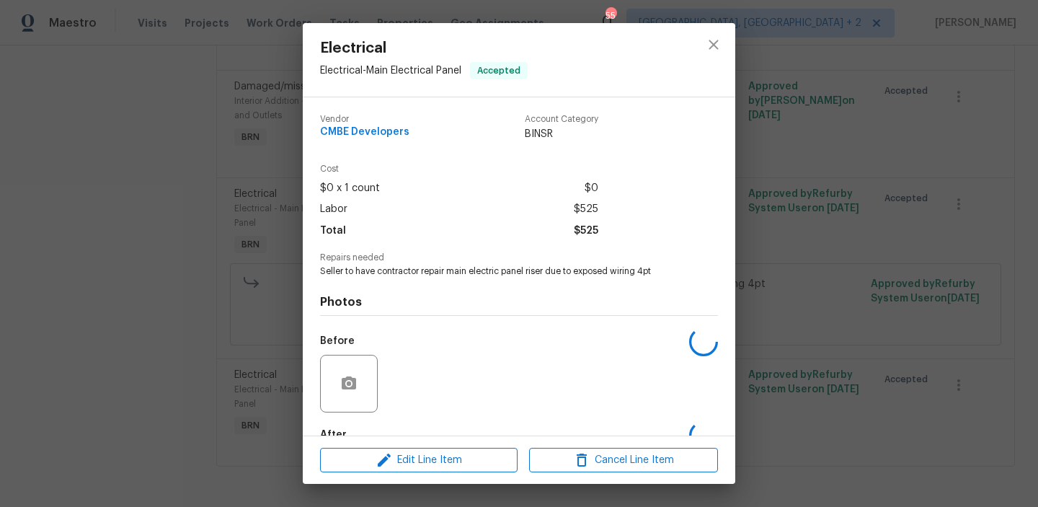
scroll to position [85, 0]
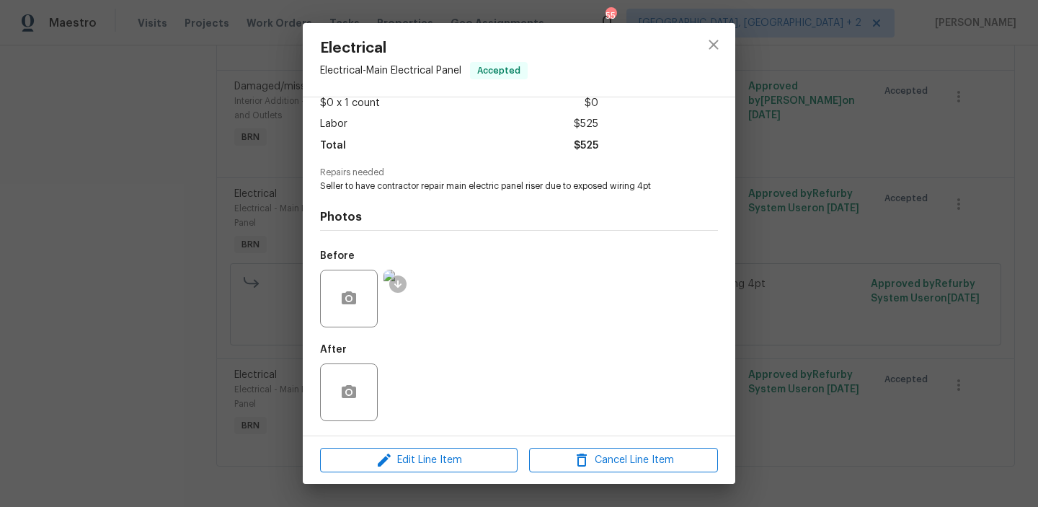
click at [404, 295] on img at bounding box center [412, 298] width 58 height 58
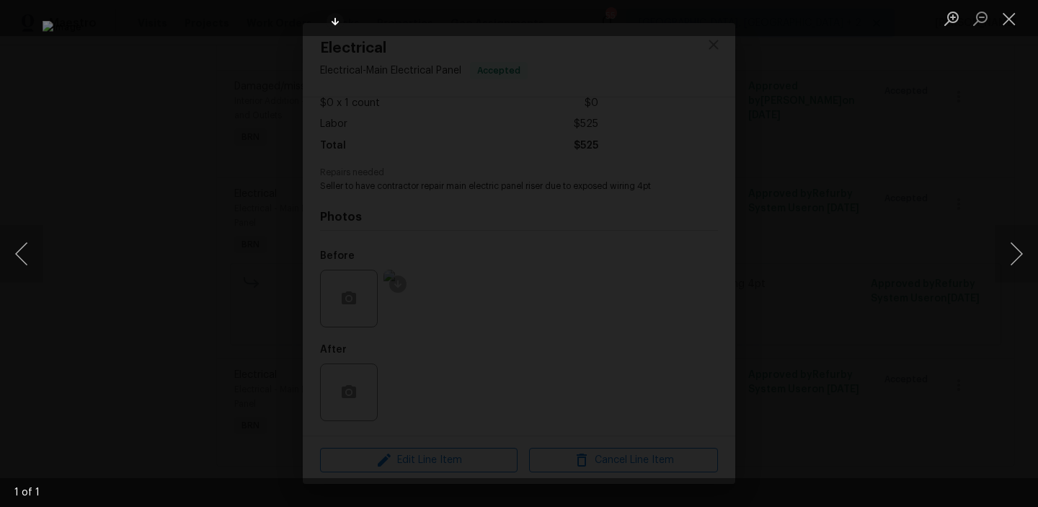
click at [95, 262] on div "Lightbox" at bounding box center [519, 253] width 1038 height 507
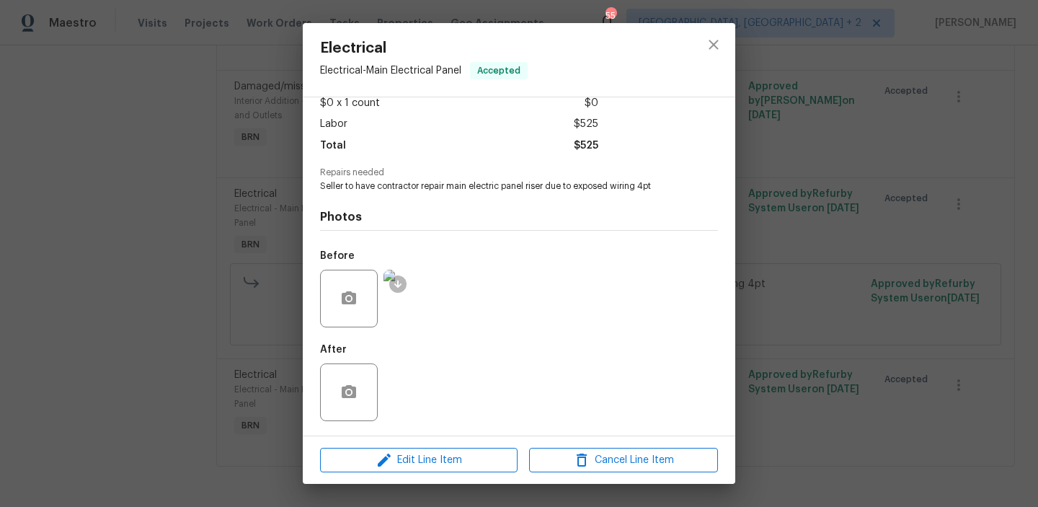
click at [176, 265] on div "Electrical Electrical - Main Electrical Panel Accepted Vendor CMBE Developers A…" at bounding box center [519, 253] width 1038 height 507
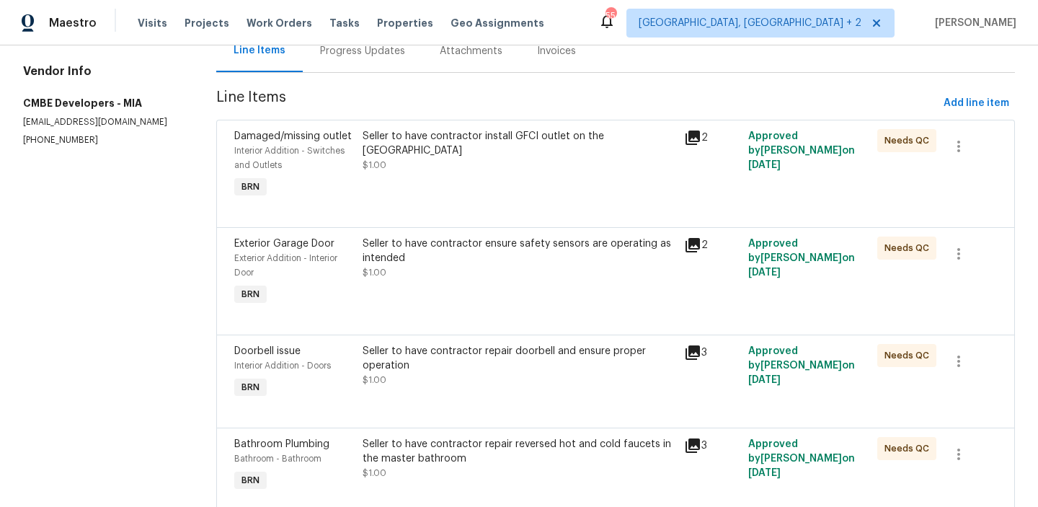
scroll to position [0, 0]
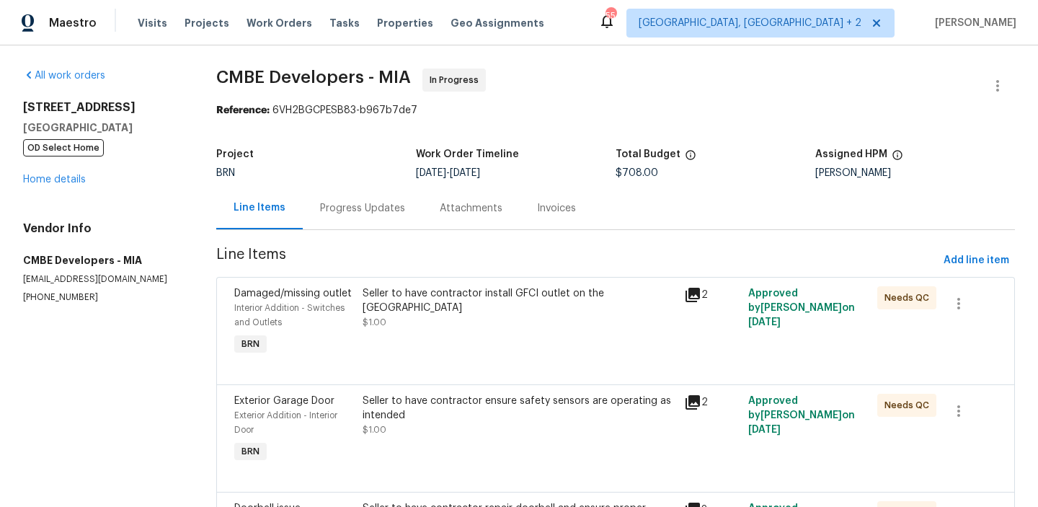
click at [348, 197] on div "Progress Updates" at bounding box center [363, 208] width 120 height 43
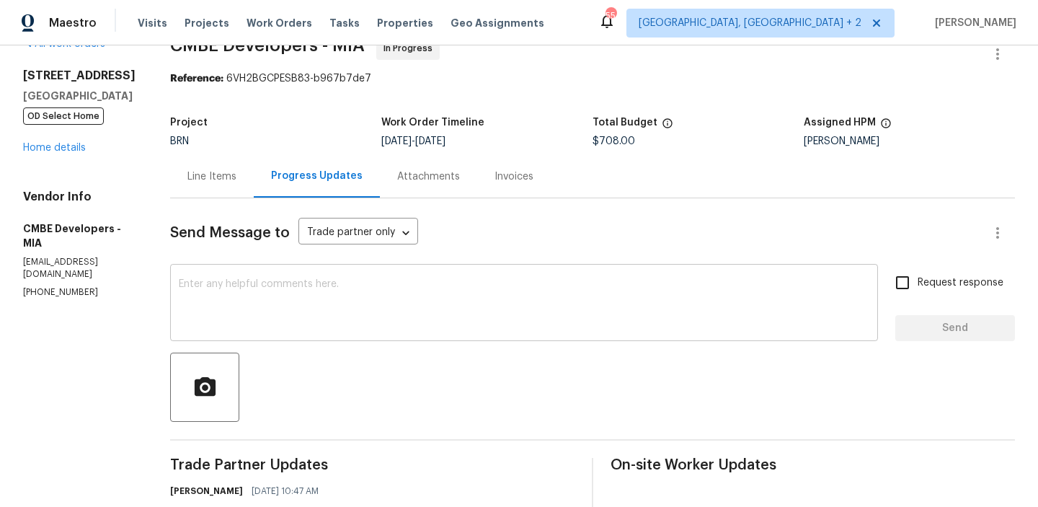
scroll to position [58, 0]
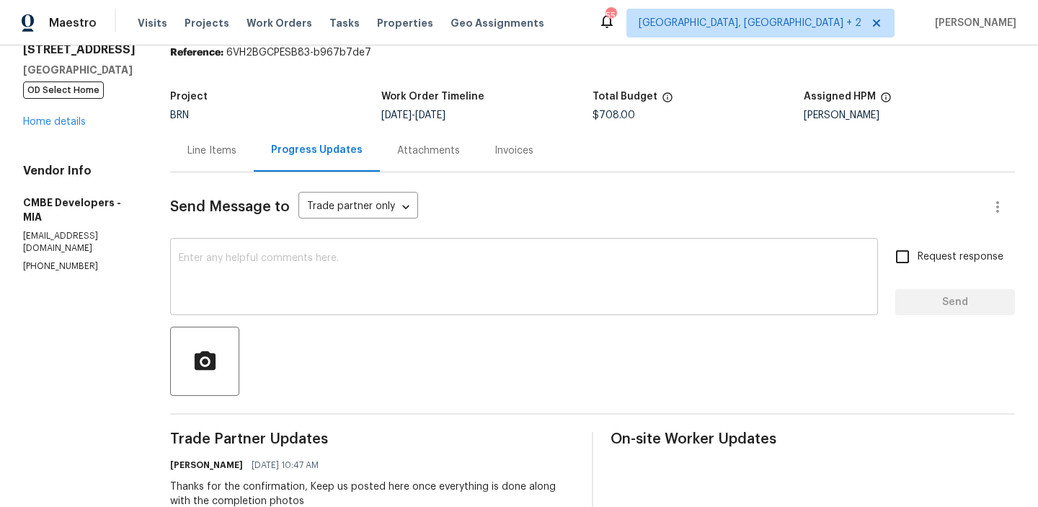
click at [303, 243] on div "x ​" at bounding box center [524, 277] width 708 height 73
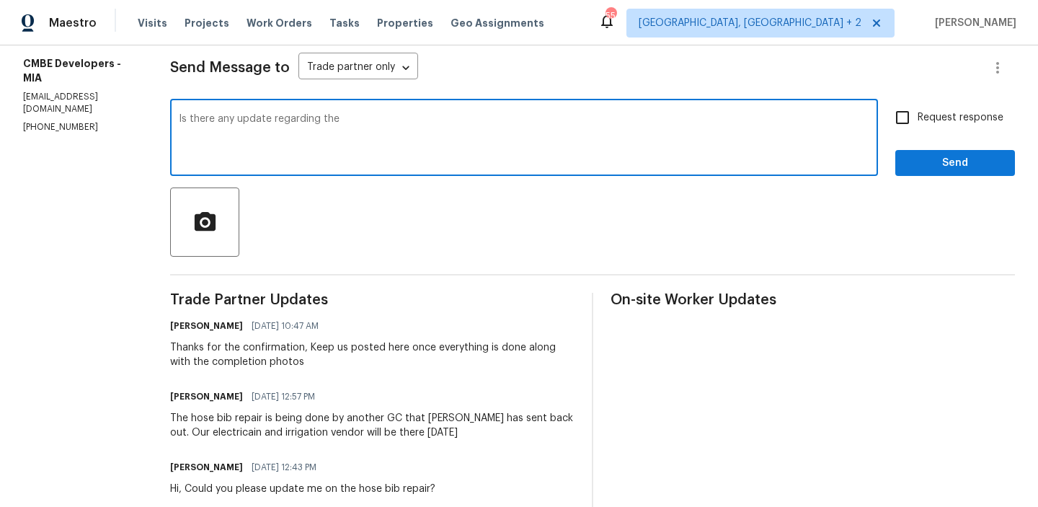
scroll to position [233, 0]
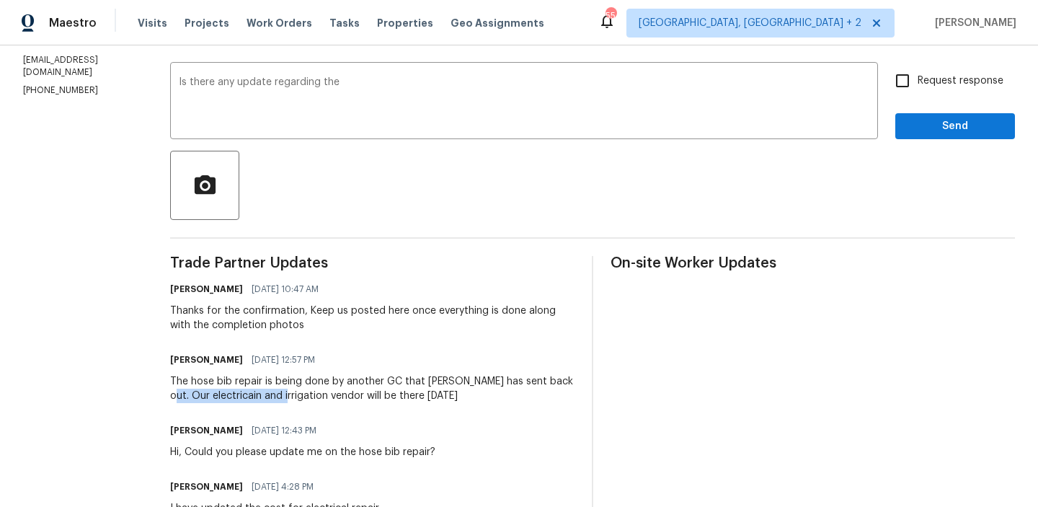
drag, startPoint x: 169, startPoint y: 398, endPoint x: 289, endPoint y: 398, distance: 120.3
copy div "electricain and irrigation"
click at [380, 105] on textarea "Is there any update regarding the" at bounding box center [524, 102] width 690 height 50
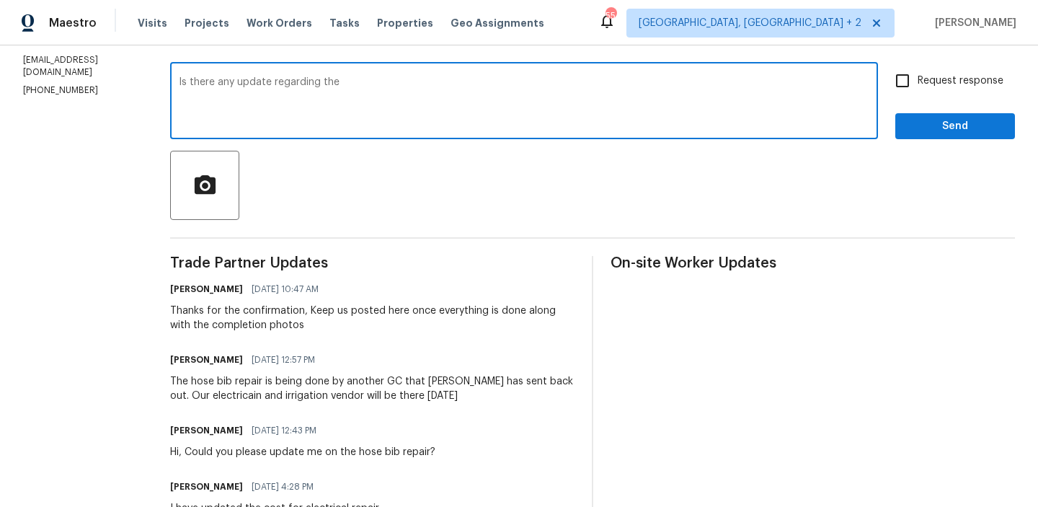
paste textarea "electricain and irrigation"
click at [364, 79] on textarea "Is there any update regarding the electricain and irrigation" at bounding box center [524, 102] width 690 height 50
click at [393, 84] on textarea "Is there any update regarding the electricain and irrigation" at bounding box center [524, 102] width 690 height 50
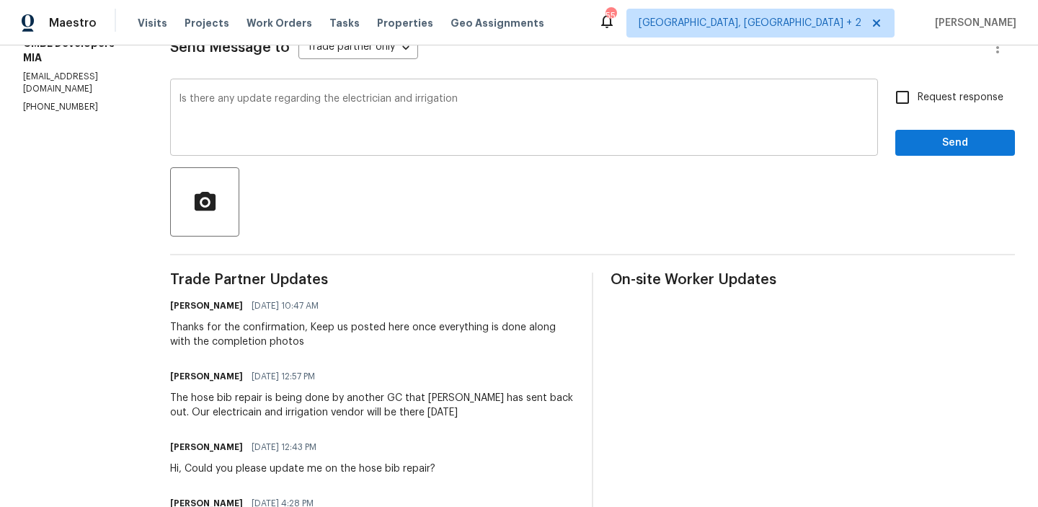
click at [481, 92] on div "Is there any update regarding the electrician and irrigation x ​" at bounding box center [524, 118] width 708 height 73
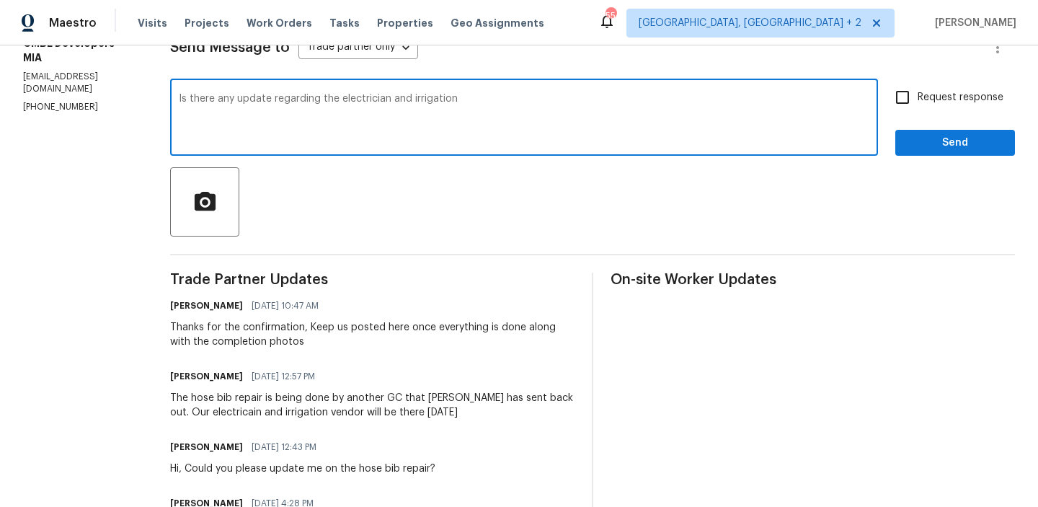
click at [481, 92] on div "Is there any update regarding the electrician and irrigation x ​" at bounding box center [524, 118] width 708 height 73
click at [474, 109] on textarea "Is there any update regarding the electrician and irrigation" at bounding box center [524, 119] width 690 height 50
paste textarea "GFCI outlet"
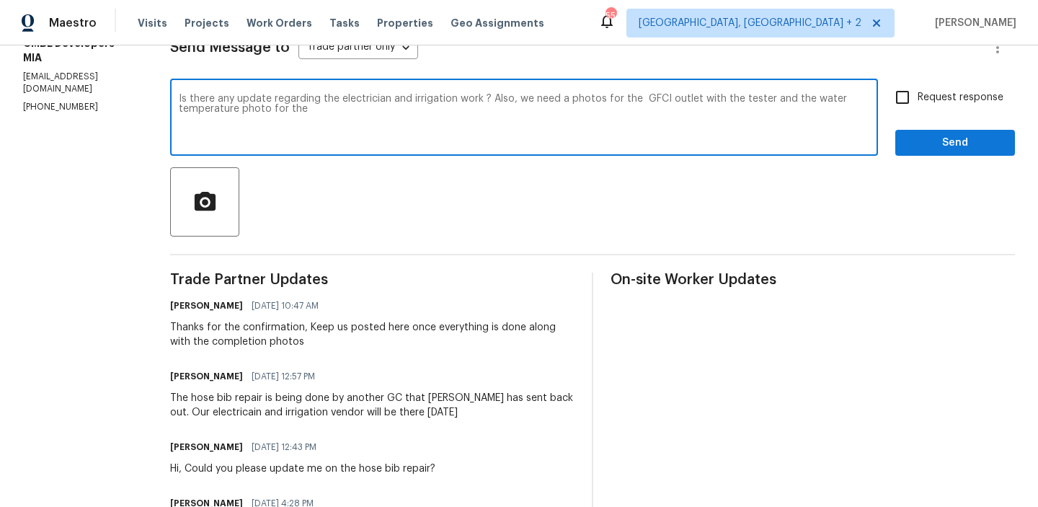
paste textarea "reversed hot and cold faucets in the master bathroom"
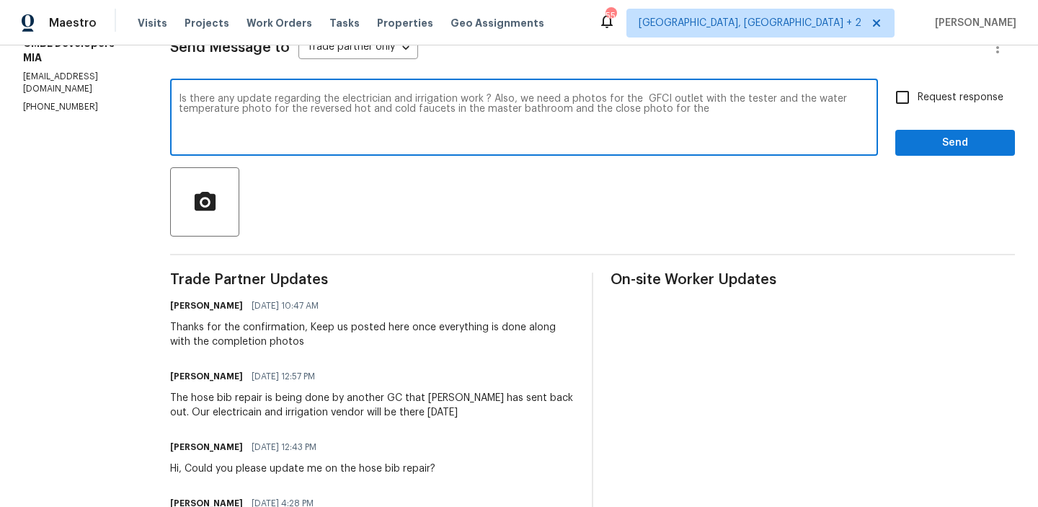
paste textarea "seal shower control wall plate and tub spout"
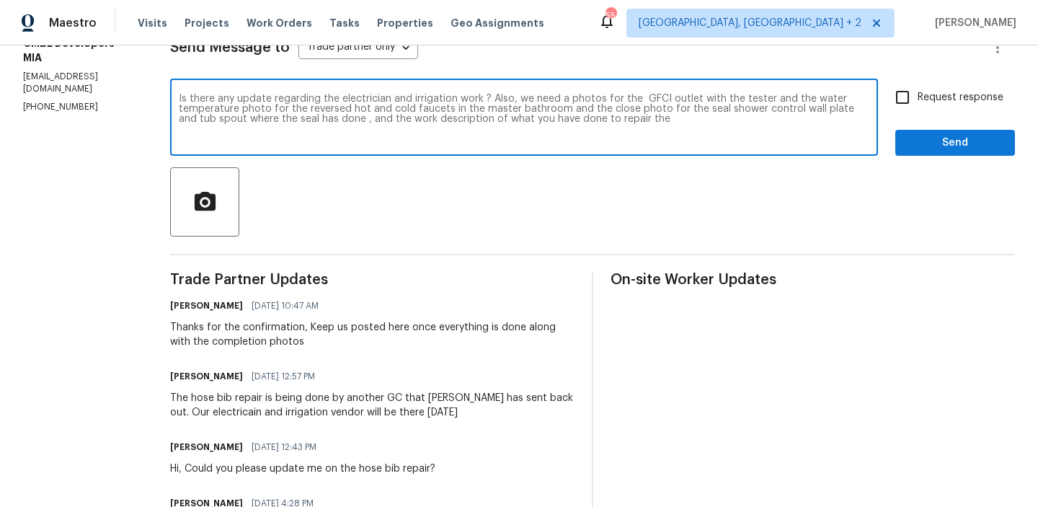
paste textarea "doorbell a"
type textarea "Is there any update regarding the electrician and irrigation work ? Also, we ne…"
click at [326, 114] on textarea "Is there any update regarding the electrician and irrigation work ? Also, we ne…" at bounding box center [524, 119] width 690 height 50
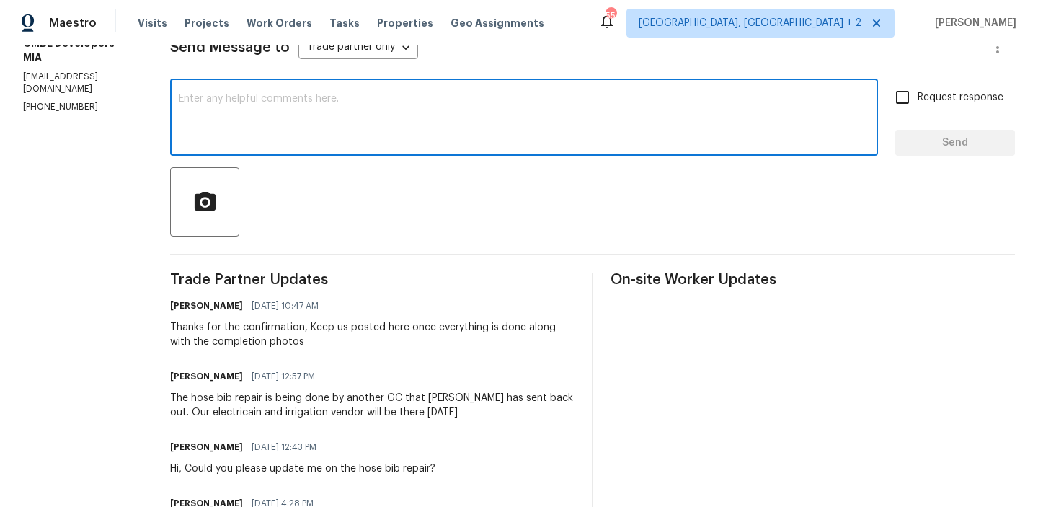
paste textarea "Could you please provide an update on the electrician and irrigation work? Addi…"
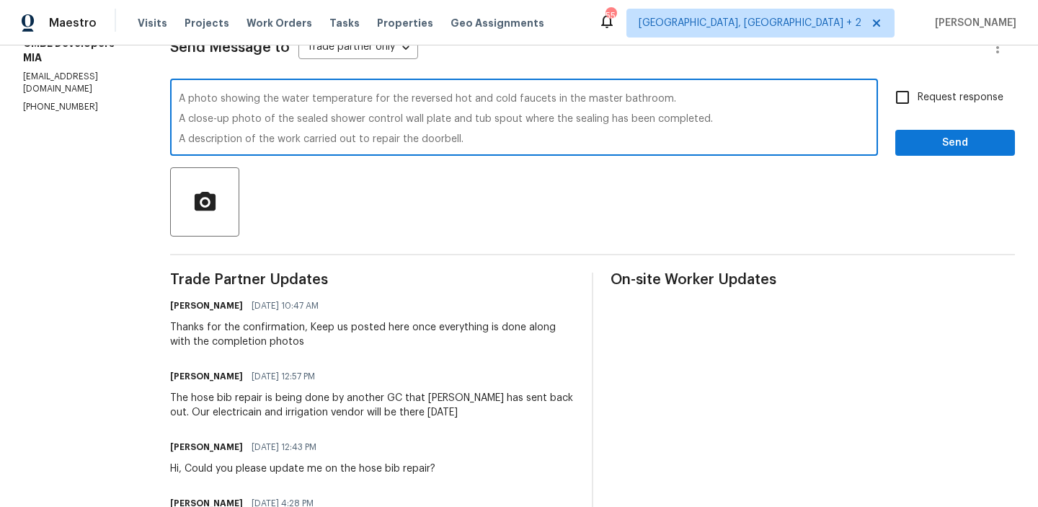
scroll to position [0, 0]
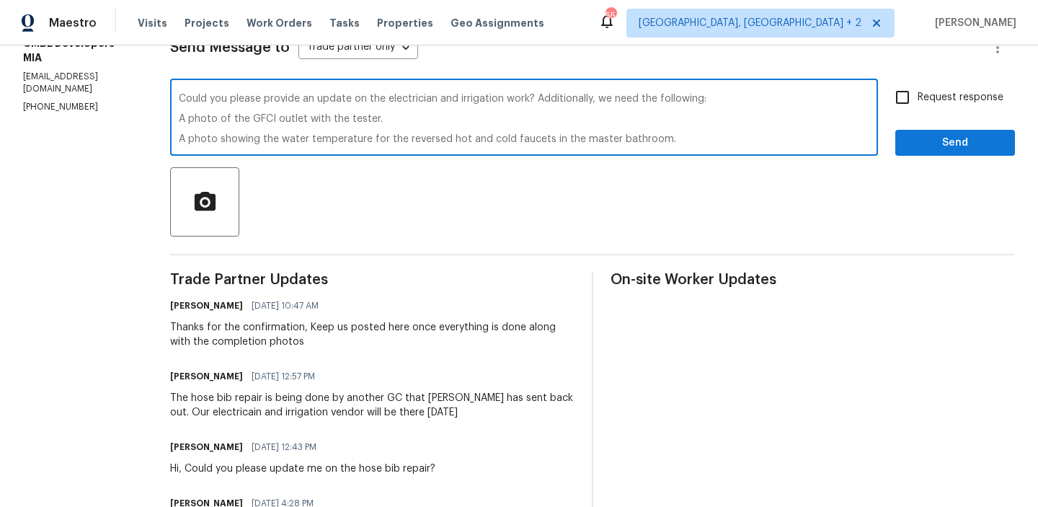
click at [185, 121] on textarea "Could you please provide an update on the electrician and irrigation work? Addi…" at bounding box center [524, 119] width 690 height 50
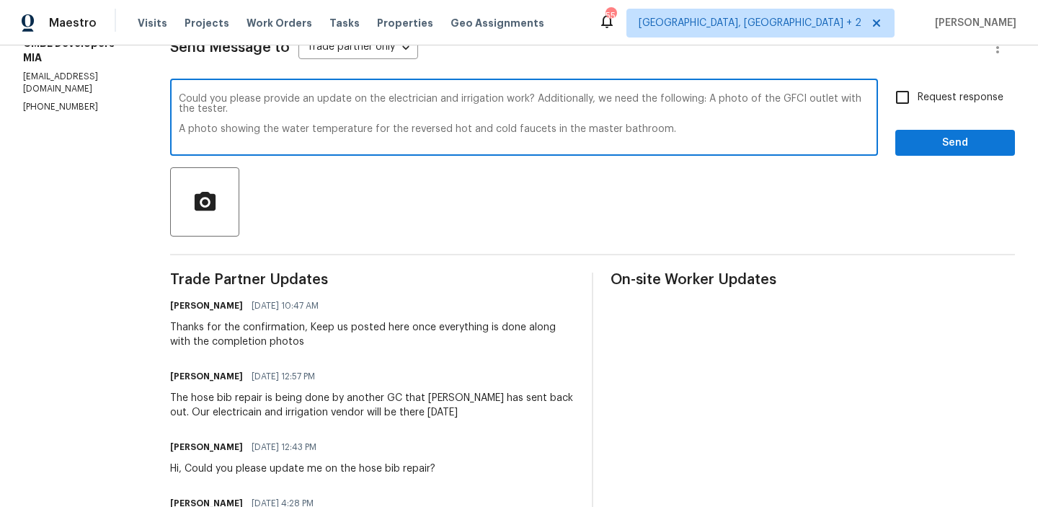
click at [186, 132] on textarea "Could you please provide an update on the electrician and irrigation work? Addi…" at bounding box center [524, 119] width 690 height 50
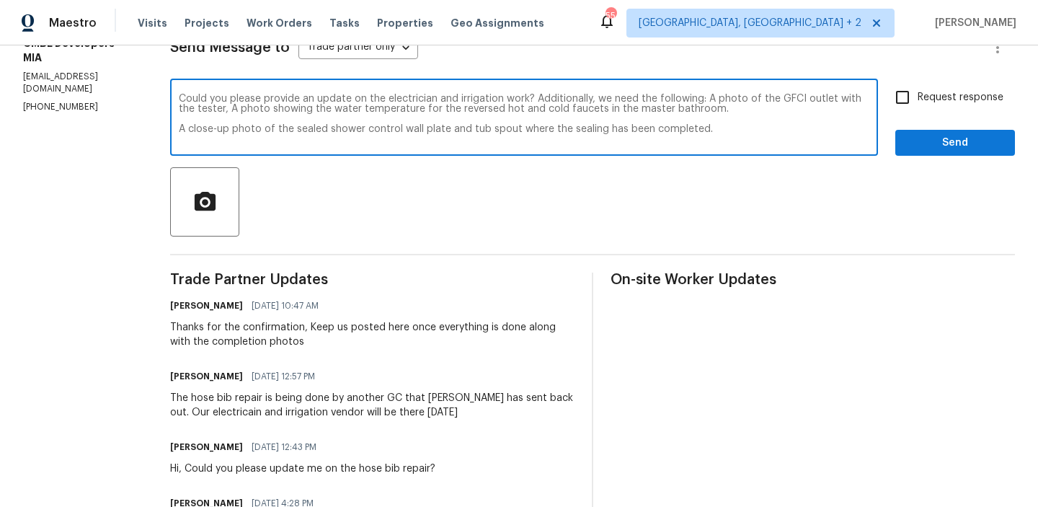
click at [184, 135] on textarea "Could you please provide an update on the electrician and irrigation work? Addi…" at bounding box center [524, 119] width 690 height 50
click at [184, 128] on textarea "Could you please provide an update on the electrician and irrigation work? Addi…" at bounding box center [524, 119] width 690 height 50
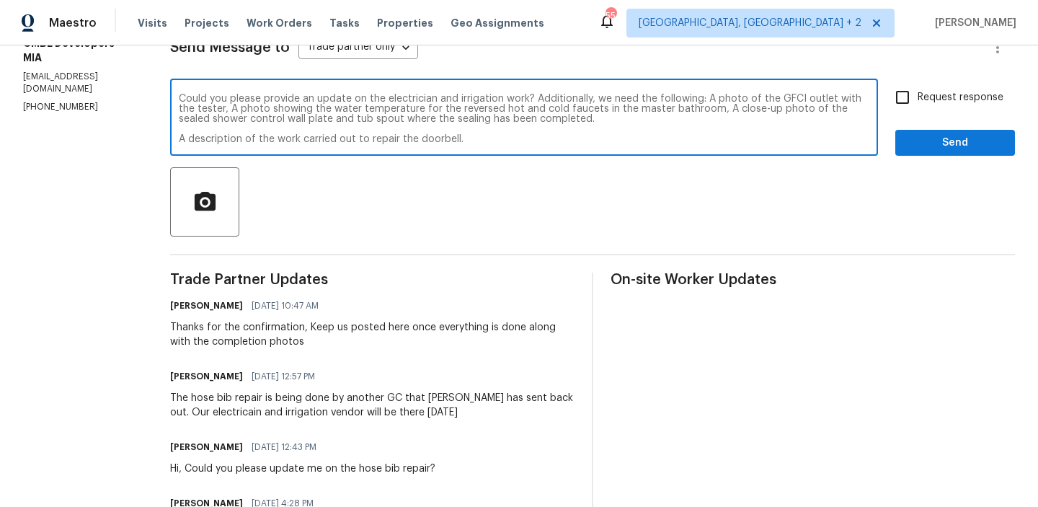
click at [184, 138] on div "Could you please provide an update on the electrician and irrigation work? Addi…" at bounding box center [524, 118] width 708 height 73
click at [190, 135] on textarea "Could you please provide an update on the electrician and irrigation work? Addi…" at bounding box center [524, 119] width 690 height 50
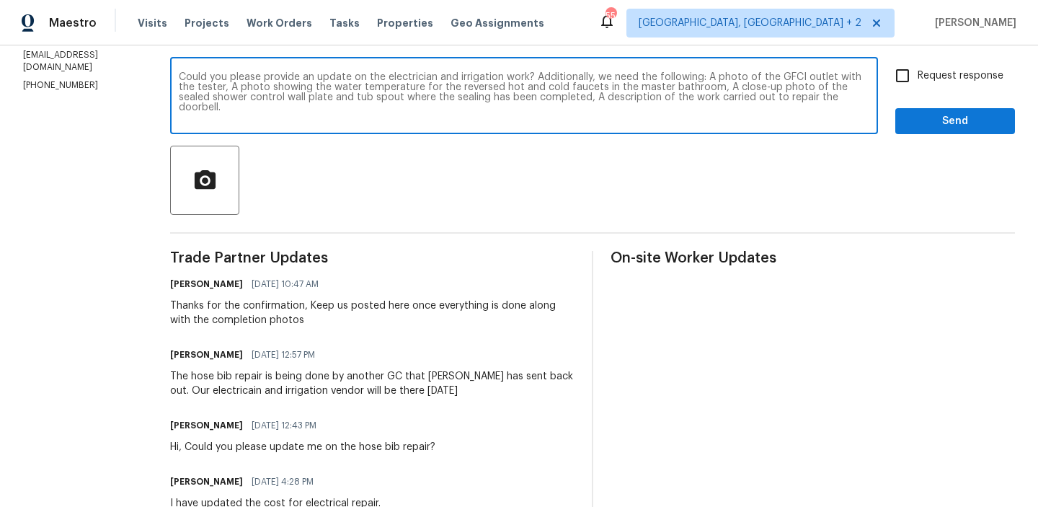
scroll to position [229, 0]
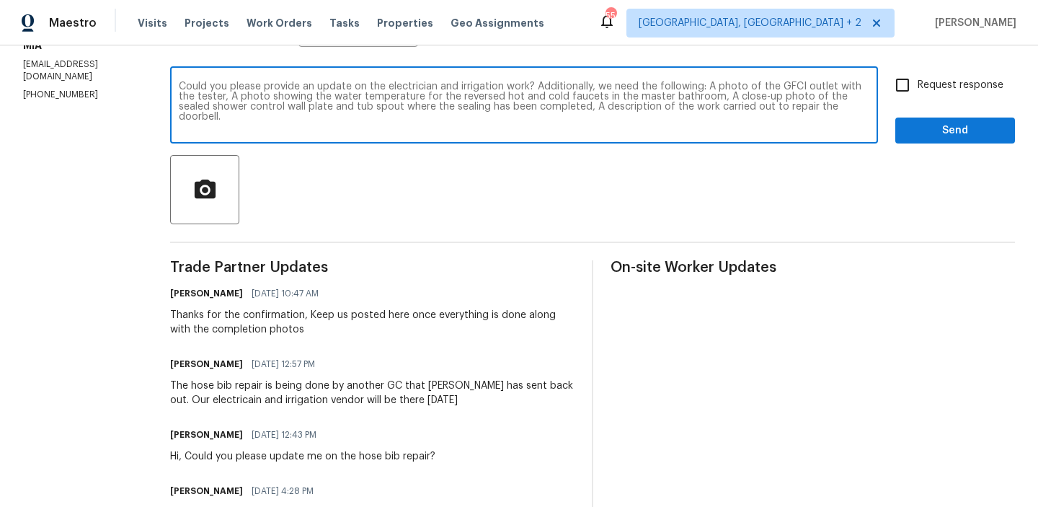
click at [849, 107] on textarea "Could you please provide an update on the electrician and irrigation work? Addi…" at bounding box center [524, 106] width 690 height 50
type textarea "Could you please provide an update on the electrician and irrigation work? Addi…"
click at [929, 85] on span "Request response" at bounding box center [960, 85] width 86 height 15
click at [917, 85] on input "Request response" at bounding box center [902, 85] width 30 height 30
checkbox input "true"
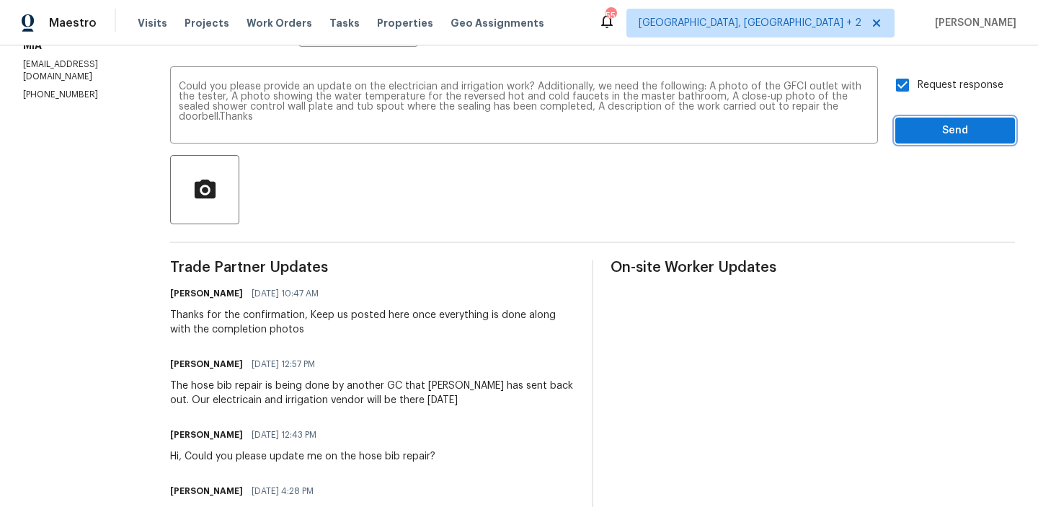
click at [920, 132] on span "Send" at bounding box center [954, 131] width 97 height 18
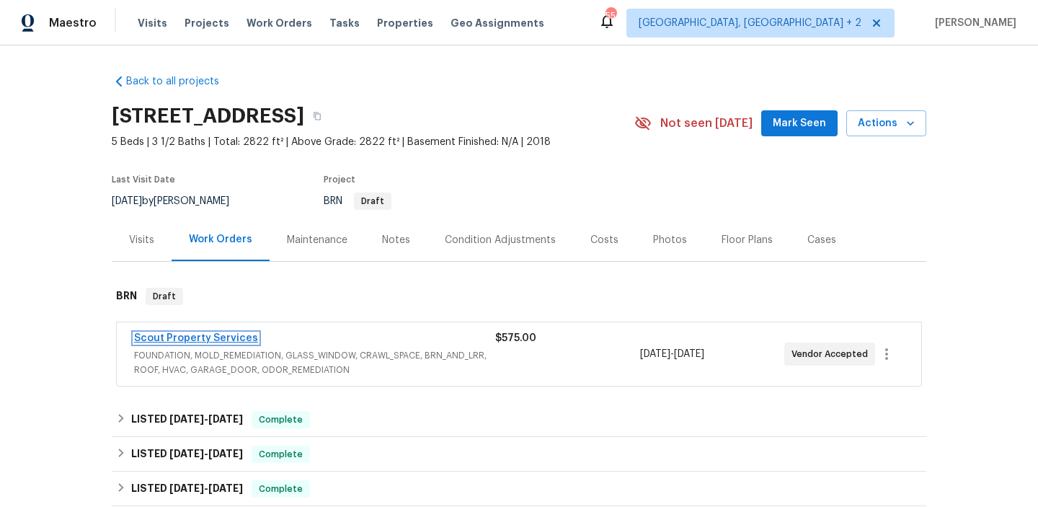
click at [164, 334] on link "Scout Property Services" at bounding box center [196, 338] width 124 height 10
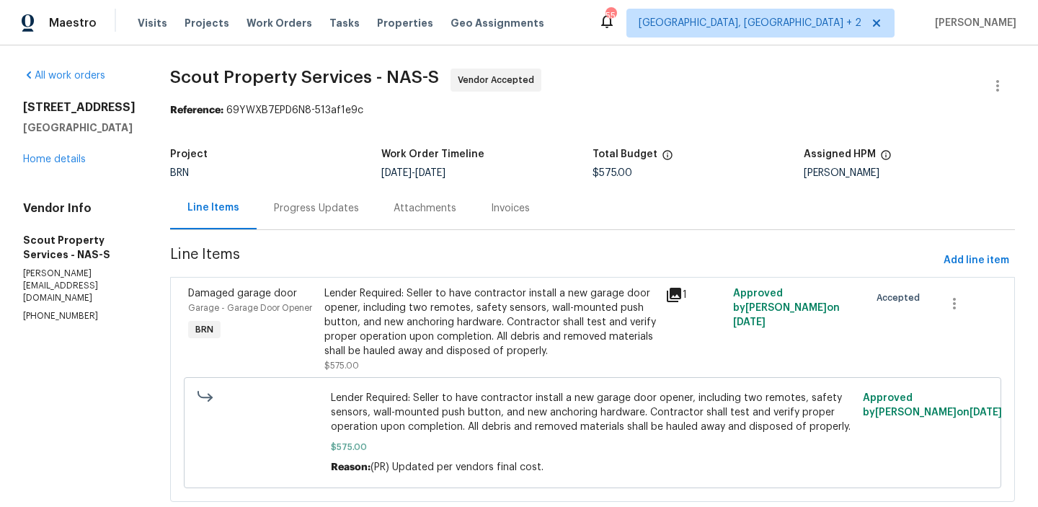
click at [334, 206] on div "Progress Updates" at bounding box center [316, 208] width 85 height 14
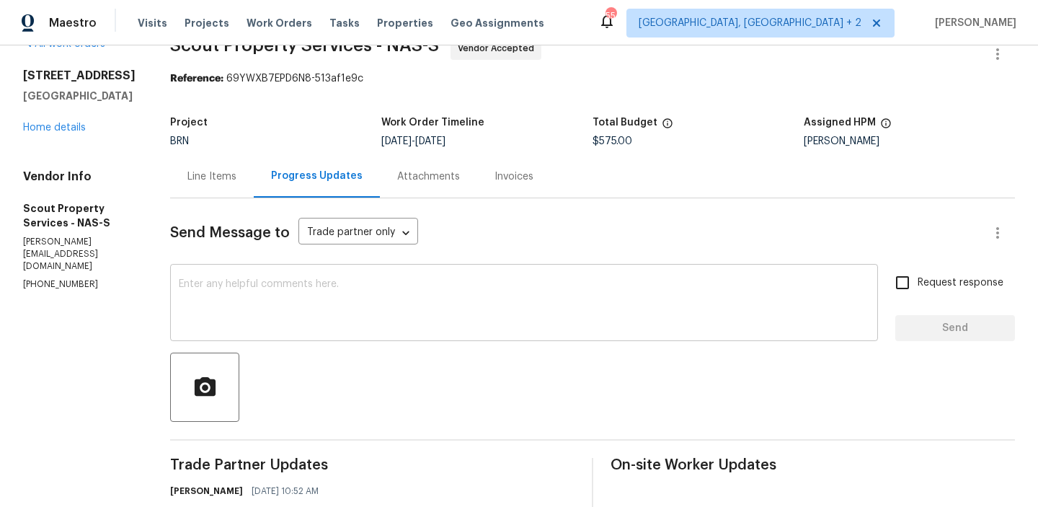
scroll to position [44, 0]
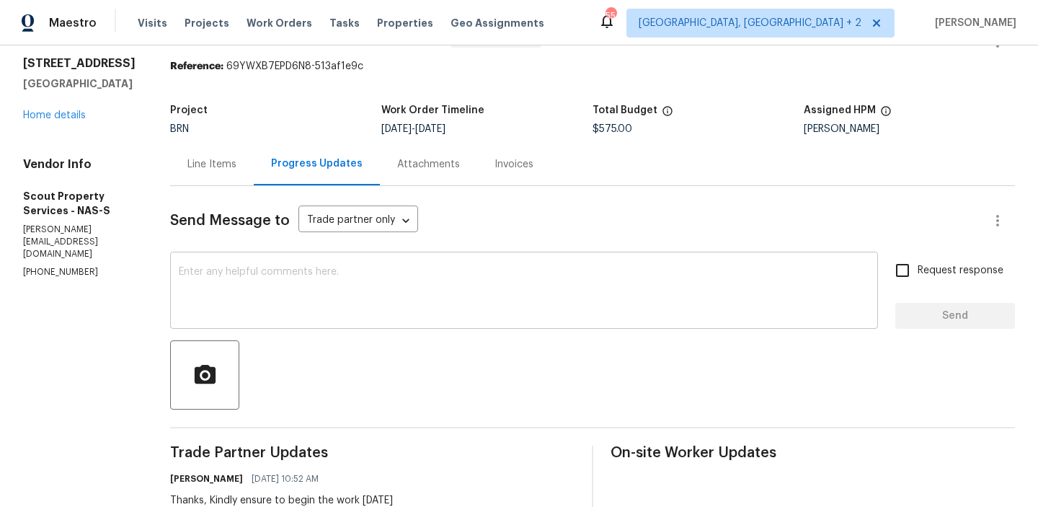
click at [286, 296] on textarea at bounding box center [524, 292] width 690 height 50
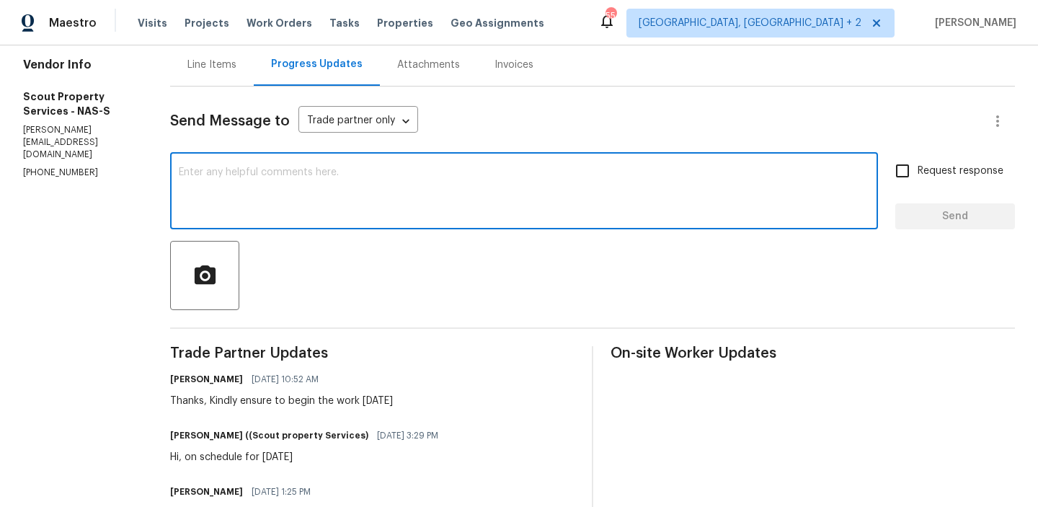
scroll to position [151, 0]
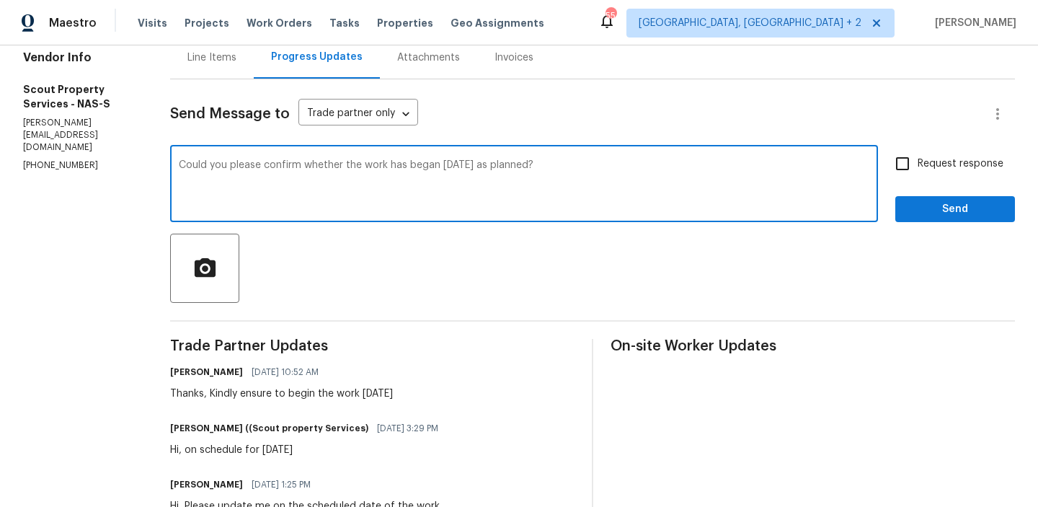
type textarea "Could you please confirm whether the work has began [DATE] as planned?"
click at [935, 164] on span "Request response" at bounding box center [960, 163] width 86 height 15
click at [917, 164] on input "Request response" at bounding box center [902, 163] width 30 height 30
checkbox input "true"
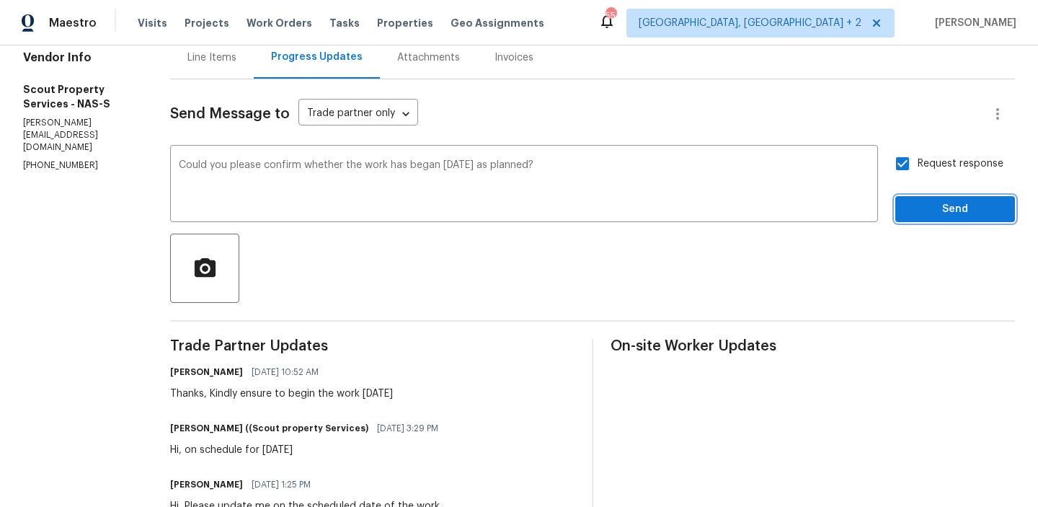
click at [919, 204] on span "Send" at bounding box center [954, 209] width 97 height 18
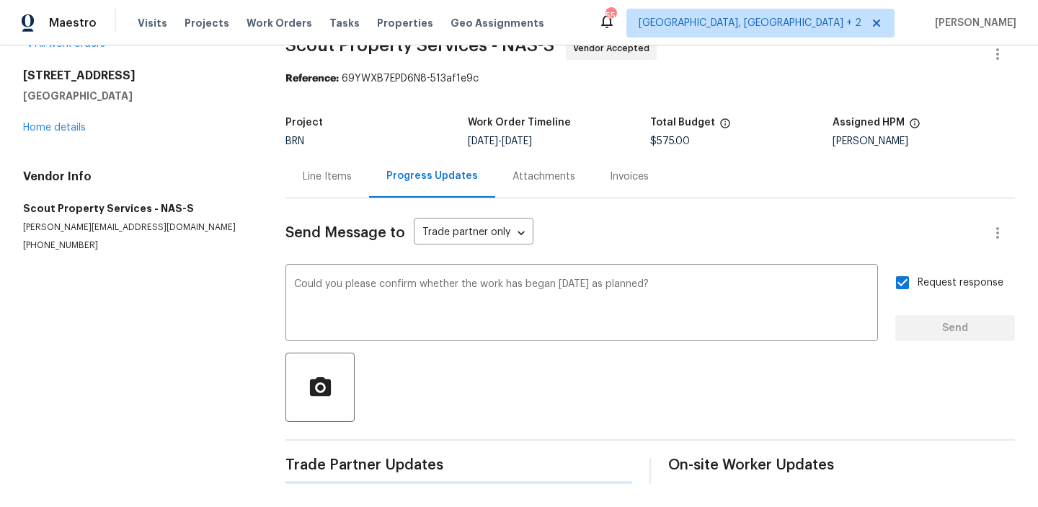
scroll to position [0, 0]
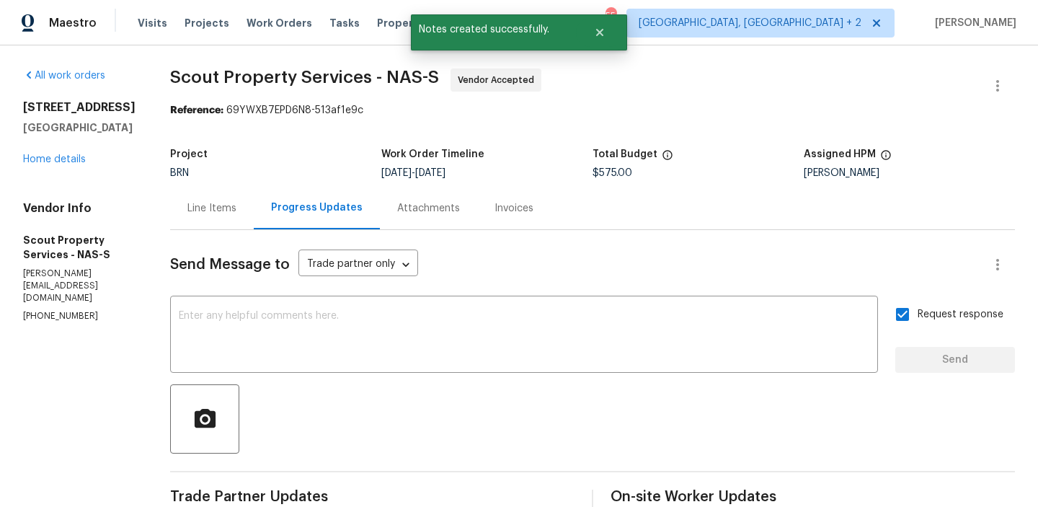
click at [28, 317] on p "[PHONE_NUMBER]" at bounding box center [79, 316] width 112 height 12
copy p "[PHONE_NUMBER]"
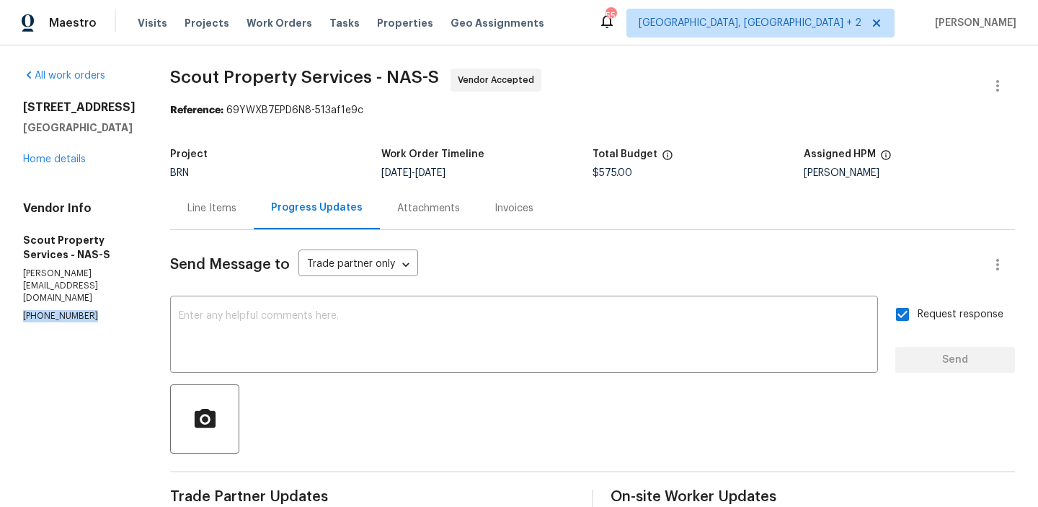
copy p "[PHONE_NUMBER]"
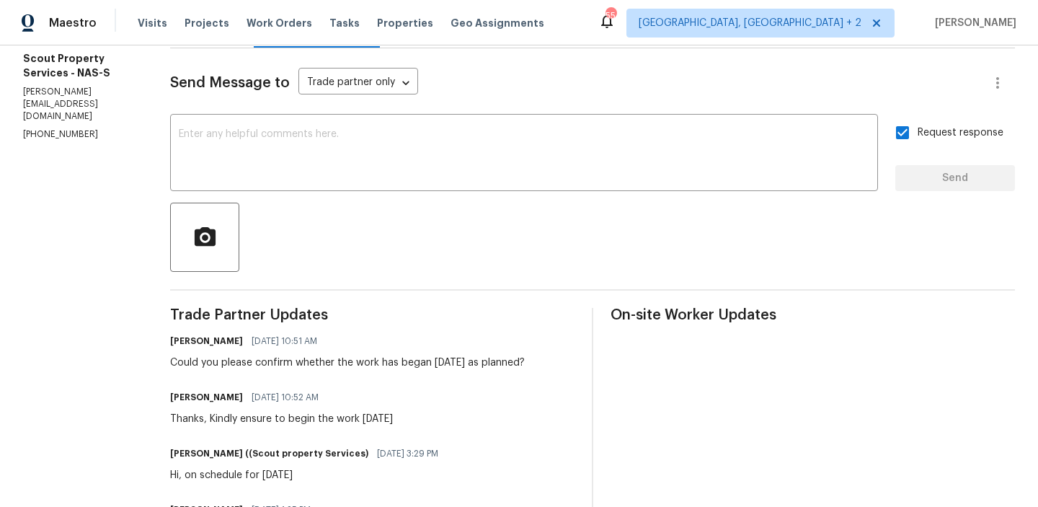
click at [244, 360] on div "Could you please confirm whether the work has began [DATE] as planned?" at bounding box center [347, 362] width 355 height 14
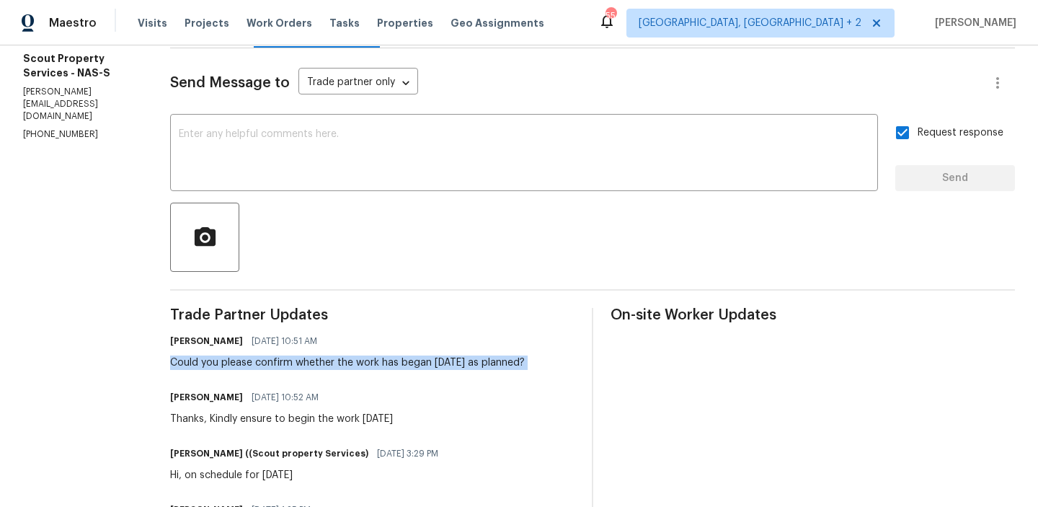
click at [244, 360] on div "Could you please confirm whether the work has began [DATE] as planned?" at bounding box center [347, 362] width 355 height 14
copy div "Could you please confirm whether the work has began [DATE] as planned?"
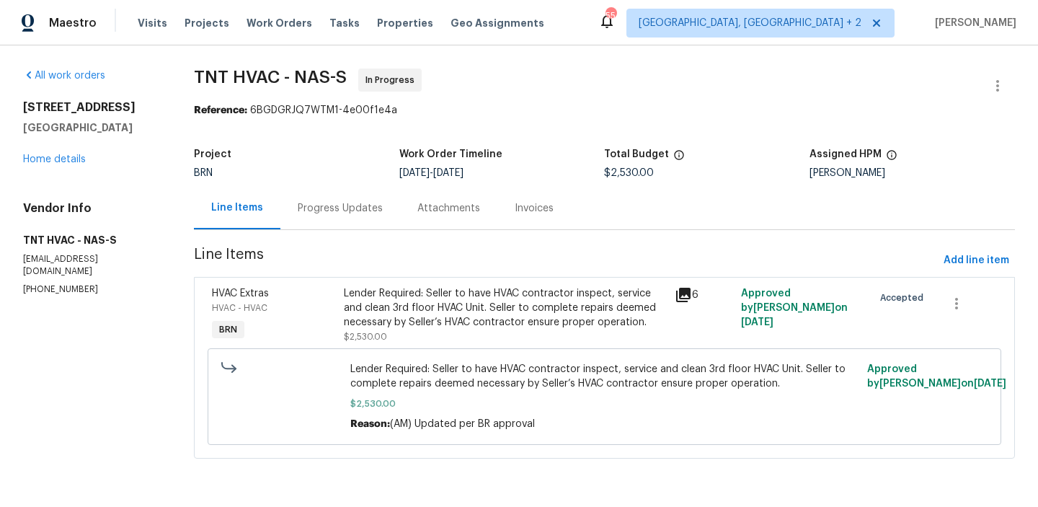
click at [364, 207] on div "Progress Updates" at bounding box center [340, 208] width 85 height 14
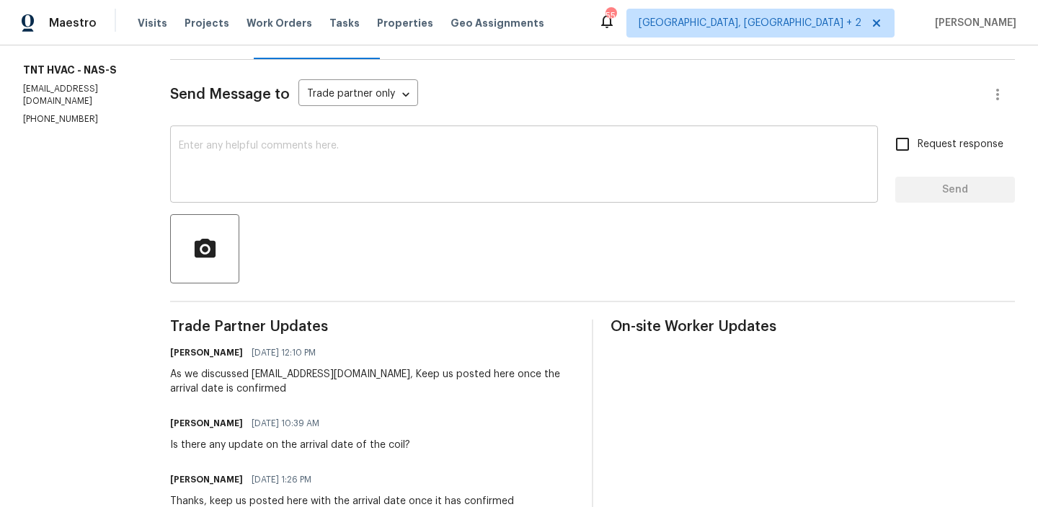
scroll to position [198, 0]
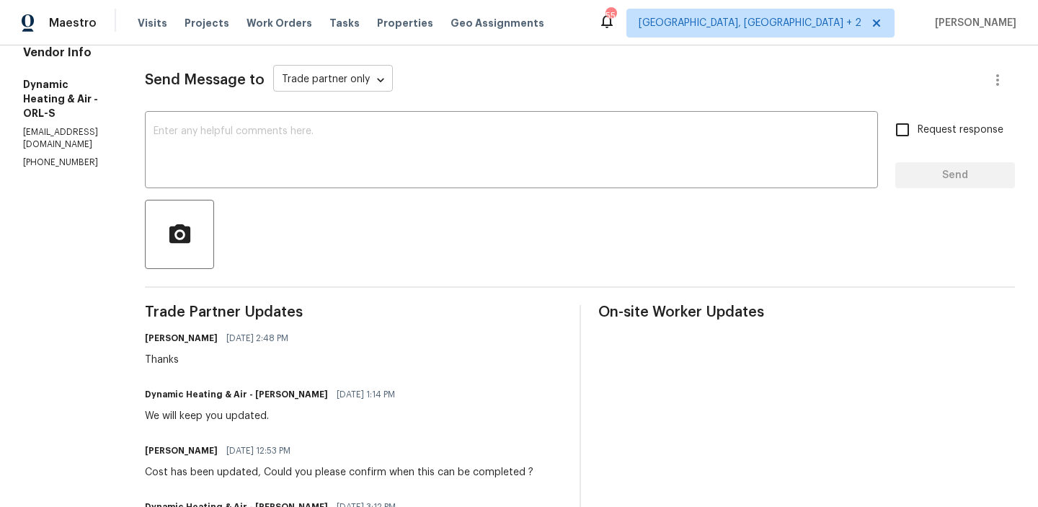
scroll to position [197, 0]
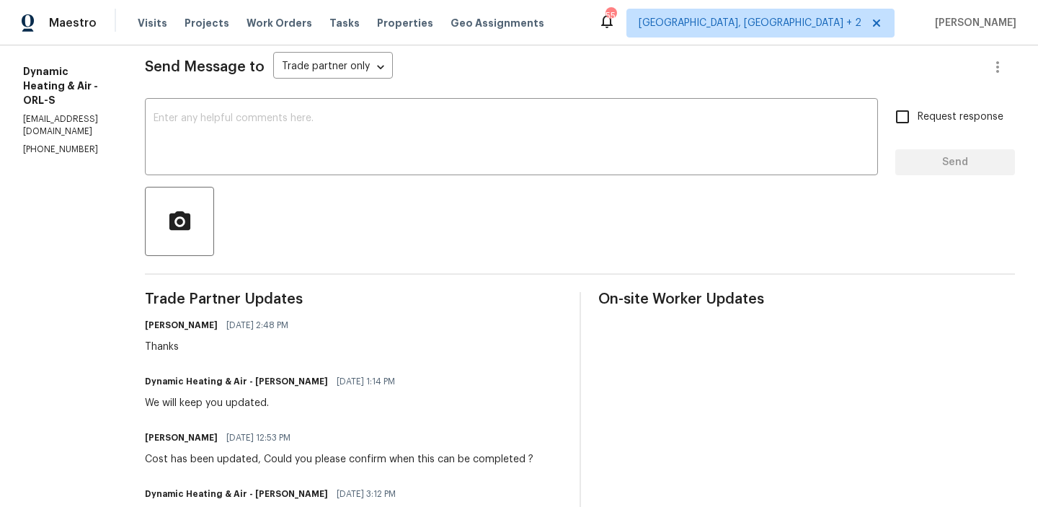
click at [58, 143] on p "(407) 417-5719" at bounding box center [66, 149] width 87 height 12
copy p "(407) 417-5719"
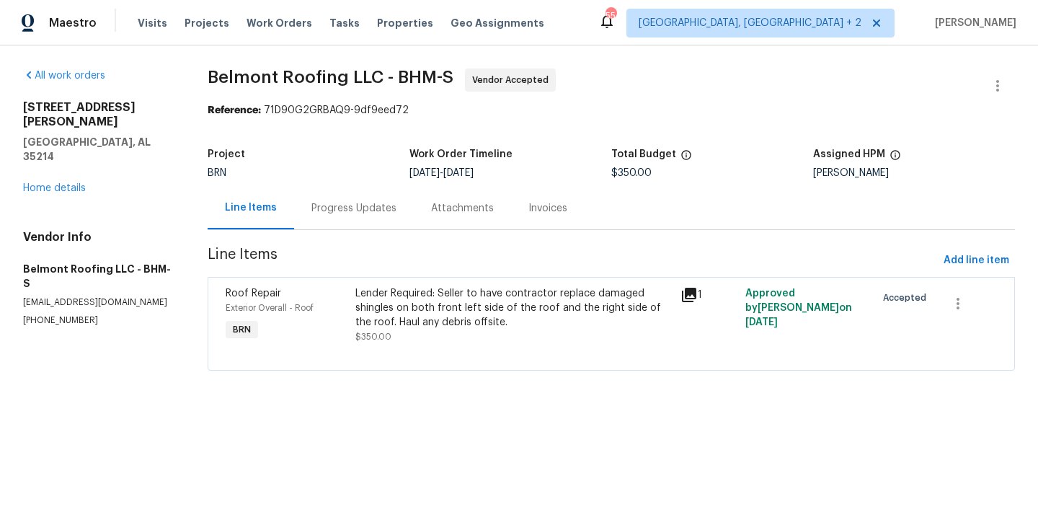
click at [336, 215] on div "Progress Updates" at bounding box center [354, 208] width 120 height 43
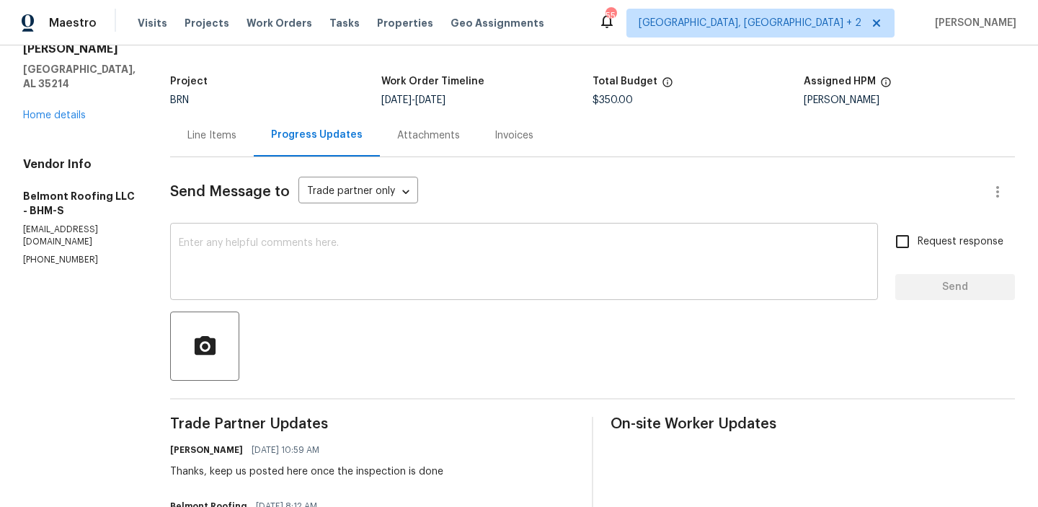
scroll to position [74, 0]
click at [61, 252] on p "[PHONE_NUMBER]" at bounding box center [79, 258] width 112 height 12
copy p "[PHONE_NUMBER]"
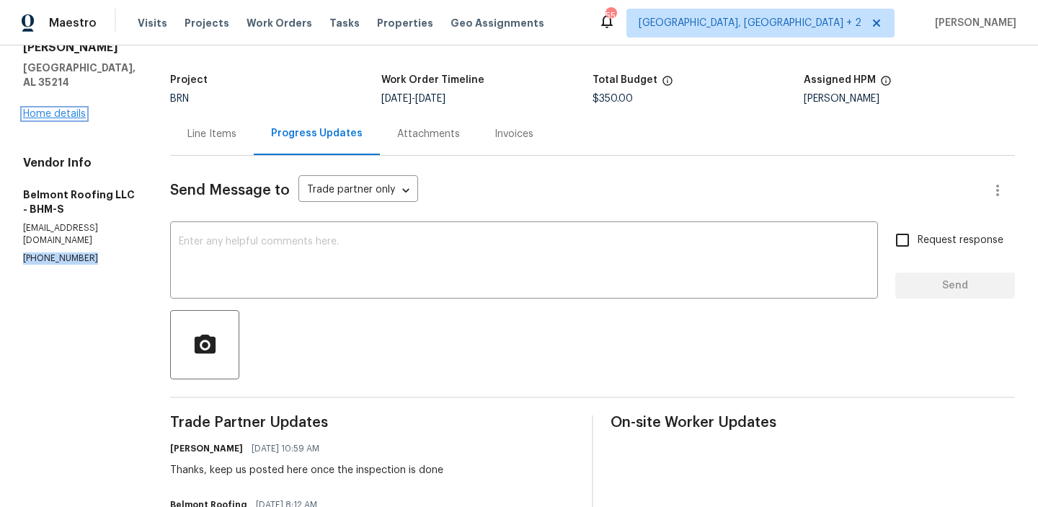
click at [61, 109] on link "Home details" at bounding box center [54, 114] width 63 height 10
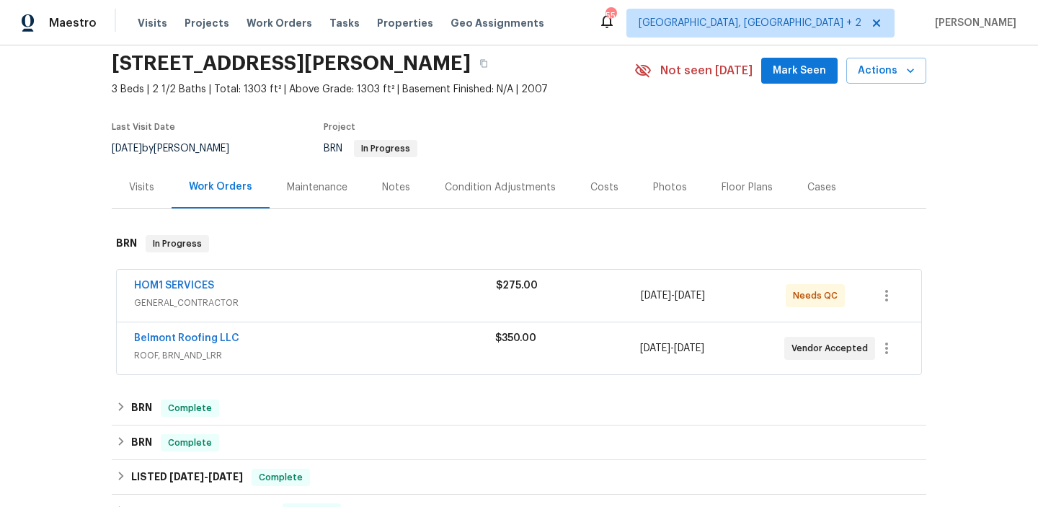
scroll to position [58, 0]
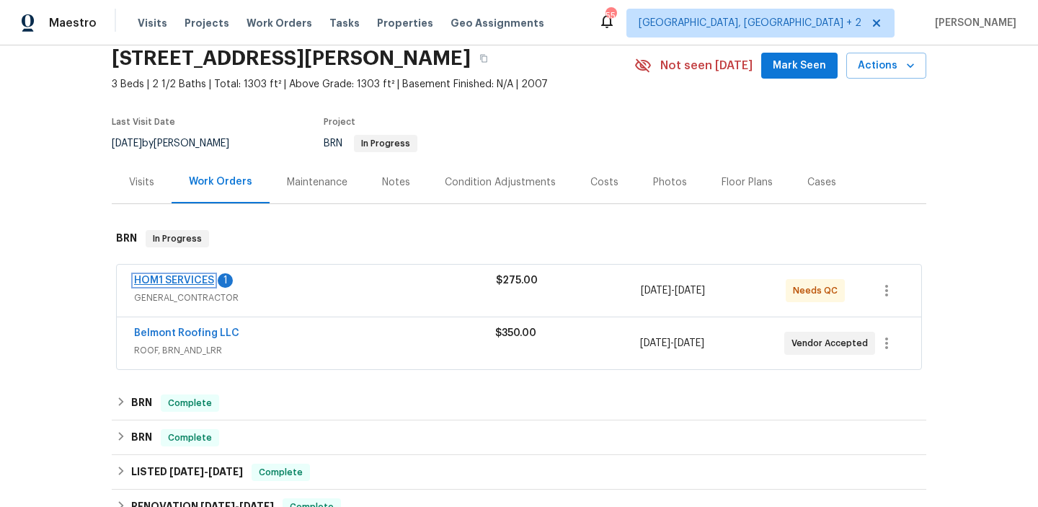
click at [153, 279] on link "HOM1 SERVICES" at bounding box center [174, 280] width 80 height 10
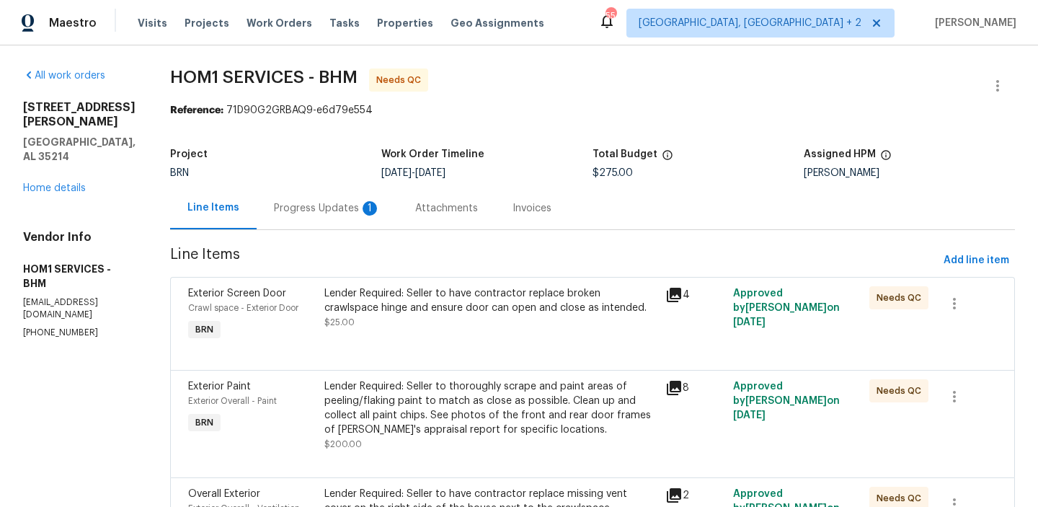
scroll to position [105, 0]
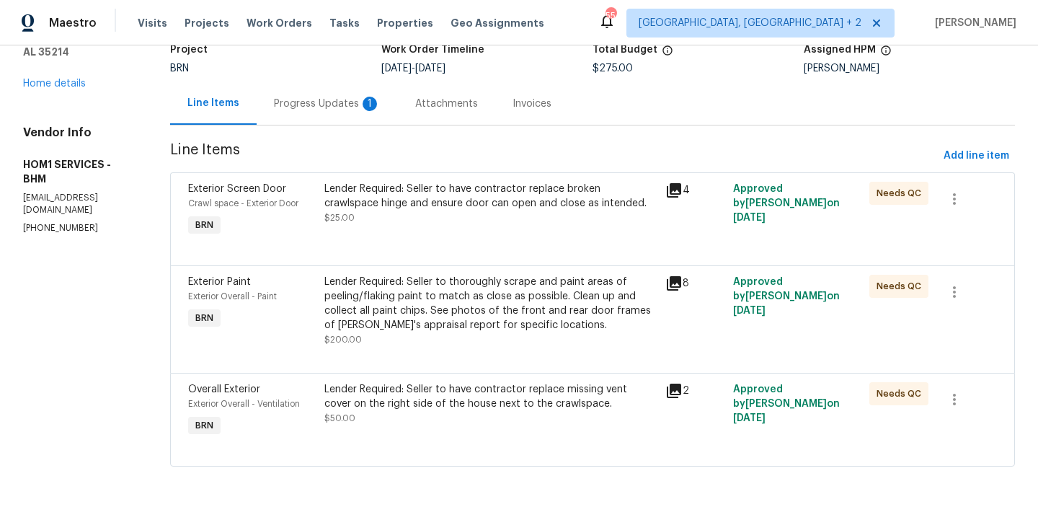
click at [363, 216] on div "Lender Required: Seller to have contractor replace broken crawlspace hinge and …" at bounding box center [489, 203] width 331 height 43
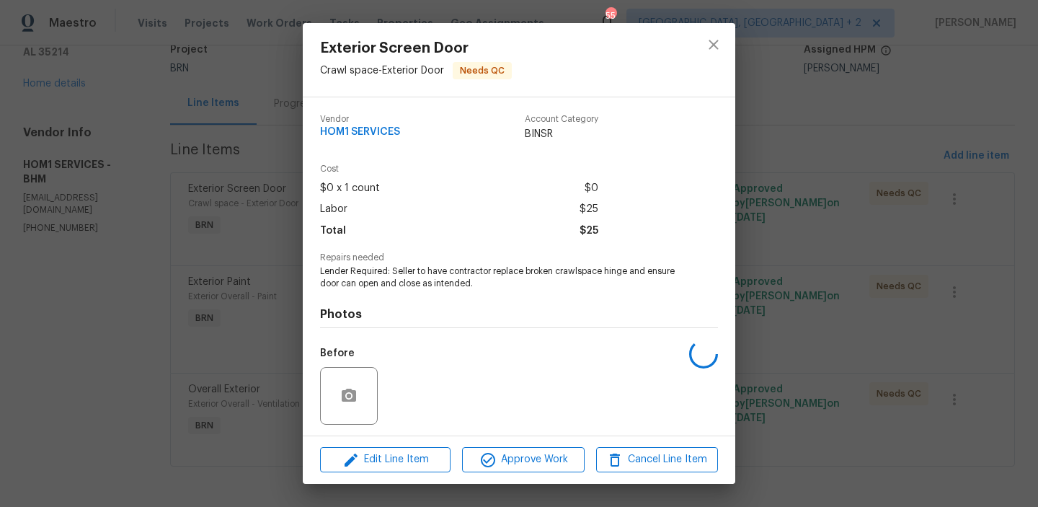
scroll to position [97, 0]
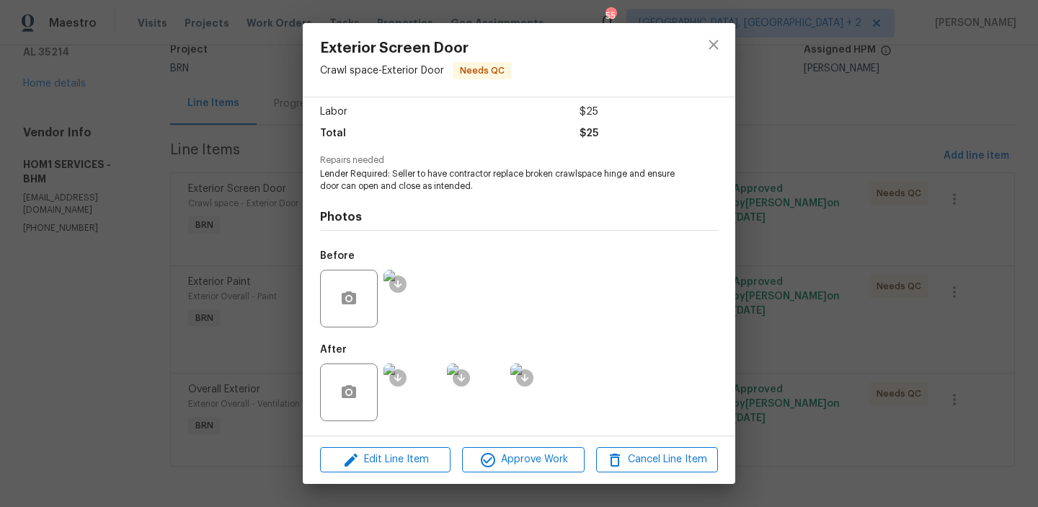
click at [204, 122] on div "Exterior Screen Door Crawl space - Exterior Door Needs QC Vendor HOM1 SERVICES …" at bounding box center [519, 253] width 1038 height 507
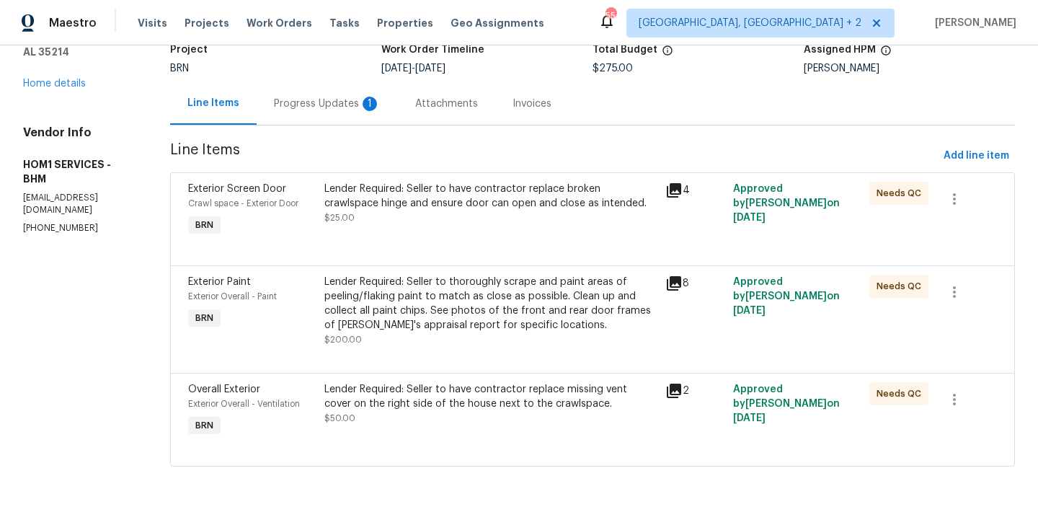
click at [308, 122] on div "Progress Updates 1" at bounding box center [327, 103] width 141 height 43
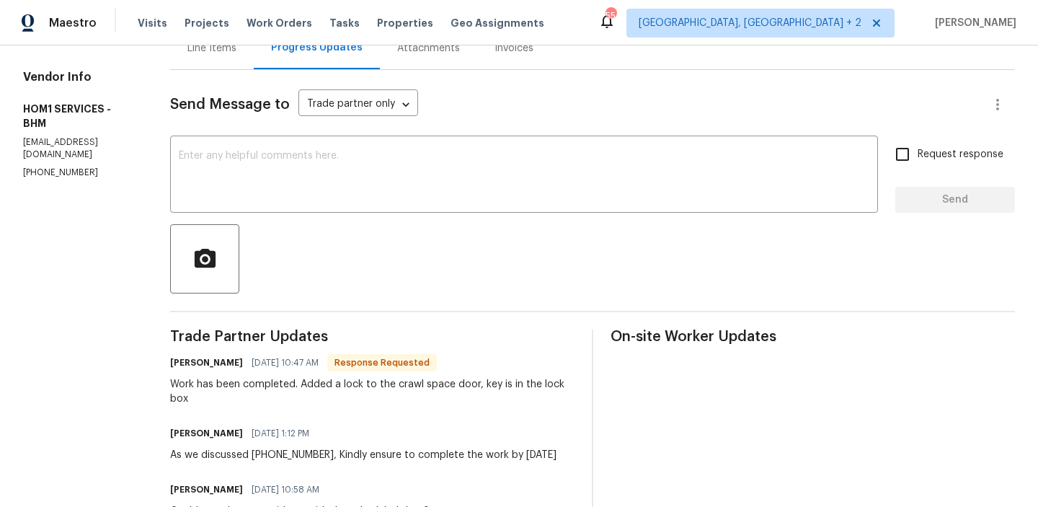
scroll to position [161, 0]
click at [196, 66] on div "Line Items" at bounding box center [212, 47] width 84 height 43
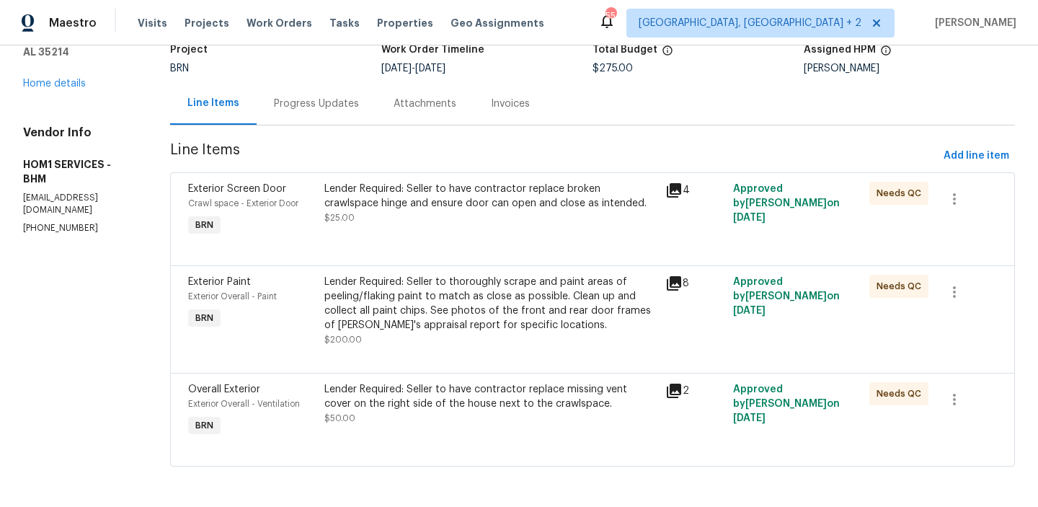
click at [377, 218] on div "Lender Required: Seller to have contractor replace broken crawlspace hinge and …" at bounding box center [489, 203] width 331 height 43
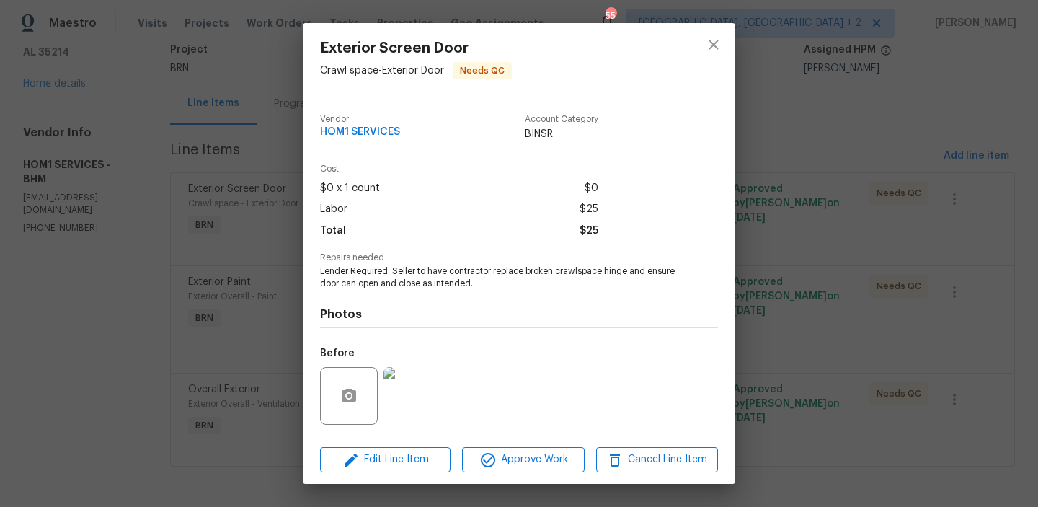
scroll to position [97, 0]
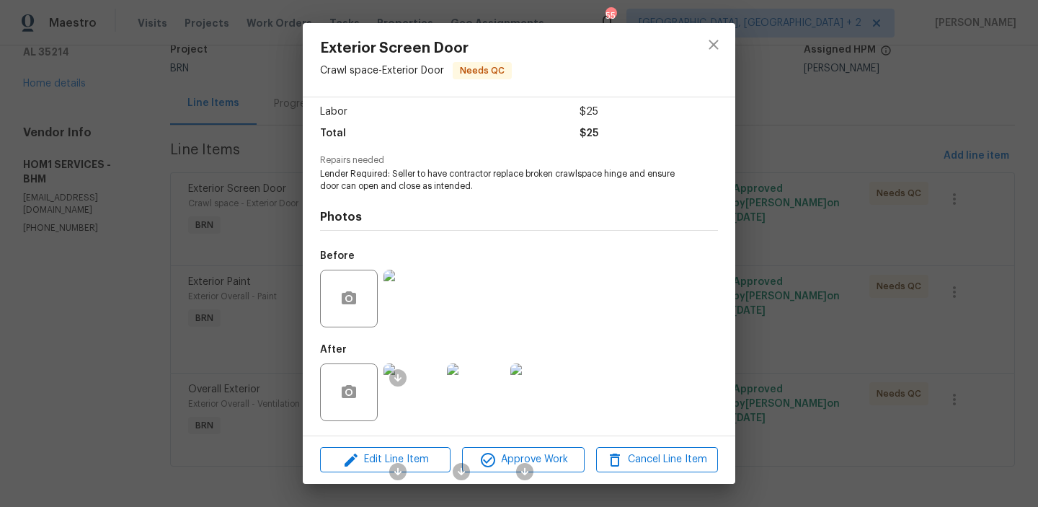
click at [406, 308] on img at bounding box center [412, 298] width 58 height 58
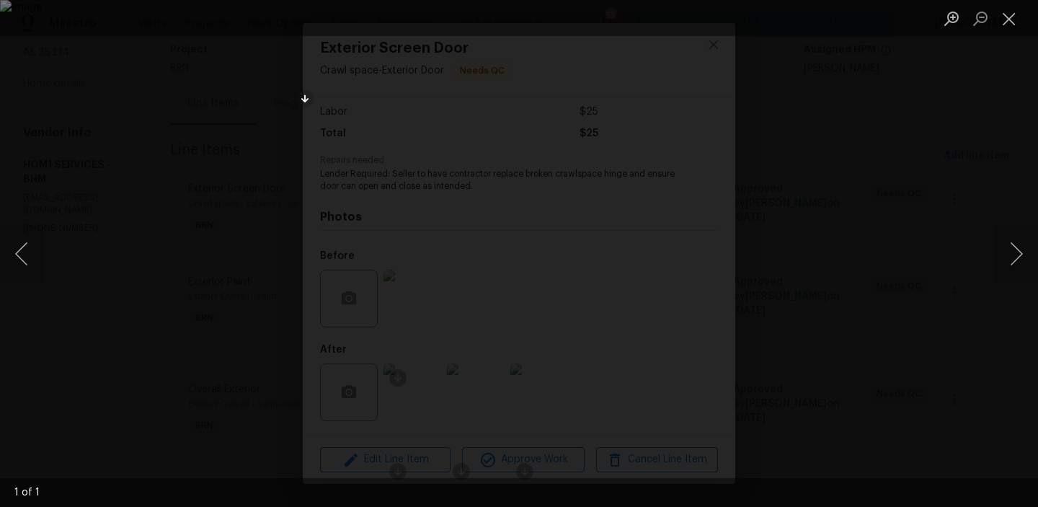
click at [237, 331] on div "Lightbox" at bounding box center [519, 253] width 1038 height 507
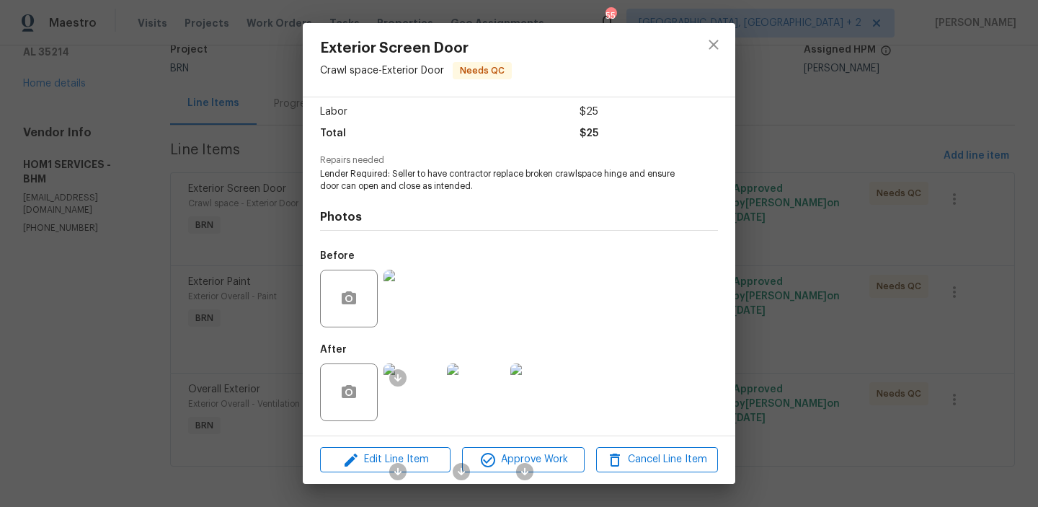
click at [420, 281] on img at bounding box center [412, 298] width 58 height 58
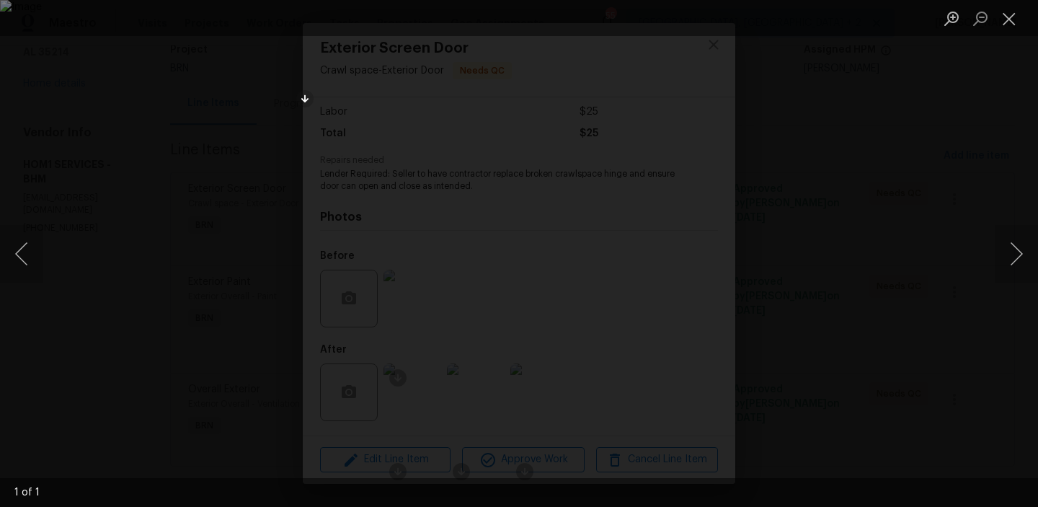
click at [157, 136] on div "Lightbox" at bounding box center [519, 253] width 1038 height 507
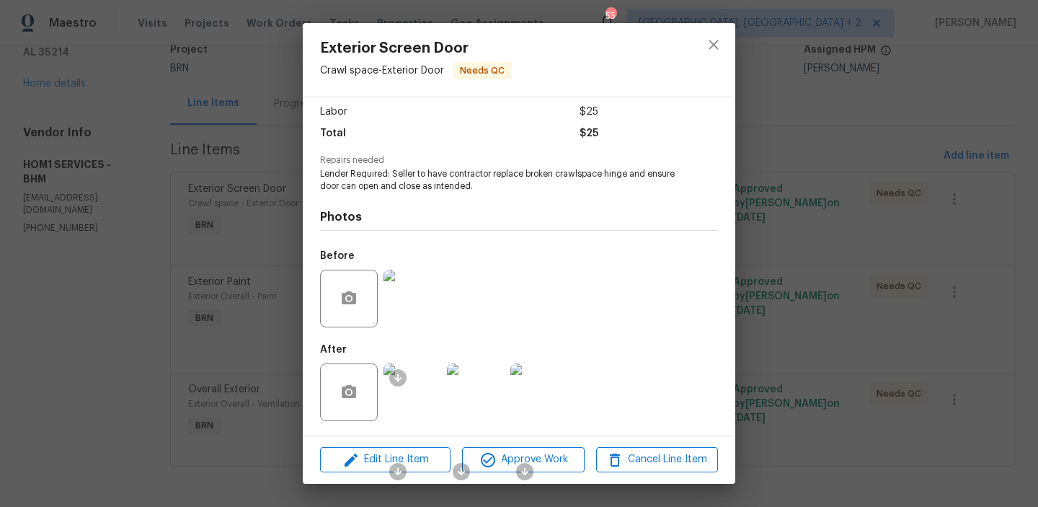
click at [224, 186] on div "Exterior Screen Door Crawl space - Exterior Door Needs QC Vendor HOM1 SERVICES …" at bounding box center [519, 253] width 1038 height 507
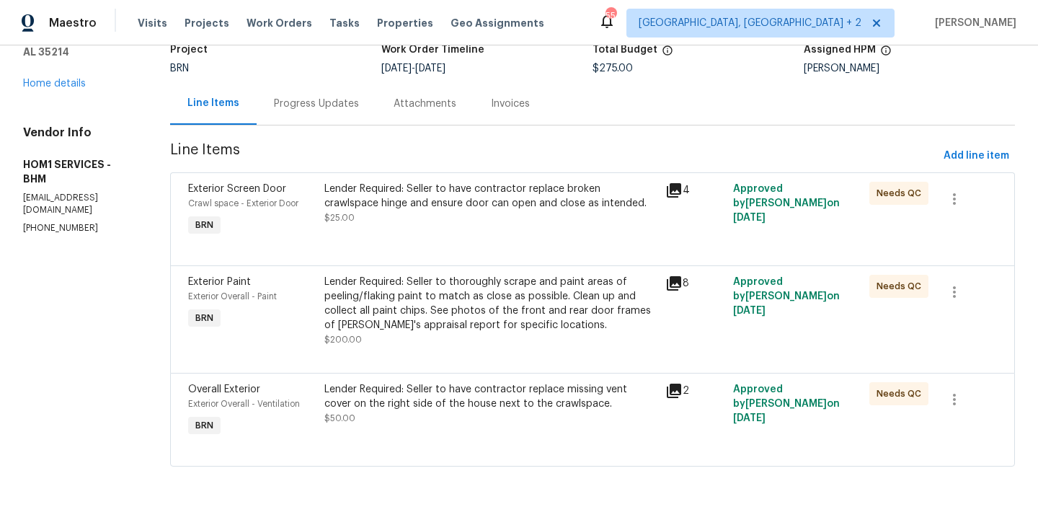
click at [390, 297] on div "Lender Required: Seller to thoroughly scrape and paint areas of peeling/flaking…" at bounding box center [489, 304] width 331 height 58
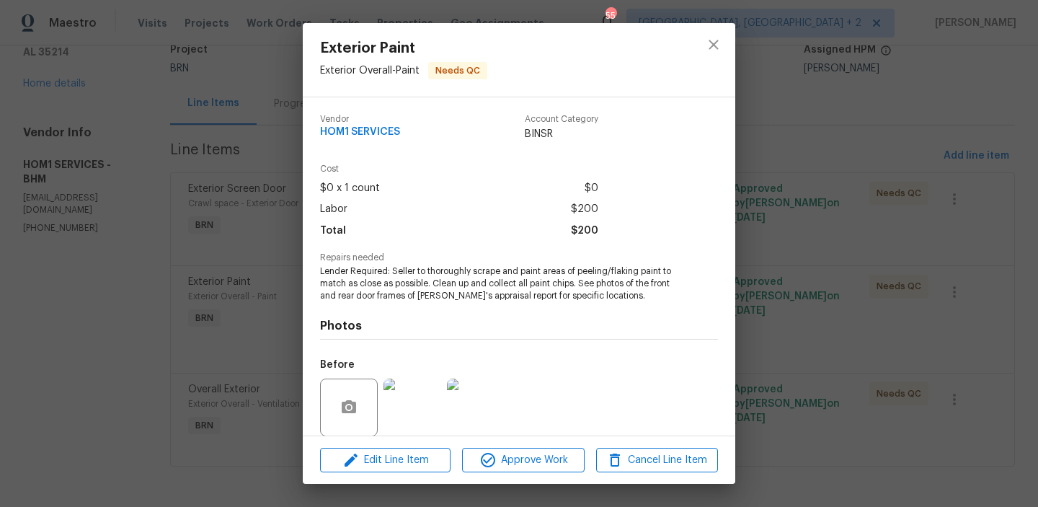
scroll to position [109, 0]
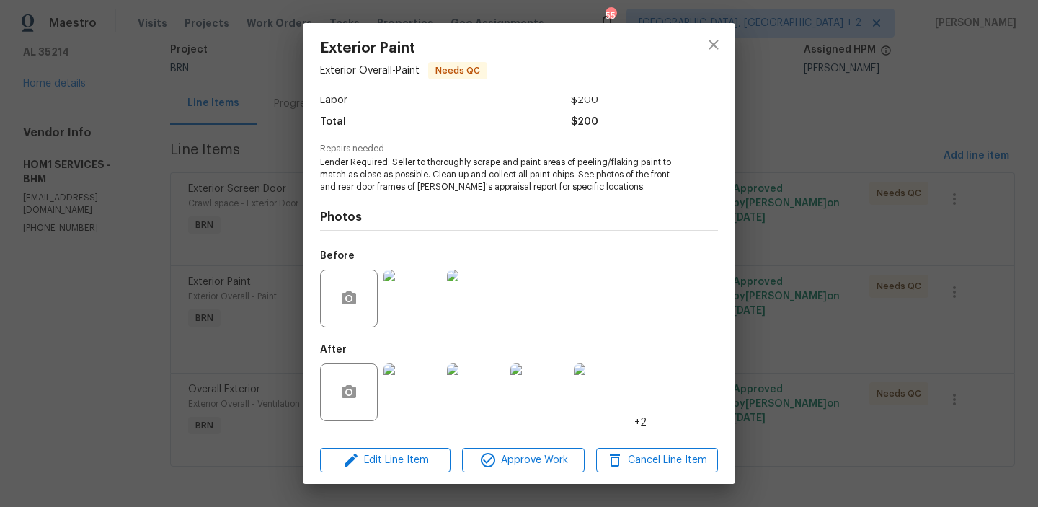
click at [419, 300] on img at bounding box center [412, 298] width 58 height 58
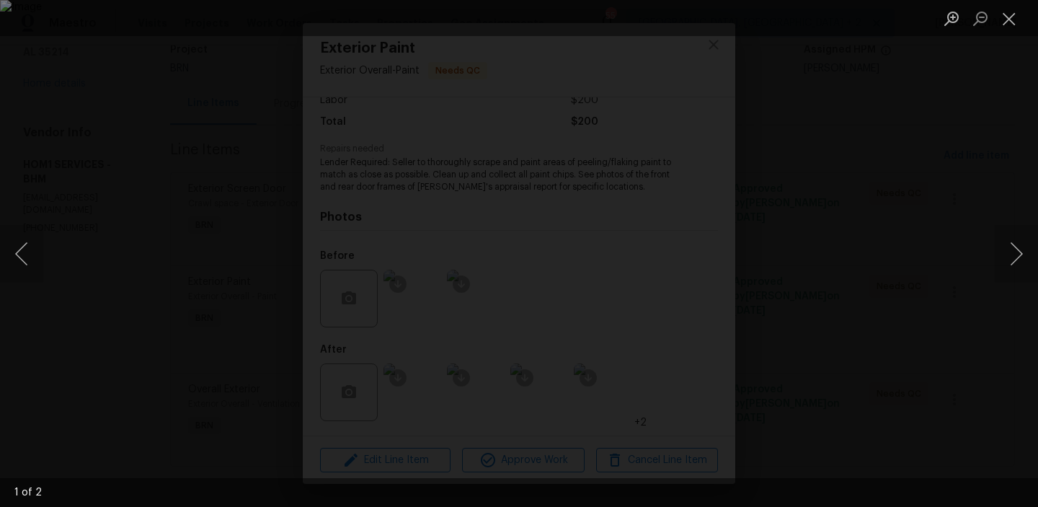
click at [203, 43] on div "Lightbox" at bounding box center [519, 253] width 1038 height 507
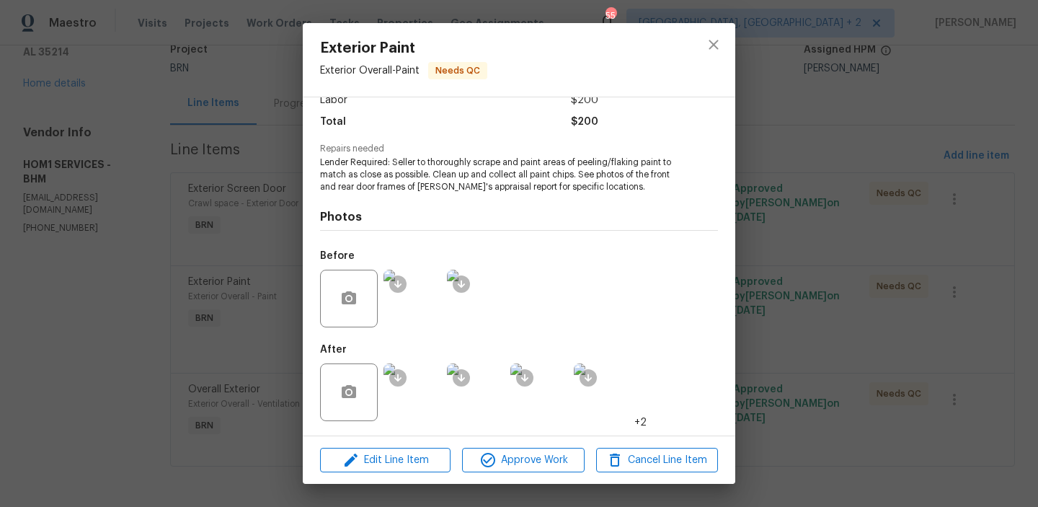
click at [415, 278] on img at bounding box center [412, 298] width 58 height 58
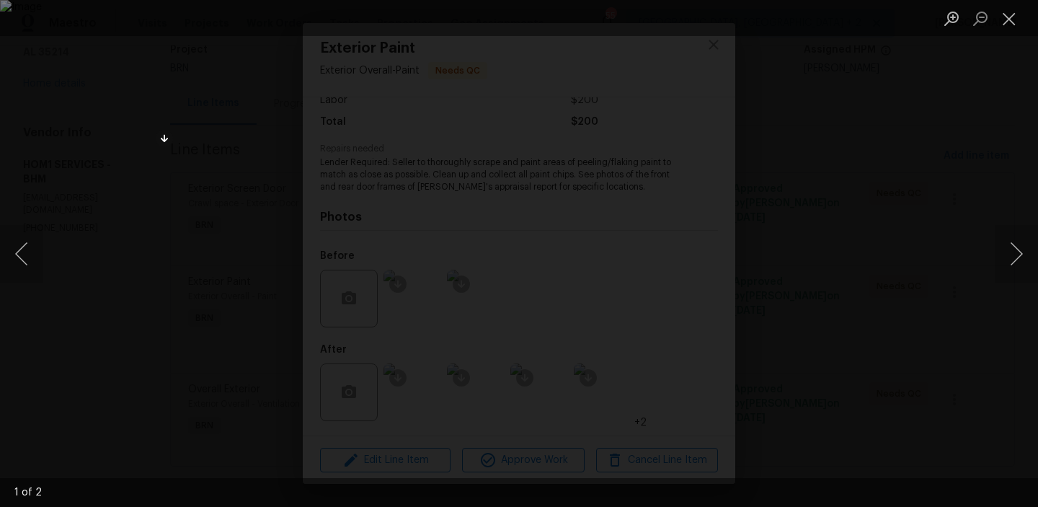
click at [139, 119] on div "Lightbox" at bounding box center [519, 253] width 1038 height 507
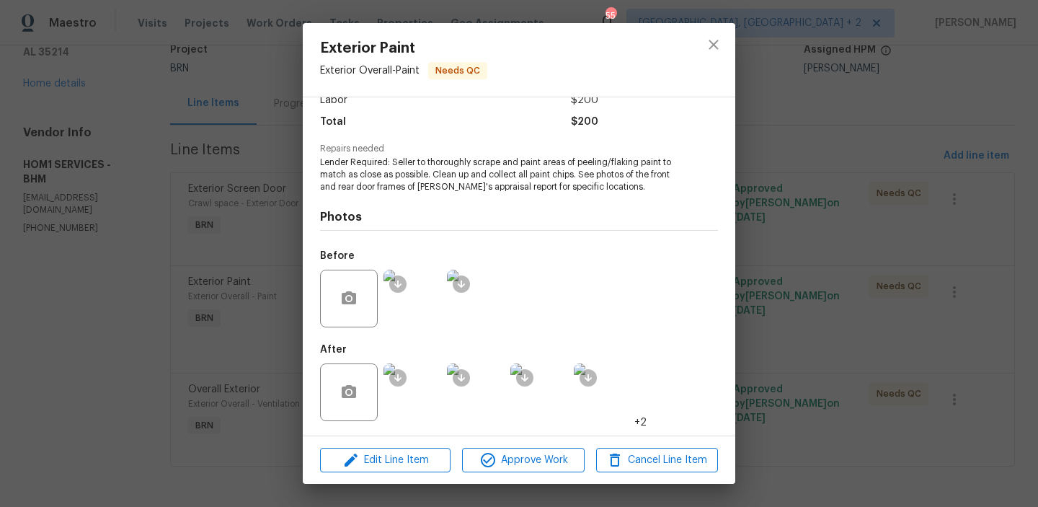
click at [411, 305] on img at bounding box center [412, 298] width 58 height 58
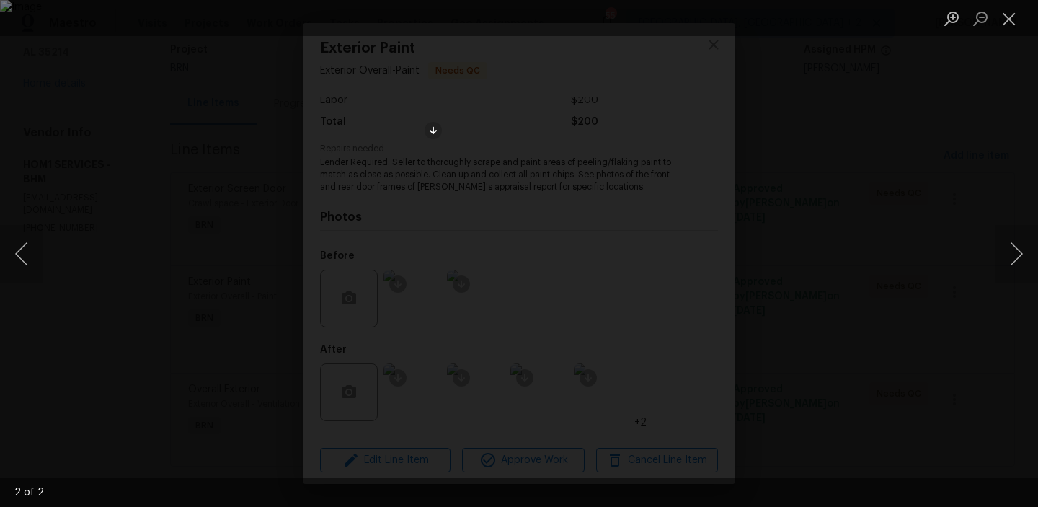
click at [110, 195] on div "Lightbox" at bounding box center [519, 253] width 1038 height 507
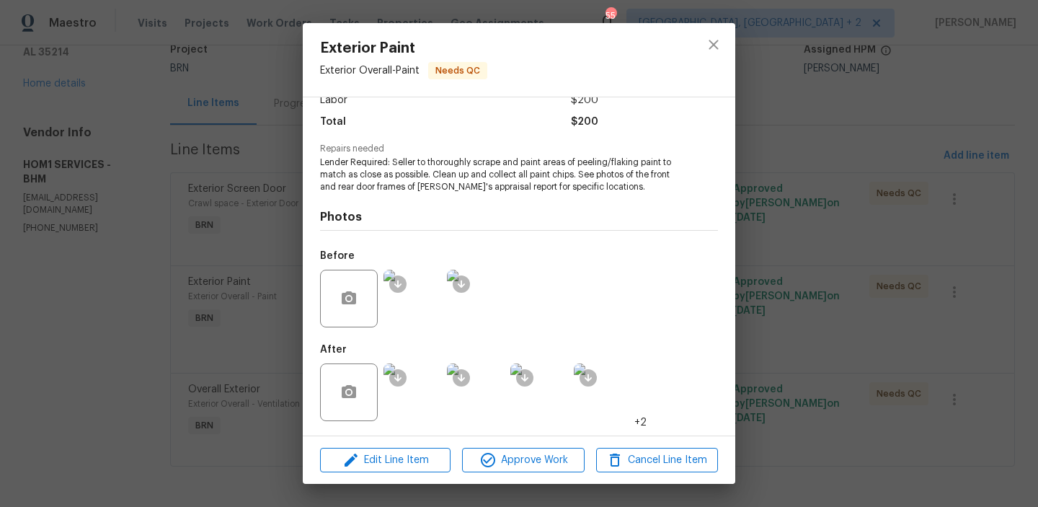
click at [158, 254] on div "Exterior Paint Exterior Overall - Paint Needs QC Vendor HOM1 SERVICES Account C…" at bounding box center [519, 253] width 1038 height 507
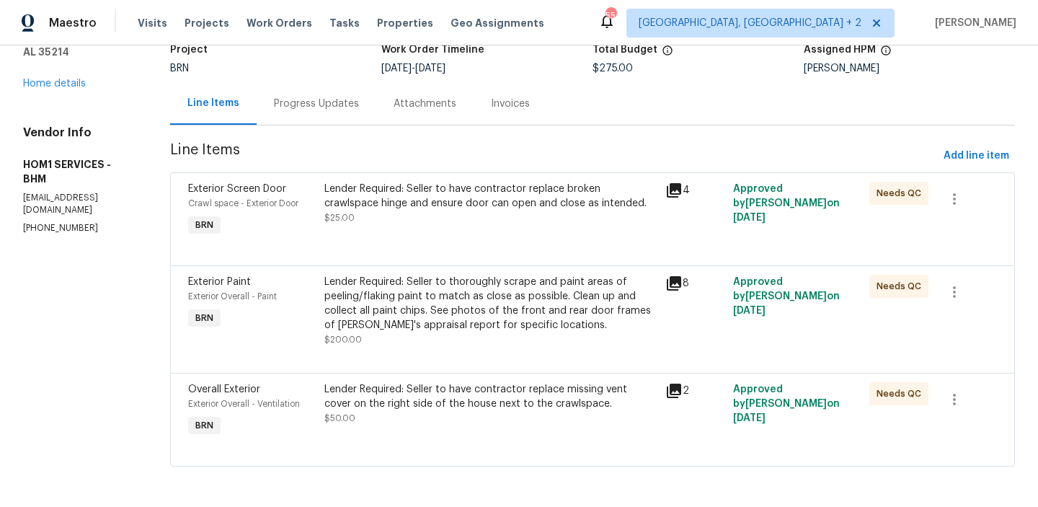
click at [417, 382] on div "Lender Required: Seller to have contractor replace missing vent cover on the ri…" at bounding box center [489, 396] width 331 height 29
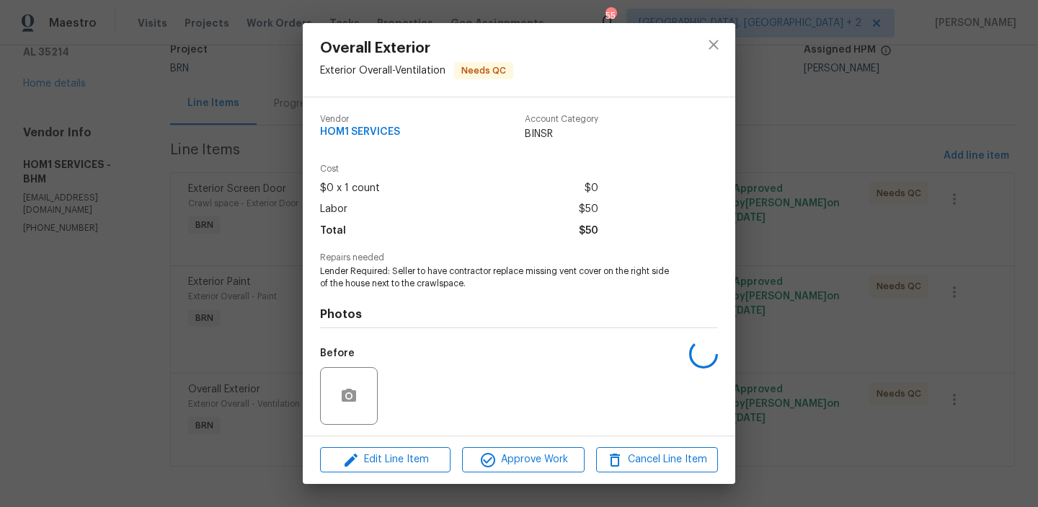
scroll to position [97, 0]
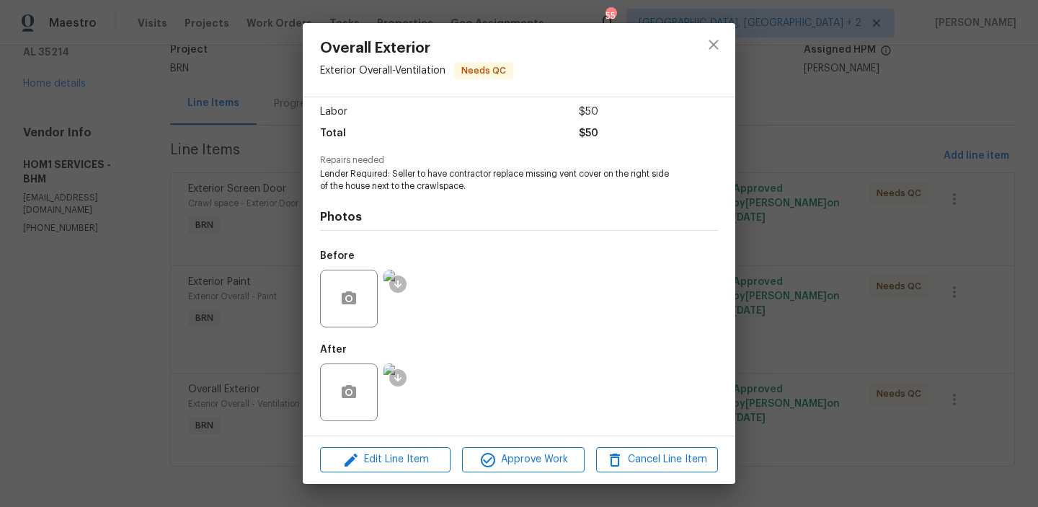
click at [412, 388] on img at bounding box center [412, 392] width 58 height 58
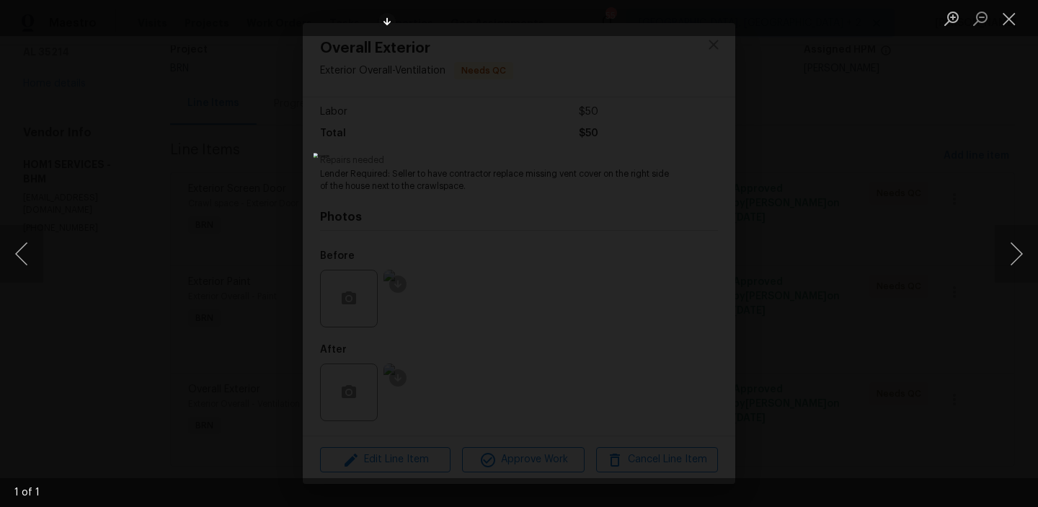
click at [427, 153] on img "Lightbox" at bounding box center [518, 253] width 411 height 201
click at [427, 160] on img "Lightbox" at bounding box center [612, 362] width 826 height 404
click at [148, 275] on div "Lightbox" at bounding box center [519, 253] width 1038 height 507
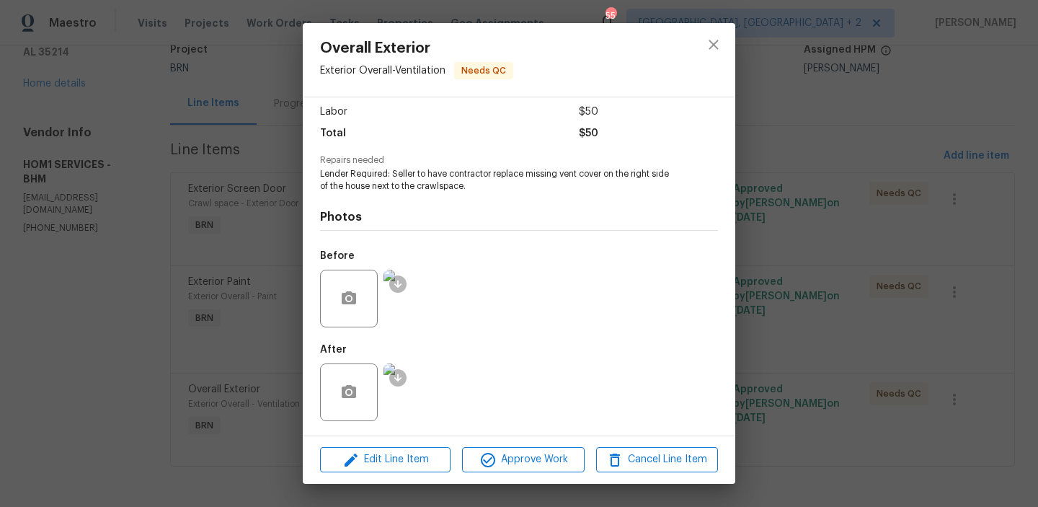
click at [123, 36] on div "Overall Exterior Exterior Overall - Ventilation Needs QC Vendor HOM1 SERVICES A…" at bounding box center [519, 253] width 1038 height 507
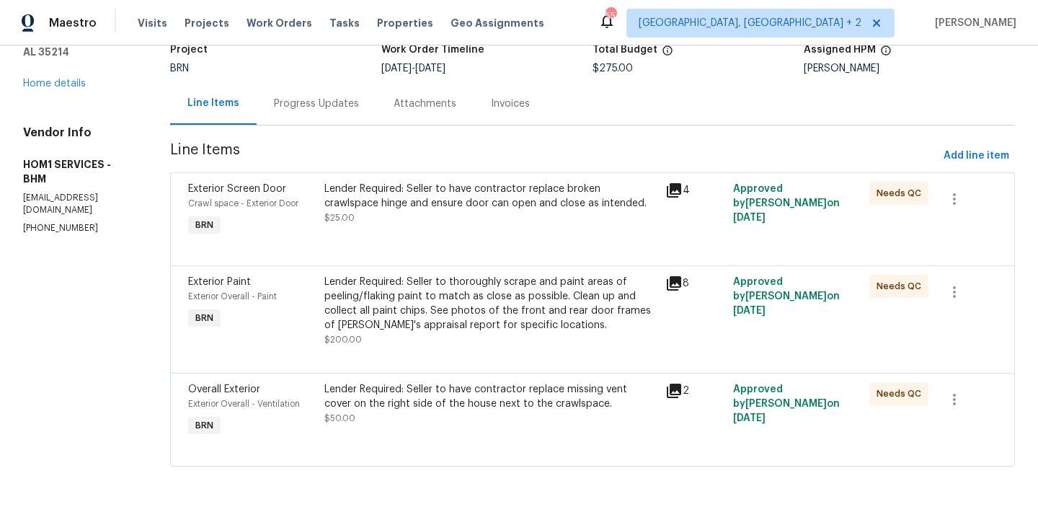
click at [461, 331] on div "Lender Required: Seller to thoroughly scrape and paint areas of peeling/flaking…" at bounding box center [489, 311] width 331 height 72
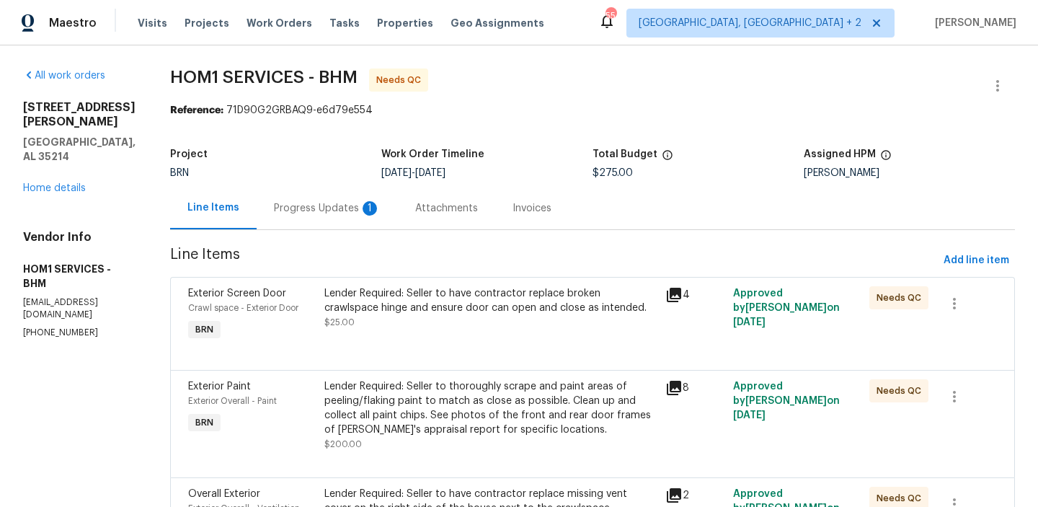
click at [375, 324] on div "Lender Required: Seller to have contractor replace broken crawlspace hinge and …" at bounding box center [489, 307] width 331 height 43
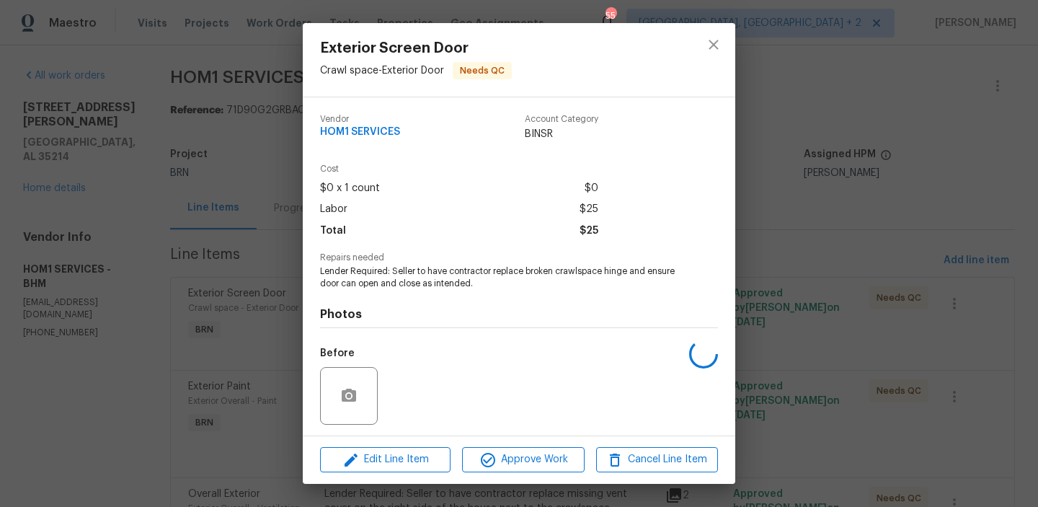
scroll to position [97, 0]
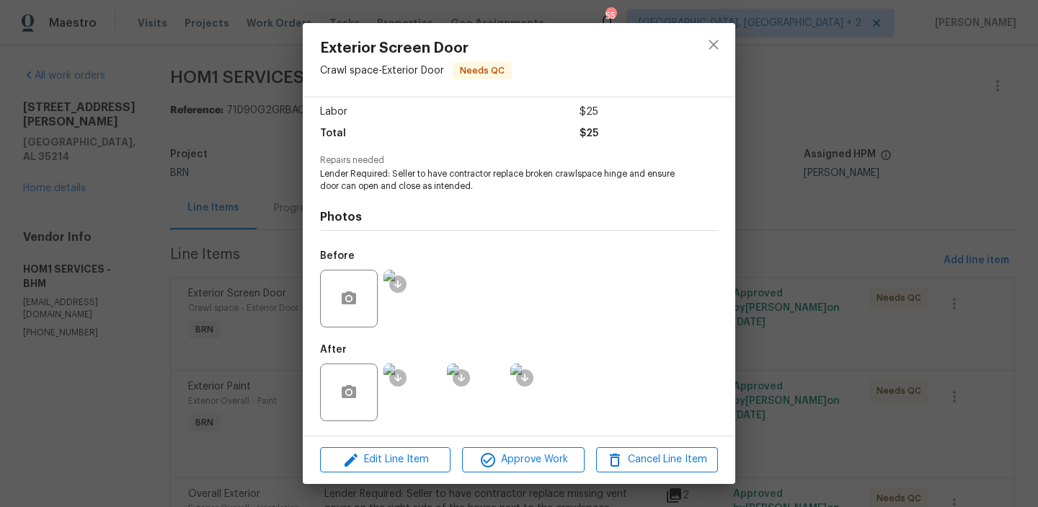
click at [424, 398] on img at bounding box center [412, 392] width 58 height 58
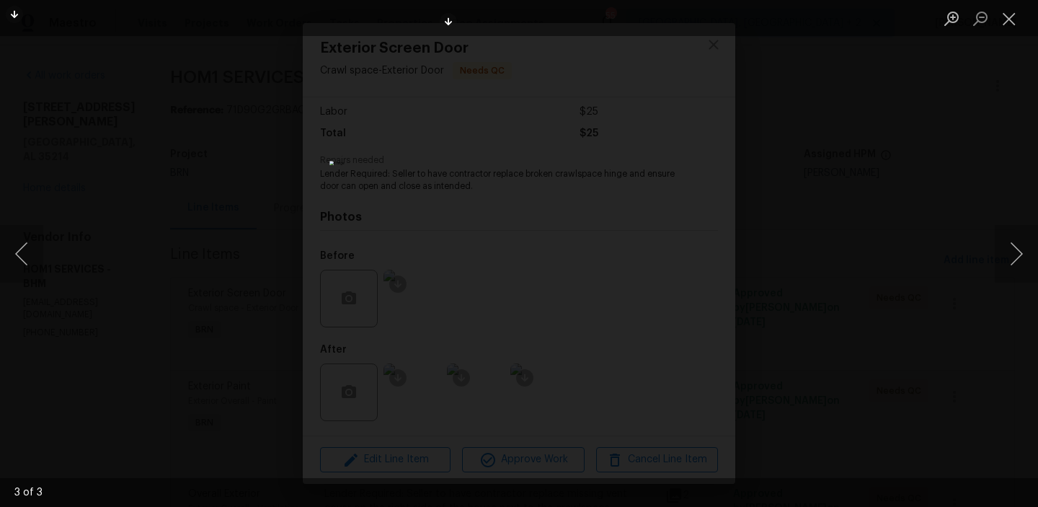
click at [200, 261] on div "Lightbox" at bounding box center [519, 253] width 1038 height 507
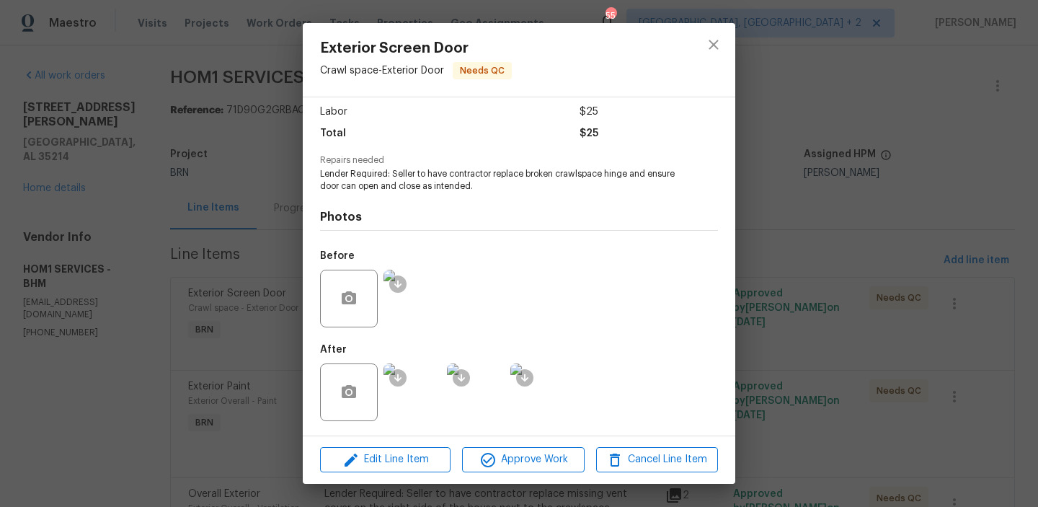
click at [257, 320] on div "Exterior Screen Door Crawl space - Exterior Door Needs QC Vendor HOM1 SERVICES …" at bounding box center [519, 253] width 1038 height 507
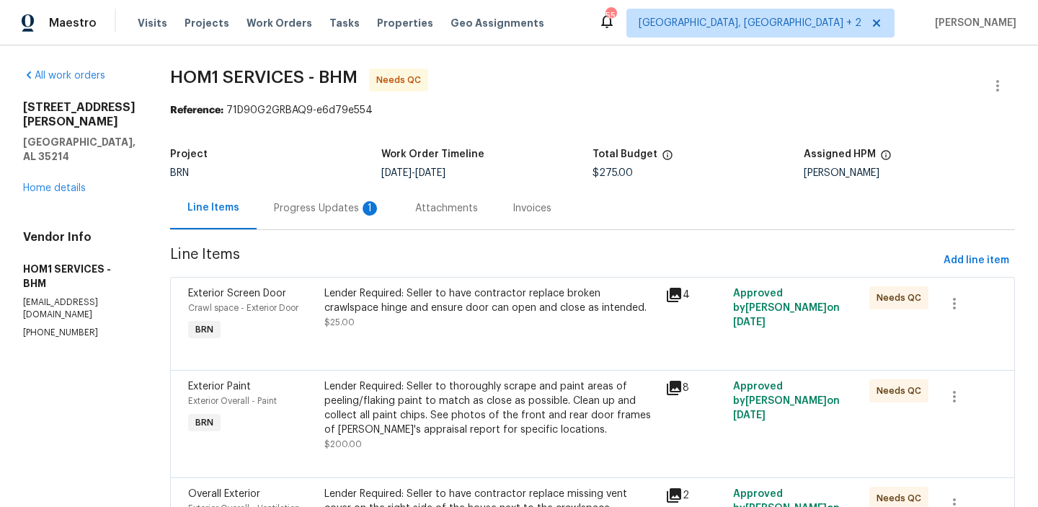
click at [481, 383] on div "Lender Required: Seller to thoroughly scrape and paint areas of peeling/flaking…" at bounding box center [489, 408] width 331 height 58
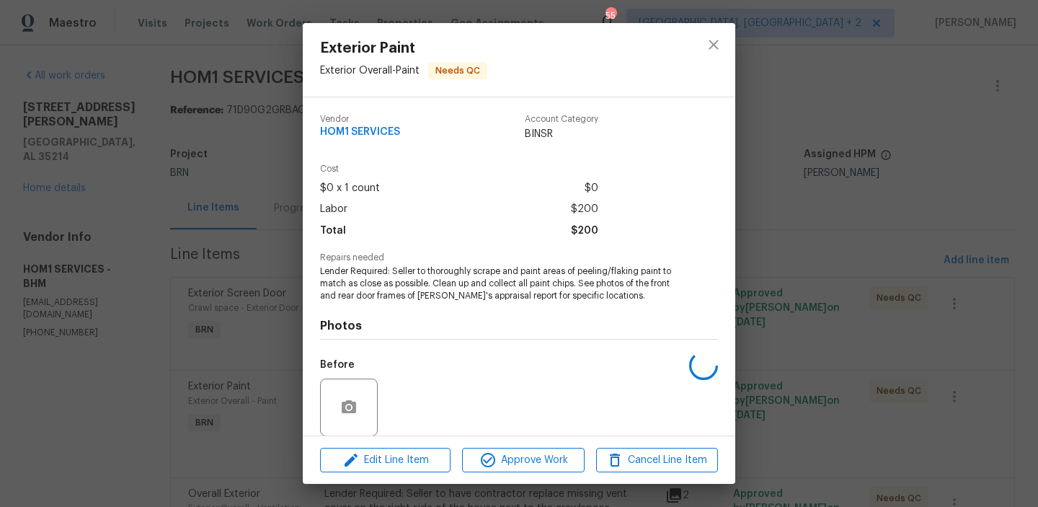
scroll to position [109, 0]
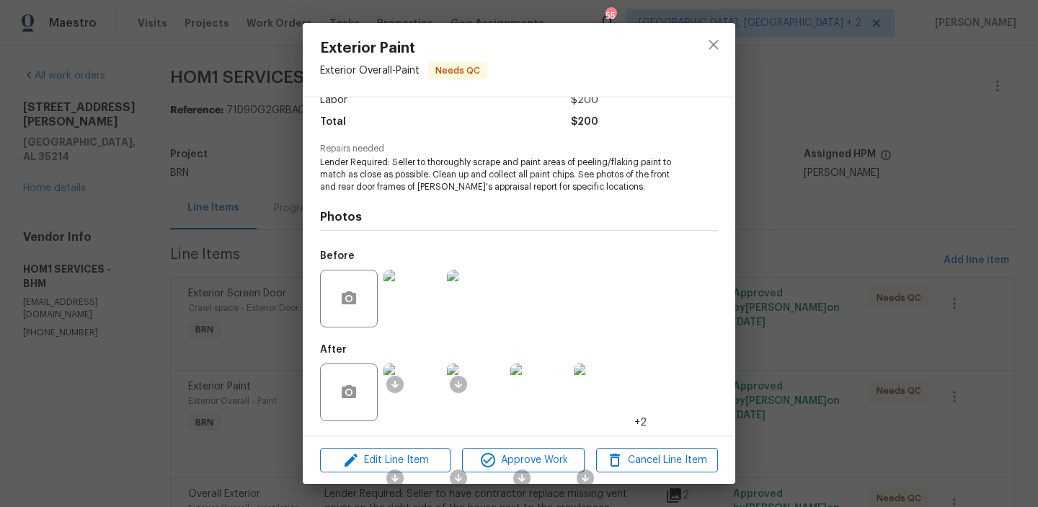
click at [422, 380] on img at bounding box center [412, 392] width 58 height 58
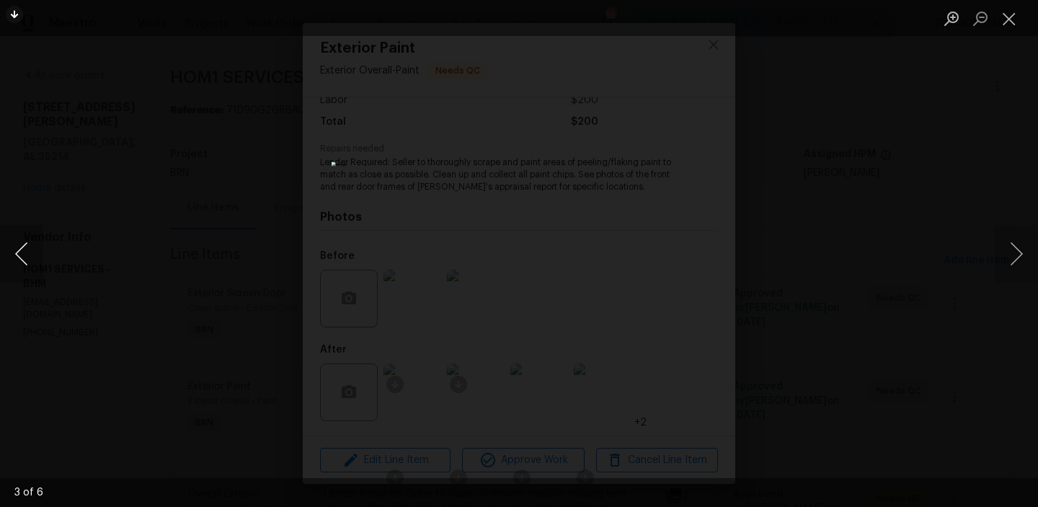
click at [19, 251] on button "Previous image" at bounding box center [21, 254] width 43 height 58
click at [153, 168] on div "Lightbox" at bounding box center [519, 253] width 1038 height 507
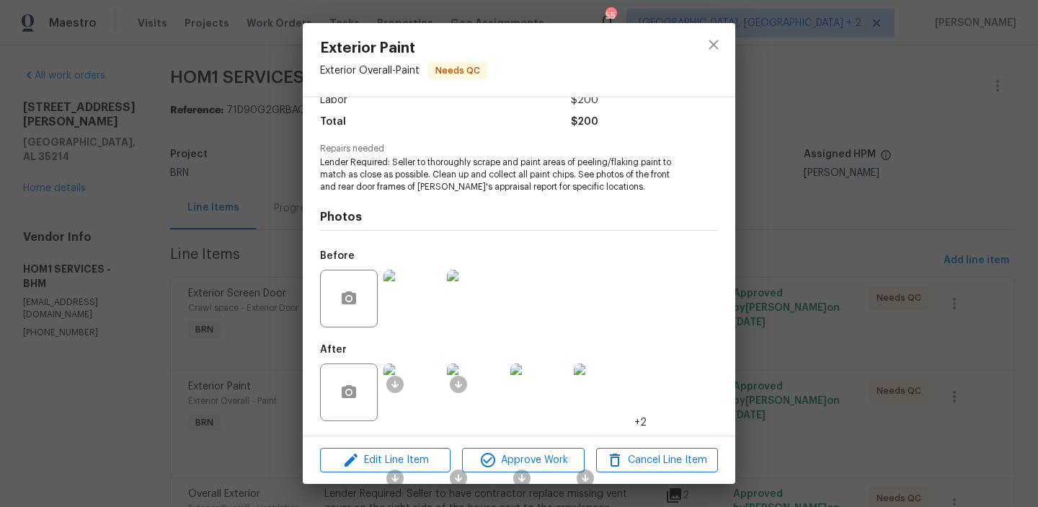
click at [190, 236] on div "Exterior Paint Exterior Overall - Paint Needs QC Vendor HOM1 SERVICES Account C…" at bounding box center [519, 253] width 1038 height 507
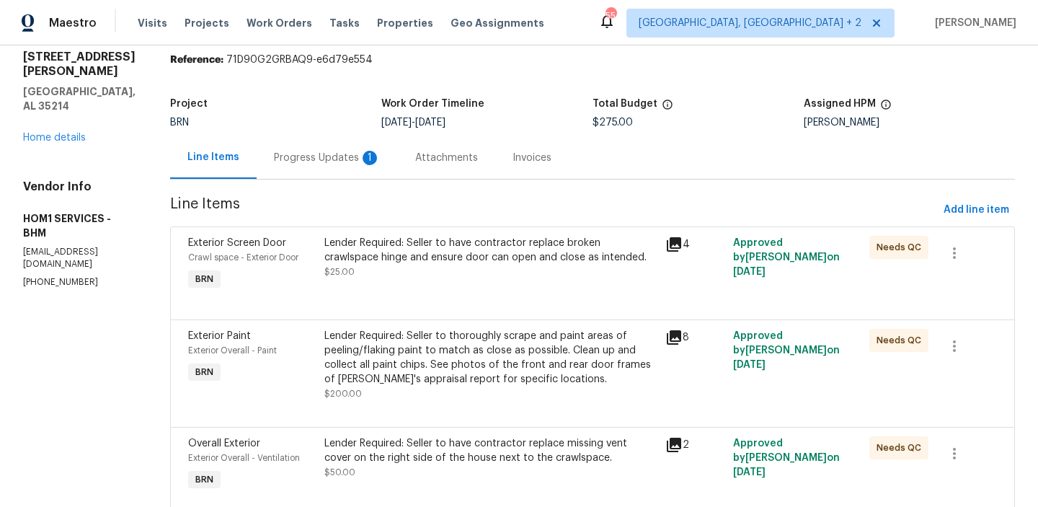
scroll to position [105, 0]
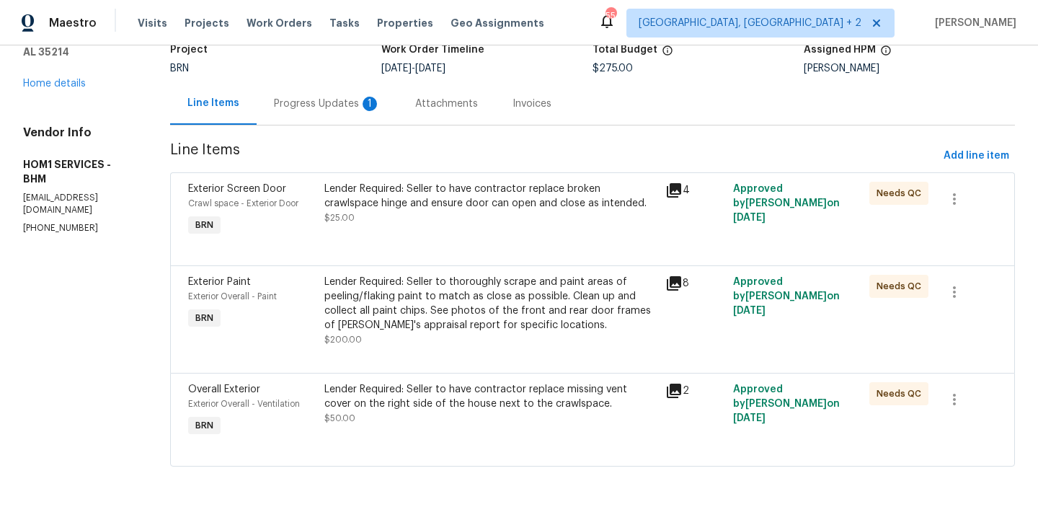
click at [403, 396] on div "Lender Required: Seller to have contractor replace missing vent cover on the ri…" at bounding box center [489, 396] width 331 height 29
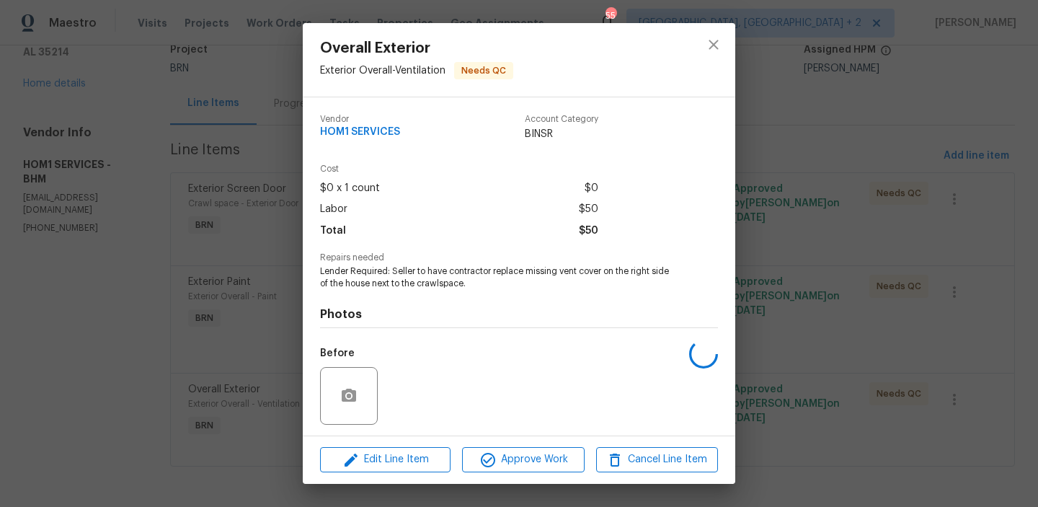
scroll to position [97, 0]
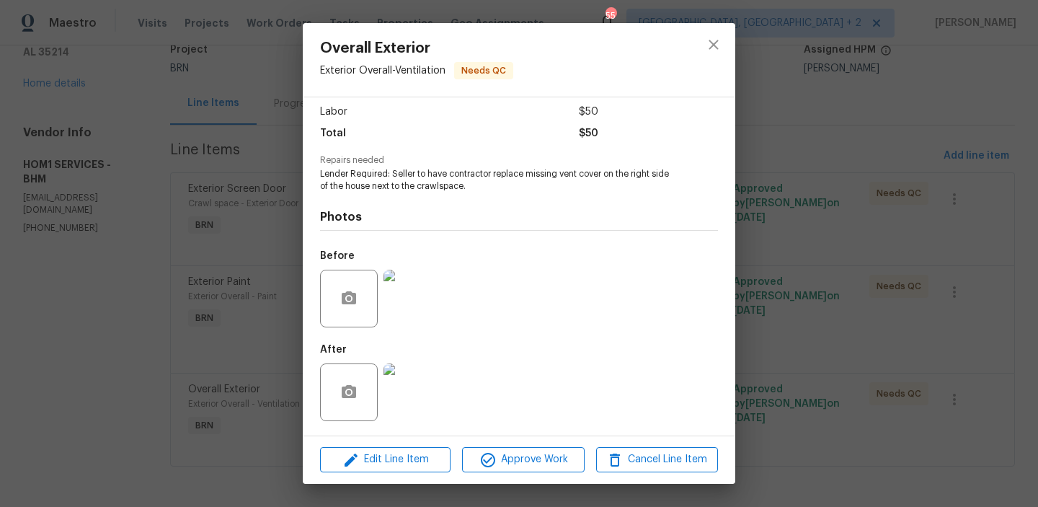
click at [403, 311] on img at bounding box center [412, 298] width 58 height 58
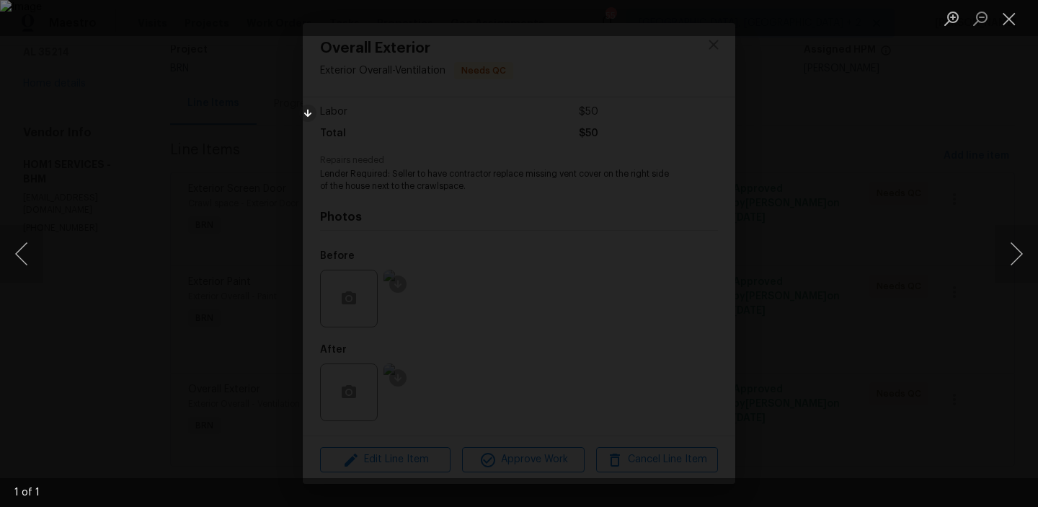
click at [196, 151] on div "Lightbox" at bounding box center [519, 253] width 1038 height 507
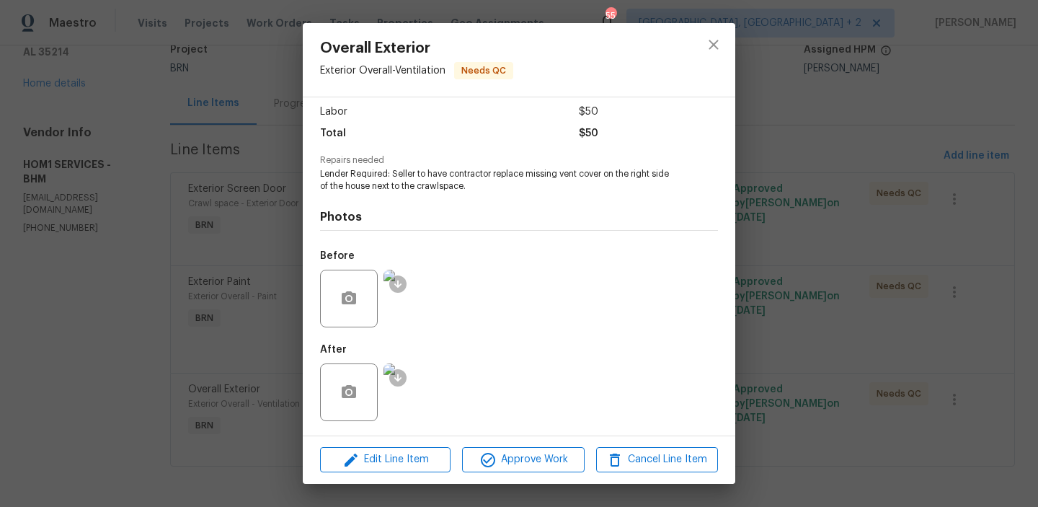
click at [140, 160] on div "Overall Exterior Exterior Overall - Ventilation Needs QC Vendor HOM1 SERVICES A…" at bounding box center [519, 253] width 1038 height 507
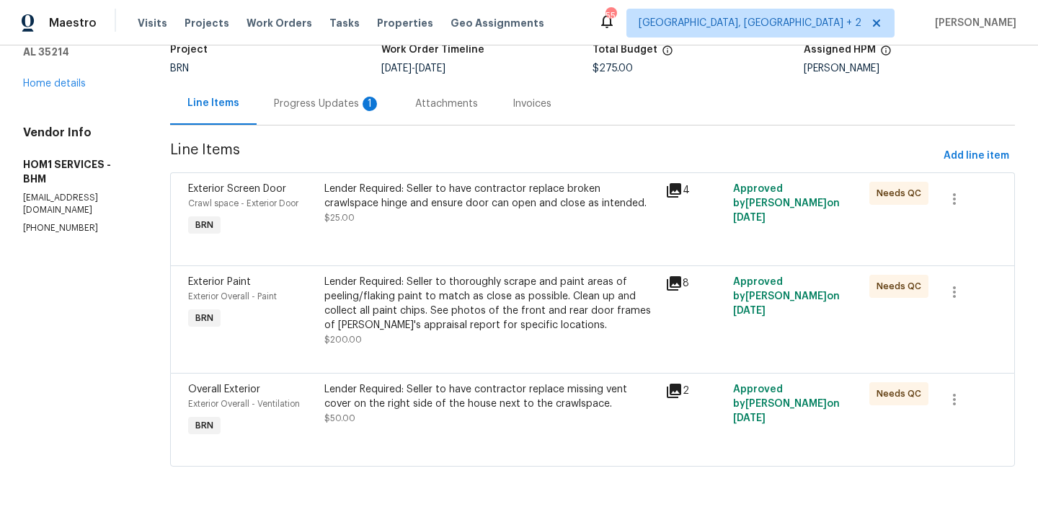
scroll to position [0, 0]
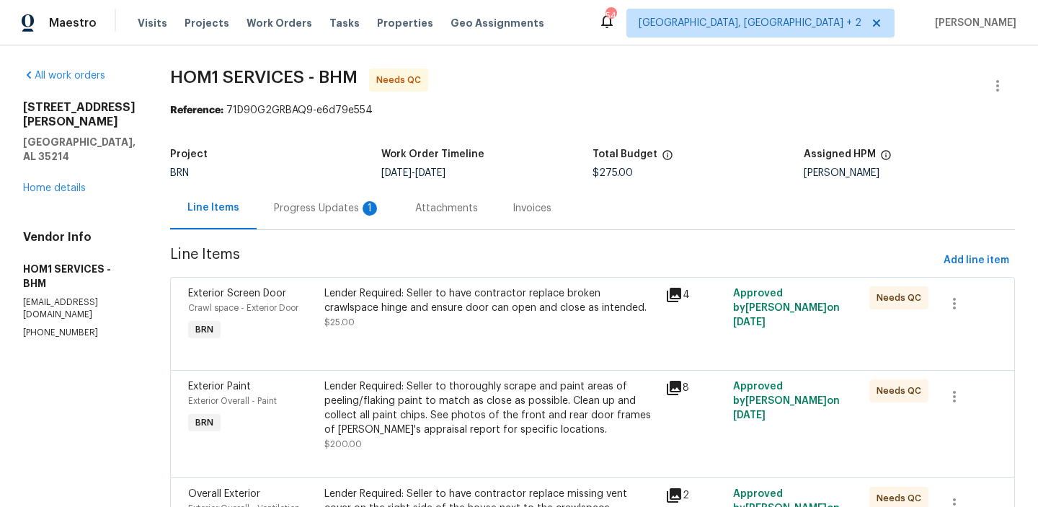
click at [308, 209] on div "Progress Updates 1" at bounding box center [327, 208] width 107 height 14
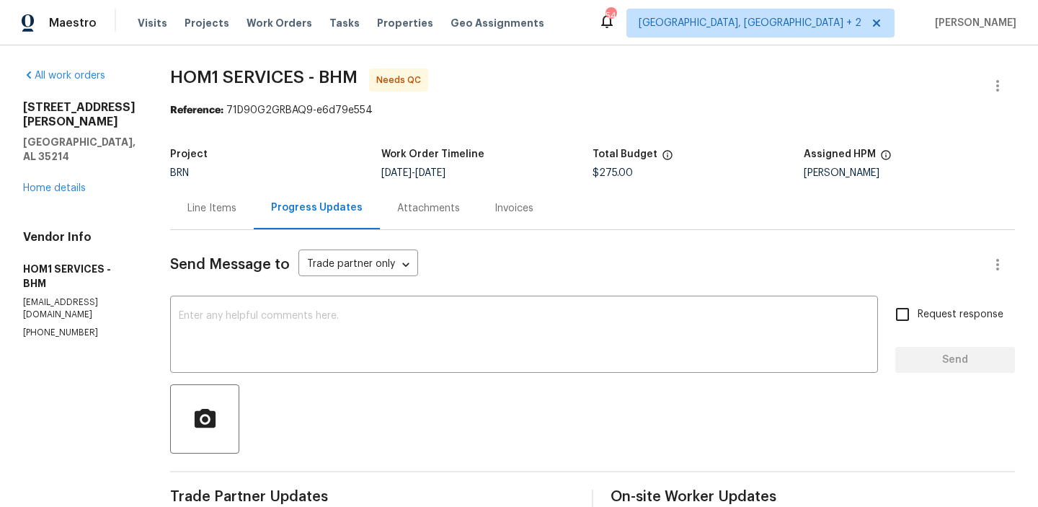
click at [170, 104] on div "Reference: 71D90G2GRBAQ9-e6d79e554" at bounding box center [592, 110] width 844 height 14
click at [195, 328] on textarea at bounding box center [524, 336] width 690 height 50
click at [45, 326] on p "(859) 913-3215" at bounding box center [79, 332] width 112 height 12
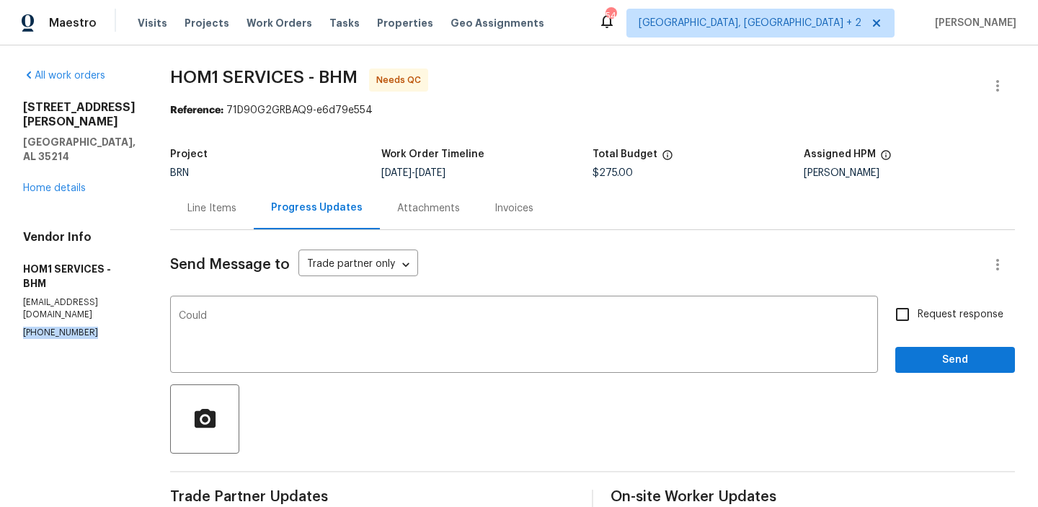
click at [45, 326] on p "(859) 913-3215" at bounding box center [79, 332] width 112 height 12
copy p "(859) 913-3215"
click at [233, 316] on textarea "Could" at bounding box center [524, 336] width 690 height 50
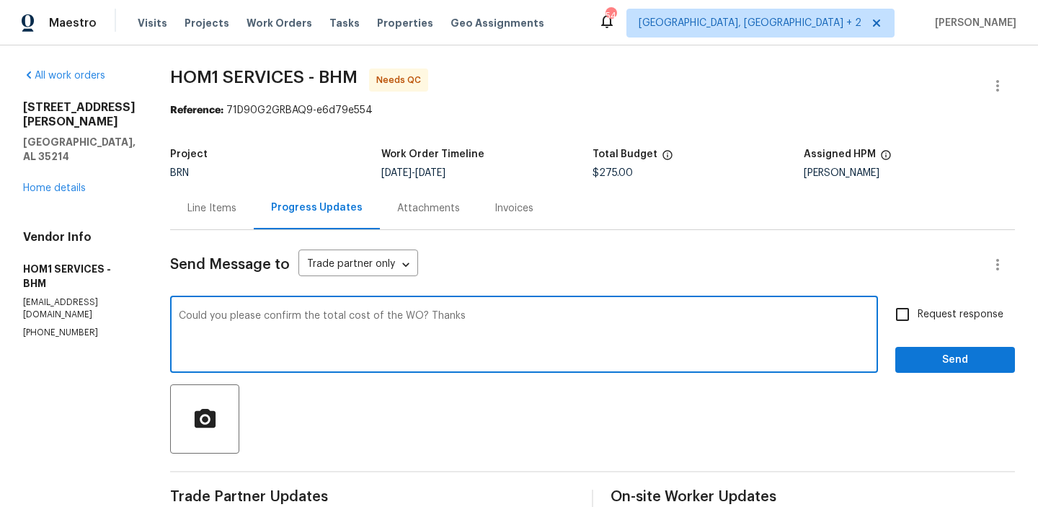
type textarea "Could you please confirm the total cost of the WO? Thanks"
click at [911, 321] on input "Request response" at bounding box center [902, 314] width 30 height 30
checkbox input "true"
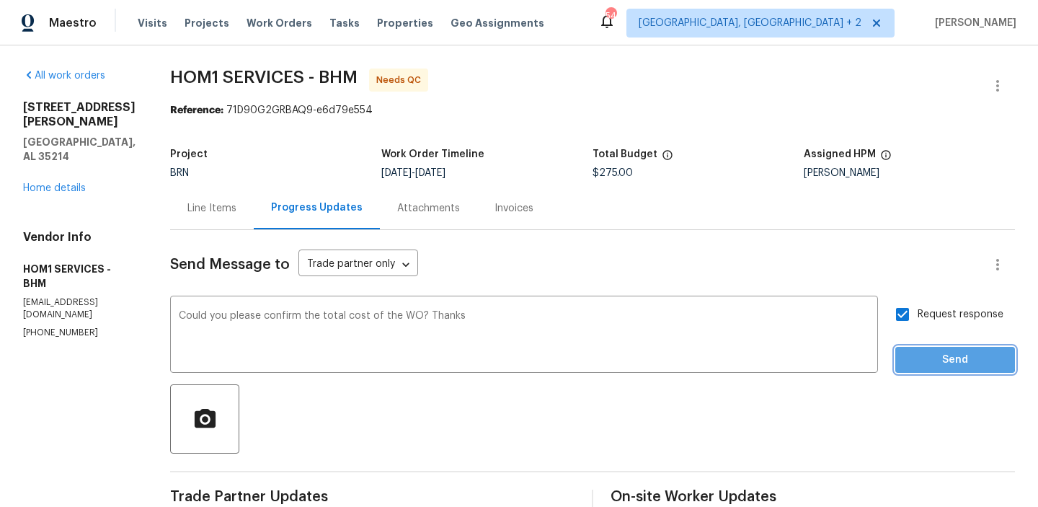
click at [911, 357] on span "Send" at bounding box center [954, 360] width 97 height 18
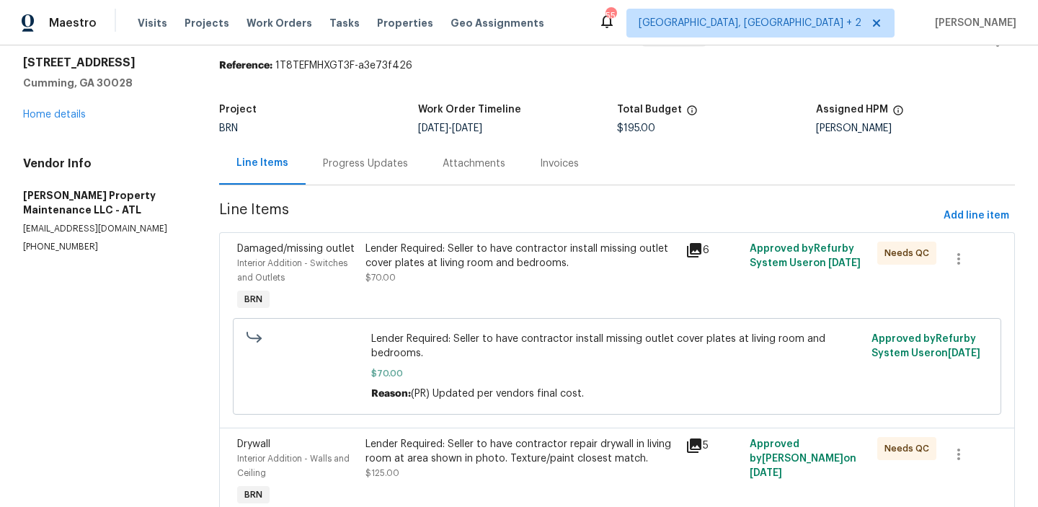
click at [350, 166] on div "Progress Updates" at bounding box center [365, 163] width 85 height 14
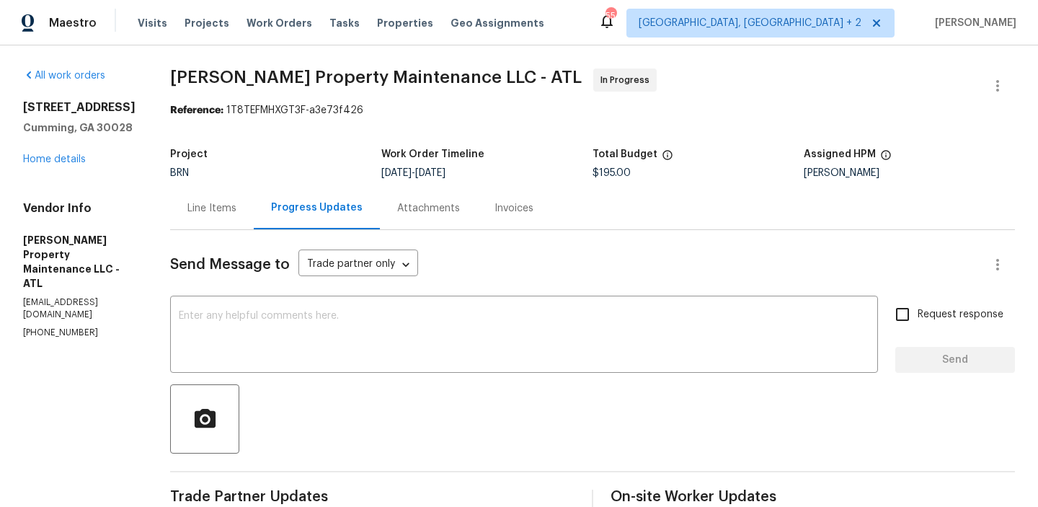
click at [197, 202] on div "Line Items" at bounding box center [211, 208] width 49 height 14
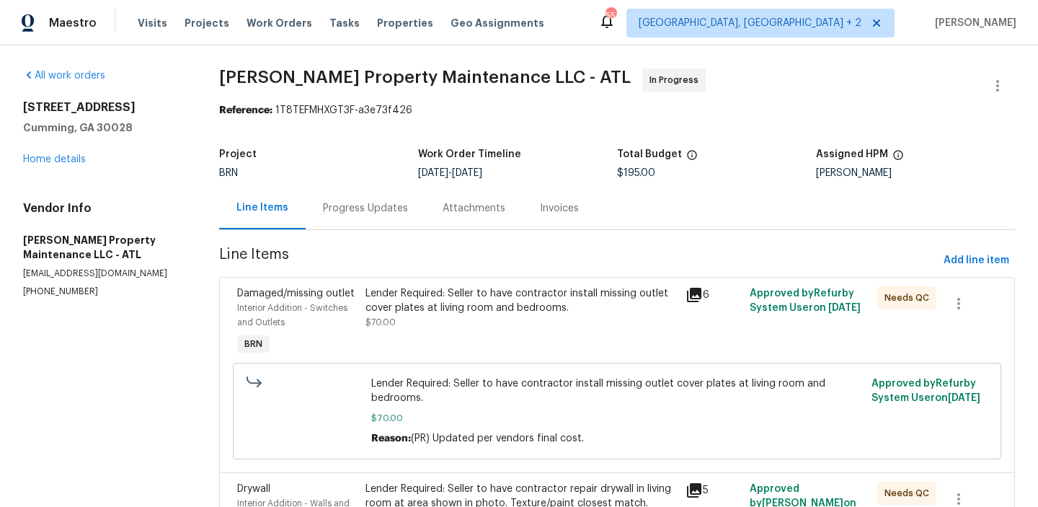
scroll to position [223, 0]
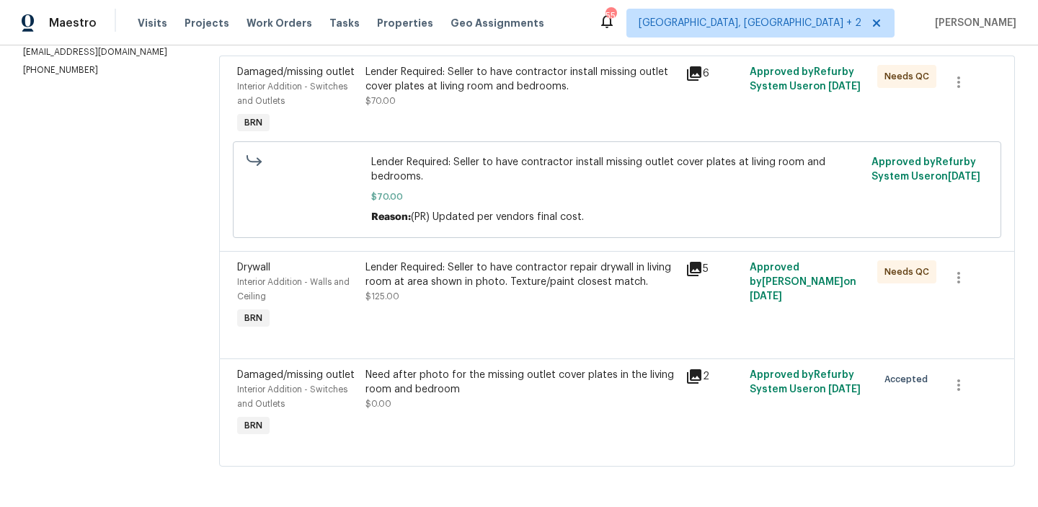
click at [440, 386] on div "Need after photo for the missing outlet cover plates in the living room and bed…" at bounding box center [520, 381] width 311 height 29
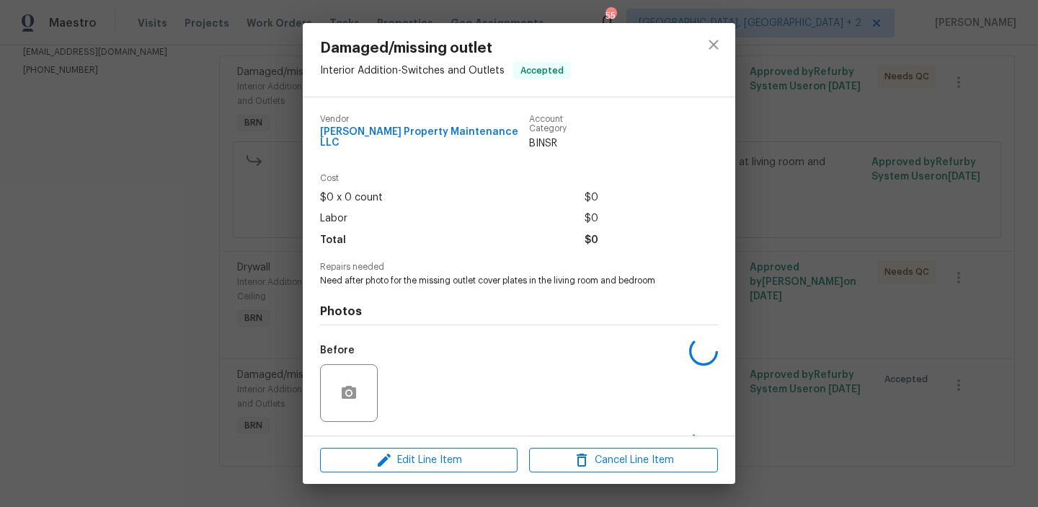
scroll to position [85, 0]
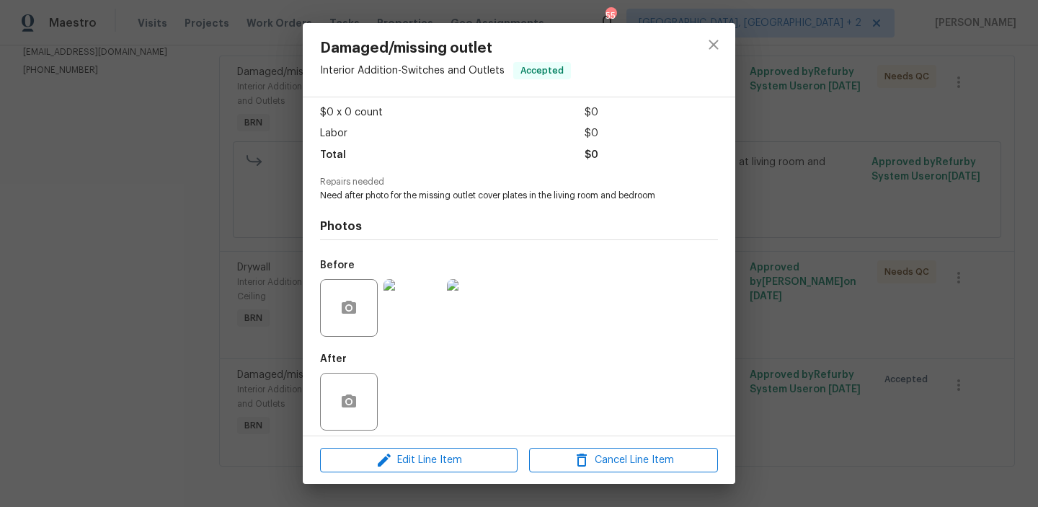
click at [162, 256] on div "Damaged/missing outlet Interior Addition - Switches and Outlets Accepted Vendor…" at bounding box center [519, 253] width 1038 height 507
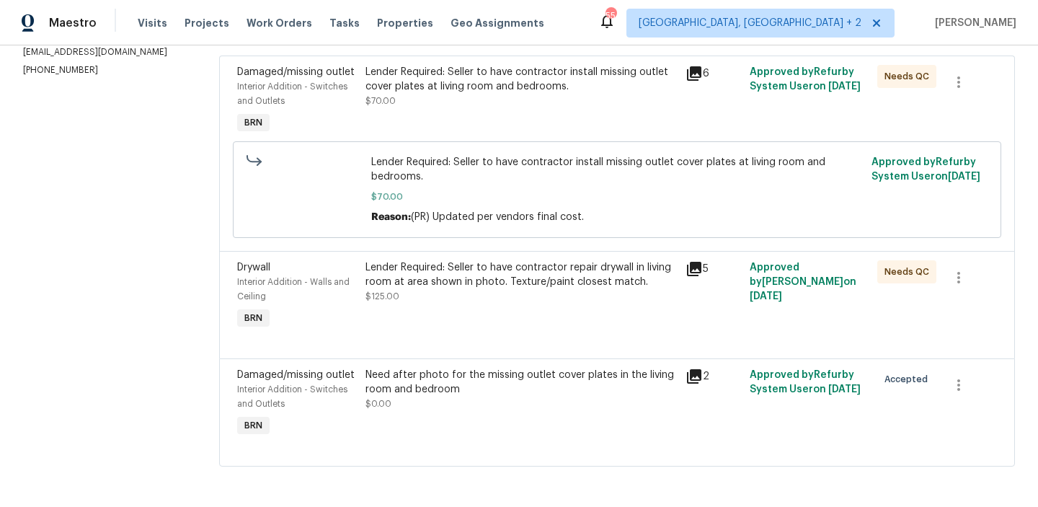
scroll to position [0, 0]
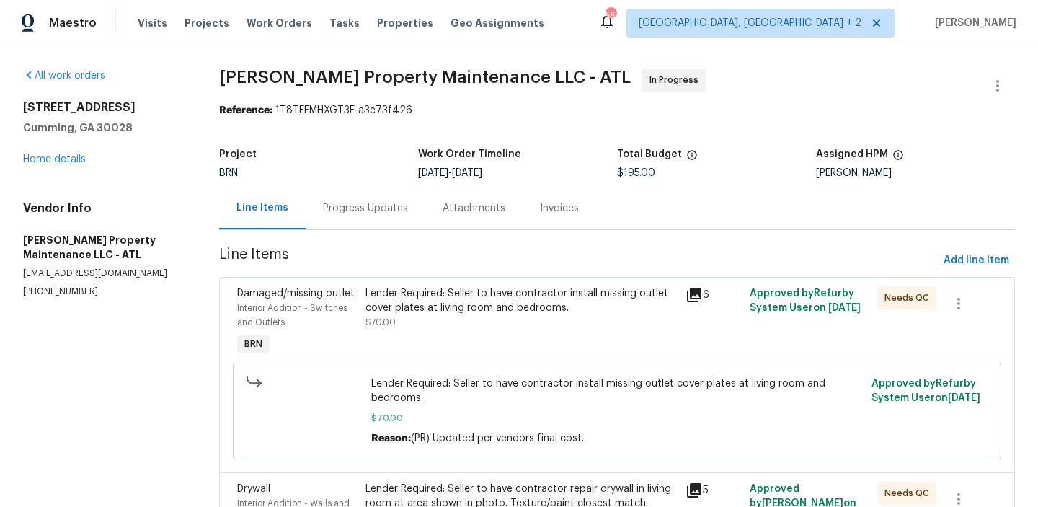
click at [39, 287] on p "[PHONE_NUMBER]" at bounding box center [103, 291] width 161 height 12
copy p "[PHONE_NUMBER]"
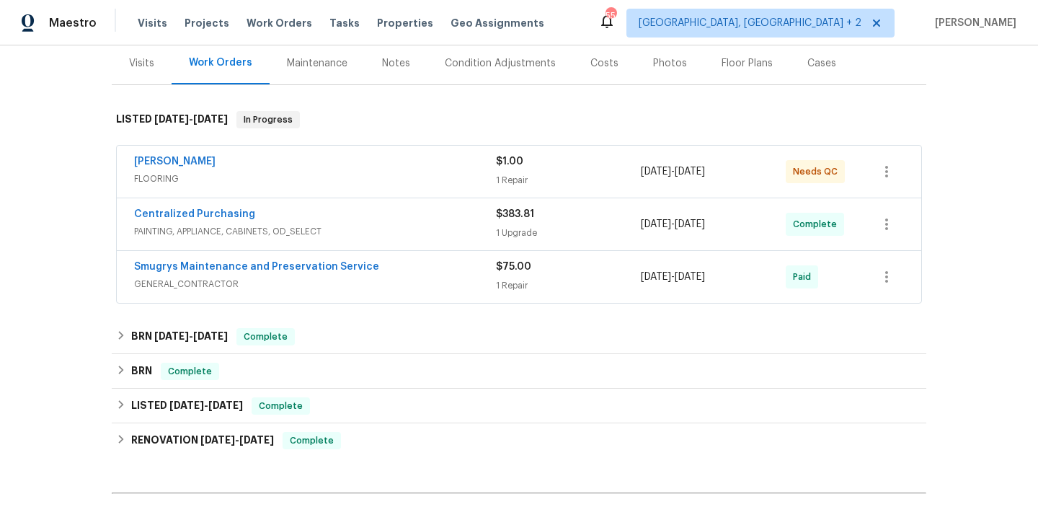
scroll to position [198, 0]
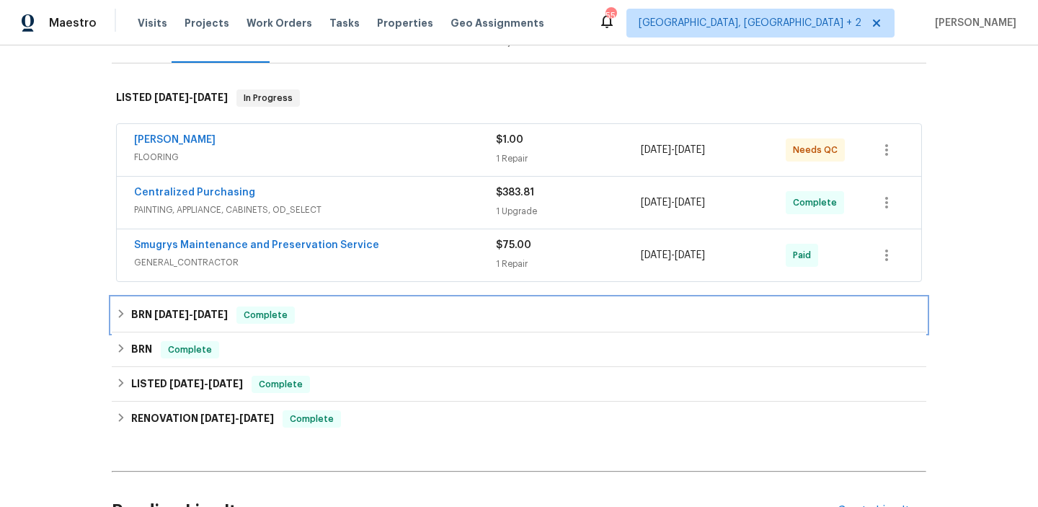
click at [164, 313] on span "[DATE]" at bounding box center [171, 314] width 35 height 10
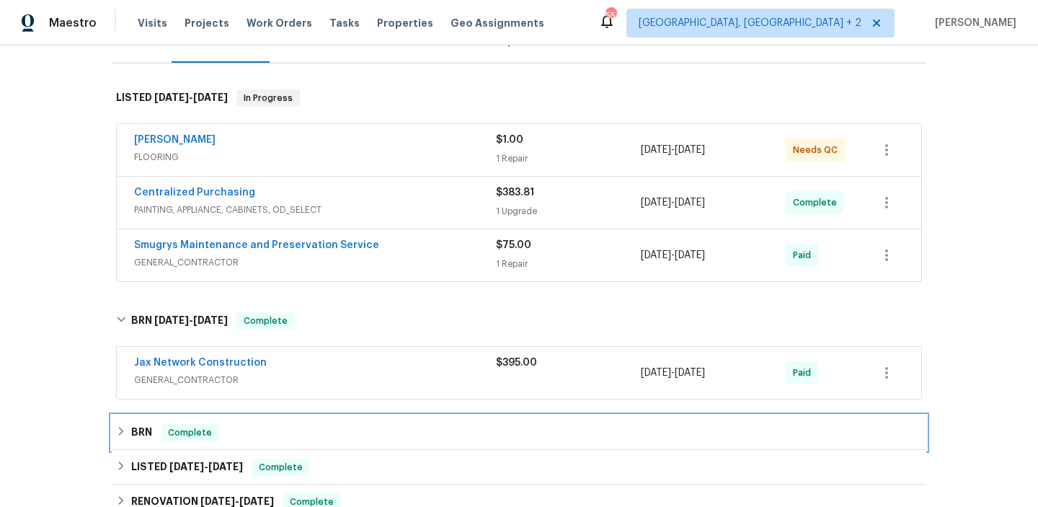
click at [152, 435] on div "BRN Complete" at bounding box center [519, 432] width 806 height 17
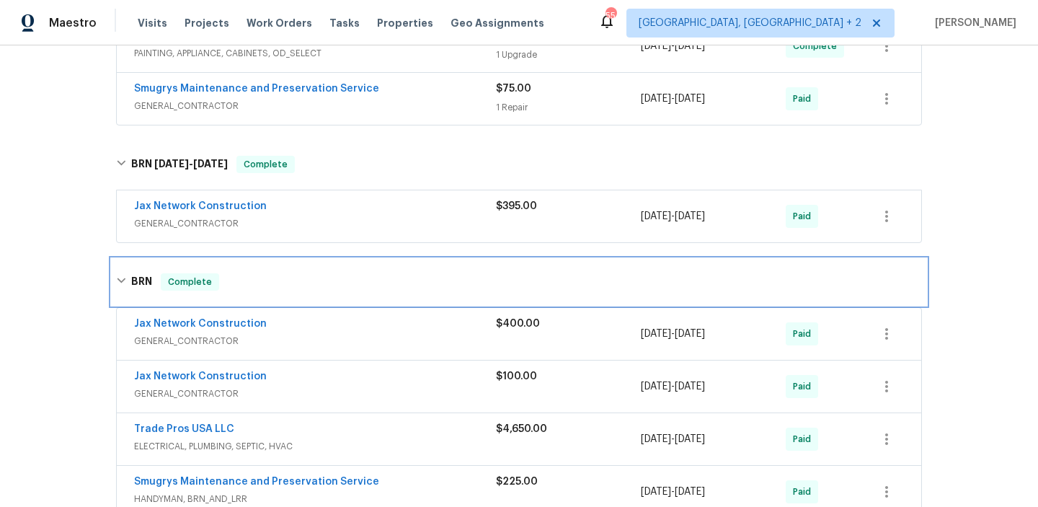
scroll to position [355, 0]
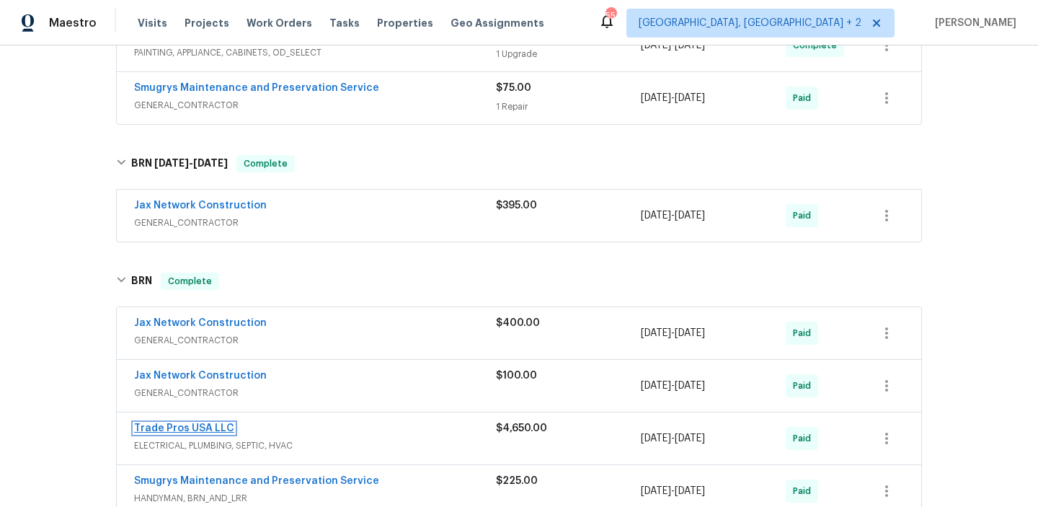
click at [152, 428] on link "Trade Pros USA LLC" at bounding box center [184, 428] width 100 height 10
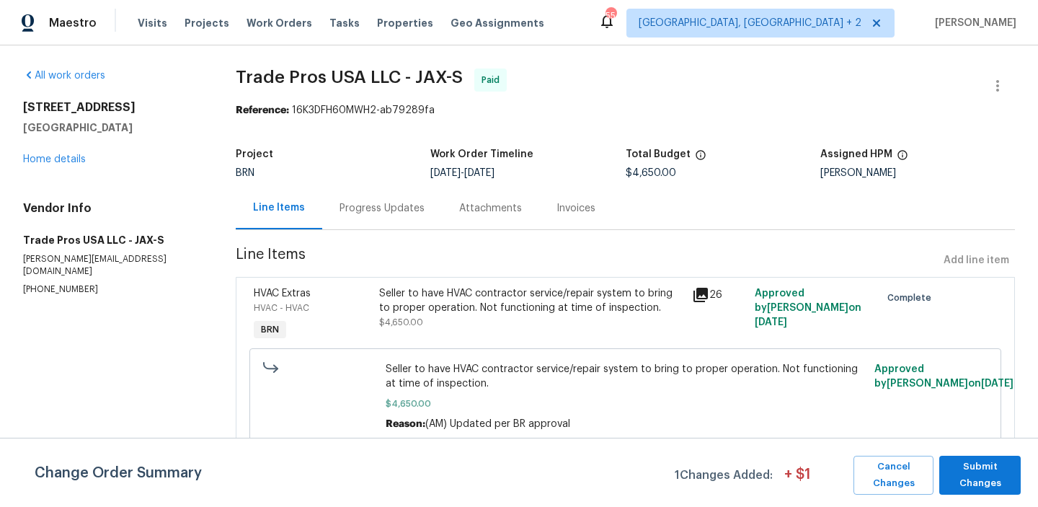
click at [68, 283] on p "[PHONE_NUMBER]" at bounding box center [112, 289] width 178 height 12
copy p "[PHONE_NUMBER]"
click at [60, 259] on p "[PERSON_NAME][EMAIL_ADDRESS][DOMAIN_NAME]" at bounding box center [112, 265] width 178 height 24
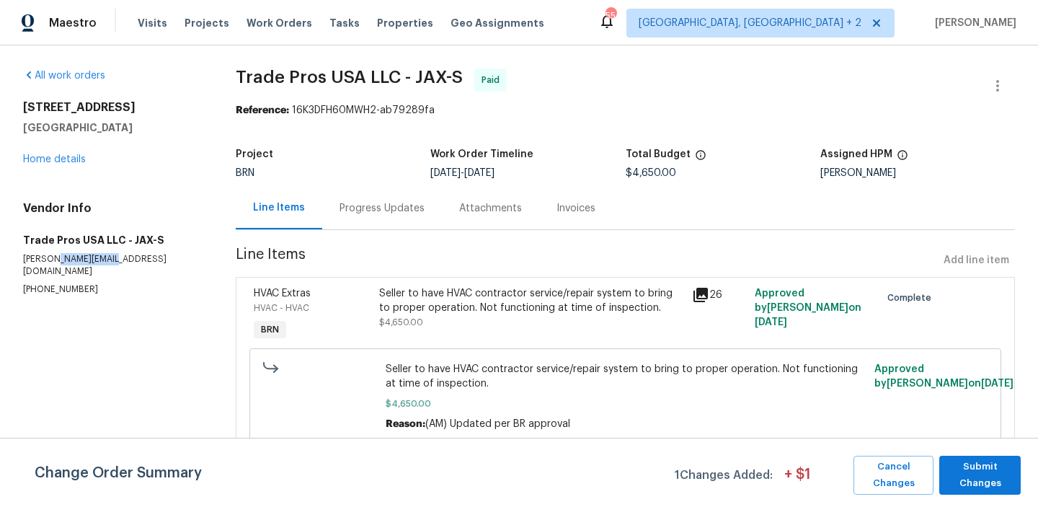
click at [60, 259] on p "[PERSON_NAME][EMAIL_ADDRESS][DOMAIN_NAME]" at bounding box center [112, 265] width 178 height 24
click at [963, 479] on span "Submit Changes" at bounding box center [979, 474] width 67 height 33
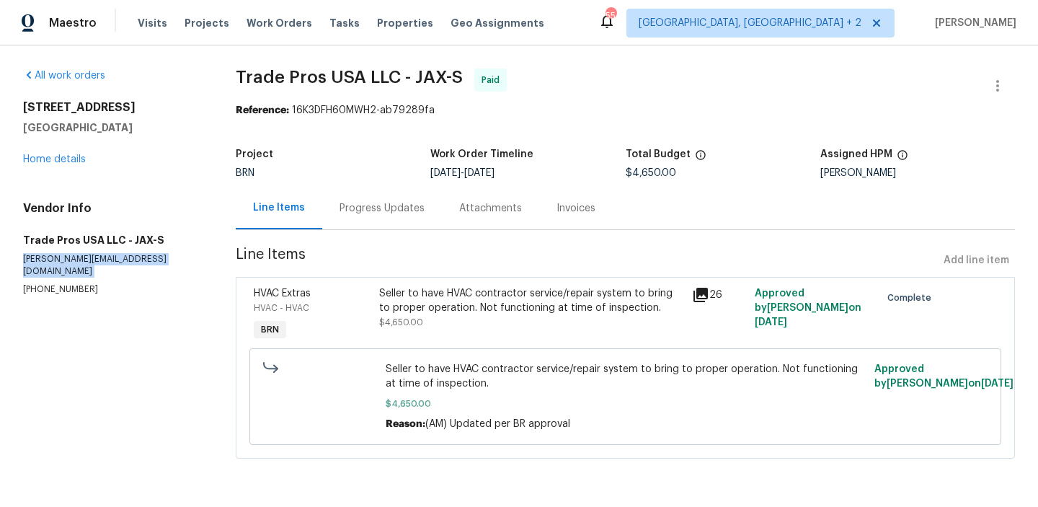
copy p "[PERSON_NAME][EMAIL_ADDRESS][DOMAIN_NAME]"
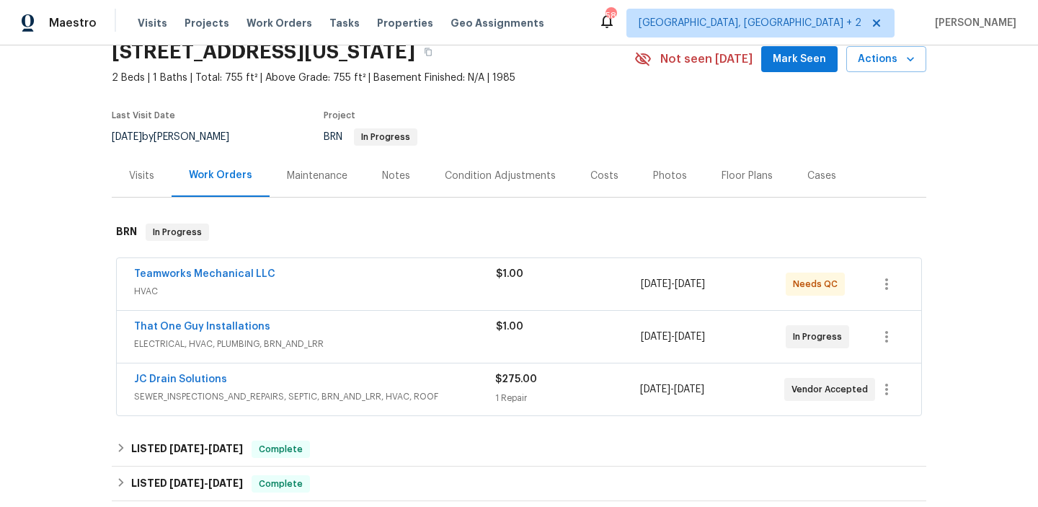
scroll to position [68, 0]
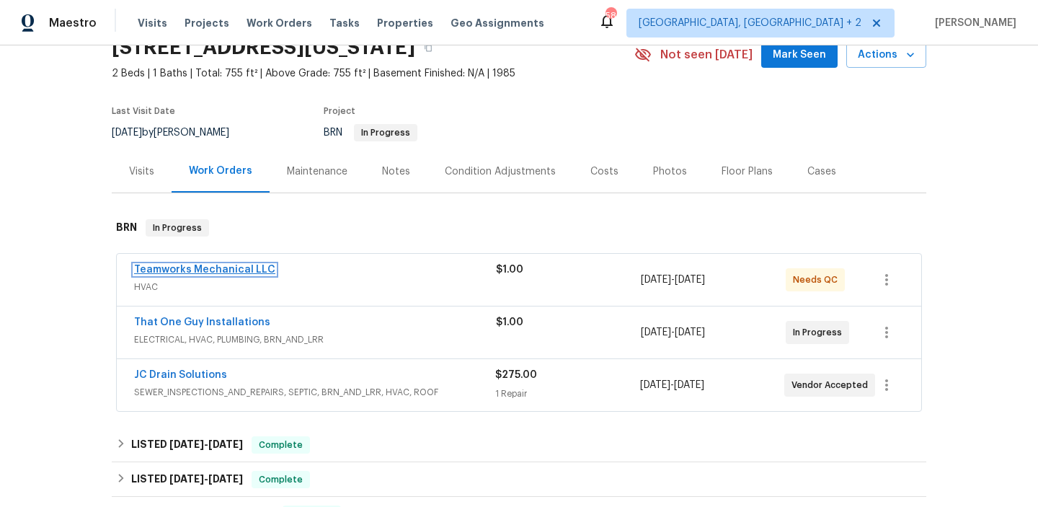
click at [174, 267] on link "Teamworks Mechanical LLC" at bounding box center [204, 269] width 141 height 10
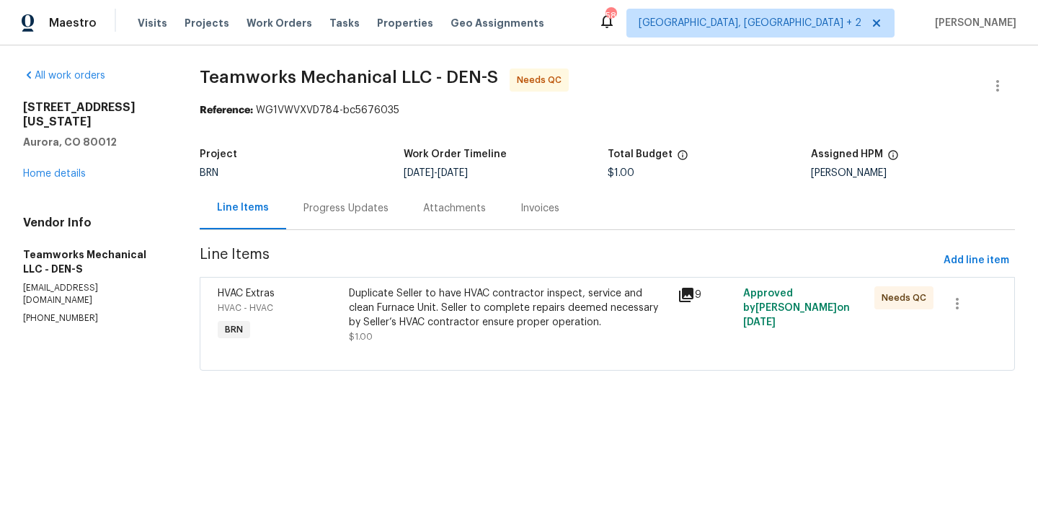
click at [373, 208] on div "Progress Updates" at bounding box center [345, 208] width 85 height 14
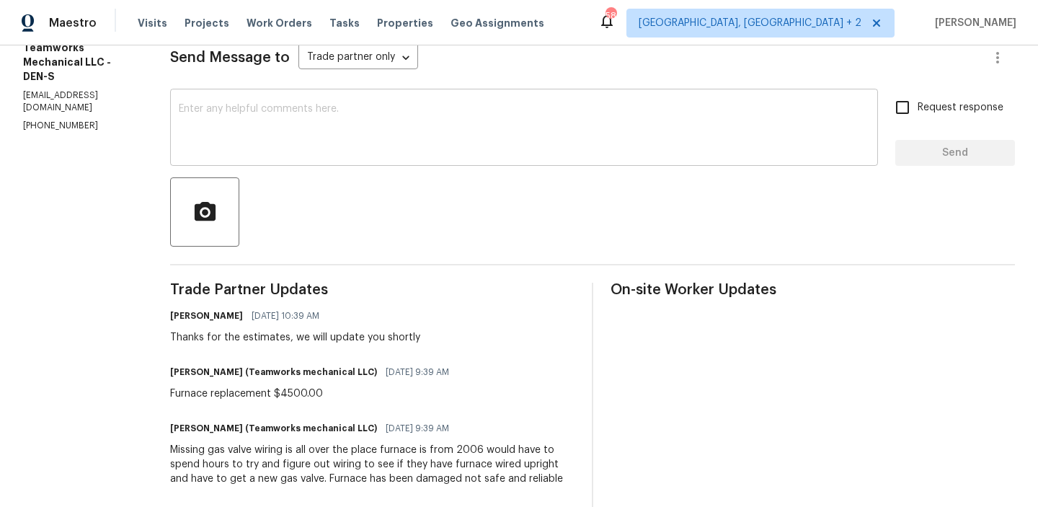
scroll to position [209, 0]
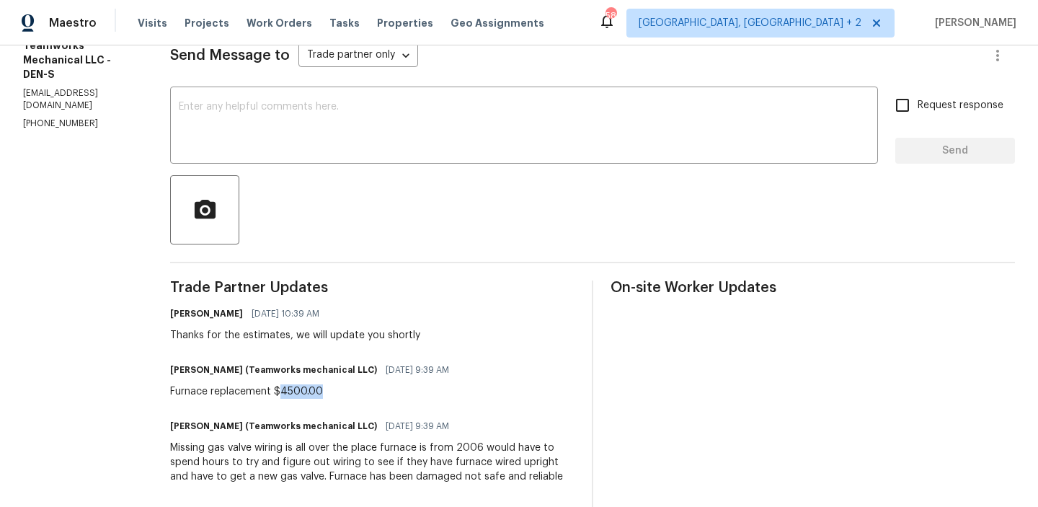
drag, startPoint x: 269, startPoint y: 393, endPoint x: 339, endPoint y: 393, distance: 69.2
click at [339, 393] on div "Furnace replacement $4500.00" at bounding box center [313, 391] width 287 height 14
copy div "4500.00"
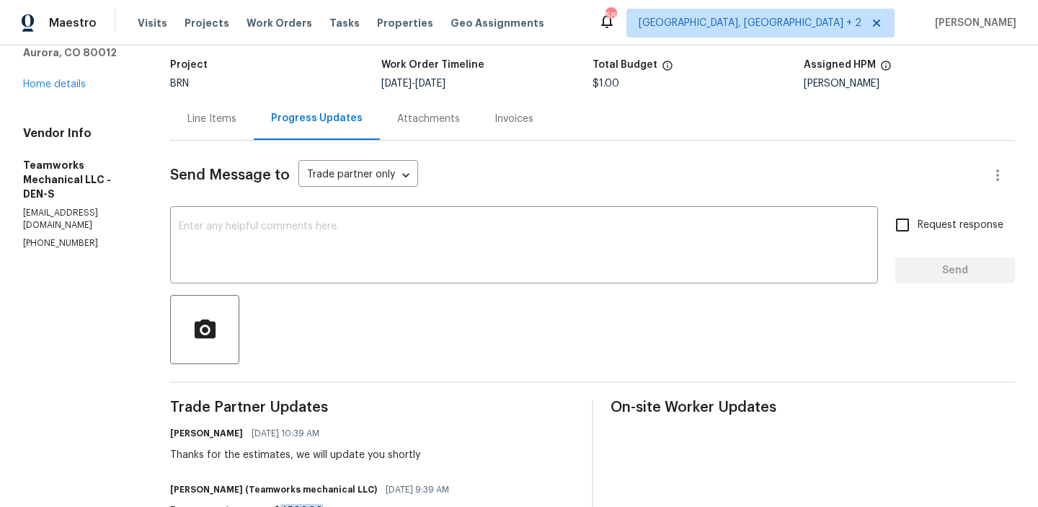
scroll to position [0, 0]
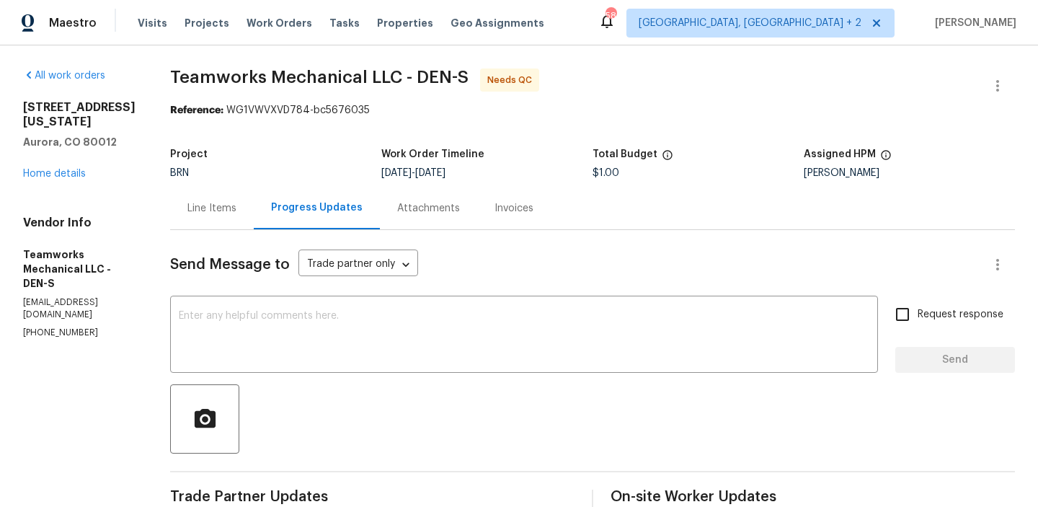
click at [206, 193] on div "Line Items" at bounding box center [212, 208] width 84 height 43
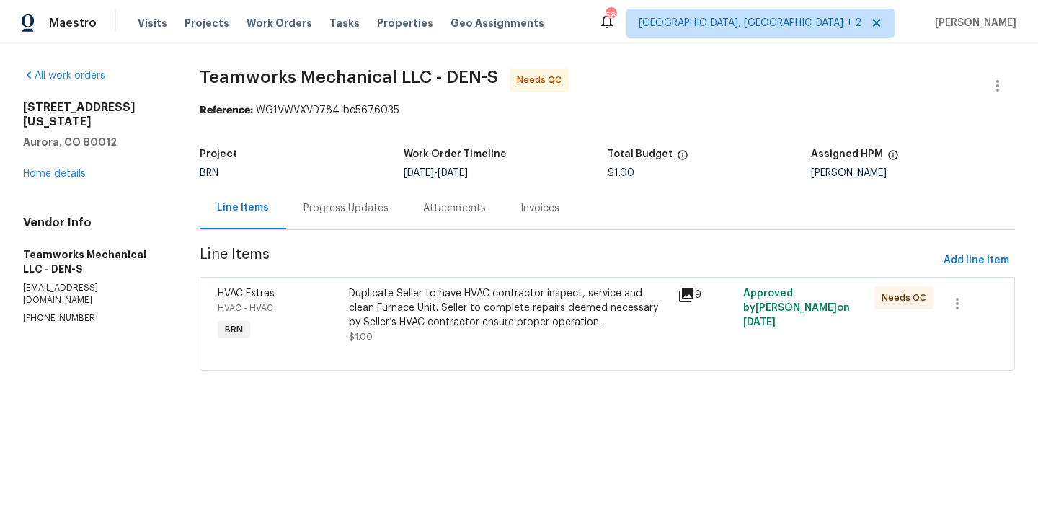
click at [455, 298] on div "Duplicate Seller to have HVAC contractor inspect, service and clean Furnace Uni…" at bounding box center [508, 307] width 319 height 43
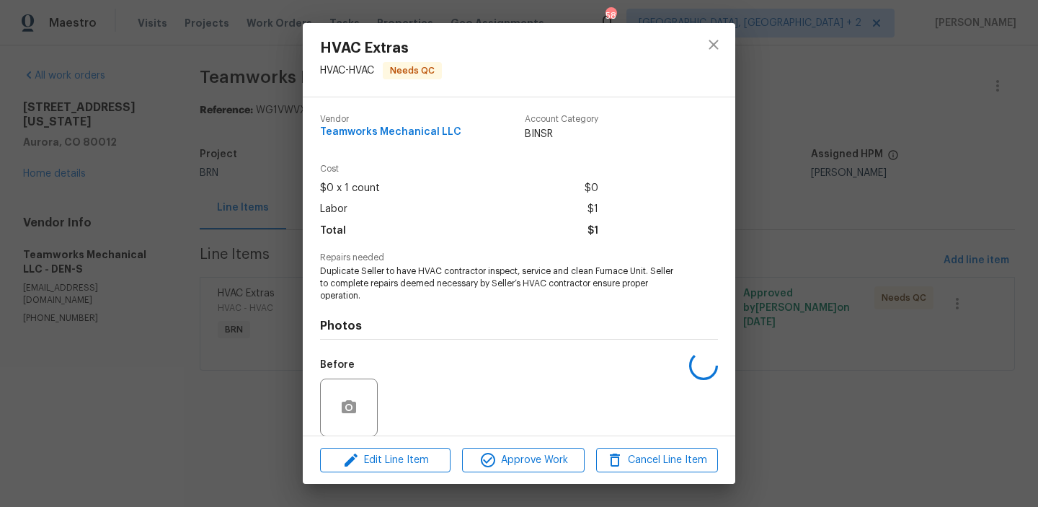
scroll to position [109, 0]
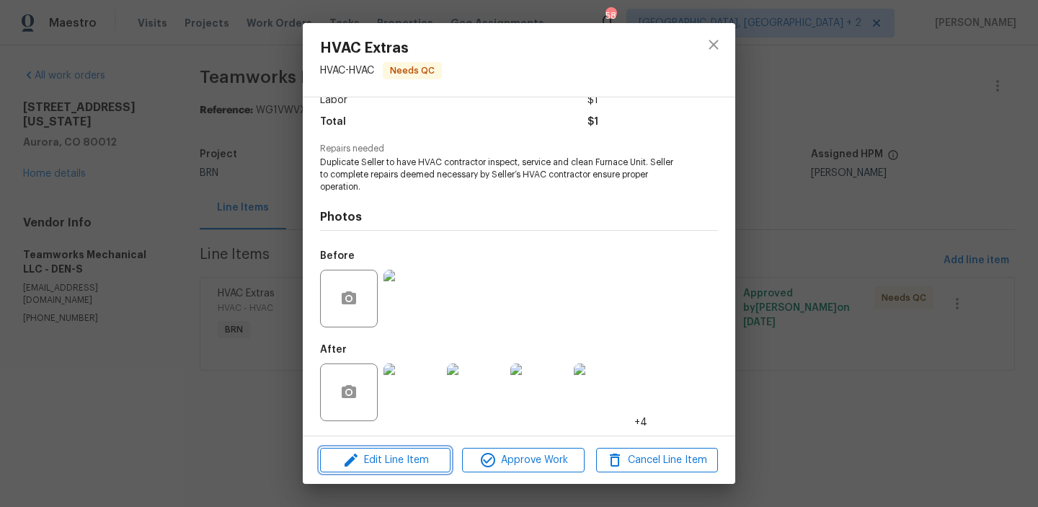
click at [378, 460] on span "Edit Line Item" at bounding box center [385, 460] width 122 height 18
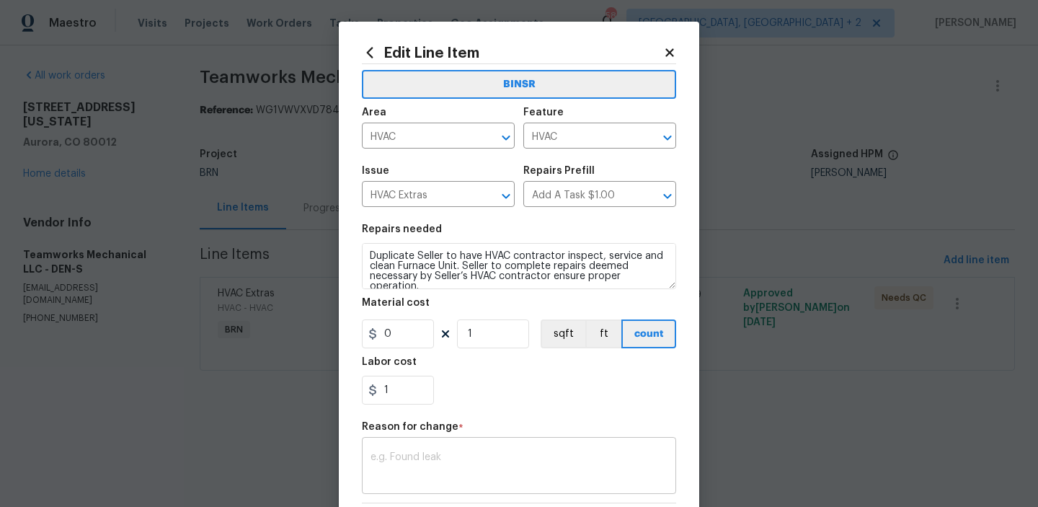
click at [415, 453] on textarea at bounding box center [518, 467] width 297 height 30
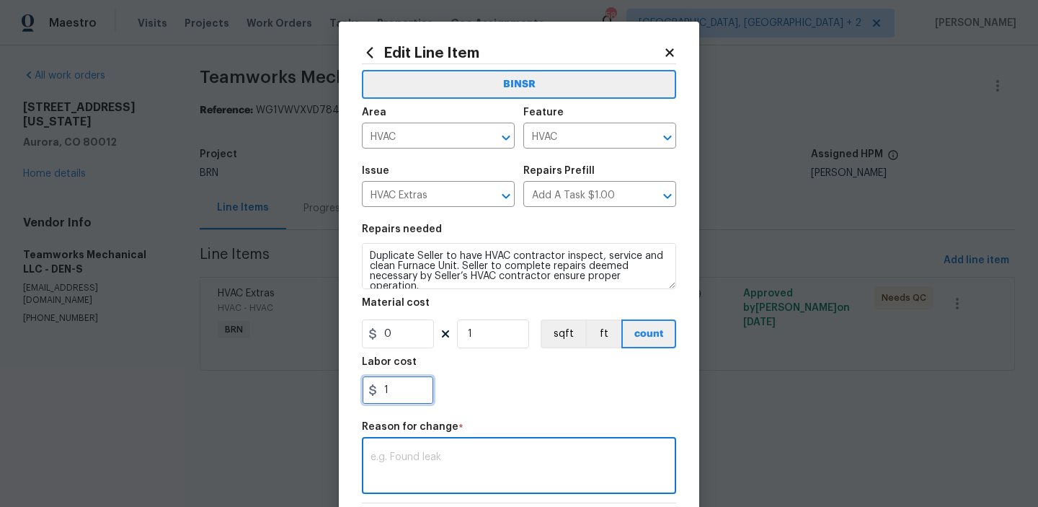
click at [410, 400] on input "1" at bounding box center [398, 389] width 72 height 29
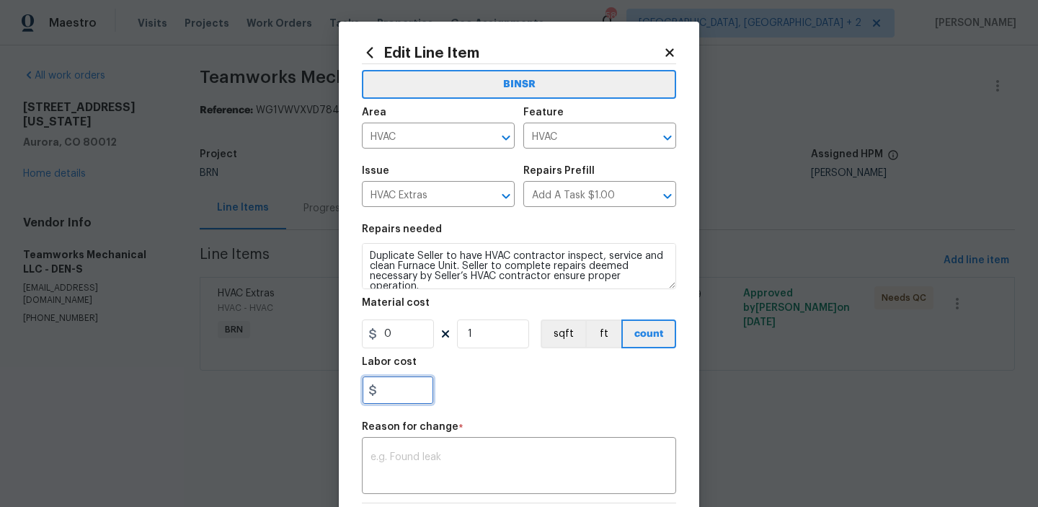
paste input "4500.00"
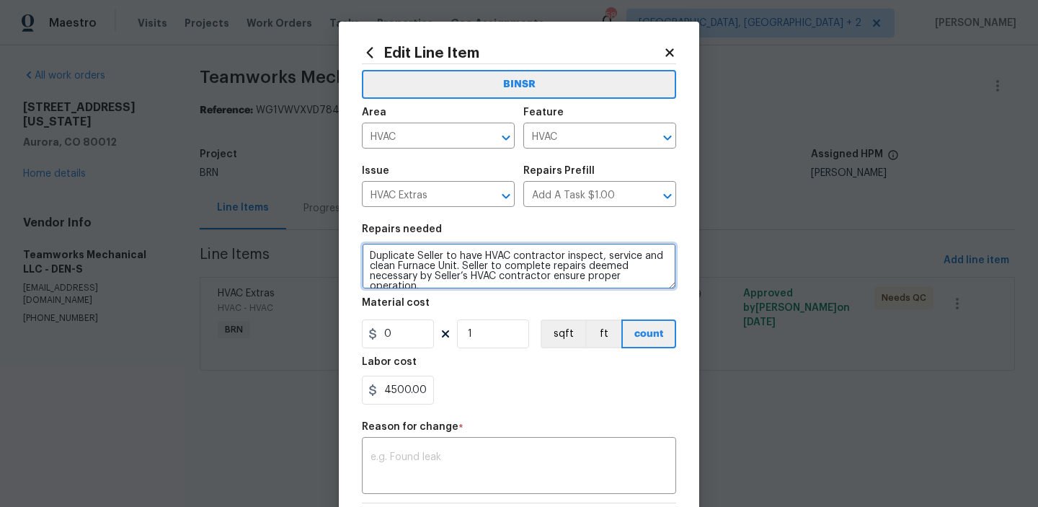
type input "4500"
drag, startPoint x: 417, startPoint y: 257, endPoint x: 345, endPoint y: 257, distance: 72.1
click at [346, 257] on div "Edit Line Item BINSR Area HVAC ​ Feature HVAC ​ Issue HVAC Extras ​ Repairs Pre…" at bounding box center [519, 362] width 360 height 681
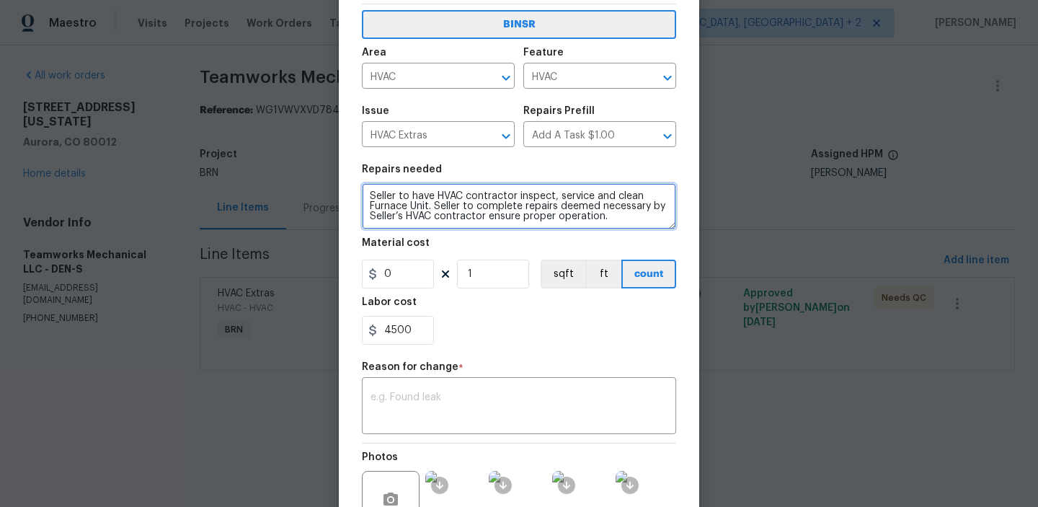
scroll to position [71, 0]
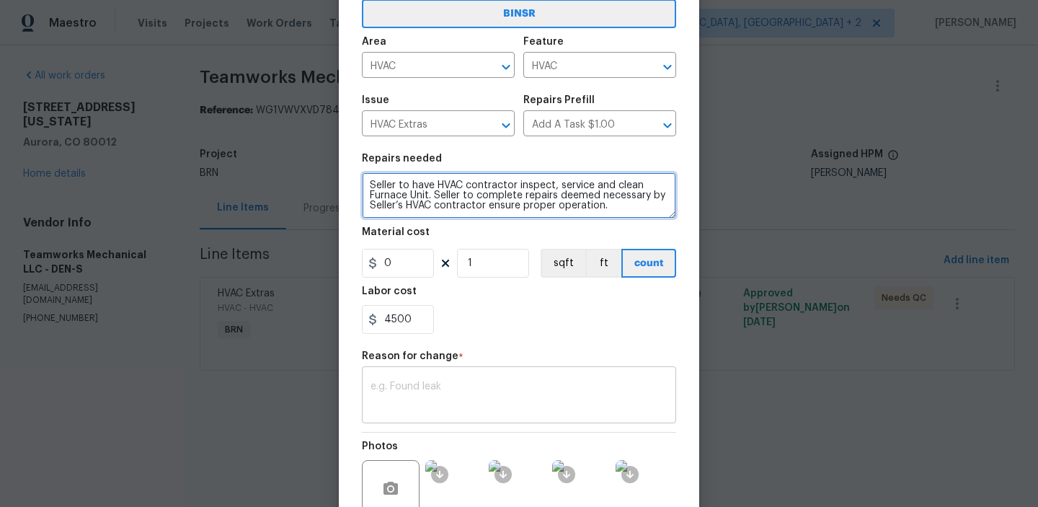
type textarea "Seller to have HVAC contractor inspect, service and clean Furnace Unit. Seller …"
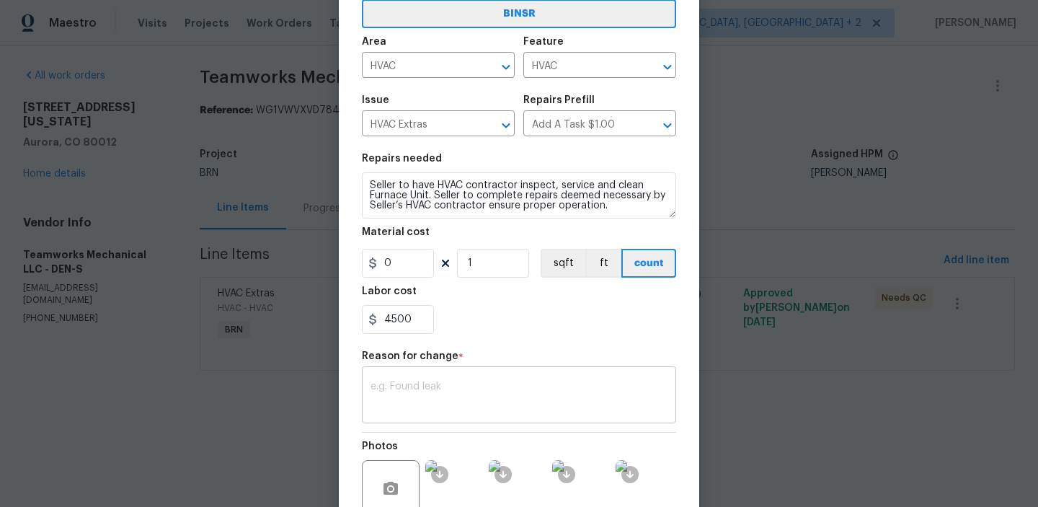
click at [440, 380] on div "x ​" at bounding box center [519, 396] width 314 height 53
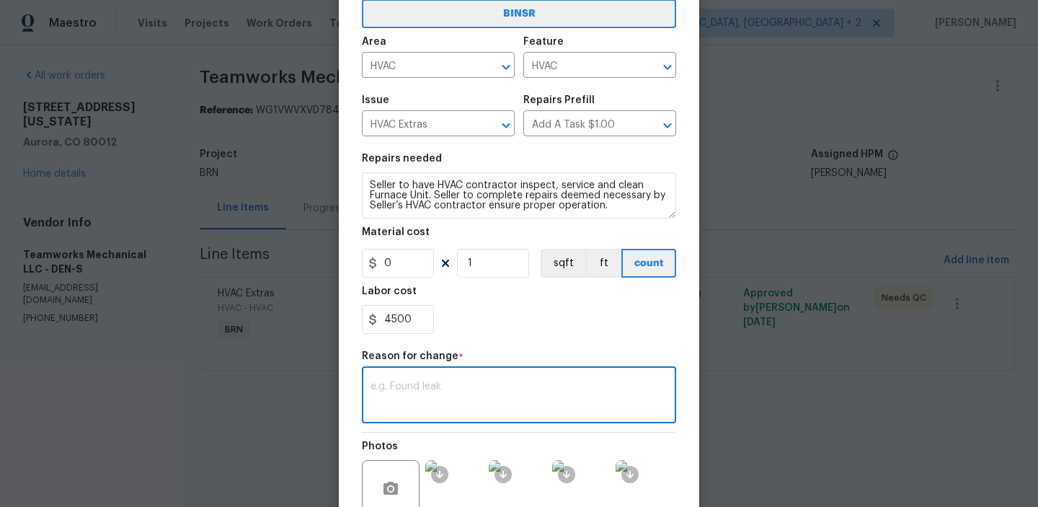
paste textarea "(AM) Updated per BR approval"
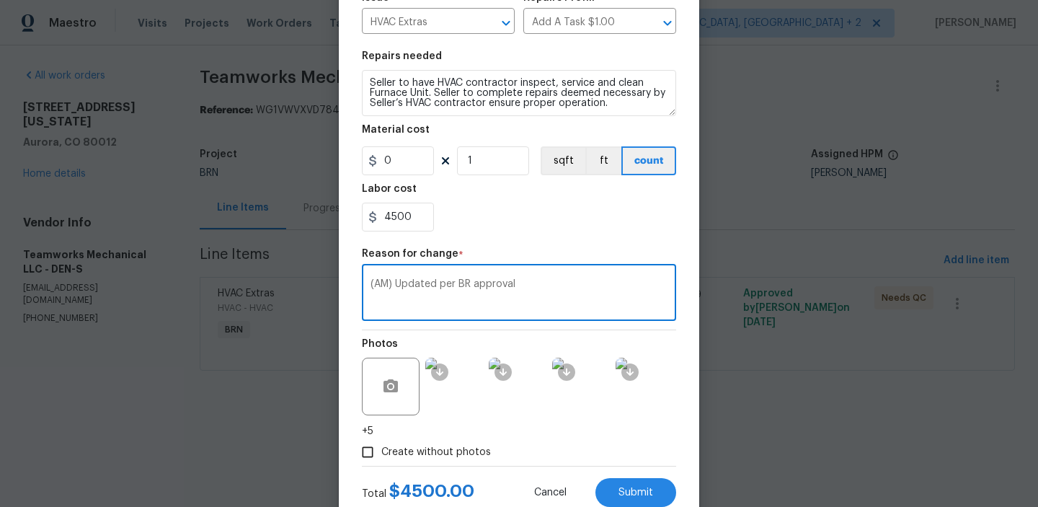
scroll to position [218, 0]
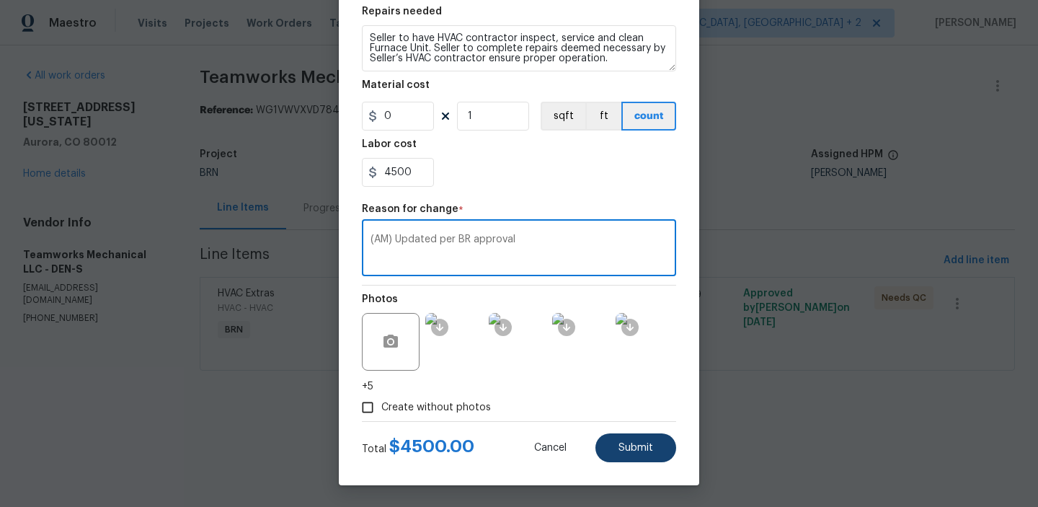
type textarea "(AM) Updated per BR approval"
click at [621, 440] on button "Submit" at bounding box center [635, 447] width 81 height 29
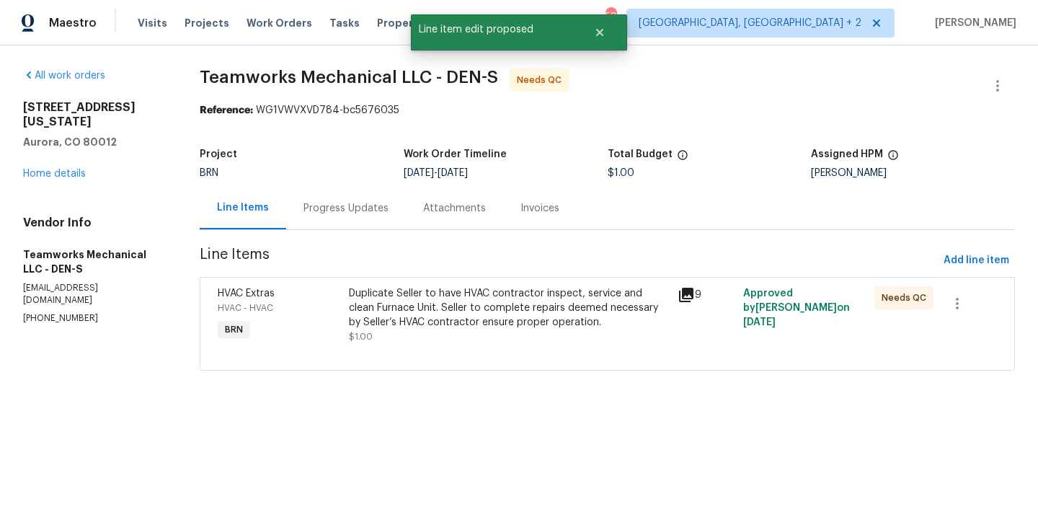
scroll to position [0, 0]
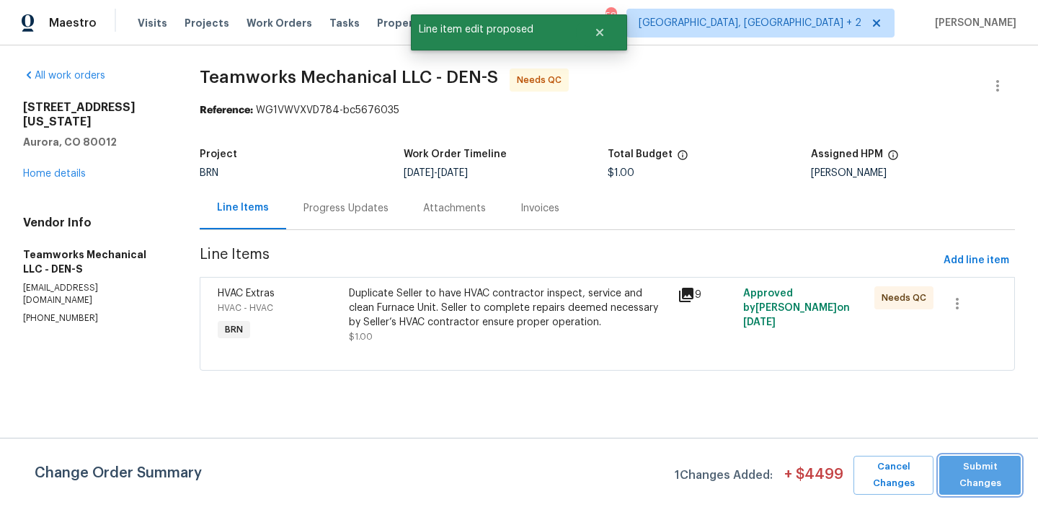
click at [982, 476] on span "Submit Changes" at bounding box center [979, 474] width 67 height 33
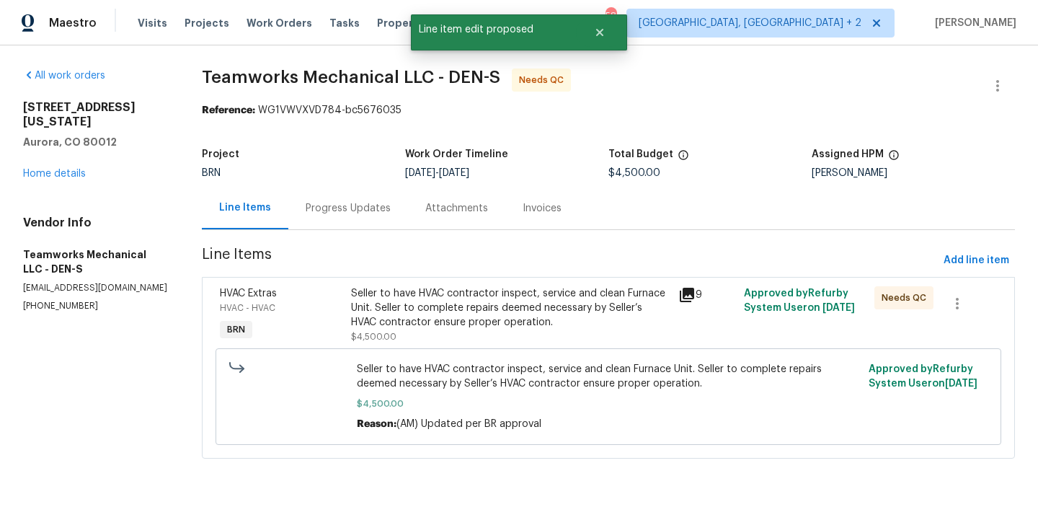
click at [330, 206] on div "Progress Updates" at bounding box center [348, 208] width 85 height 14
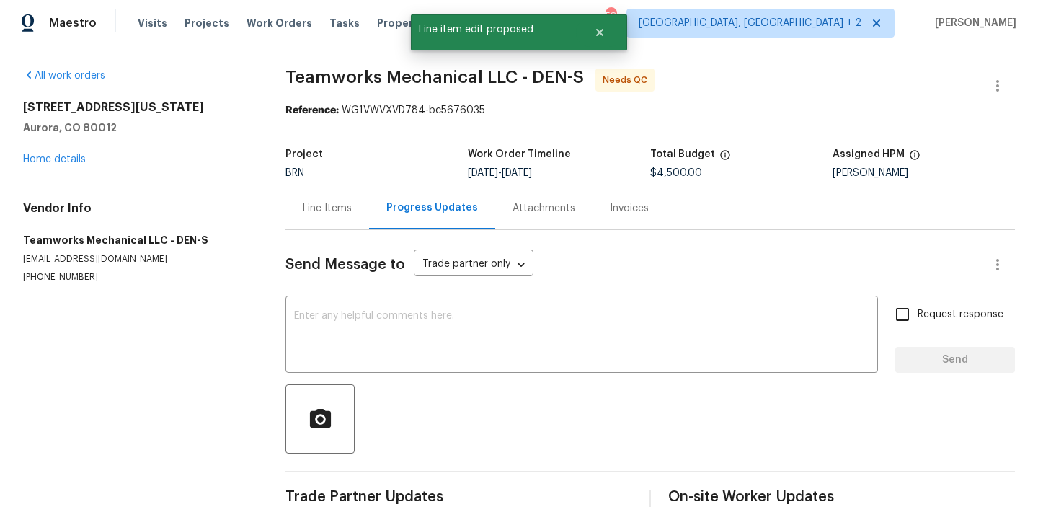
scroll to position [32, 0]
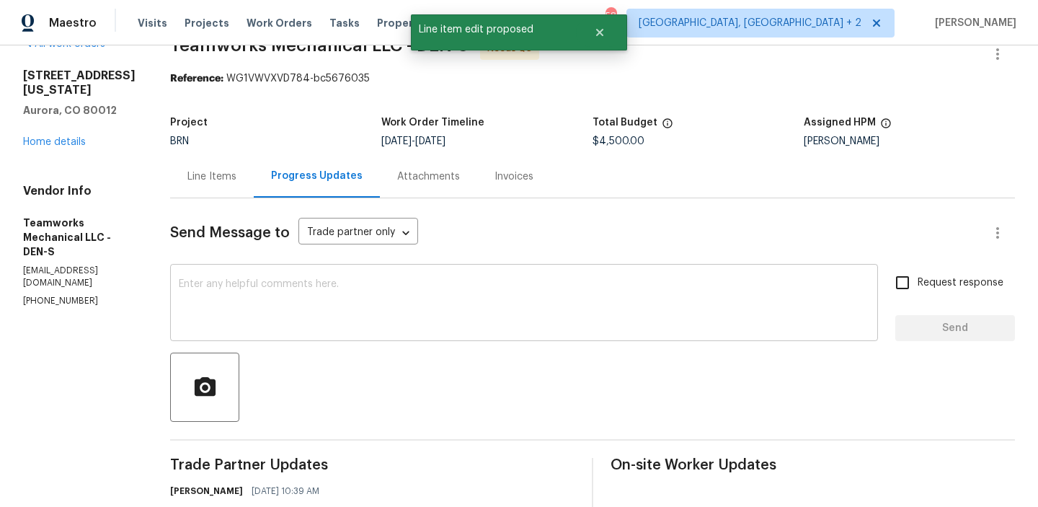
click at [273, 304] on textarea at bounding box center [524, 304] width 690 height 50
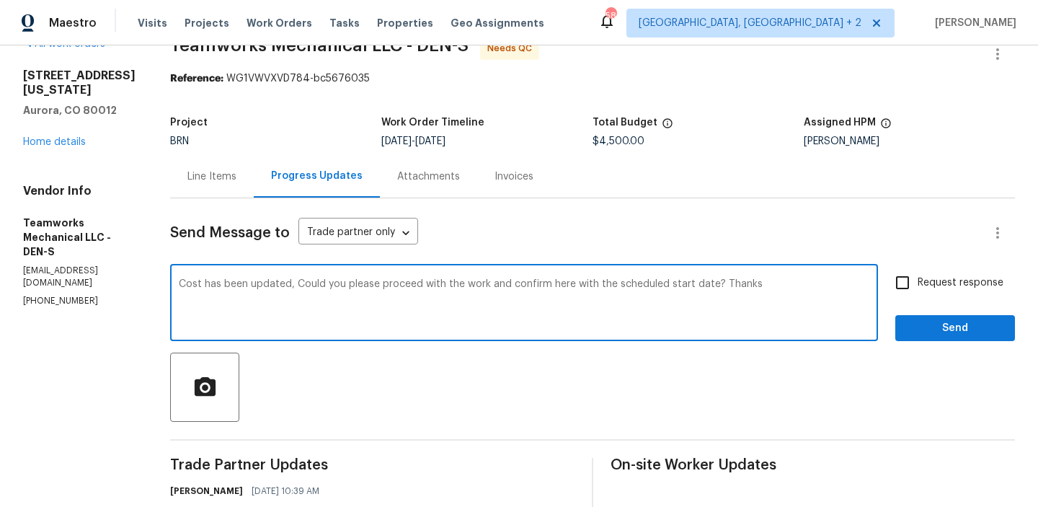
type textarea "Cost has been updated, Could you please proceed with the work and confirm here …"
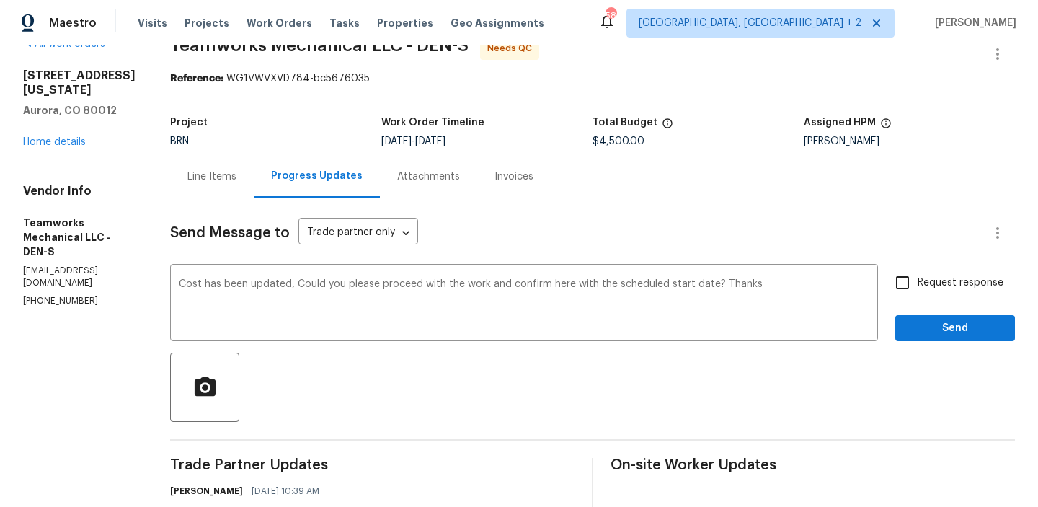
click at [924, 272] on label "Request response" at bounding box center [945, 282] width 116 height 30
click at [917, 272] on input "Request response" at bounding box center [902, 282] width 30 height 30
checkbox input "true"
click at [922, 317] on button "Send" at bounding box center [955, 328] width 120 height 27
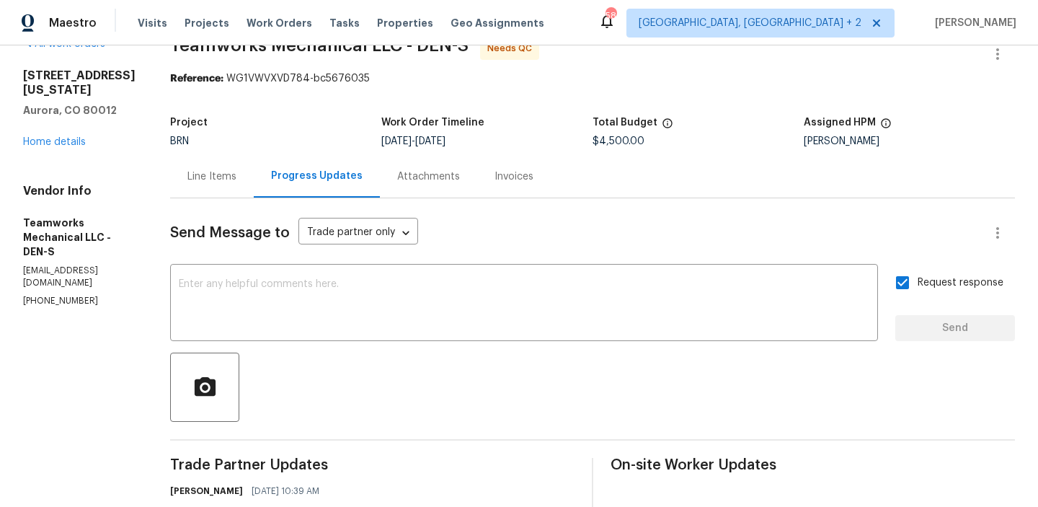
scroll to position [0, 0]
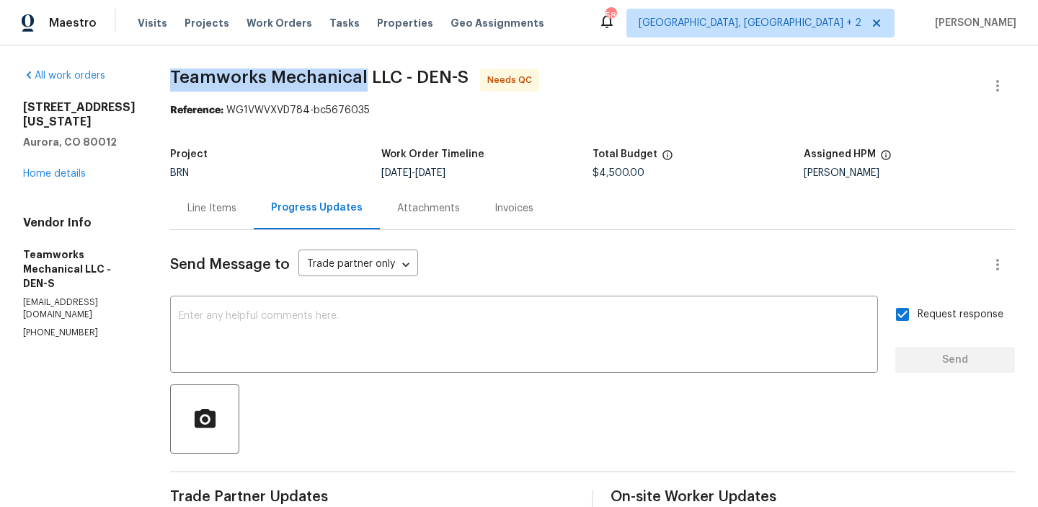
drag, startPoint x: 153, startPoint y: 80, endPoint x: 352, endPoint y: 75, distance: 198.9
click at [352, 75] on div "All work orders [STREET_ADDRESS][US_STATE] Home details Vendor Info Teamworks M…" at bounding box center [519, 481] width 1038 height 872
copy span "Teamworks Mechanical"
click at [54, 179] on link "Home details" at bounding box center [54, 174] width 63 height 10
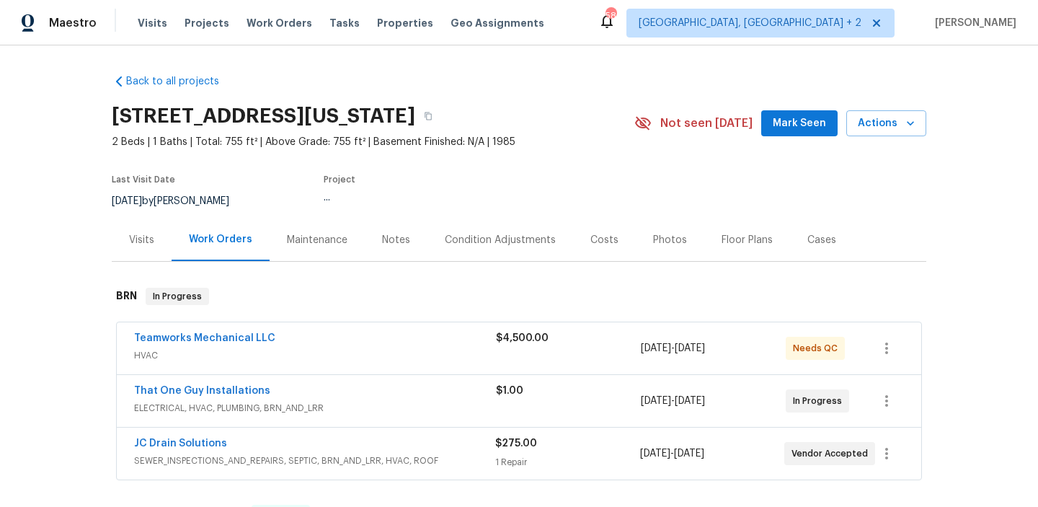
scroll to position [48, 0]
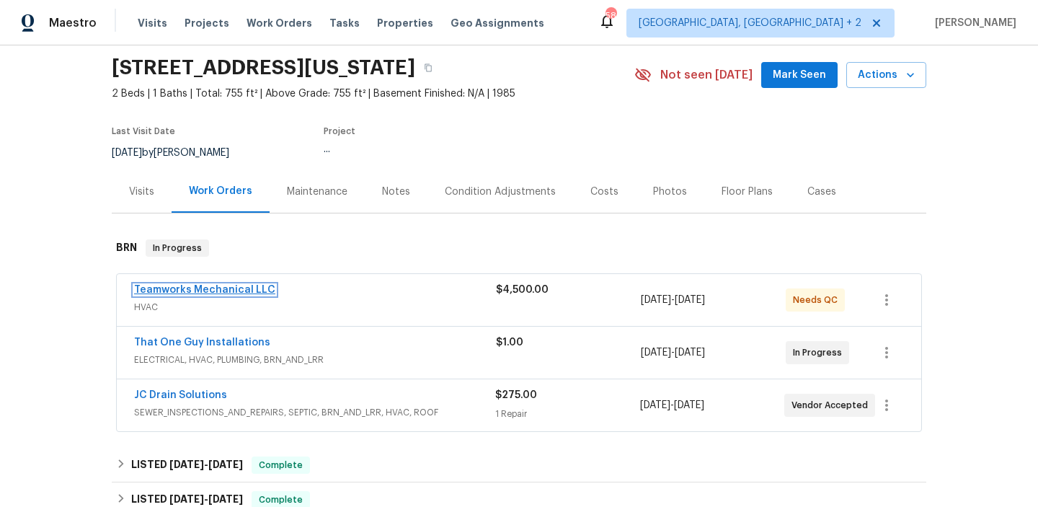
click at [165, 287] on link "Teamworks Mechanical LLC" at bounding box center [204, 290] width 141 height 10
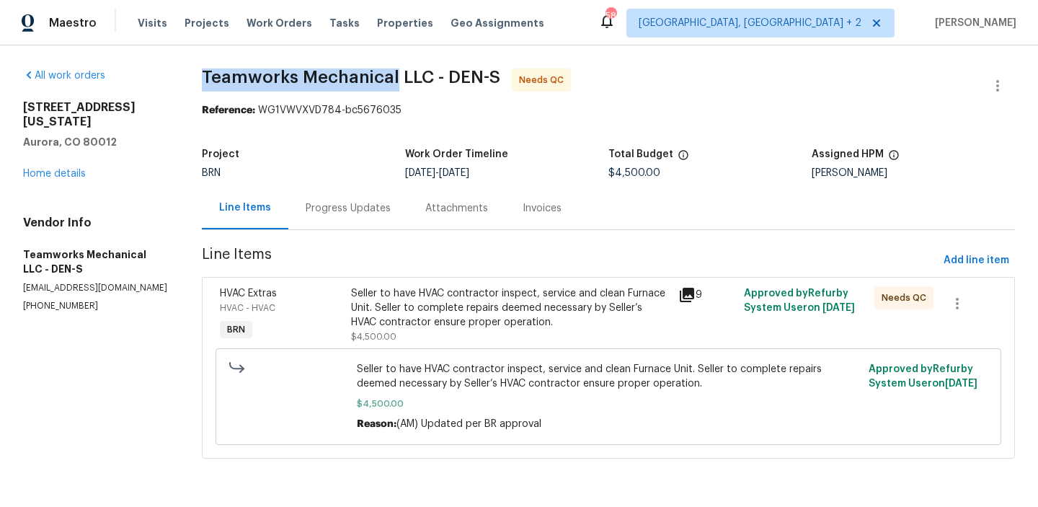
drag, startPoint x: 262, startPoint y: 76, endPoint x: 392, endPoint y: 77, distance: 129.7
click at [392, 77] on div "All work orders [STREET_ADDRESS][US_STATE] Home details Vendor Info Teamworks M…" at bounding box center [519, 271] width 1038 height 453
copy span "Teamworks Mechanical"
click at [244, 109] on b "Reference:" at bounding box center [228, 110] width 53 height 10
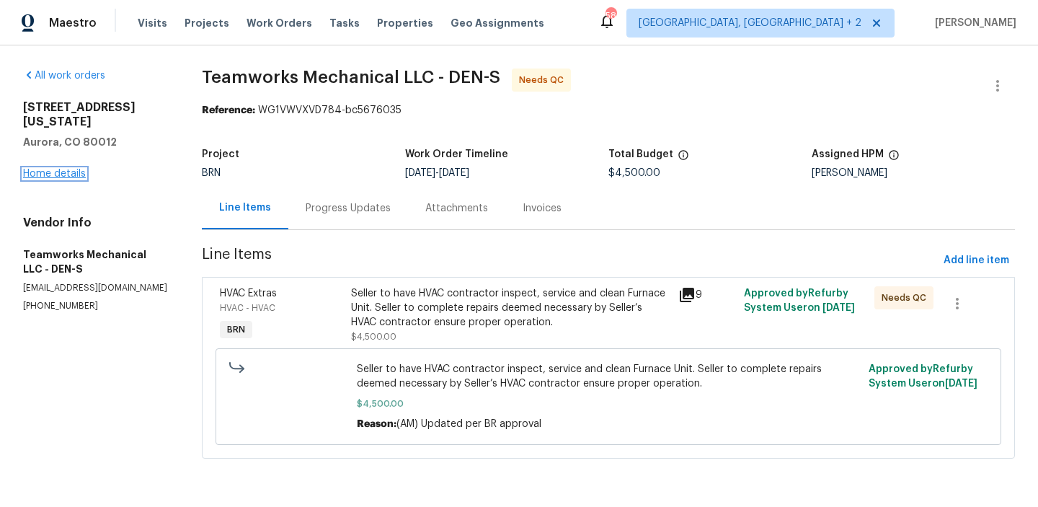
click at [52, 177] on link "Home details" at bounding box center [54, 174] width 63 height 10
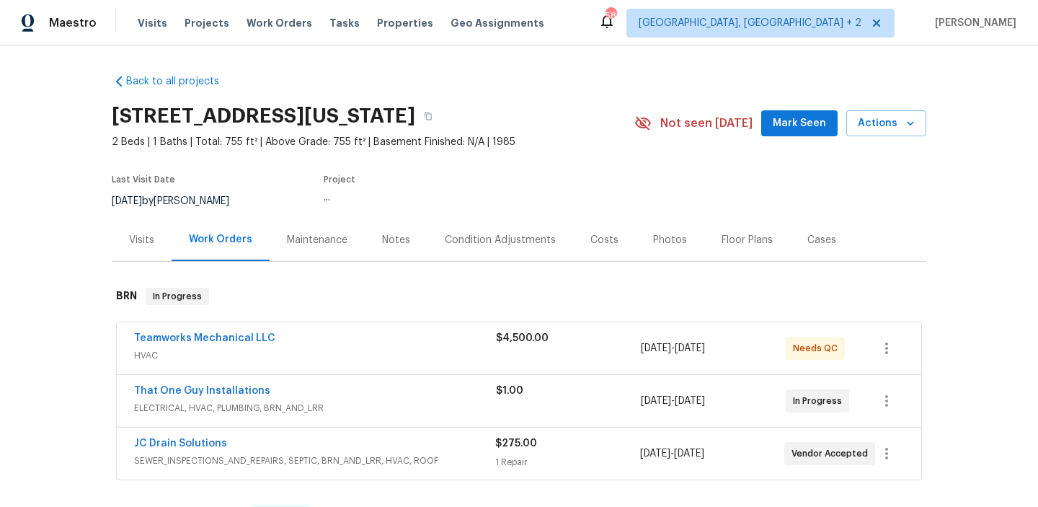
scroll to position [72, 0]
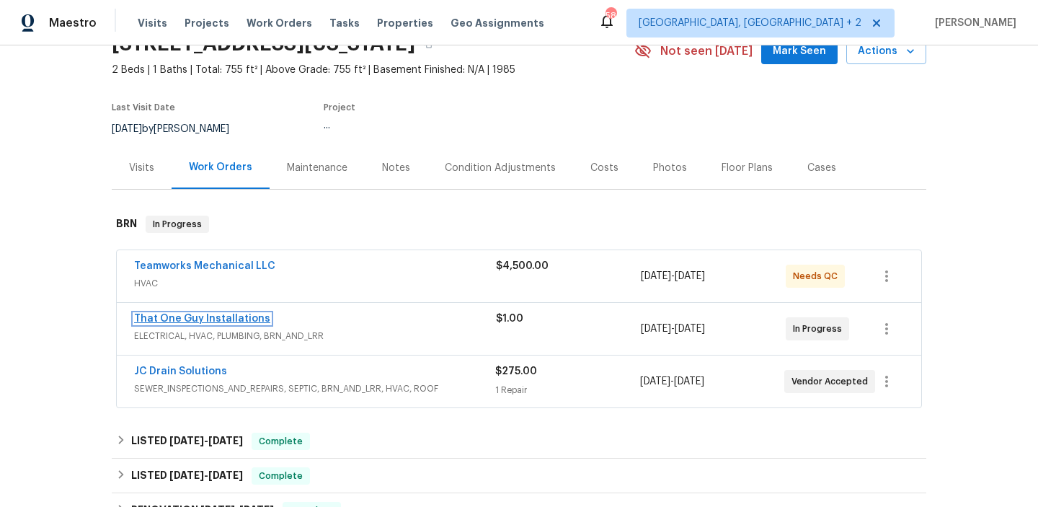
click at [153, 317] on link "That One Guy Installations" at bounding box center [202, 318] width 136 height 10
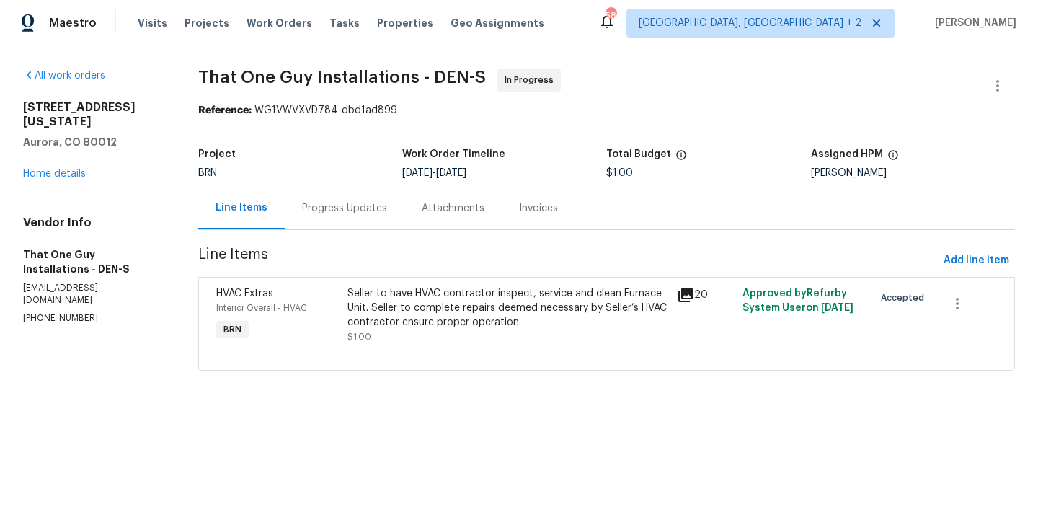
click at [347, 215] on div "Progress Updates" at bounding box center [345, 208] width 120 height 43
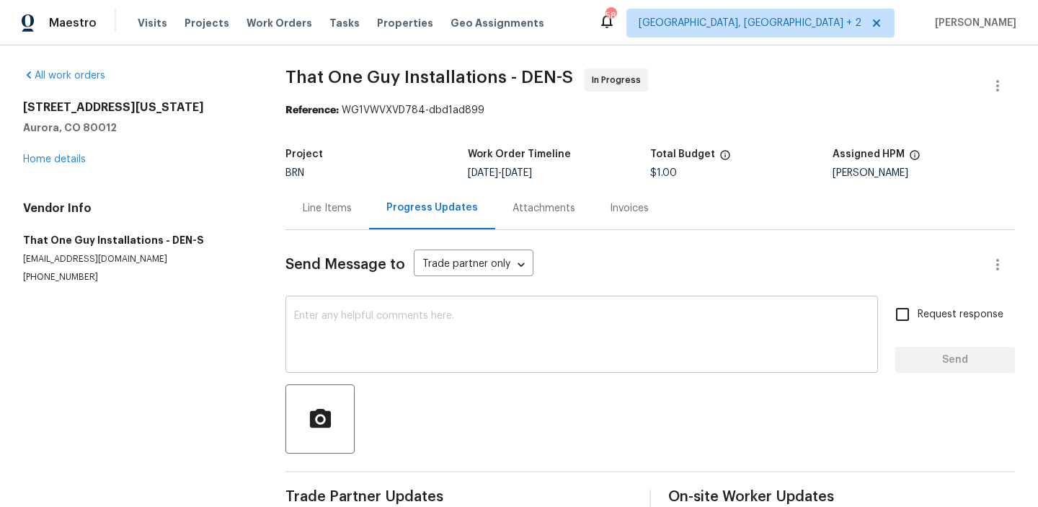
scroll to position [32, 0]
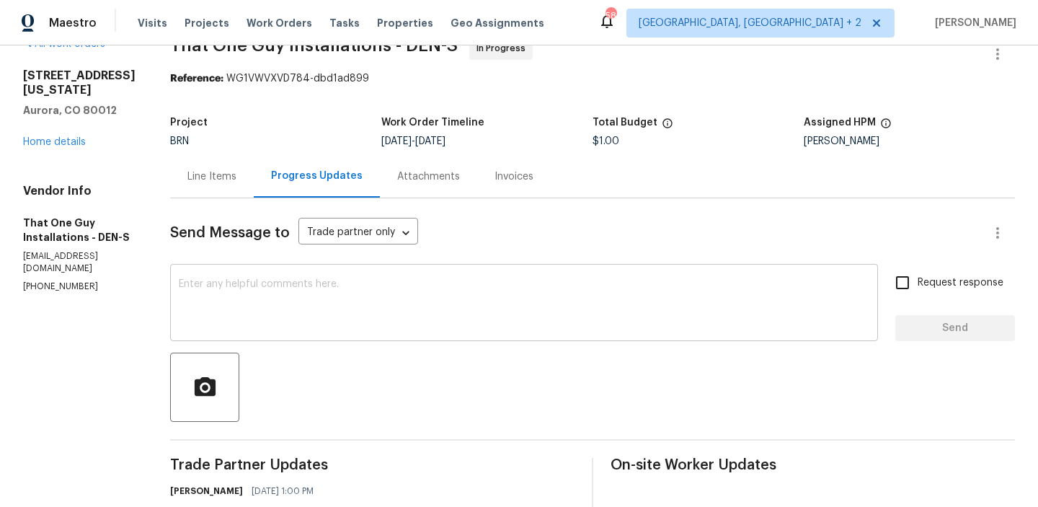
click at [277, 306] on textarea at bounding box center [524, 304] width 690 height 50
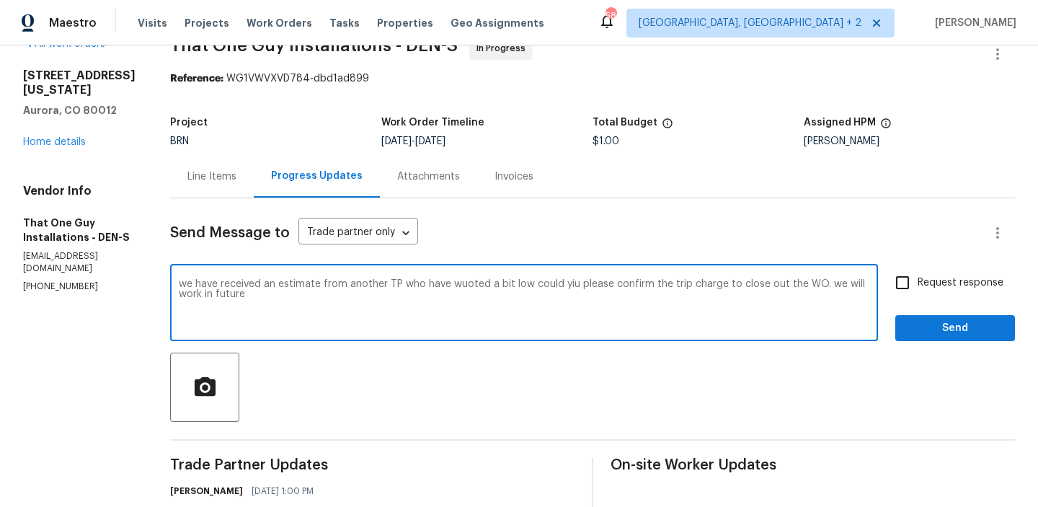
type textarea "we have received an estimate from another TP who have wuoted a bit low could yi…"
click at [195, 276] on div "we have received an estimate from another TP who have wuoted a bit low could yi…" at bounding box center [524, 303] width 708 height 73
click at [179, 282] on textarea "we have received an estimate from another TP who have wuoted a bit low could yi…" at bounding box center [524, 304] width 690 height 50
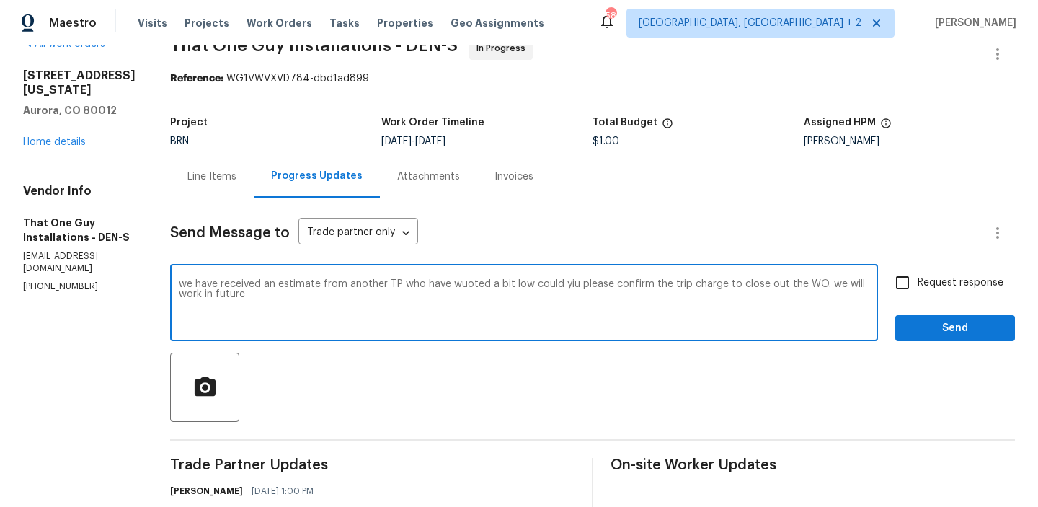
click at [179, 282] on textarea "we have received an estimate from another TP who have wuoted a bit low could yi…" at bounding box center [524, 304] width 690 height 50
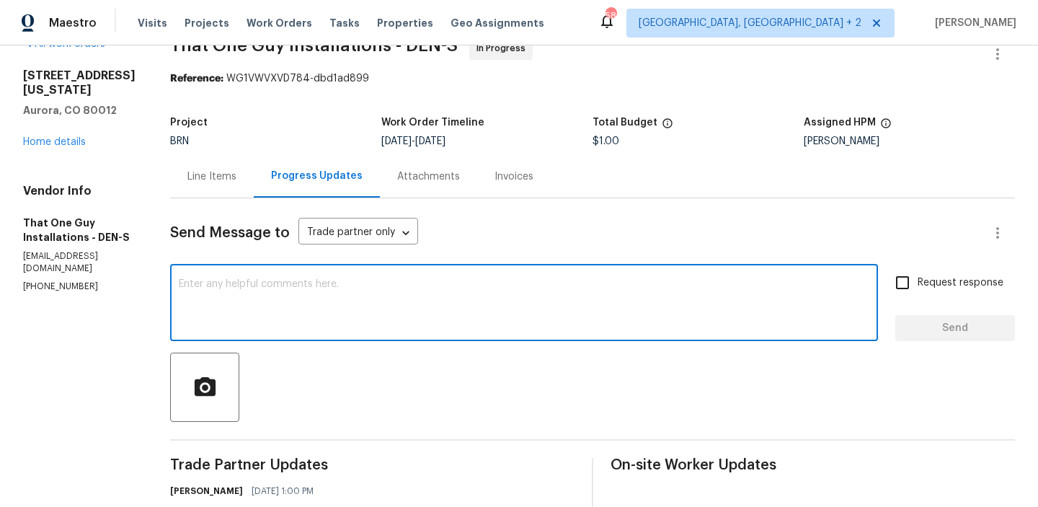
paste textarea "“We’ve received an estimate from another TP that is slightly lower. Could you p…"
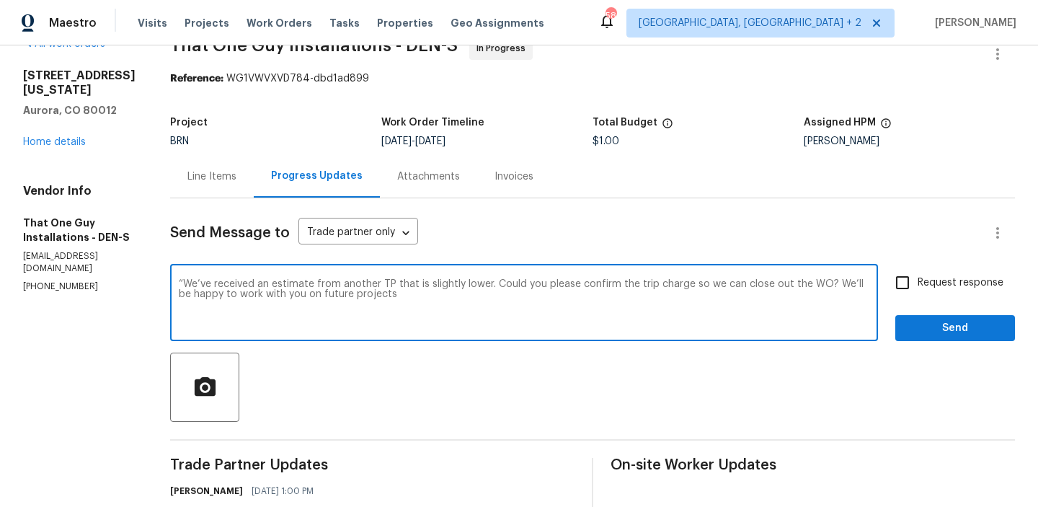
click at [179, 283] on textarea "“We’ve received an estimate from another TP that is slightly lower. Could you p…" at bounding box center [524, 304] width 690 height 50
click at [285, 297] on textarea "We’ve received an estimate from another TP that is slightly lower. Could you pl…" at bounding box center [524, 304] width 690 height 50
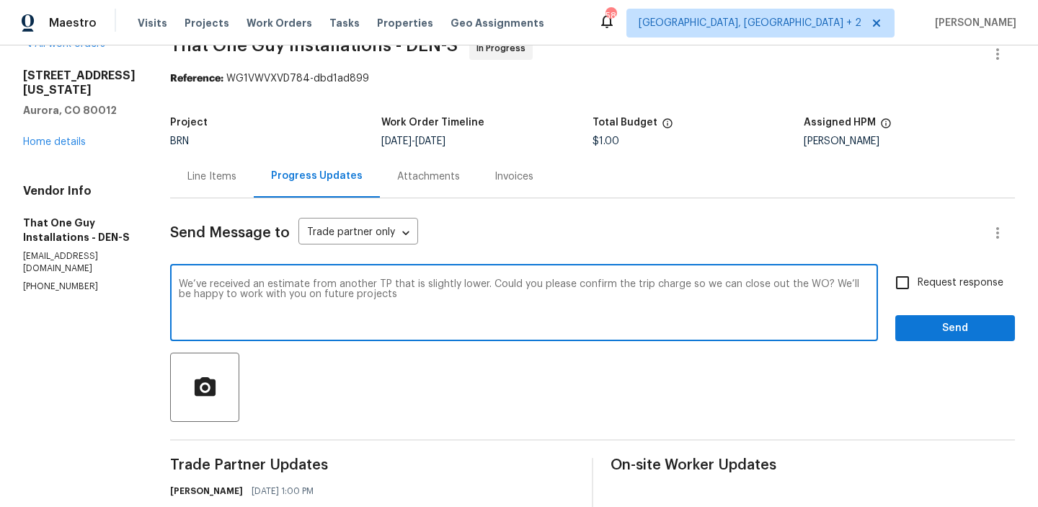
click at [285, 297] on textarea "We’ve received an estimate from another TP that is slightly lower. Could you pl…" at bounding box center [524, 304] width 690 height 50
type textarea "We’ve received an estimate from another TP that is slightly lower. Could you pl…"
click at [238, 286] on textarea "We’ve received an estimate from another TP that is slightly lower. Could you pl…" at bounding box center [524, 304] width 690 height 50
click at [239, 286] on textarea "We’ve received an estimate from another TP that is slightly lower. Could you pl…" at bounding box center [524, 304] width 690 height 50
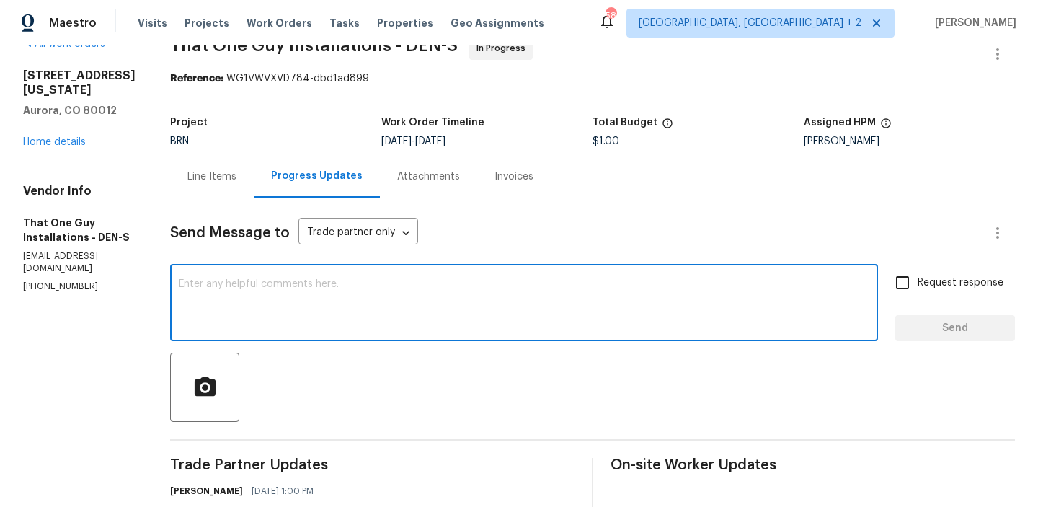
paste textarea "We’ve received an estimate from another TP that is slightly lower. Could you pl…"
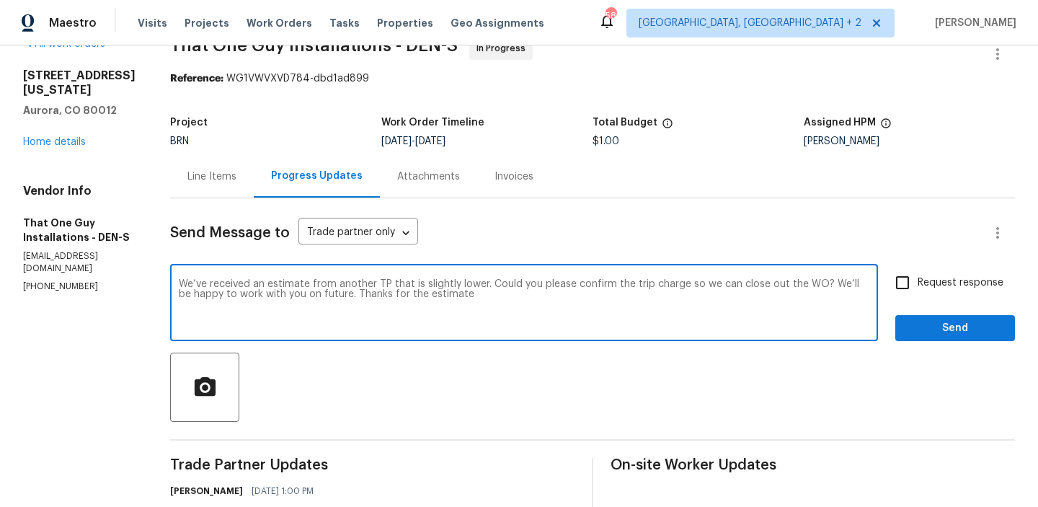
click at [239, 286] on textarea "We’ve received an estimate from another TP that is slightly lower. Could you pl…" at bounding box center [524, 304] width 690 height 50
type textarea "We’ve received an estimate from another TP that is slightly lower. Could you pl…"
click at [930, 287] on span "Request response" at bounding box center [960, 282] width 86 height 15
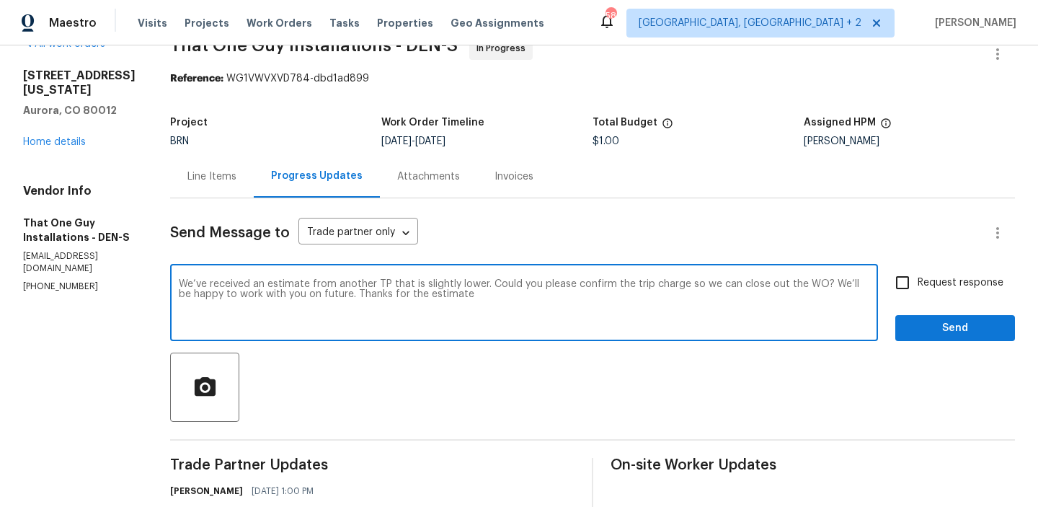
click at [917, 287] on input "Request response" at bounding box center [902, 282] width 30 height 30
checkbox input "true"
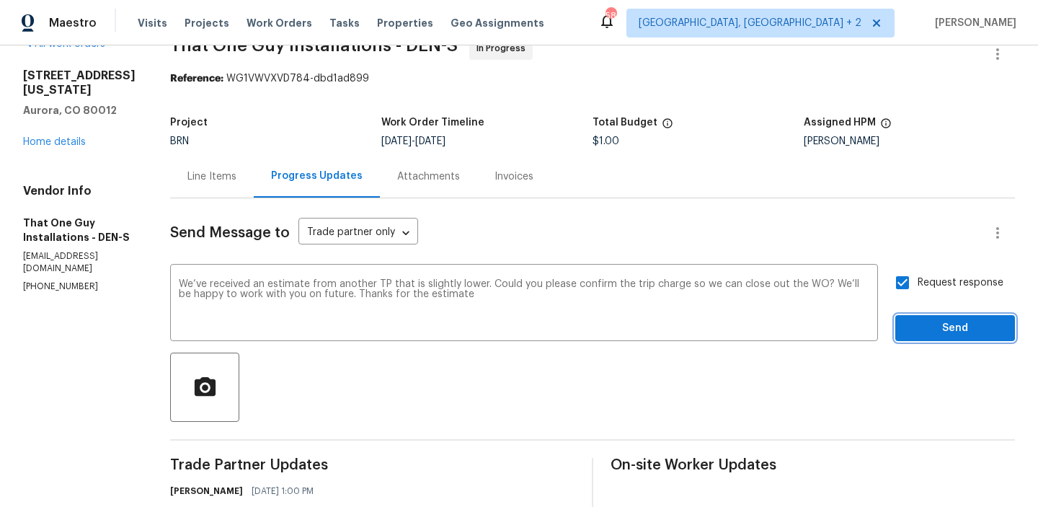
click at [928, 333] on span "Send" at bounding box center [954, 328] width 97 height 18
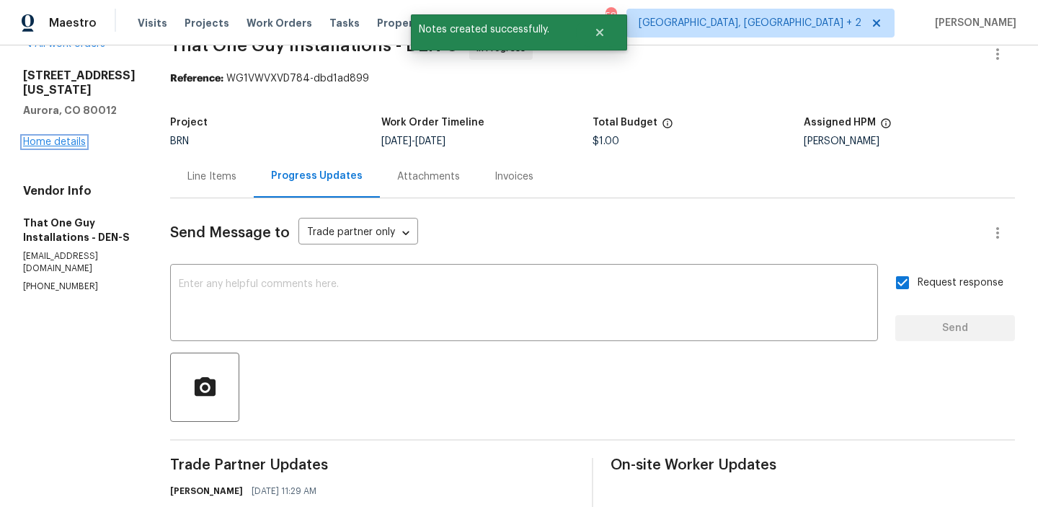
click at [32, 147] on link "Home details" at bounding box center [54, 142] width 63 height 10
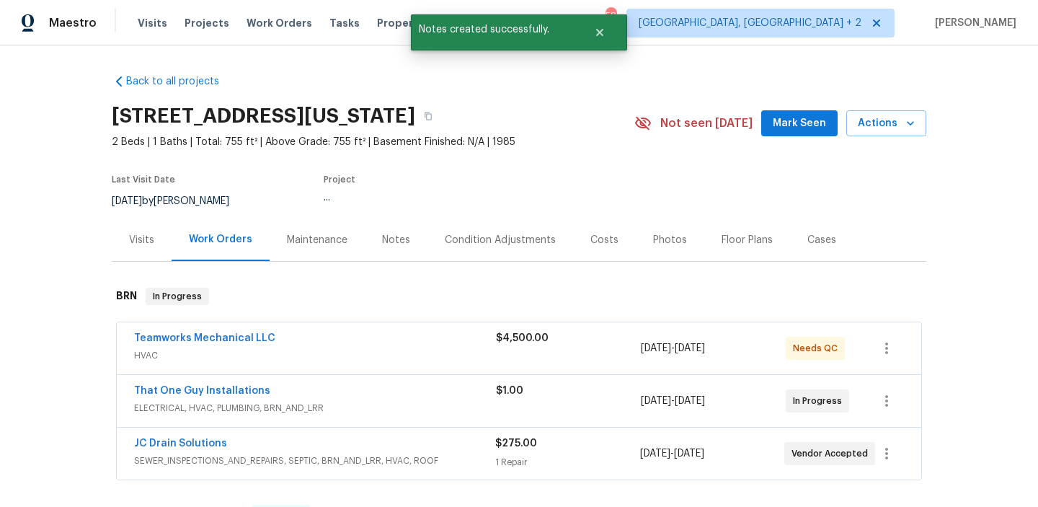
scroll to position [91, 0]
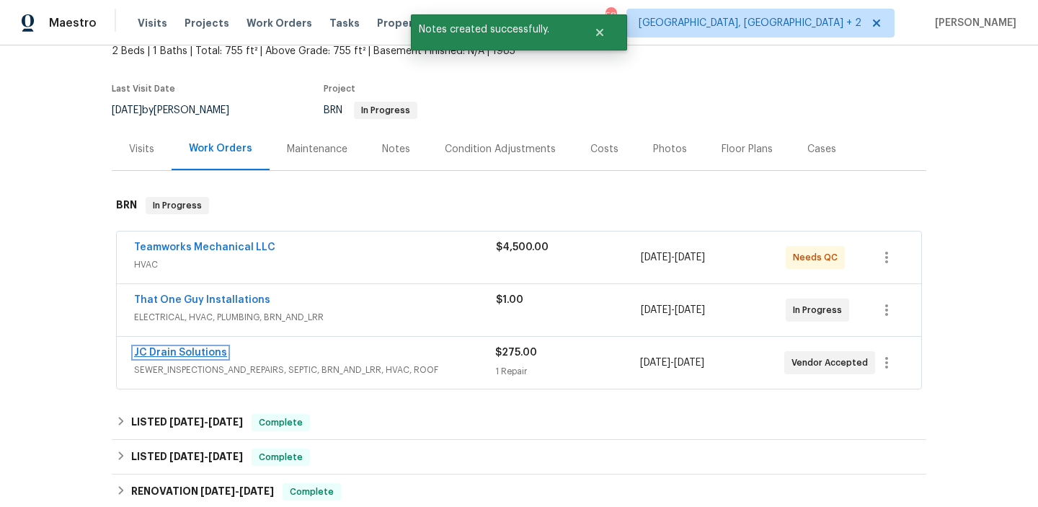
click at [149, 353] on link "JC Drain Solutions" at bounding box center [180, 352] width 93 height 10
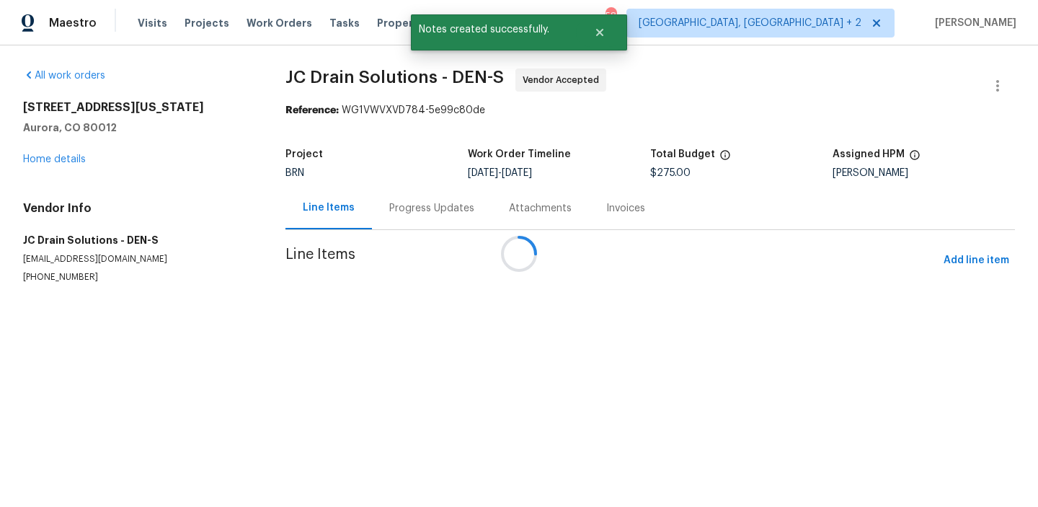
click at [388, 218] on div at bounding box center [519, 253] width 1038 height 507
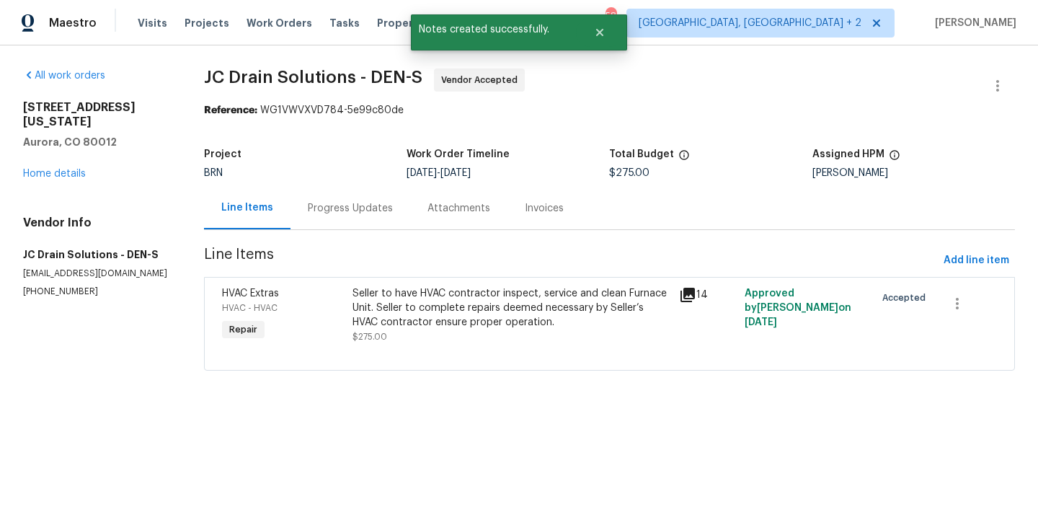
click at [368, 213] on div "Progress Updates" at bounding box center [350, 208] width 85 height 14
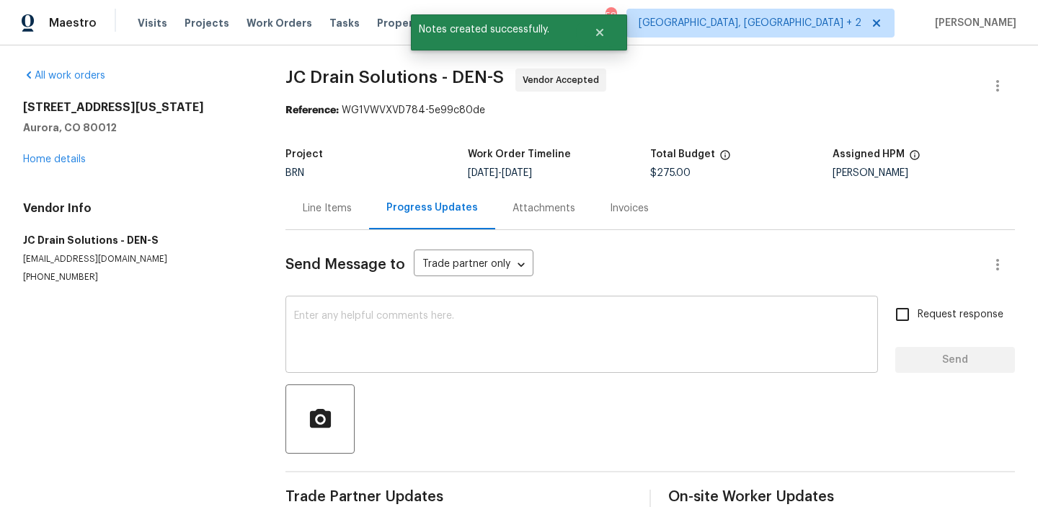
click at [359, 314] on textarea at bounding box center [581, 336] width 575 height 50
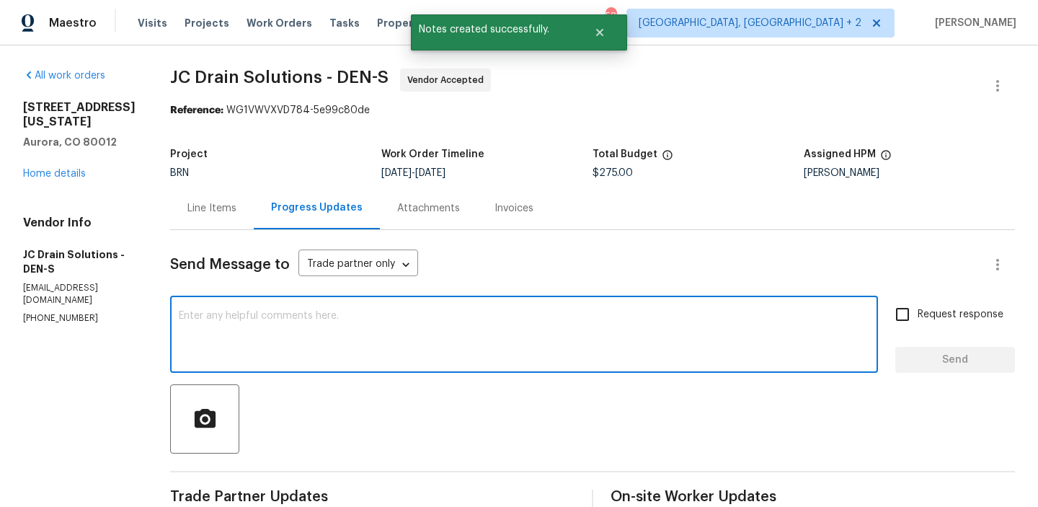
paste textarea "We’ve received an estimate from another TP that is slightly lower. Could you pl…"
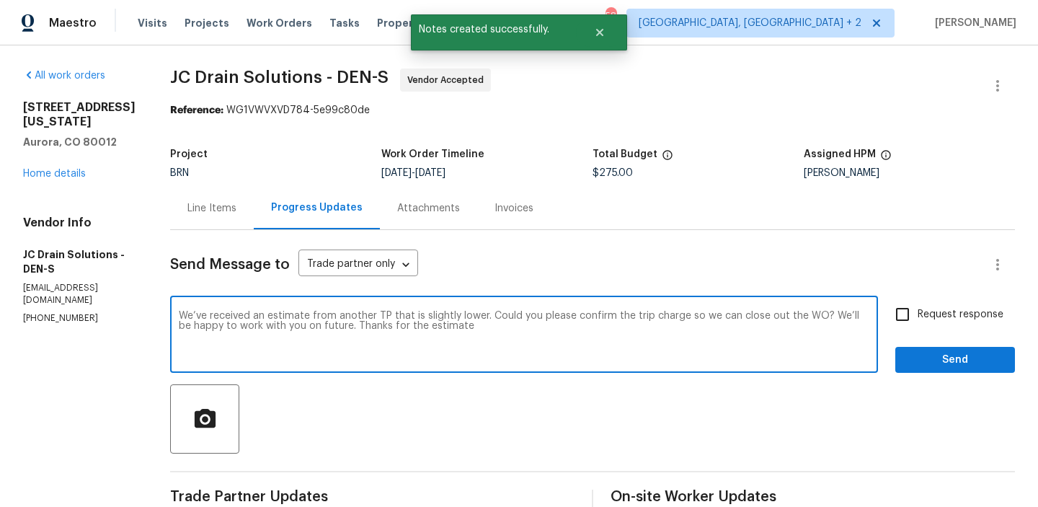
type textarea "We’ve received an estimate from another TP that is slightly lower. Could you pl…"
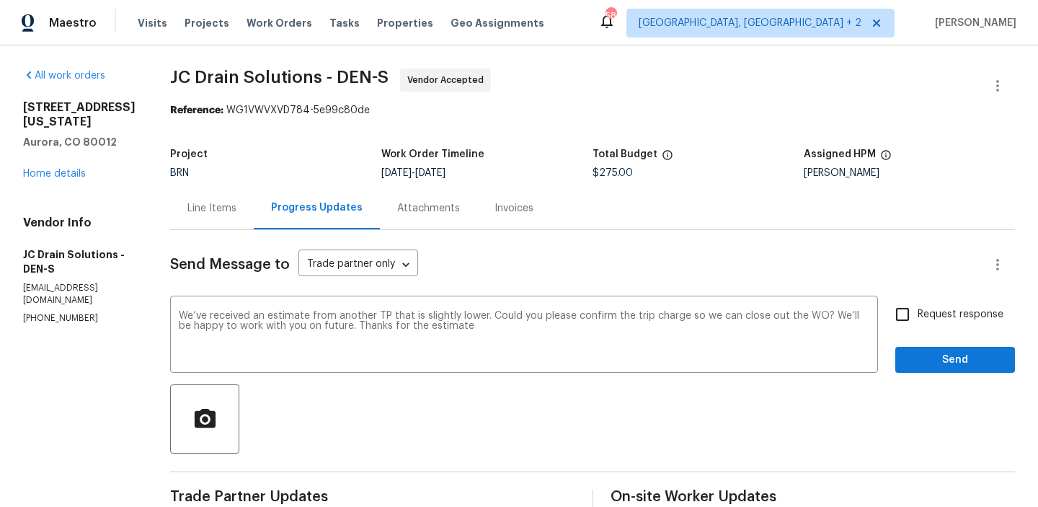
click at [930, 321] on span "Request response" at bounding box center [960, 314] width 86 height 15
click at [917, 321] on input "Request response" at bounding box center [902, 314] width 30 height 30
checkbox input "true"
click at [938, 367] on span "Send" at bounding box center [954, 360] width 97 height 18
